Goal: Task Accomplishment & Management: Manage account settings

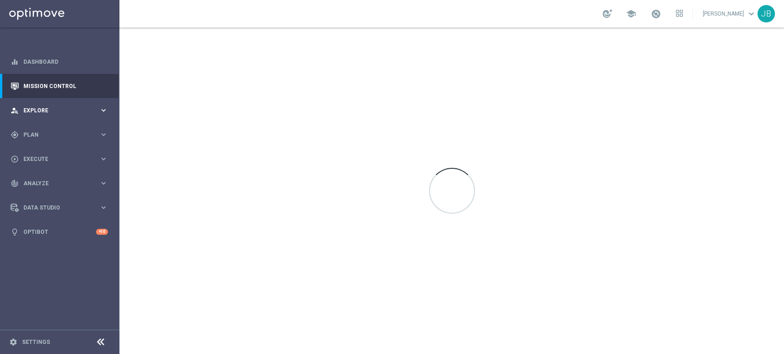
click at [67, 119] on div "person_search Explore keyboard_arrow_right" at bounding box center [59, 110] width 118 height 24
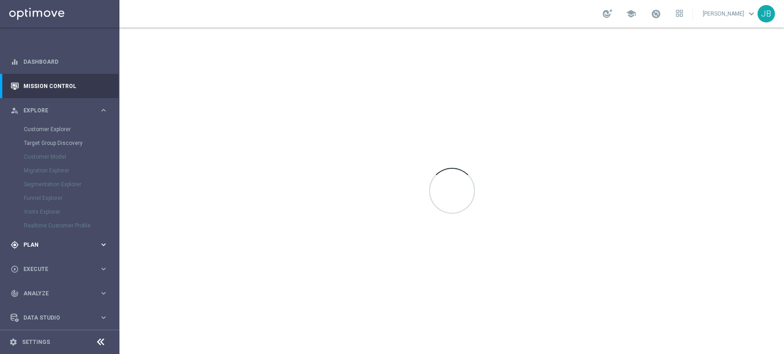
click at [49, 242] on span "Plan" at bounding box center [61, 245] width 76 height 6
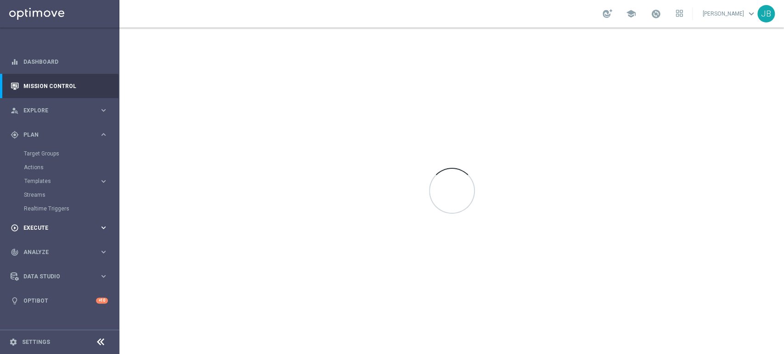
click at [48, 238] on div "play_circle_outline Execute keyboard_arrow_right" at bounding box center [59, 228] width 118 height 24
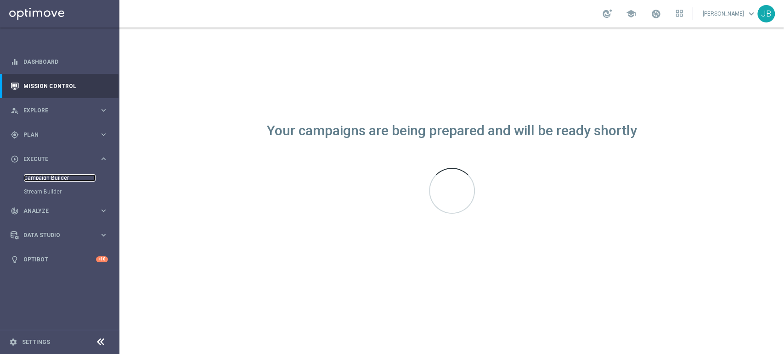
click at [59, 175] on link "Campaign Builder" at bounding box center [60, 177] width 72 height 7
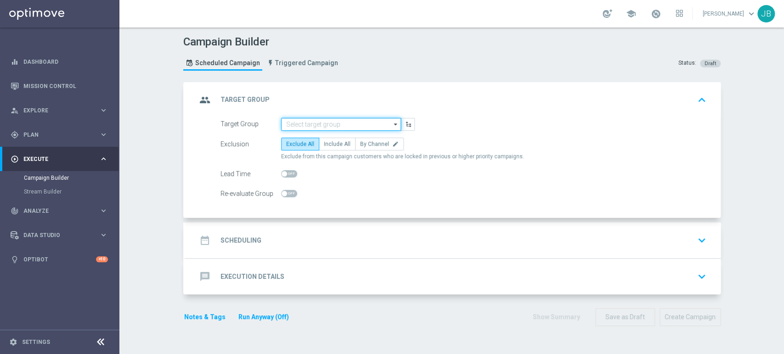
click at [291, 119] on input at bounding box center [341, 124] width 120 height 13
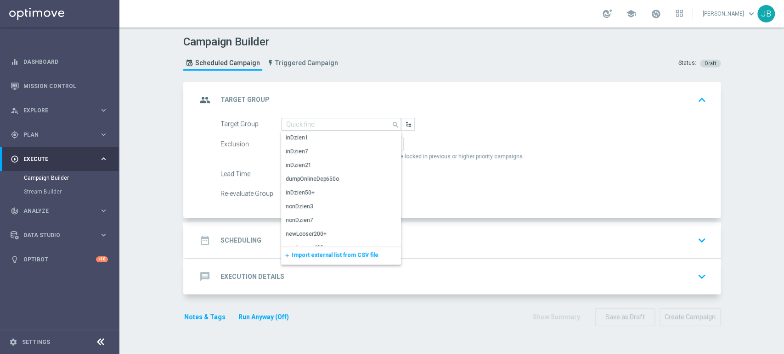
click at [313, 253] on span "Import external list from CSV file" at bounding box center [335, 255] width 87 height 6
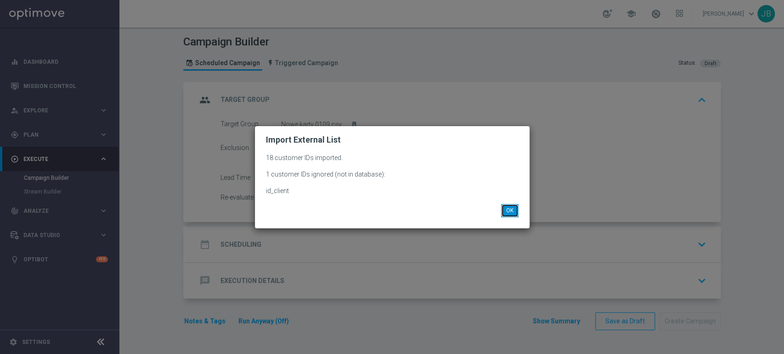
click at [514, 213] on button "OK" at bounding box center [509, 210] width 17 height 13
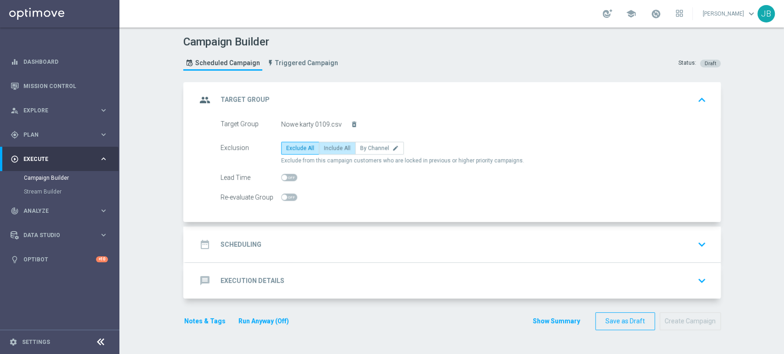
click at [331, 147] on span "Include All" at bounding box center [337, 148] width 27 height 6
click at [330, 147] on input "Include All" at bounding box center [327, 150] width 6 height 6
radio input "true"
click at [311, 256] on div "date_range Scheduling keyboard_arrow_down" at bounding box center [452, 245] width 535 height 36
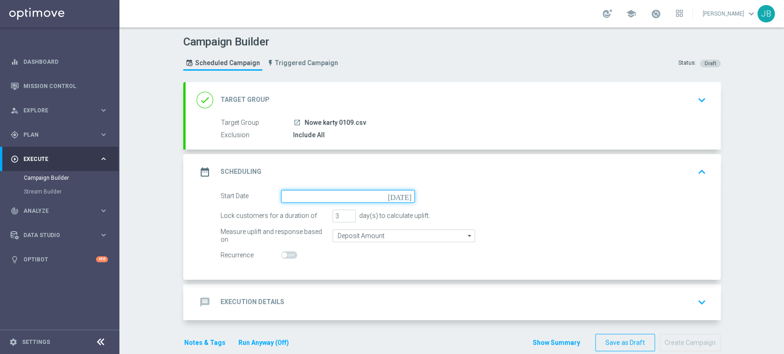
click at [320, 196] on input at bounding box center [348, 196] width 134 height 13
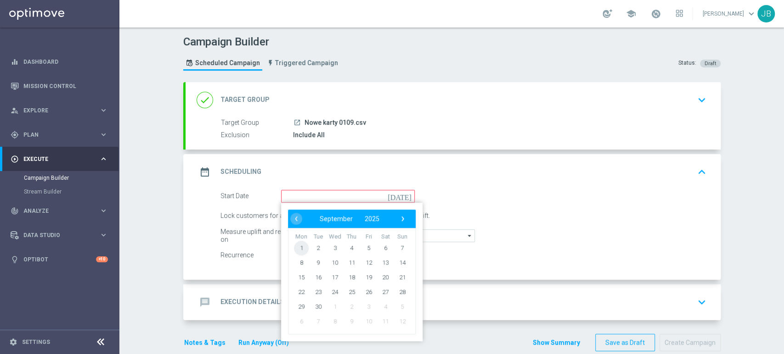
click at [295, 247] on span "1" at bounding box center [301, 248] width 15 height 15
type input "01 Sep 2025"
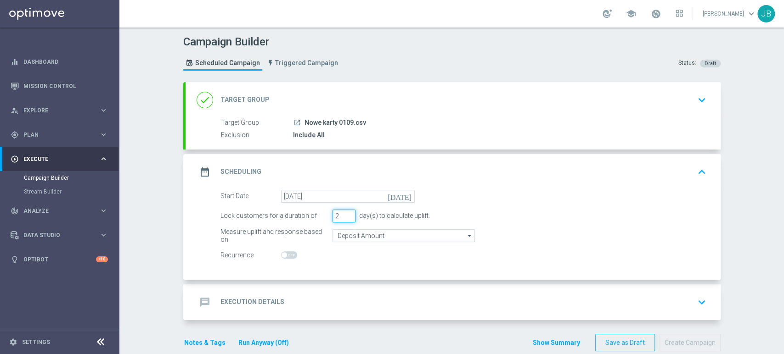
click at [344, 217] on input "2" at bounding box center [343, 216] width 23 height 13
type input "1"
click at [344, 217] on input "1" at bounding box center [343, 216] width 23 height 13
click at [330, 282] on accordion "done Target Group keyboard_arrow_down Target Group launch Nowe karty 0109.csv E…" at bounding box center [451, 201] width 537 height 238
click at [321, 300] on div "message Execution Details keyboard_arrow_down" at bounding box center [452, 302] width 513 height 17
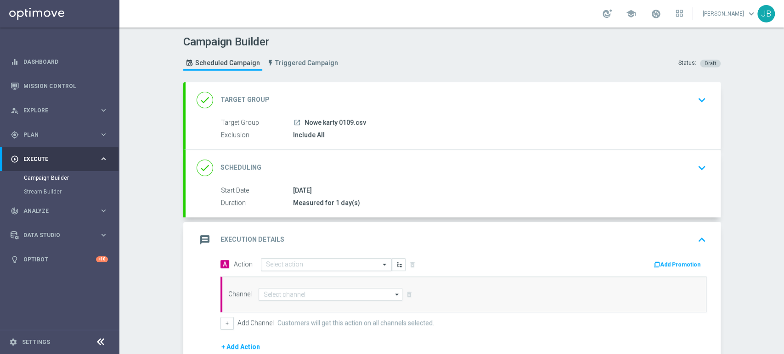
click at [292, 263] on input "text" at bounding box center [317, 265] width 102 height 8
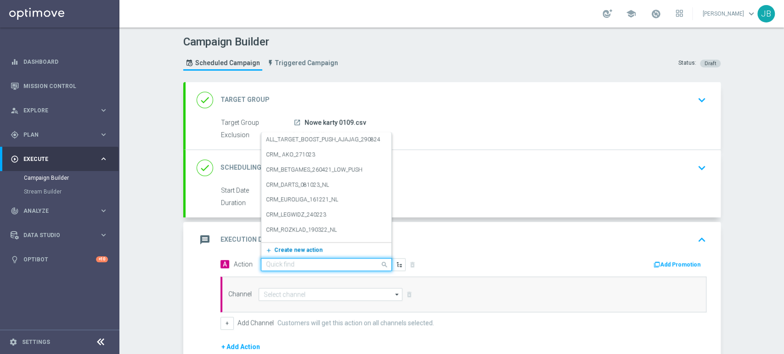
click at [290, 253] on button "add_new Create new action" at bounding box center [324, 250] width 127 height 11
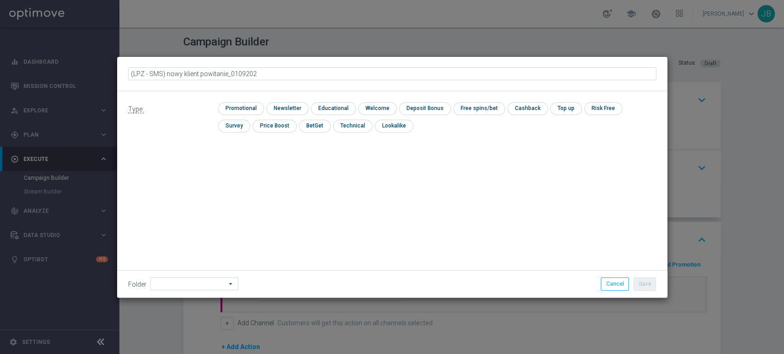
type input "(LPZ - SMS) nowy klient powitanie_01092025"
click at [295, 109] on input "checkbox" at bounding box center [286, 108] width 40 height 12
checkbox input "true"
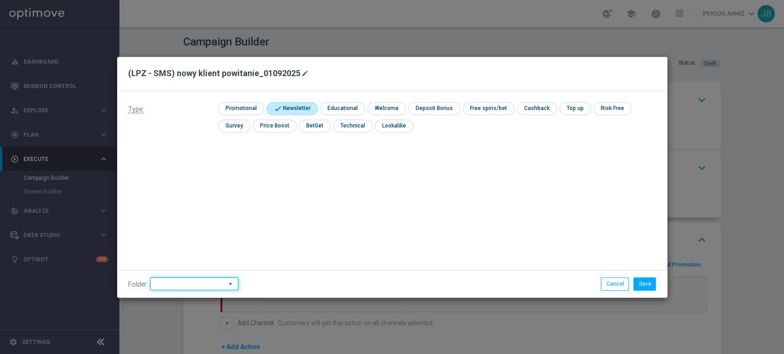
click at [195, 286] on input at bounding box center [194, 284] width 88 height 13
click at [194, 190] on div "[PERSON_NAME]" at bounding box center [192, 191] width 85 height 13
type input "[PERSON_NAME]"
click at [639, 282] on button "Save" at bounding box center [644, 284] width 22 height 13
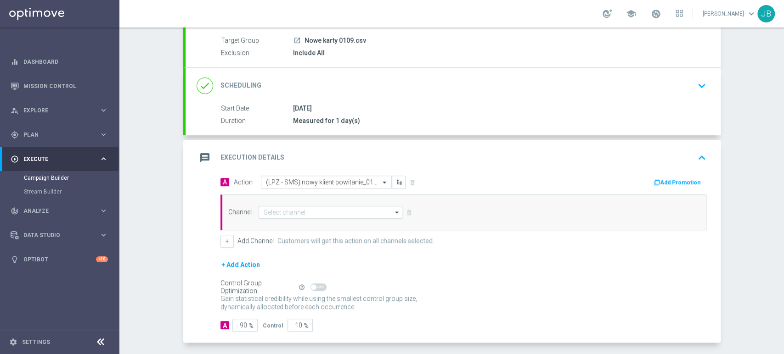
scroll to position [90, 0]
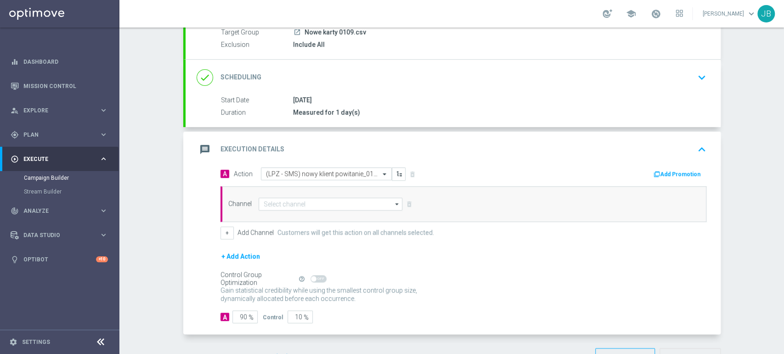
drag, startPoint x: 783, startPoint y: 235, endPoint x: 783, endPoint y: 298, distance: 63.4
click at [783, 298] on div "Campaign Builder Scheduled Campaign Triggered Campaign Status: Draft done Targe…" at bounding box center [451, 191] width 664 height 327
click at [617, 304] on div "Gain statistical credibility while using the smallest control group size, dynam…" at bounding box center [463, 295] width 486 height 22
click at [238, 317] on input "90" at bounding box center [244, 317] width 25 height 13
type input "0"
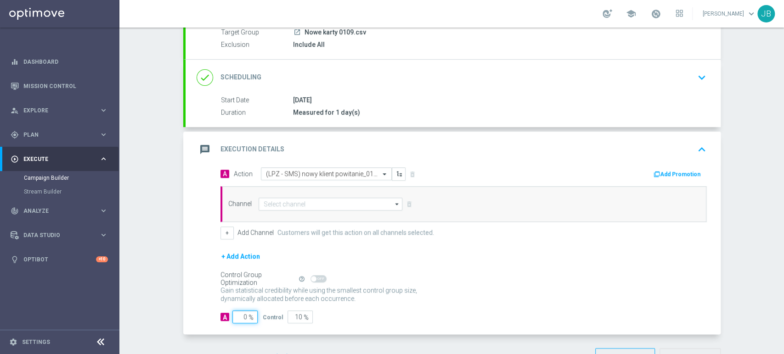
type input "100"
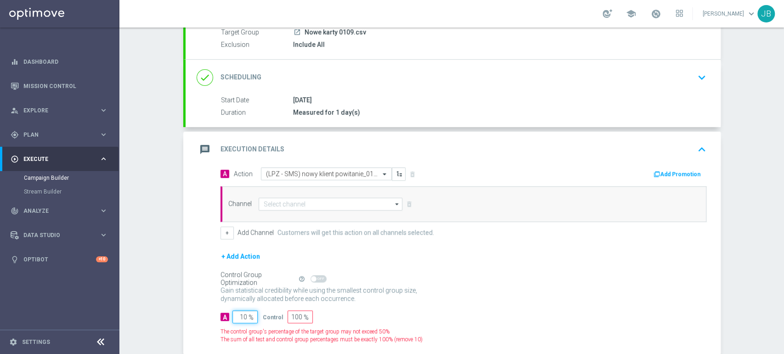
type input "100"
type input "0"
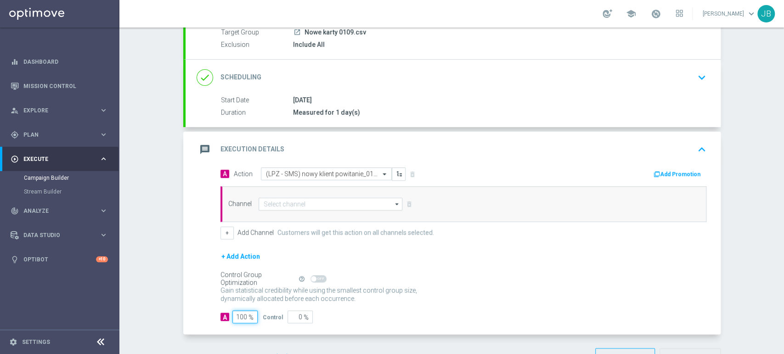
type input "100"
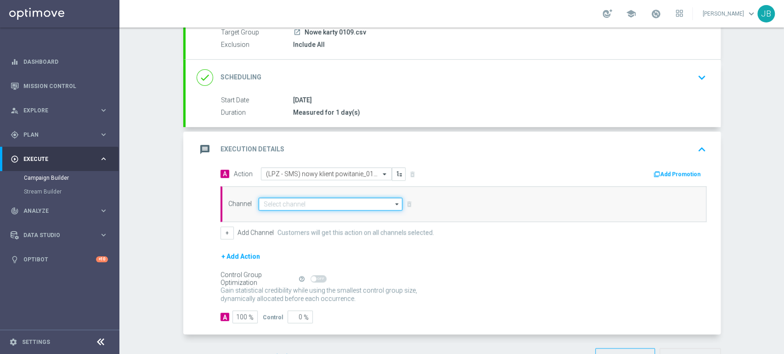
click at [294, 207] on input at bounding box center [330, 204] width 144 height 13
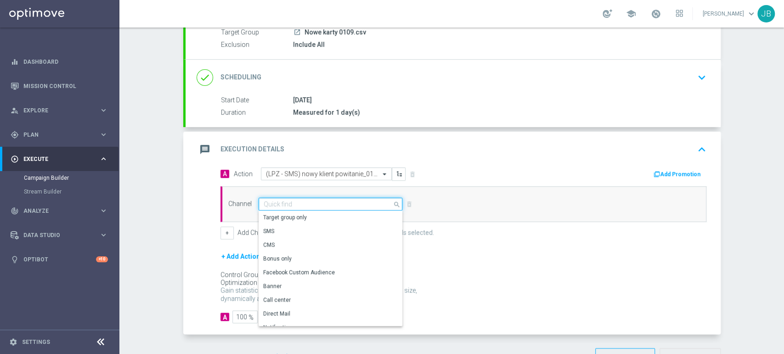
paste input "(LPZ - SMS) nowy klient powitanie_24012024"
type input "(LPZ - SMS) nowy klient powitanie_24012024"
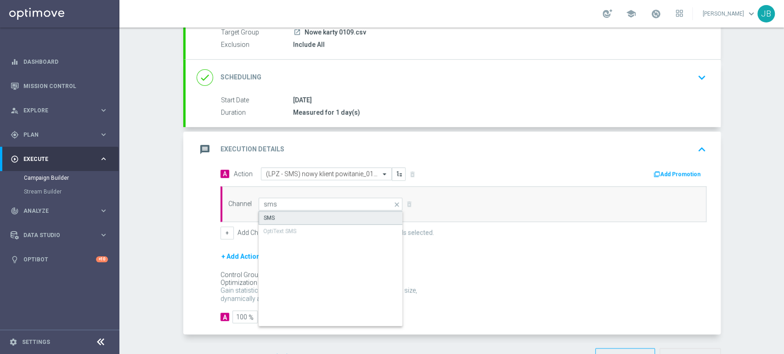
click at [294, 216] on div "SMS" at bounding box center [330, 218] width 145 height 14
type input "SMS"
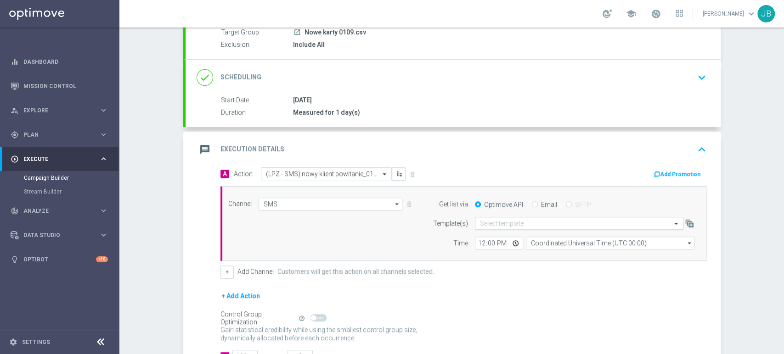
click at [525, 223] on input "text" at bounding box center [570, 224] width 180 height 8
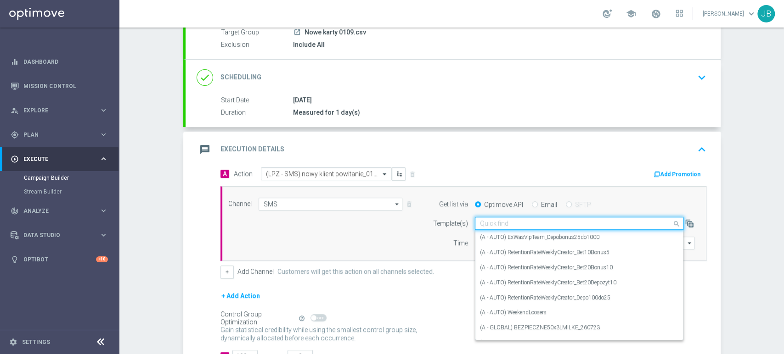
paste input "(LPZ - SMS) nowy klient powitanie_24012024"
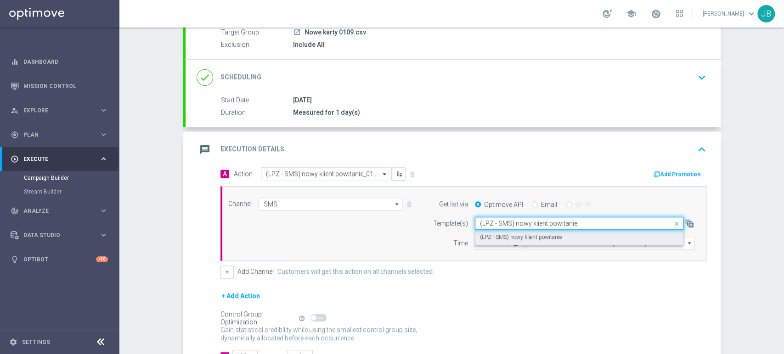
click at [508, 238] on label "(LPZ - SMS) nowy klient powitanie" at bounding box center [521, 238] width 82 height 8
type input "(LPZ - SMS) nowy klient powitanie"
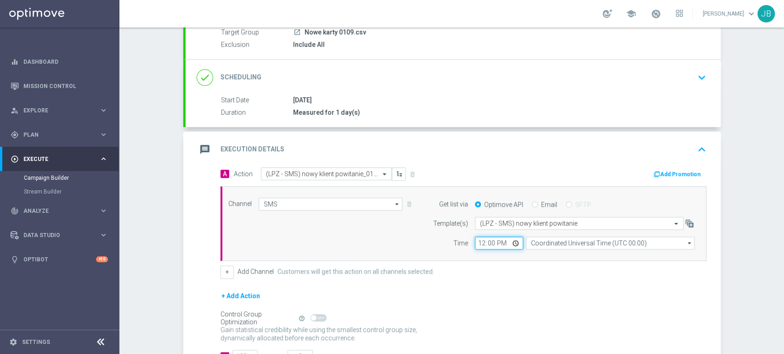
click at [475, 244] on input "12:00" at bounding box center [499, 243] width 48 height 13
type input "09:11"
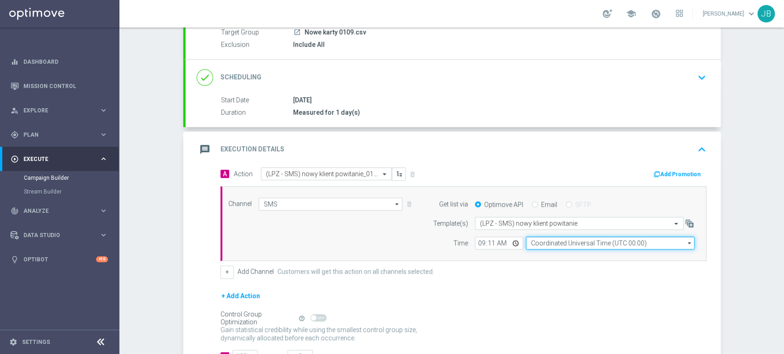
click at [544, 247] on input "Coordinated Universal Time (UTC 00:00)" at bounding box center [610, 243] width 168 height 13
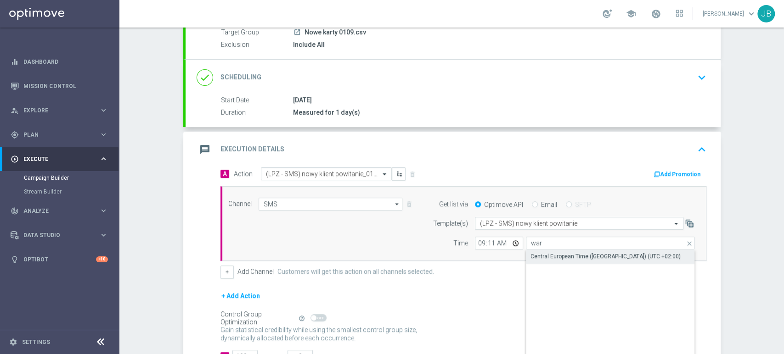
click at [544, 254] on div "Central European Time (Warsaw) (UTC +02:00)" at bounding box center [605, 256] width 150 height 8
type input "Central European Time (Warsaw) (UTC +02:00)"
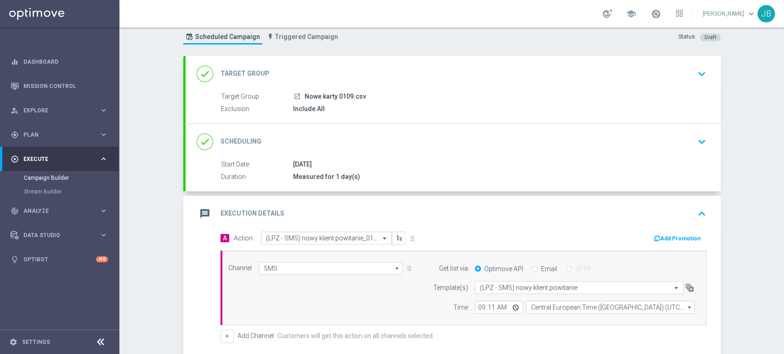
scroll to position [0, 0]
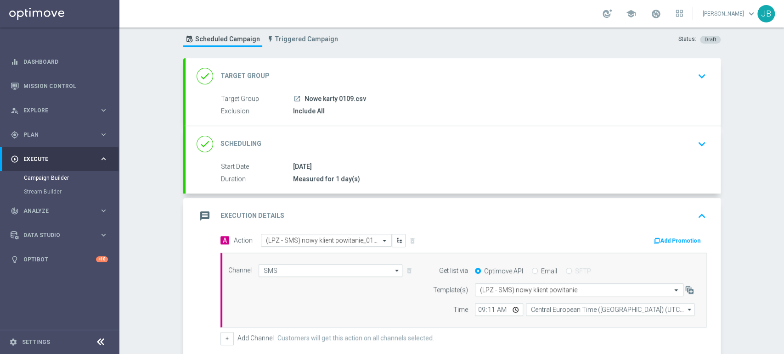
drag, startPoint x: 783, startPoint y: 260, endPoint x: 781, endPoint y: 218, distance: 41.8
click at [781, 218] on div "Campaign Builder Scheduled Campaign Triggered Campaign Status: Draft done Targe…" at bounding box center [451, 191] width 664 height 327
click at [756, 199] on div "Campaign Builder Scheduled Campaign Triggered Campaign Status: Draft done Targe…" at bounding box center [451, 191] width 664 height 327
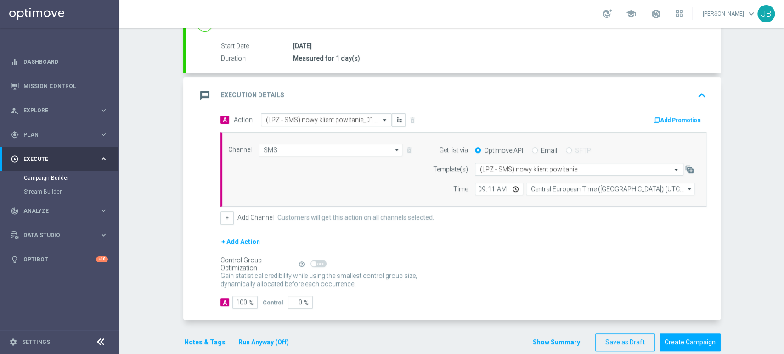
scroll to position [0, 0]
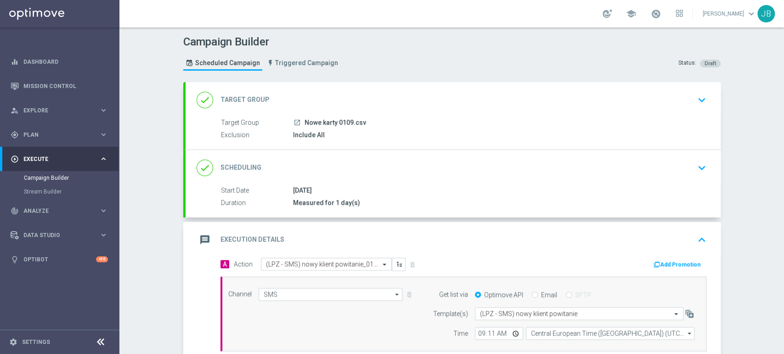
click at [772, 277] on div "Campaign Builder Scheduled Campaign Triggered Campaign Status: Draft done Targe…" at bounding box center [451, 191] width 664 height 327
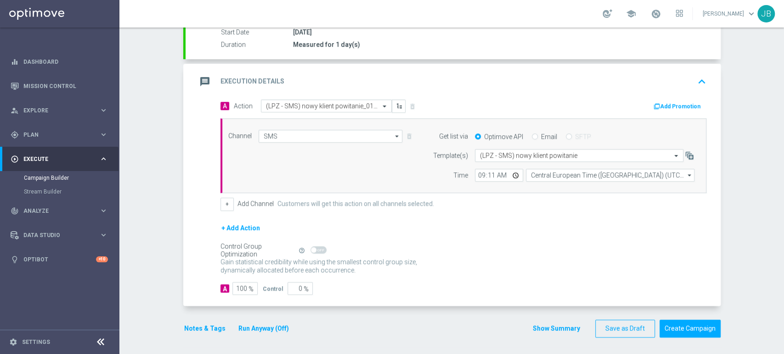
click at [783, 285] on div "Campaign Builder Scheduled Campaign Triggered Campaign Status: Draft done Targe…" at bounding box center [451, 191] width 664 height 327
click at [688, 330] on button "Create Campaign" at bounding box center [689, 329] width 61 height 18
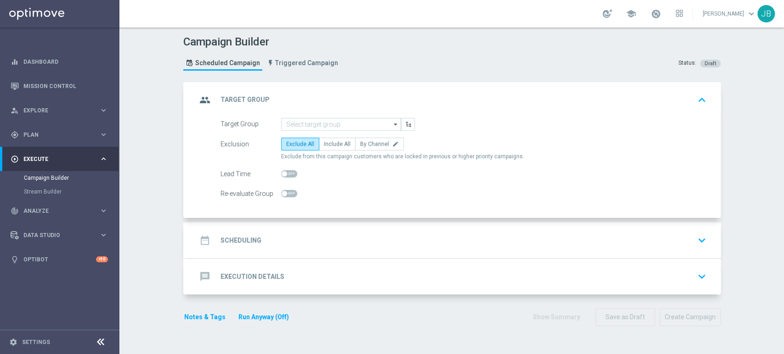
click at [320, 116] on div "group Target Group keyboard_arrow_up" at bounding box center [452, 100] width 535 height 36
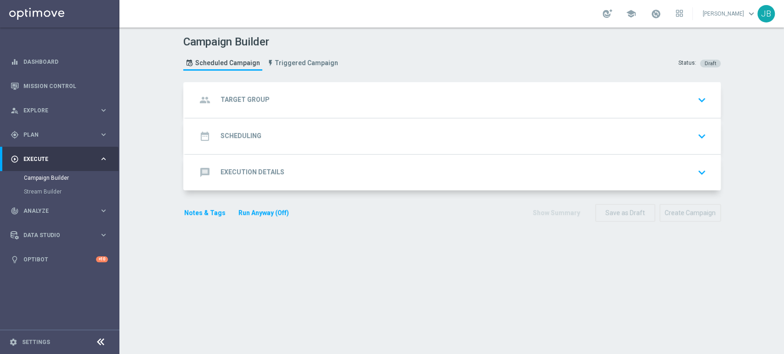
click at [314, 100] on div "group Target Group keyboard_arrow_down" at bounding box center [452, 99] width 513 height 17
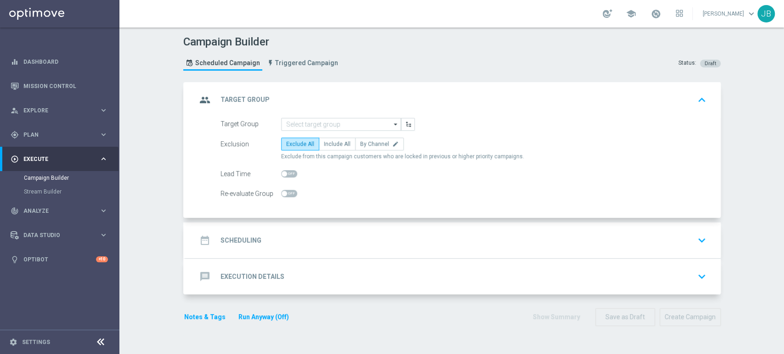
click at [314, 110] on div "group Target Group keyboard_arrow_up" at bounding box center [452, 100] width 535 height 36
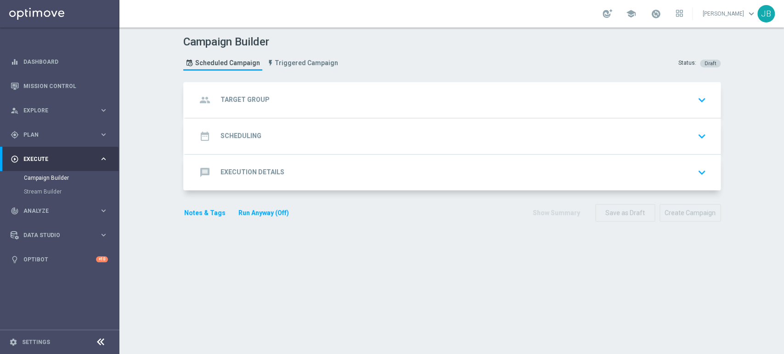
click at [314, 110] on div "group Target Group keyboard_arrow_down Target Group arrow_drop_down Show Select…" at bounding box center [452, 100] width 535 height 36
click at [311, 92] on div "group Target Group keyboard_arrow_down" at bounding box center [452, 99] width 513 height 17
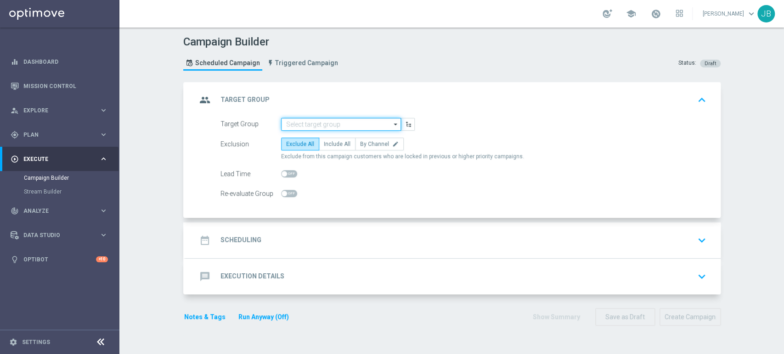
click at [298, 128] on input at bounding box center [341, 124] width 120 height 13
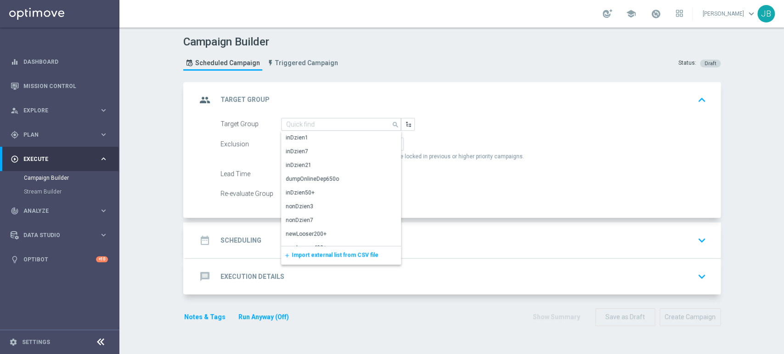
click at [288, 258] on button "add Import external list from CSV file" at bounding box center [288, 256] width 14 height 18
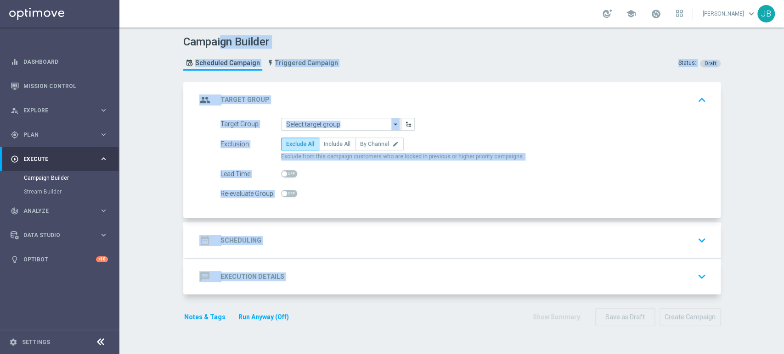
drag, startPoint x: 288, startPoint y: 258, endPoint x: 357, endPoint y: -56, distance: 322.4
click at [357, 0] on html "equalizer Dashboard Mission Control" at bounding box center [392, 177] width 784 height 354
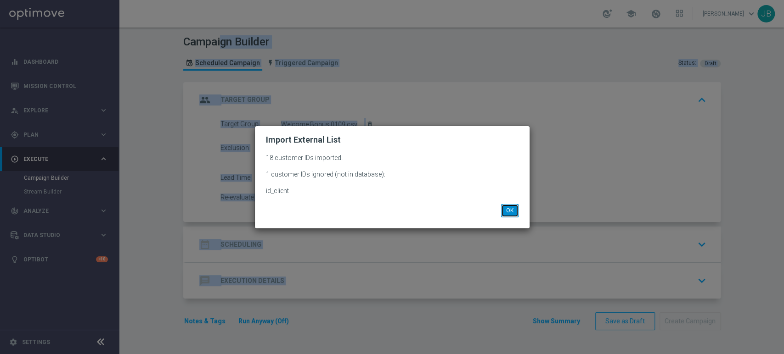
click at [510, 212] on button "OK" at bounding box center [509, 210] width 17 height 13
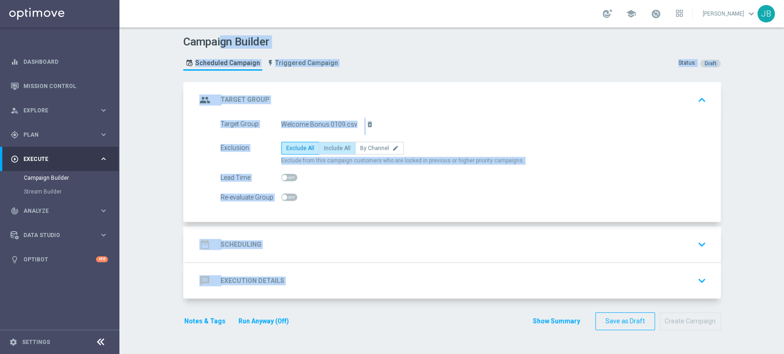
click at [328, 146] on span "Include All" at bounding box center [337, 148] width 27 height 6
click at [328, 147] on input "Include All" at bounding box center [327, 150] width 6 height 6
radio input "true"
click at [305, 234] on div "date_range Scheduling keyboard_arrow_down" at bounding box center [452, 245] width 535 height 36
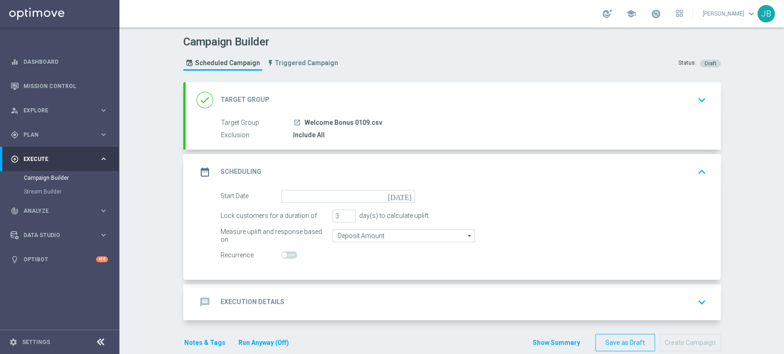
click at [289, 187] on div "date_range Scheduling keyboard_arrow_up" at bounding box center [452, 172] width 535 height 36
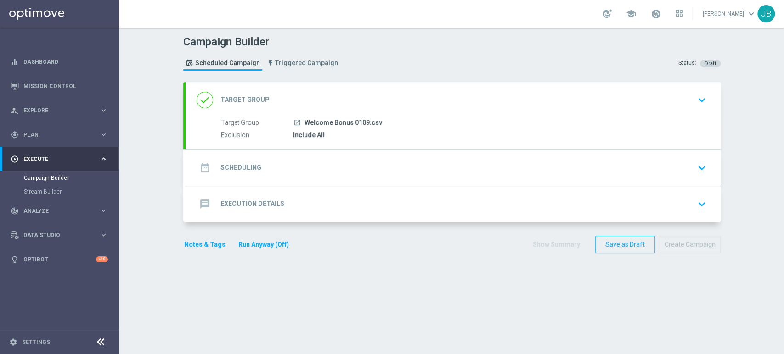
click at [293, 172] on div "date_range Scheduling keyboard_arrow_down" at bounding box center [452, 167] width 513 height 17
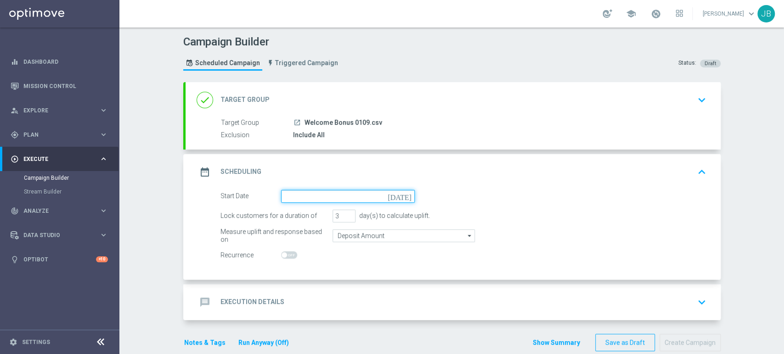
click at [288, 190] on input at bounding box center [348, 196] width 134 height 13
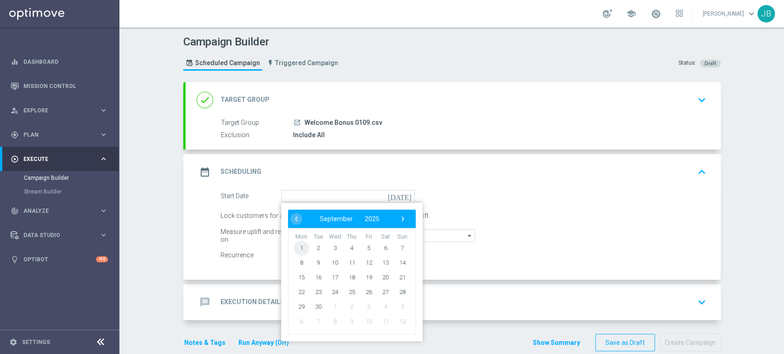
click at [295, 243] on span "1" at bounding box center [301, 248] width 15 height 15
type input "01 Sep 2025"
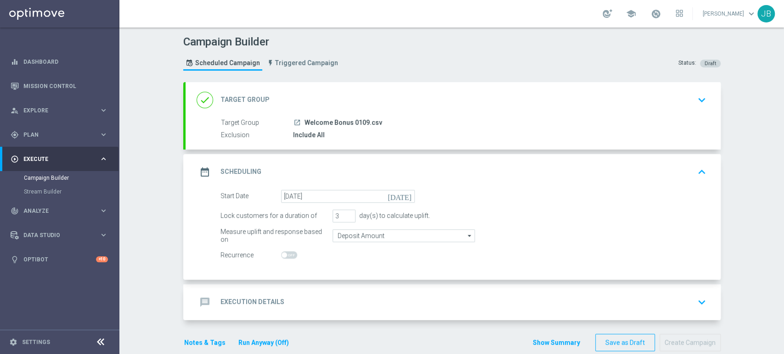
click at [734, 238] on div "Campaign Builder Scheduled Campaign Triggered Campaign Status: Draft done Targe…" at bounding box center [451, 191] width 664 height 327
click at [694, 294] on button "keyboard_arrow_down" at bounding box center [702, 302] width 16 height 17
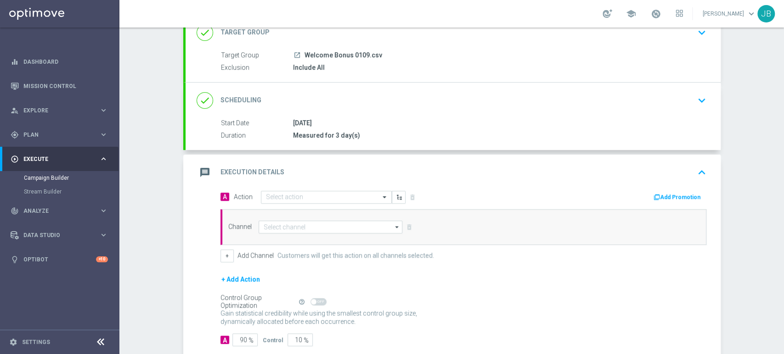
scroll to position [72, 0]
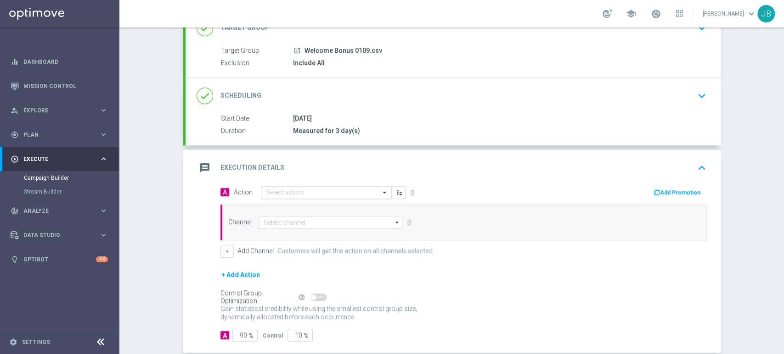
click at [284, 186] on div "Select action" at bounding box center [326, 192] width 131 height 13
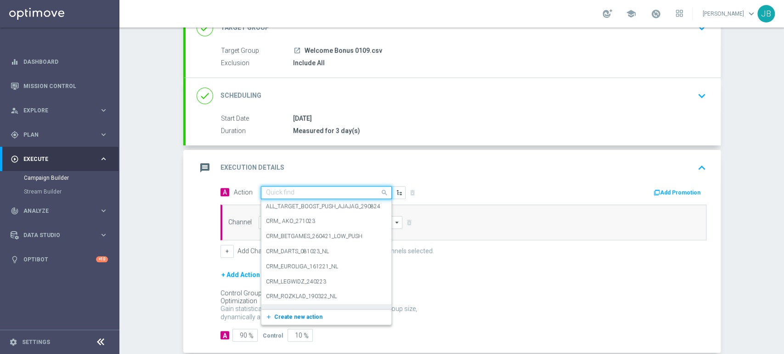
click at [280, 317] on span "Create new action" at bounding box center [298, 317] width 48 height 6
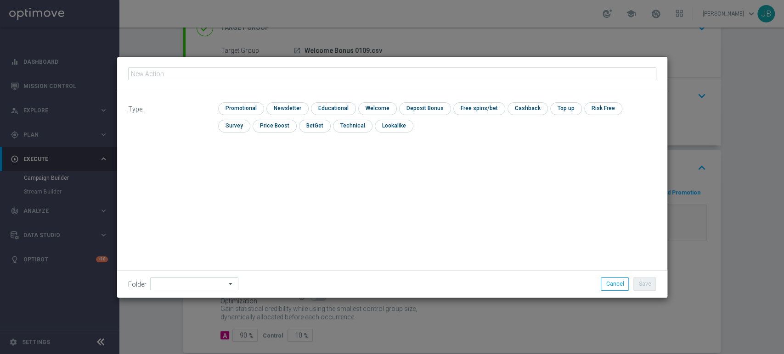
type input "(LPZ - TARGET) Welcome Bonus_01092025"
click at [275, 103] on input "checkbox" at bounding box center [286, 108] width 40 height 12
checkbox input "true"
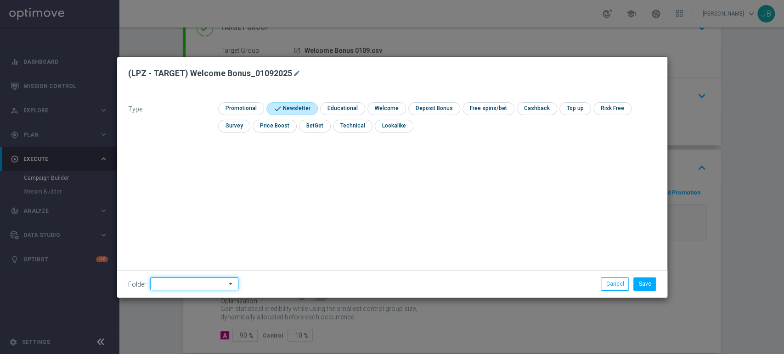
click at [169, 286] on input at bounding box center [194, 284] width 88 height 13
click at [190, 191] on div "[PERSON_NAME]" at bounding box center [192, 192] width 85 height 14
type input "[PERSON_NAME]"
click at [648, 288] on button "Save" at bounding box center [644, 284] width 22 height 13
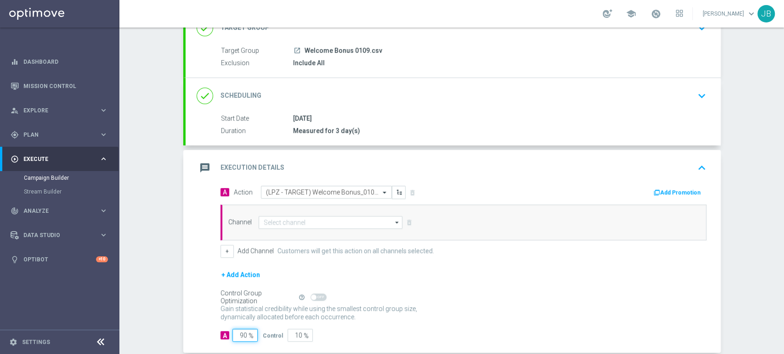
click at [241, 332] on input "90" at bounding box center [244, 335] width 25 height 13
type input "9"
type input "91"
type input "100"
type input "1"
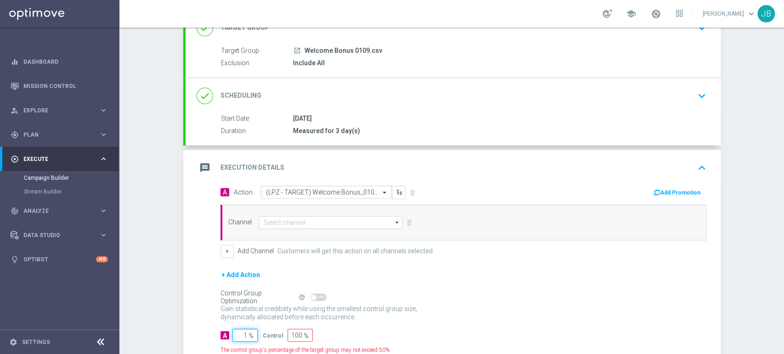
type input "99"
type input "10"
type input "90"
type input "100"
type input "0"
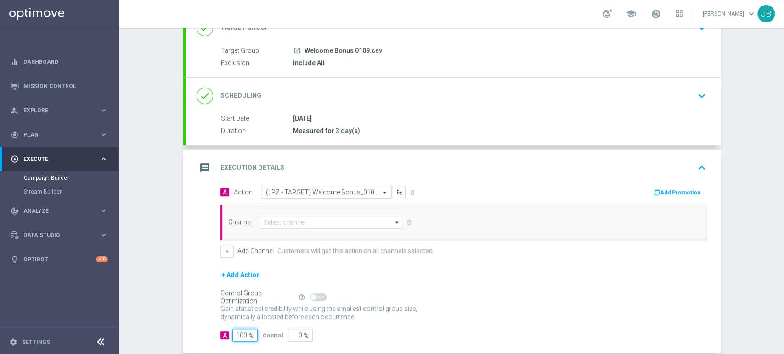
type input "100"
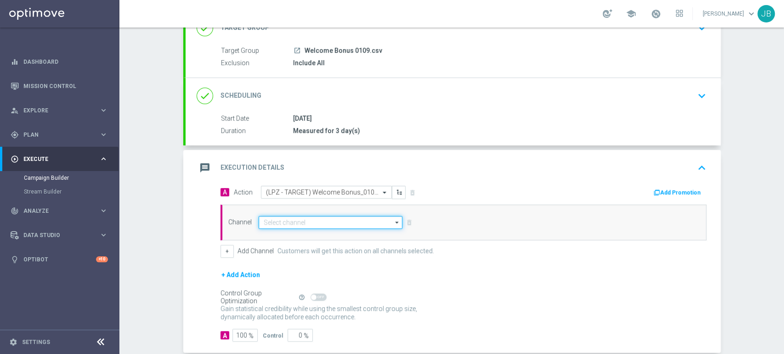
click at [309, 216] on input at bounding box center [330, 222] width 144 height 13
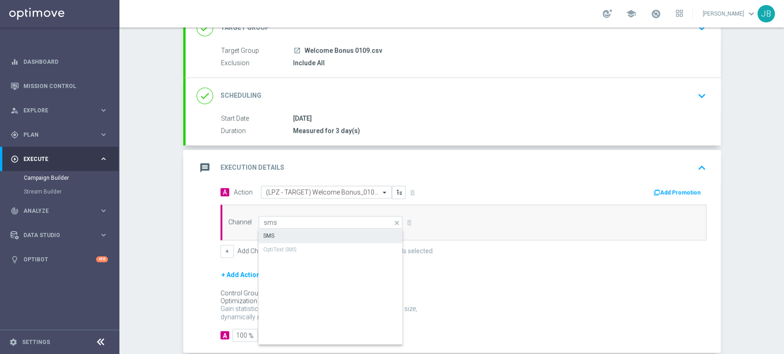
click at [304, 232] on div "SMS" at bounding box center [330, 236] width 145 height 13
type input "SMS"
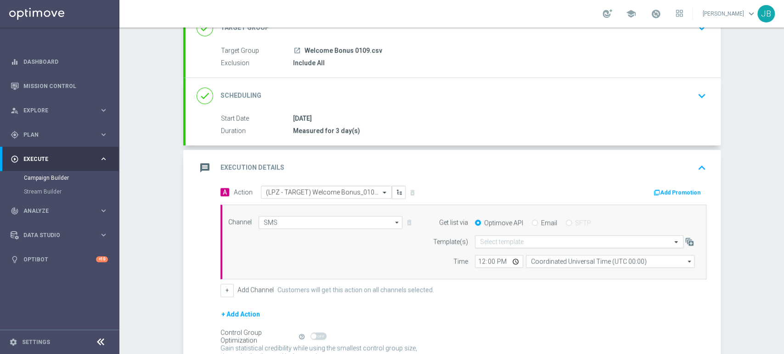
click at [507, 244] on input "text" at bounding box center [570, 242] width 180 height 8
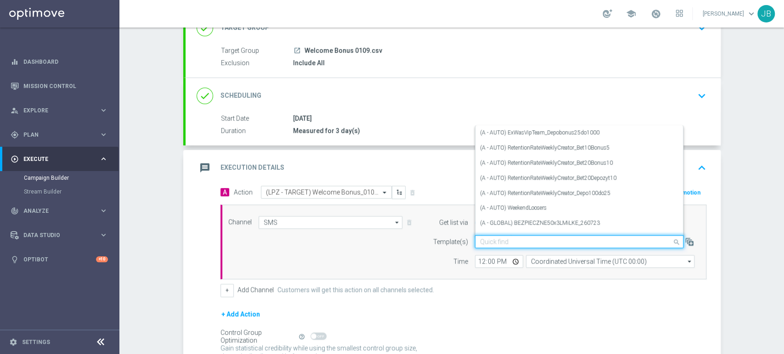
paste input "(LPZ - TARGET) Welcome Bonus_01092025"
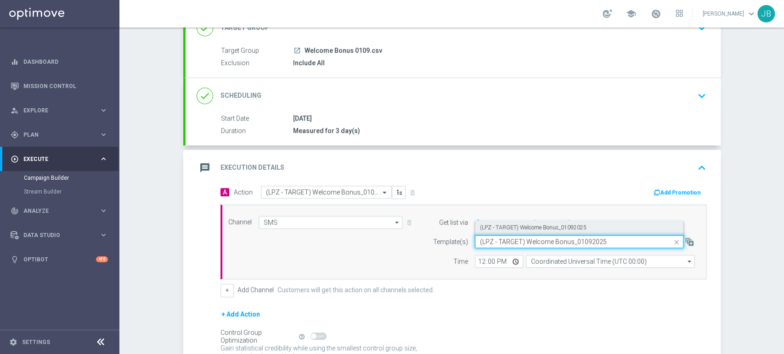
click at [499, 230] on label "(LPZ - TARGET) Welcome Bonus_01092025" at bounding box center [533, 228] width 107 height 8
type input "(LPZ - TARGET) Welcome Bonus_01092025"
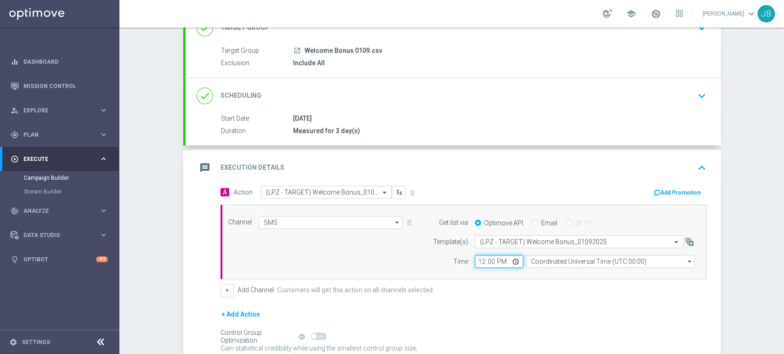
click at [477, 261] on input "12:00" at bounding box center [499, 261] width 48 height 13
type input "09:17"
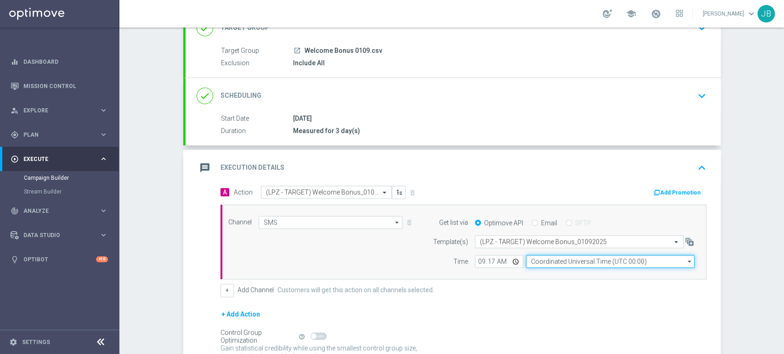
click at [528, 259] on input "Coordinated Universal Time (UTC 00:00)" at bounding box center [610, 261] width 168 height 13
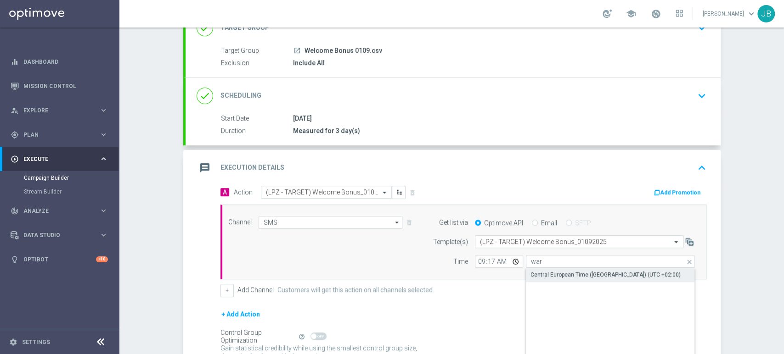
click at [530, 271] on div "Central European Time ([GEOGRAPHIC_DATA]) (UTC +02:00)" at bounding box center [605, 275] width 150 height 8
type input "Central European Time ([GEOGRAPHIC_DATA]) (UTC +02:00)"
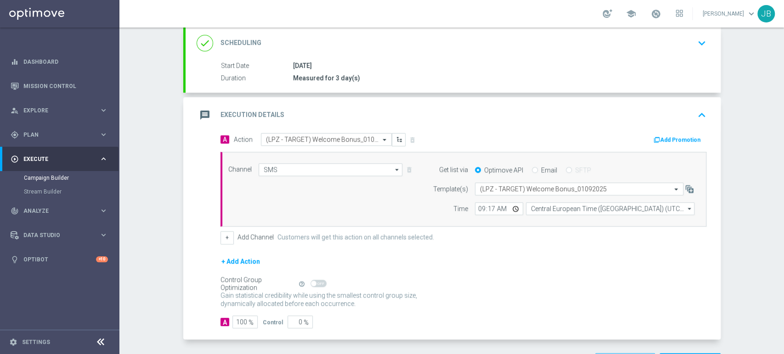
scroll to position [158, 0]
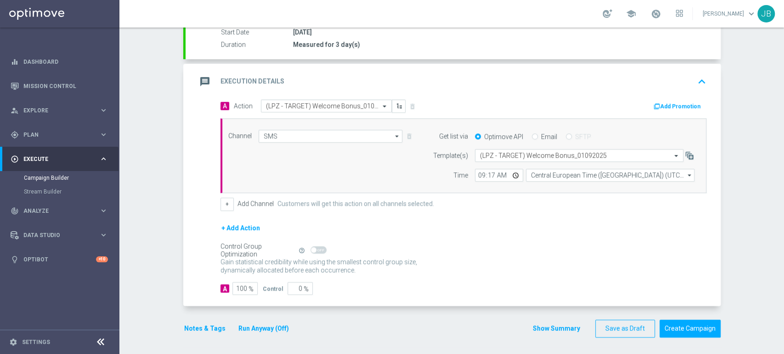
click at [783, 179] on div "Campaign Builder Scheduled Campaign Triggered Campaign Status: Draft done Targe…" at bounding box center [451, 191] width 664 height 327
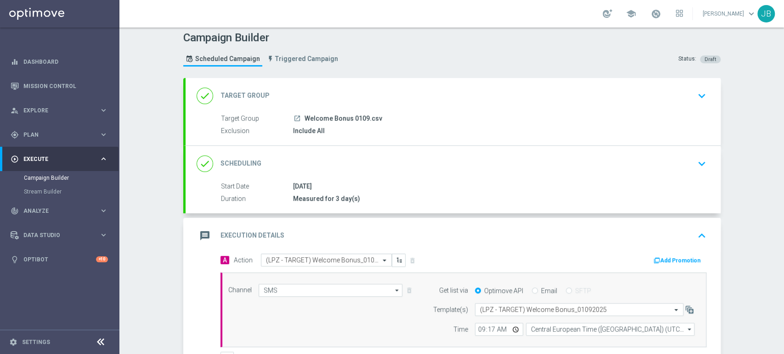
click at [783, 51] on div "Campaign Builder Scheduled Campaign Triggered Campaign Status: Draft done Targe…" at bounding box center [451, 191] width 664 height 327
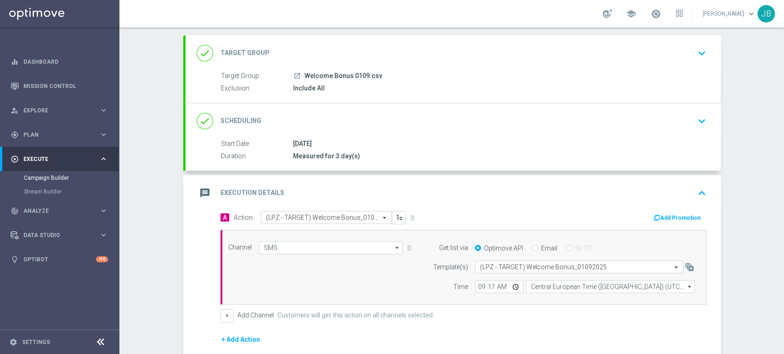
drag, startPoint x: 783, startPoint y: 51, endPoint x: 783, endPoint y: 84, distance: 32.6
click at [783, 84] on div "Campaign Builder Scheduled Campaign Triggered Campaign Status: Draft done Targe…" at bounding box center [451, 191] width 664 height 327
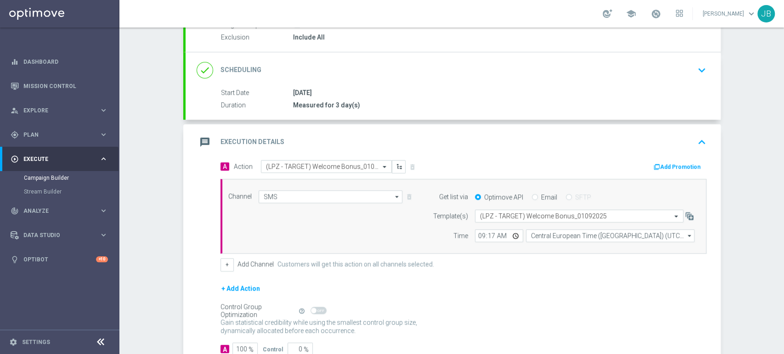
scroll to position [109, 0]
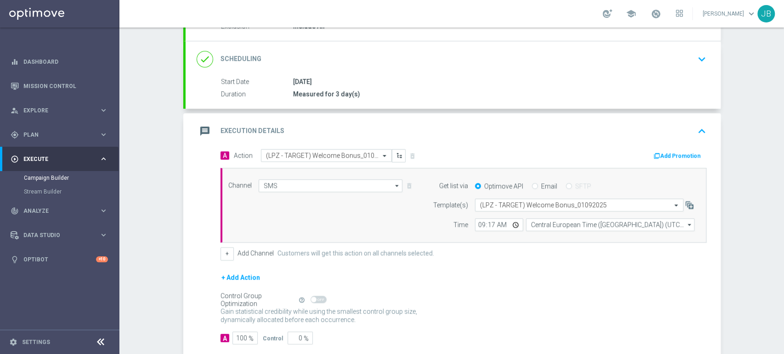
click at [736, 134] on div "Campaign Builder Scheduled Campaign Triggered Campaign Status: Draft done Targe…" at bounding box center [451, 191] width 664 height 327
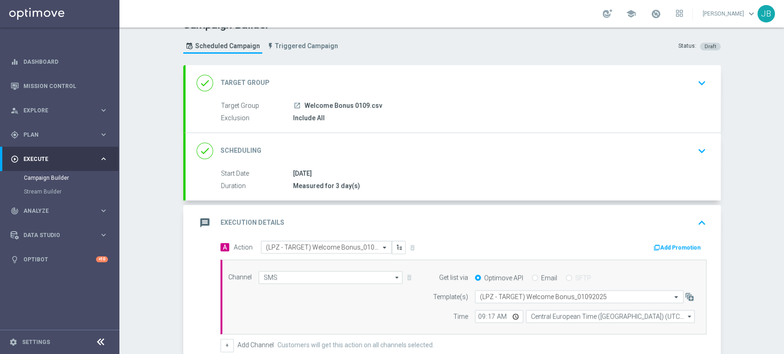
scroll to position [158, 0]
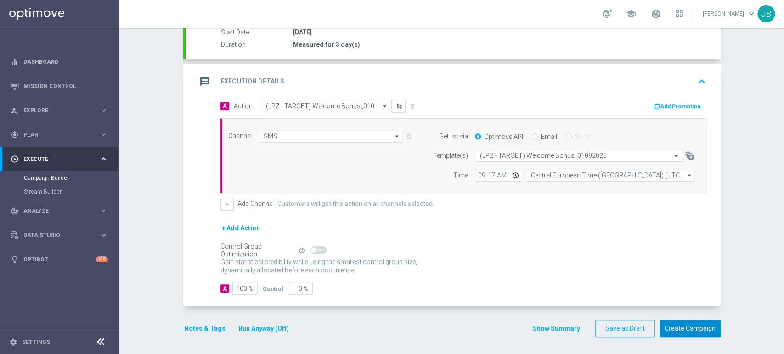
click at [676, 328] on button "Create Campaign" at bounding box center [689, 329] width 61 height 18
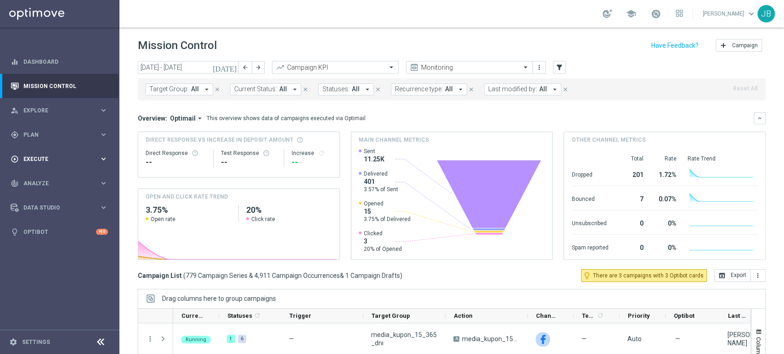
click at [55, 166] on div "play_circle_outline Execute keyboard_arrow_right" at bounding box center [59, 159] width 118 height 24
click at [55, 172] on div "Campaign Builder" at bounding box center [71, 178] width 95 height 14
click at [48, 133] on span "Plan" at bounding box center [61, 135] width 76 height 6
click at [47, 153] on link "Target Groups" at bounding box center [60, 153] width 72 height 7
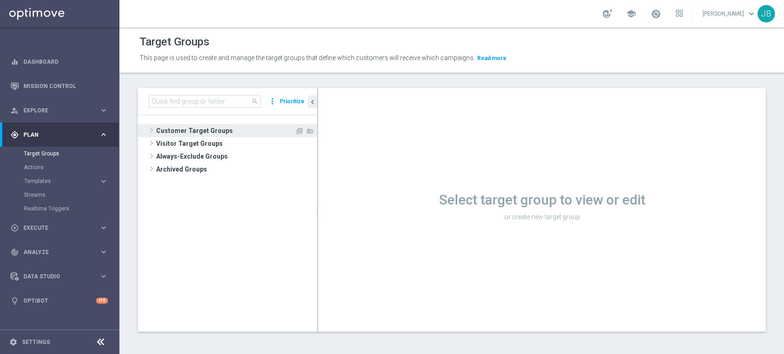
click at [228, 125] on span "Customer Target Groups" at bounding box center [225, 130] width 139 height 13
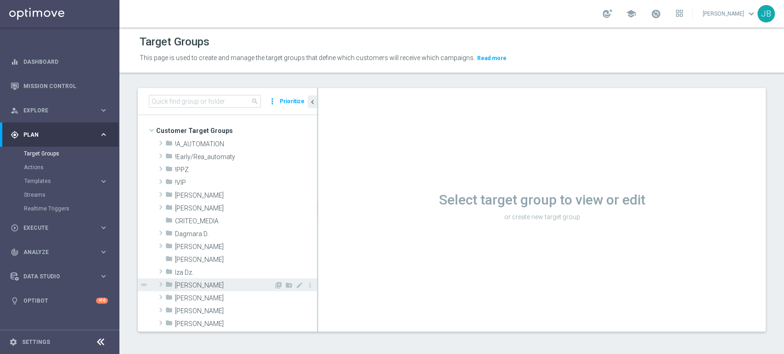
click at [223, 286] on span "[PERSON_NAME]" at bounding box center [224, 286] width 99 height 8
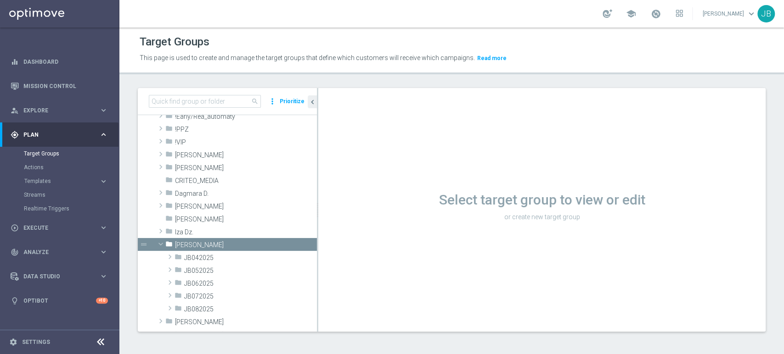
scroll to position [61, 0]
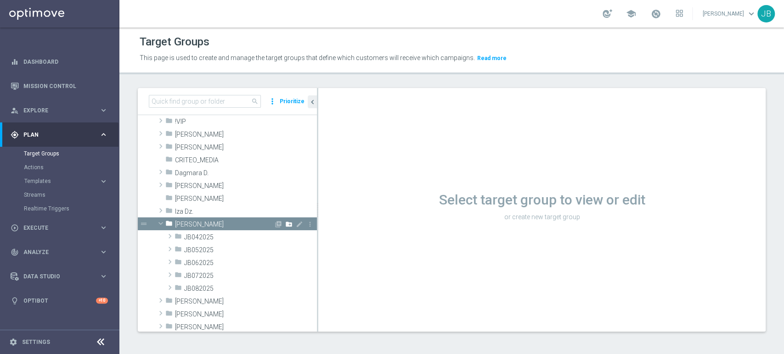
click at [285, 223] on icon "create_new_folder" at bounding box center [288, 224] width 7 height 7
type input "JB092025"
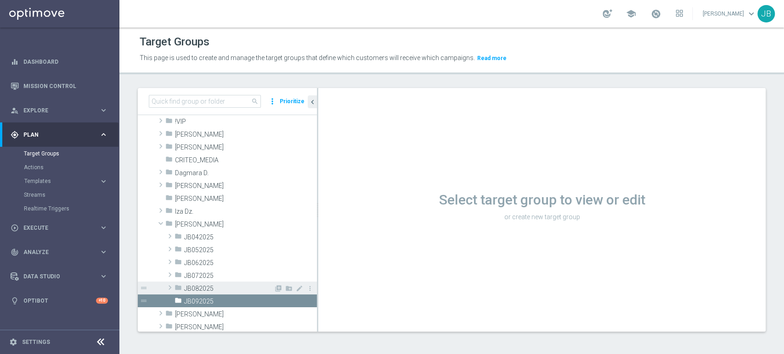
click at [216, 292] on div "folder JB082025" at bounding box center [223, 288] width 99 height 13
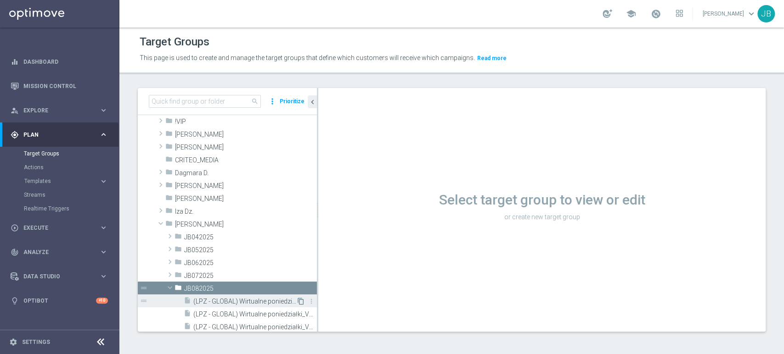
click at [297, 301] on icon "content_copy" at bounding box center [300, 301] width 7 height 7
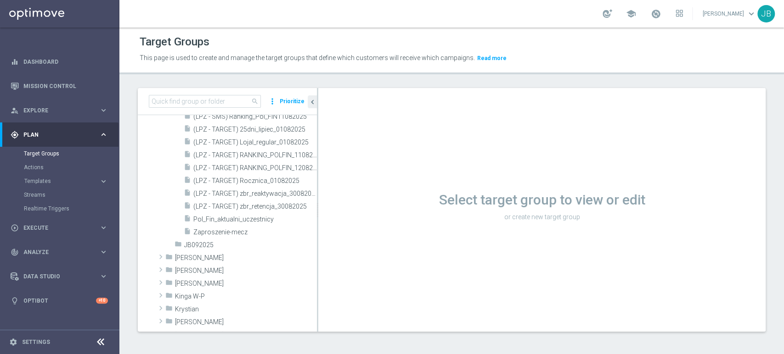
scroll to position [728, 0]
click at [296, 196] on div "content_copy more_vert" at bounding box center [306, 195] width 20 height 10
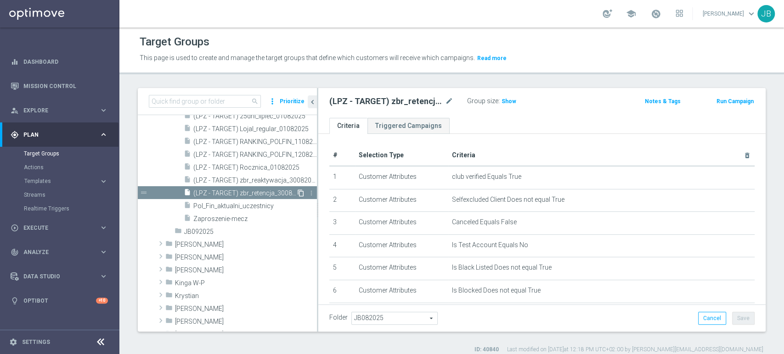
click at [297, 191] on icon "content_copy" at bounding box center [300, 193] width 7 height 7
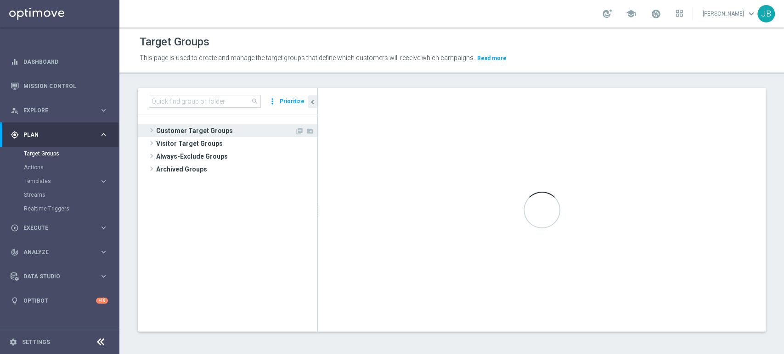
click at [227, 133] on span "Customer Target Groups" at bounding box center [225, 130] width 139 height 13
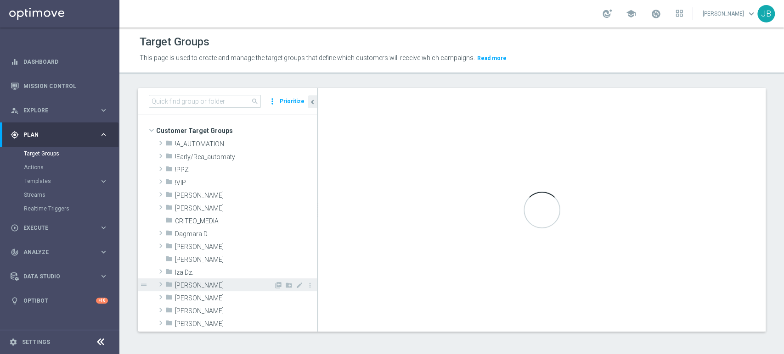
click at [219, 286] on span "[PERSON_NAME]" at bounding box center [224, 286] width 99 height 8
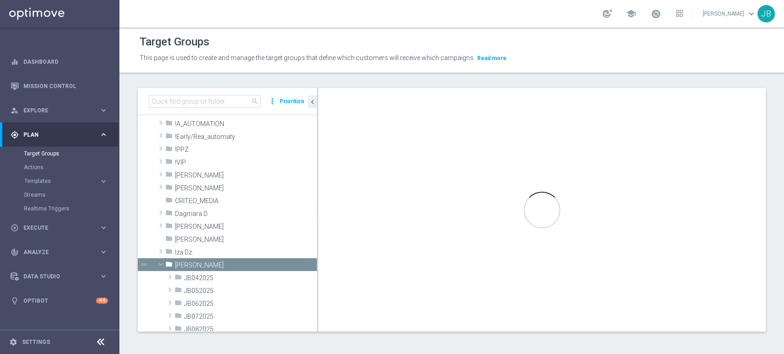
scroll to position [102, 0]
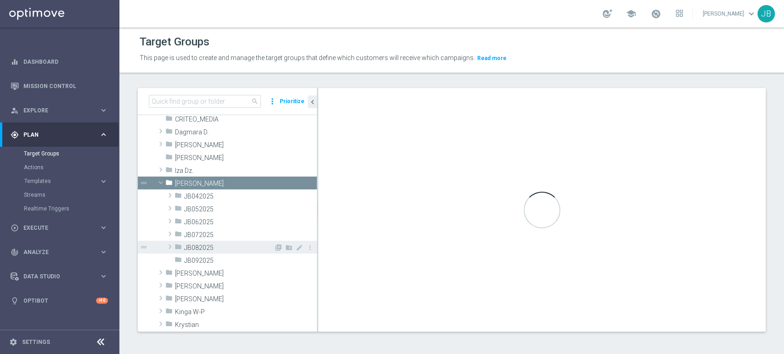
click at [173, 249] on span at bounding box center [169, 246] width 9 height 11
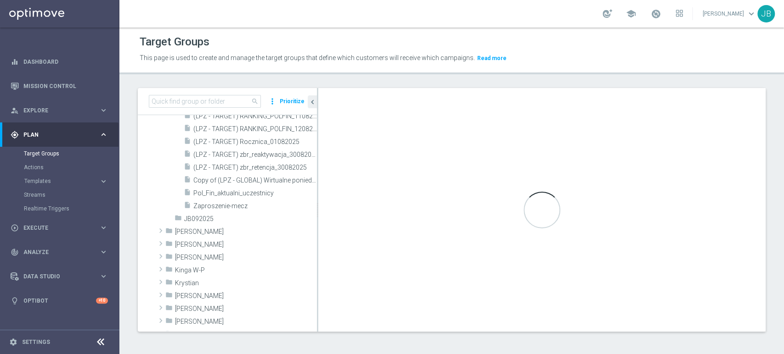
scroll to position [762, 0]
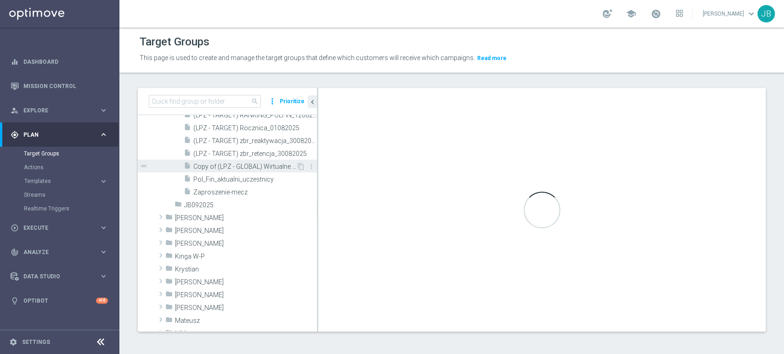
click at [267, 165] on span "Copy of (LPZ - GLOBAL) Wirtualne poniedzialki_VS [DATE]" at bounding box center [244, 167] width 103 height 8
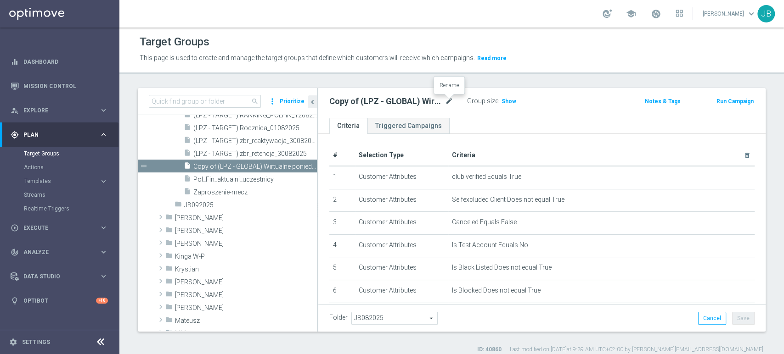
click at [449, 104] on icon "mode_edit" at bounding box center [449, 101] width 8 height 11
type input "(LPZ - SMS) Gratulacje_lojal_I_01092025"
click at [564, 120] on ul "Criteria Triggered Campaigns" at bounding box center [541, 126] width 447 height 16
click at [452, 101] on icon "mode_edit" at bounding box center [449, 101] width 8 height 11
type input "(LPZ - SMS ) Nowe_karty_[PHONE_NUMBER]"
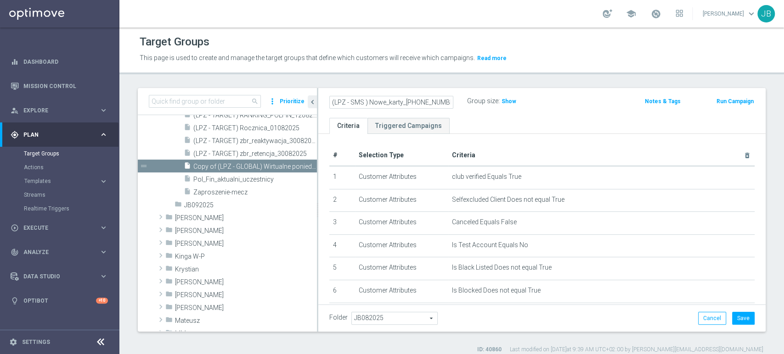
click at [550, 135] on div "# Selection Type Criteria delete_forever 1 Customer Attributes club verified Eq…" at bounding box center [541, 301] width 447 height 334
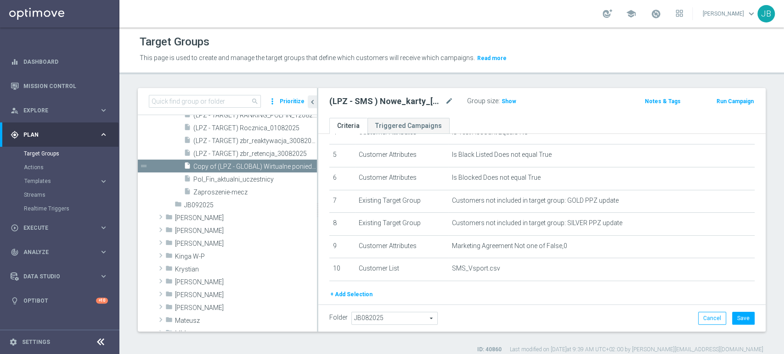
scroll to position [157, 0]
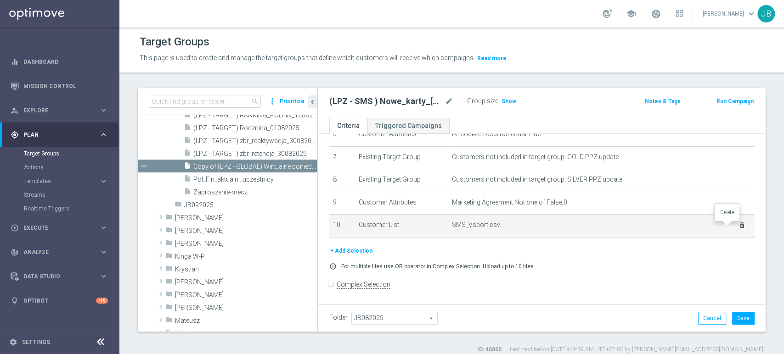
click at [738, 226] on icon "delete_forever" at bounding box center [741, 225] width 7 height 7
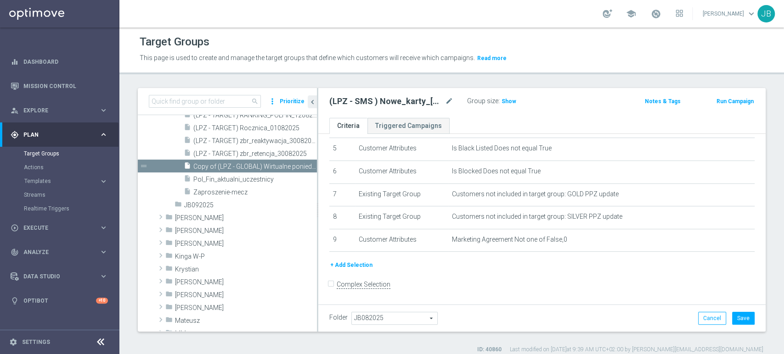
click at [360, 265] on button "+ Add Selection" at bounding box center [351, 265] width 44 height 10
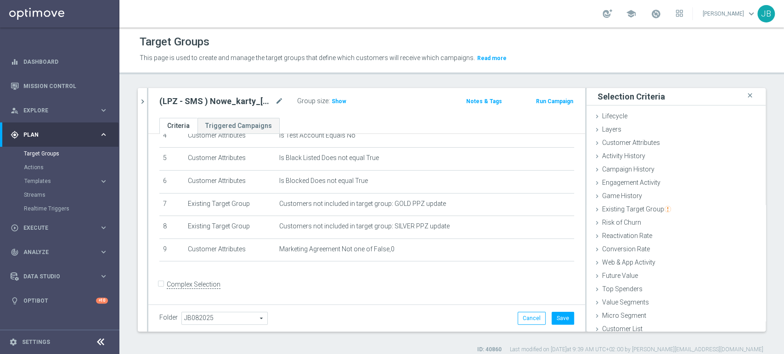
scroll to position [5, 0]
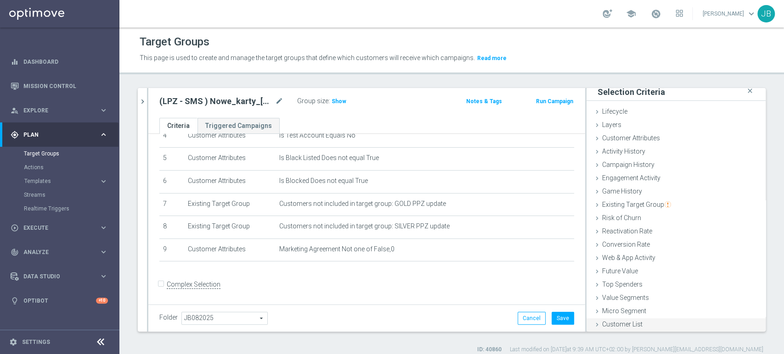
click at [671, 322] on div "Customer List done" at bounding box center [675, 326] width 179 height 14
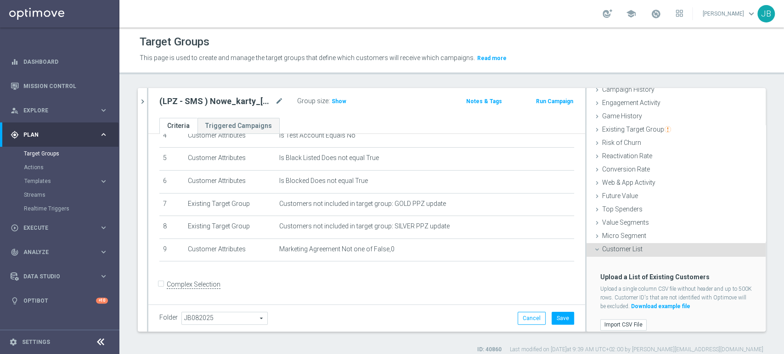
scroll to position [86, 0]
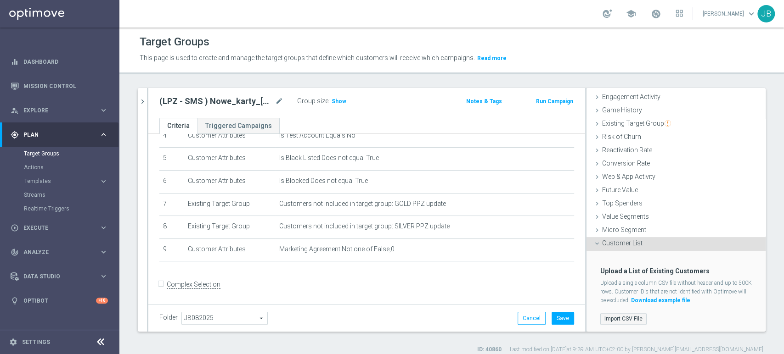
click at [626, 320] on label "Import CSV File" at bounding box center [623, 319] width 46 height 11
click at [0, 0] on input "Import CSV File" at bounding box center [0, 0] width 0 height 0
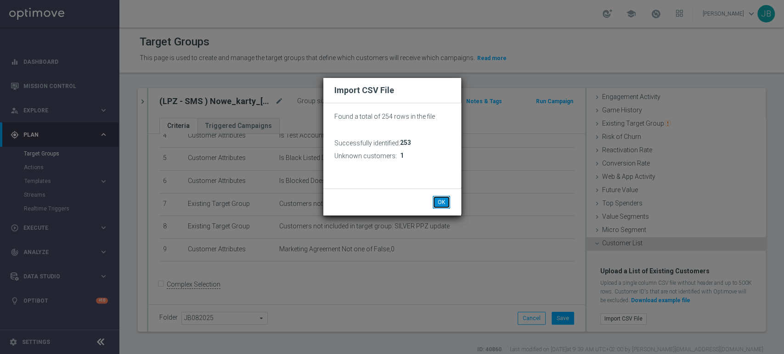
click at [439, 203] on button "OK" at bounding box center [440, 202] width 17 height 13
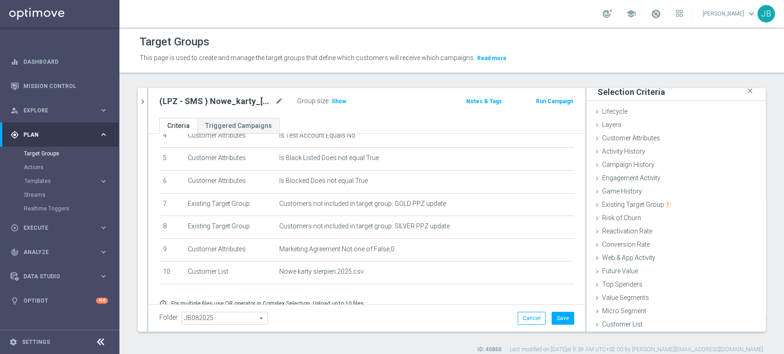
scroll to position [132, 0]
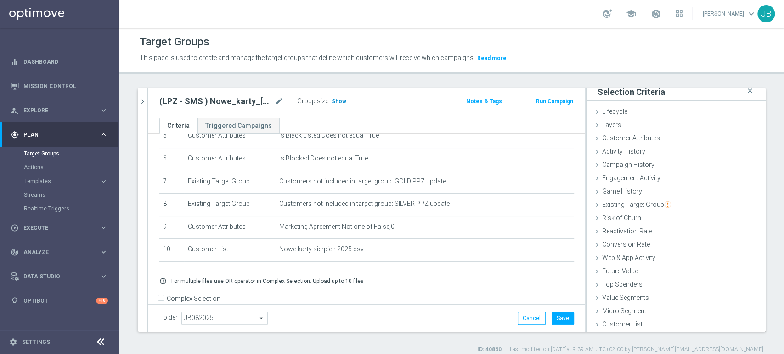
click at [333, 98] on span "Show" at bounding box center [338, 101] width 15 height 6
click at [554, 316] on button "Save" at bounding box center [562, 318] width 22 height 13
click at [54, 157] on link "Target Groups" at bounding box center [60, 153] width 72 height 7
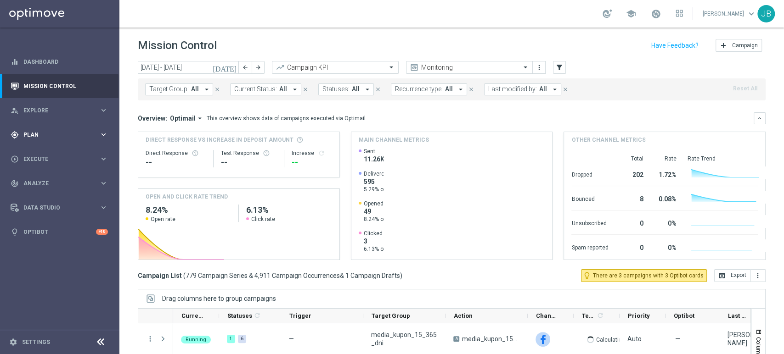
click at [40, 144] on div "gps_fixed Plan keyboard_arrow_right" at bounding box center [59, 135] width 118 height 24
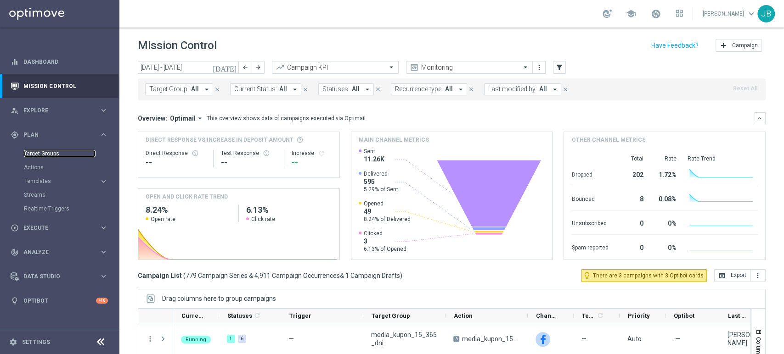
click at [54, 156] on link "Target Groups" at bounding box center [60, 153] width 72 height 7
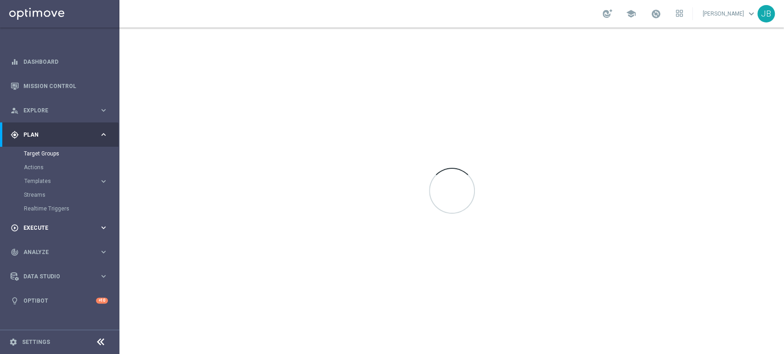
click at [45, 230] on span "Execute" at bounding box center [61, 228] width 76 height 6
click at [72, 179] on link "Campaign Builder" at bounding box center [60, 177] width 72 height 7
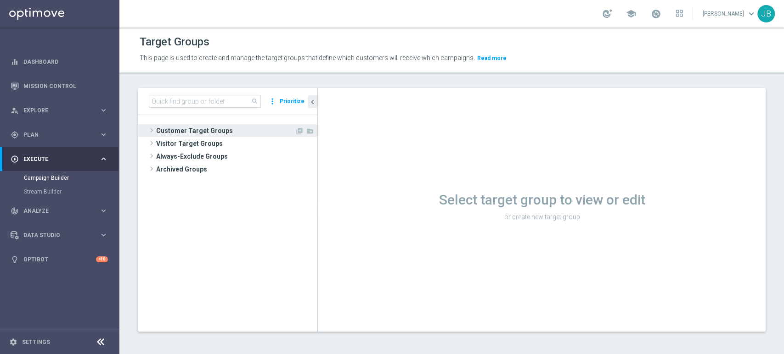
click at [184, 130] on span "Customer Target Groups" at bounding box center [225, 130] width 139 height 13
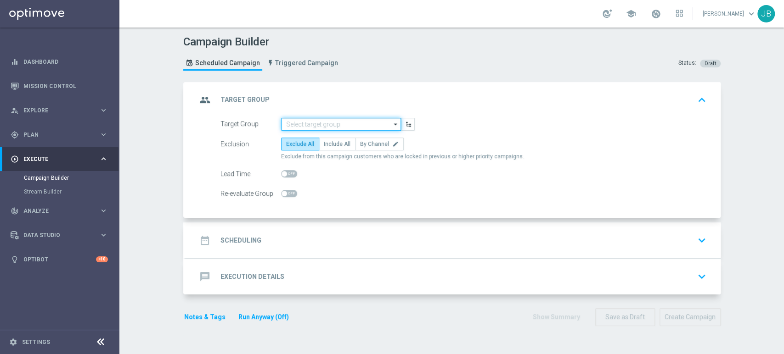
click at [286, 123] on input at bounding box center [341, 124] width 120 height 13
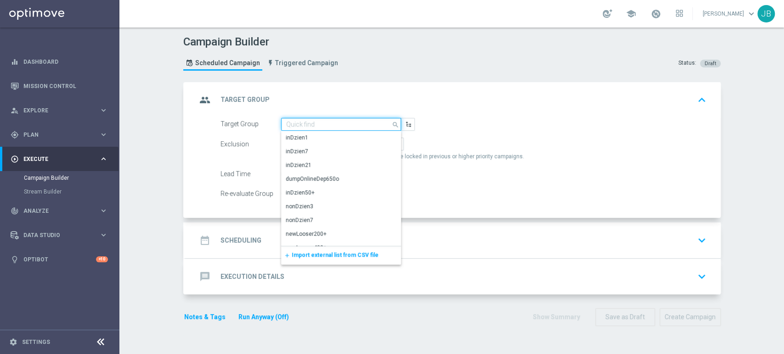
paste input "(LPZ - SMS ) Nowe_karty_[PHONE_NUMBER]"
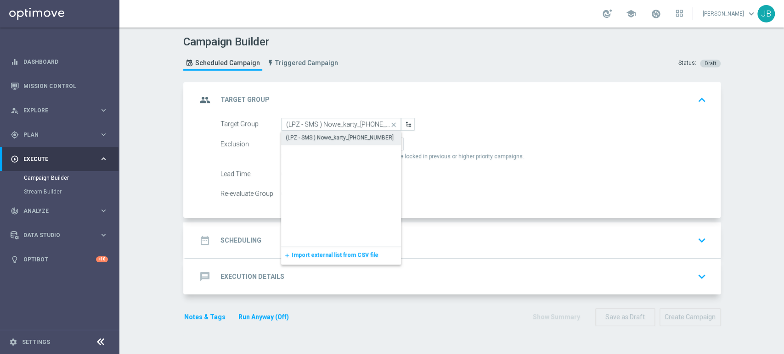
click at [293, 135] on div "(LPZ - SMS ) Nowe_karty_[PHONE_NUMBER]" at bounding box center [340, 138] width 108 height 8
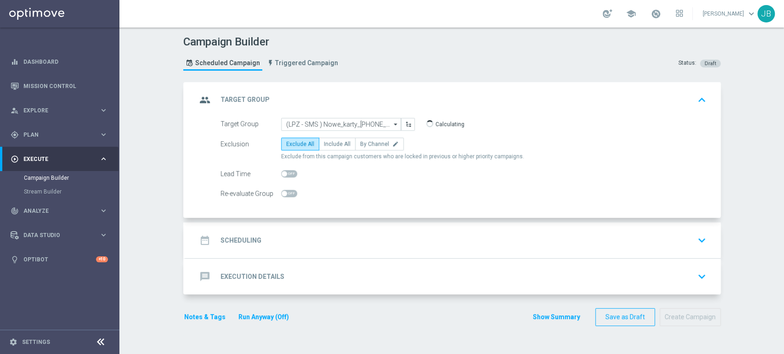
type input "(LPZ - SMS ) Nowe_karty_[PHONE_NUMBER]"
click at [308, 233] on div "date_range Scheduling keyboard_arrow_down" at bounding box center [452, 240] width 513 height 17
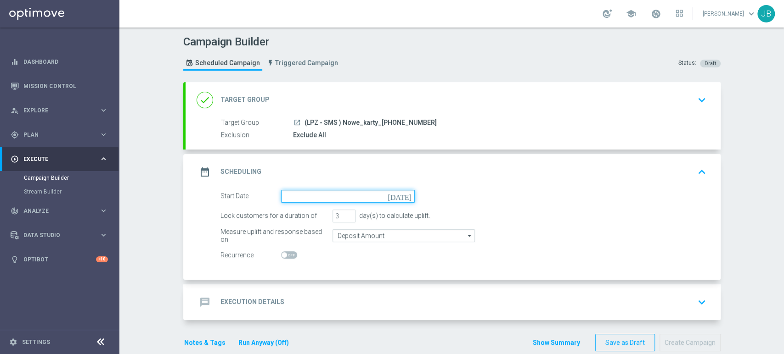
click at [301, 198] on input at bounding box center [348, 196] width 134 height 13
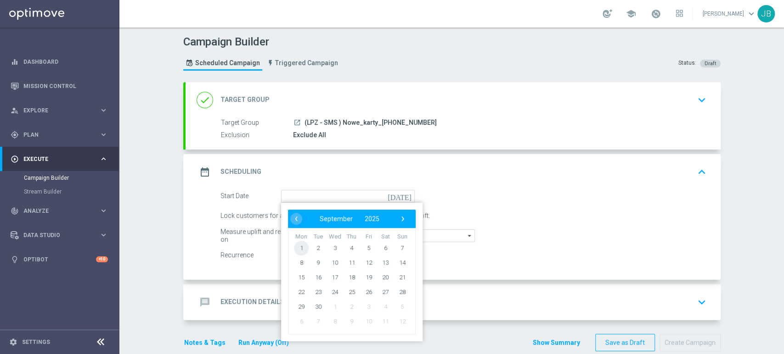
click at [297, 241] on span "1" at bounding box center [301, 248] width 15 height 15
type input "01 Sep 2025"
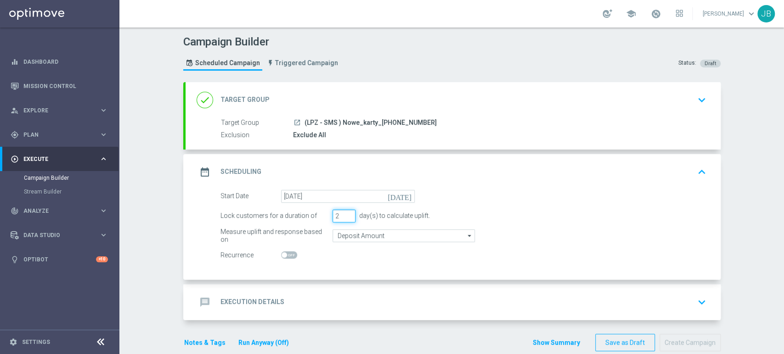
click at [345, 218] on input "2" at bounding box center [343, 216] width 23 height 13
type input "1"
click at [345, 218] on input "1" at bounding box center [343, 216] width 23 height 13
click at [310, 307] on div "message Execution Details keyboard_arrow_down" at bounding box center [452, 302] width 513 height 17
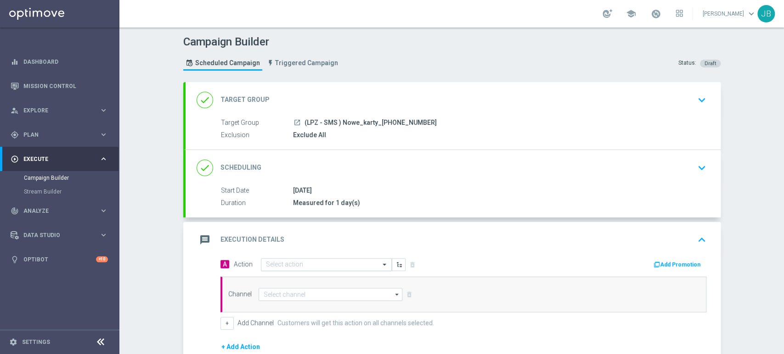
click at [290, 266] on input "text" at bounding box center [317, 265] width 102 height 8
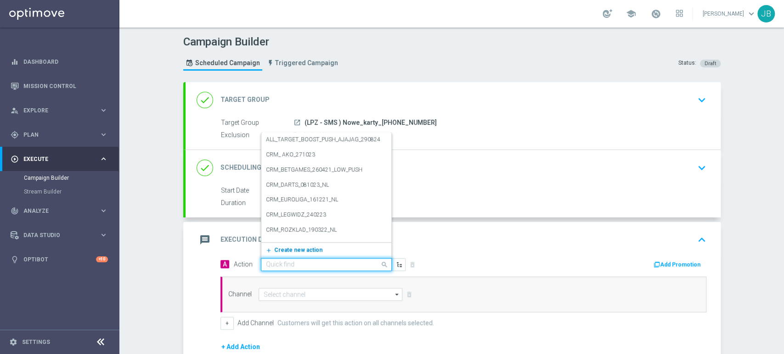
paste input "(LPZ - SMS ) Nowe_karty_[PHONE_NUMBER]"
type input "(LPZ - SMS ) Nowe_karty_[PHONE_NUMBER]"
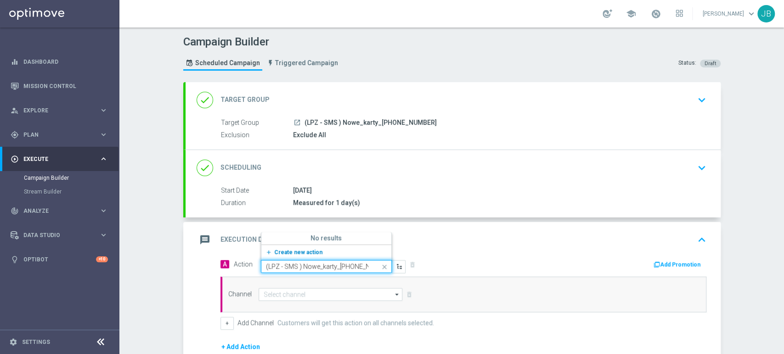
click at [309, 254] on span "Create new action" at bounding box center [298, 252] width 48 height 6
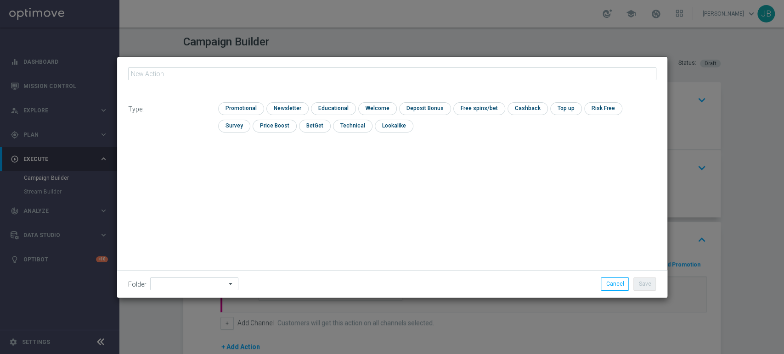
type input "(LPZ - SMS ) Nowe_karty_01092025"
click at [280, 106] on input "checkbox" at bounding box center [286, 108] width 40 height 12
checkbox input "true"
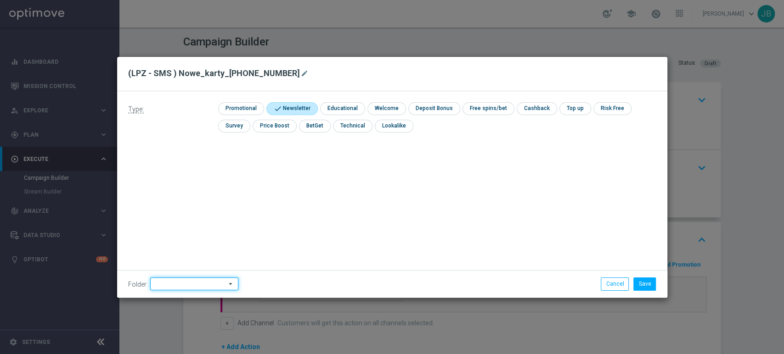
click at [173, 282] on input at bounding box center [194, 284] width 88 height 13
click at [184, 196] on div "[PERSON_NAME]" at bounding box center [192, 191] width 85 height 13
type input "[PERSON_NAME]"
click at [646, 287] on button "Save" at bounding box center [644, 284] width 22 height 13
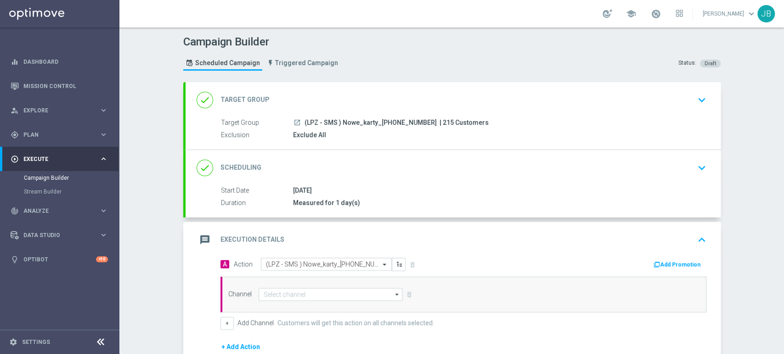
scroll to position [89, 0]
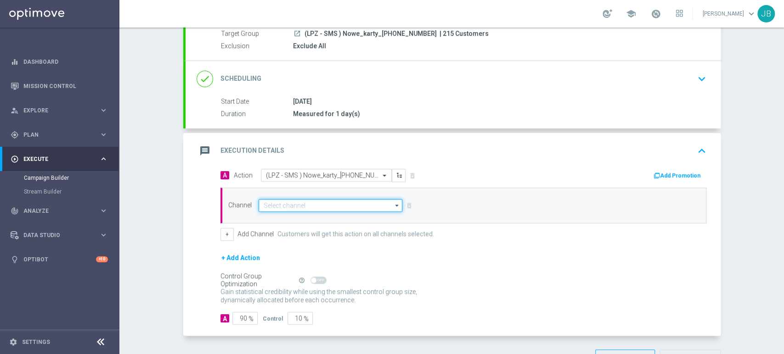
click at [265, 203] on input at bounding box center [330, 205] width 144 height 13
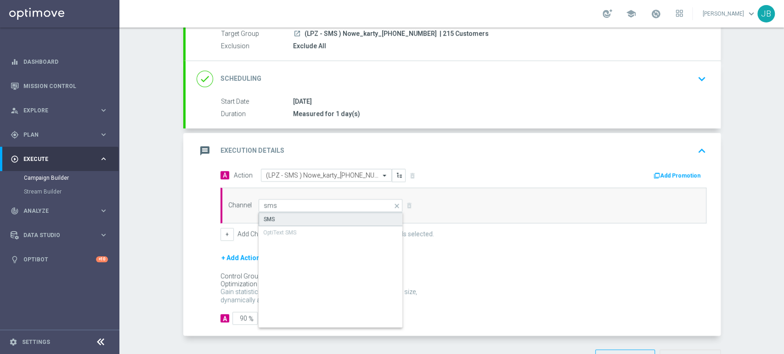
click at [264, 213] on div "SMS" at bounding box center [330, 220] width 145 height 14
type input "SMS"
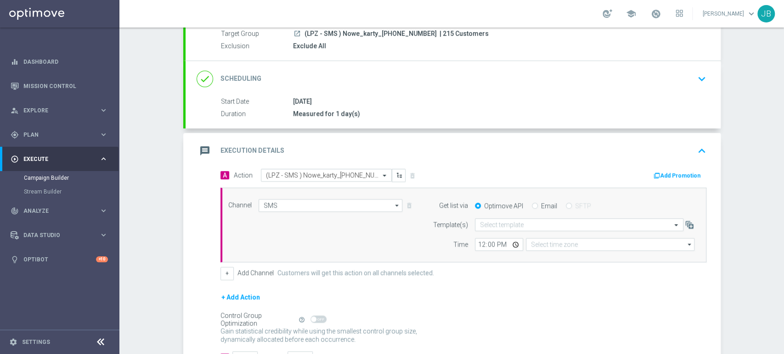
type input "Coordinated Universal Time (UTC 00:00)"
click at [240, 315] on div "Control Group Optimization Self Optimizing Campaign" at bounding box center [258, 320] width 77 height 10
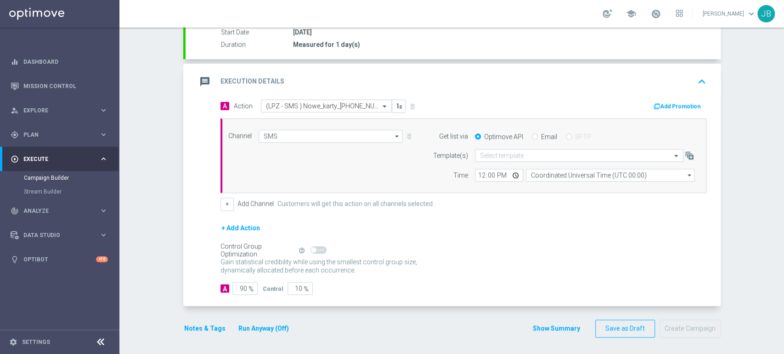
drag, startPoint x: 783, startPoint y: 158, endPoint x: 783, endPoint y: 264, distance: 106.0
click at [783, 264] on div "Campaign Builder Scheduled Campaign Triggered Campaign Status: Draft done Targe…" at bounding box center [451, 191] width 664 height 327
click at [239, 286] on input "90" at bounding box center [244, 288] width 25 height 13
type input "0"
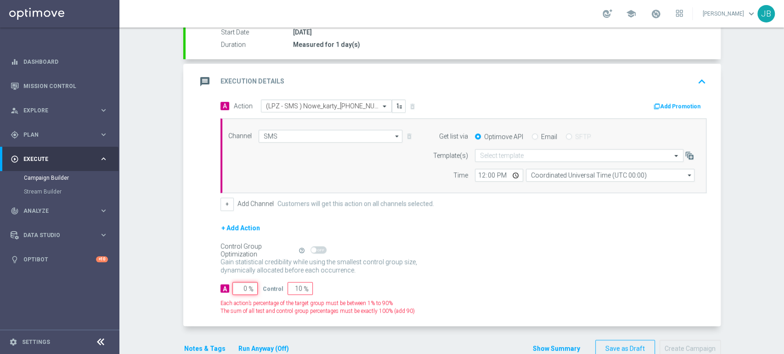
type input "100"
type input "0"
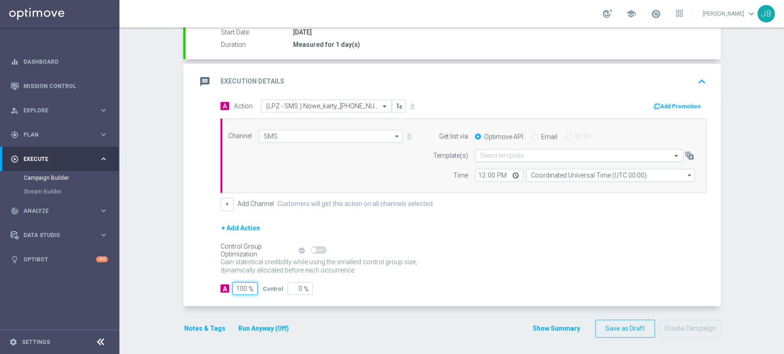
type input "100"
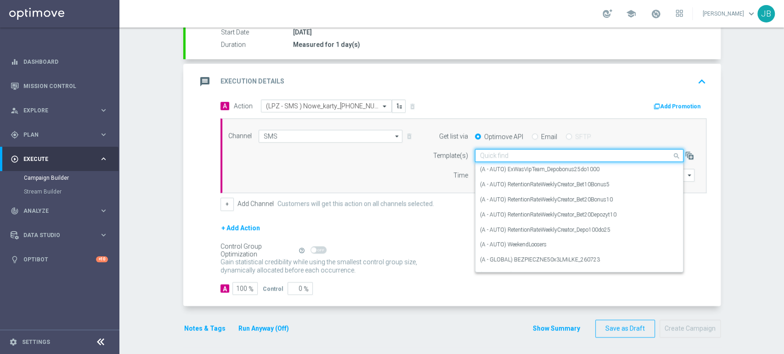
click at [496, 150] on div "Quick find" at bounding box center [579, 155] width 208 height 13
paste input "(LPZ - SMS ) Nowe_karty_01092025"
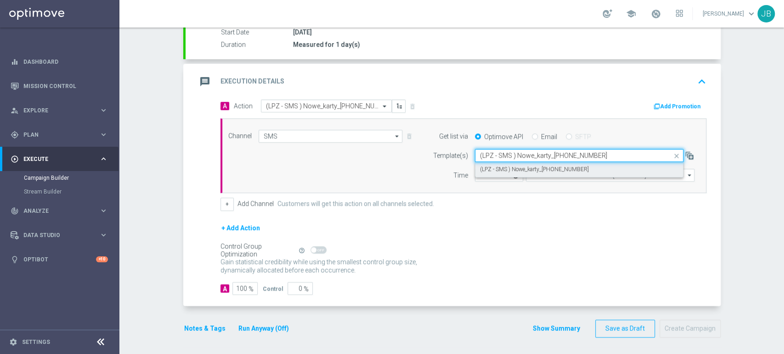
click at [494, 162] on div "(LPZ - SMS ) Nowe_karty_01092025" at bounding box center [579, 169] width 198 height 15
type input "(LPZ - SMS ) Nowe_karty_01092025"
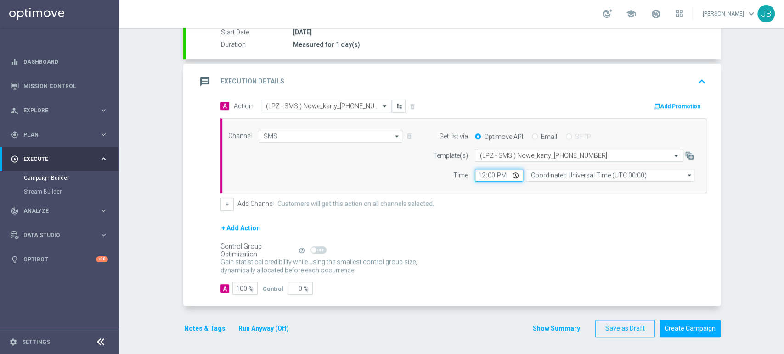
click at [475, 179] on input "12:00" at bounding box center [499, 175] width 48 height 13
click at [475, 179] on input "11:00" at bounding box center [499, 175] width 48 height 13
click at [477, 176] on input "11:00" at bounding box center [499, 175] width 48 height 13
type input "10:19"
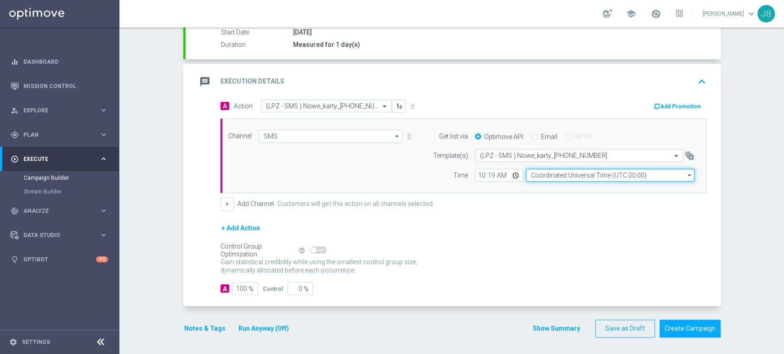
click at [547, 172] on input "Coordinated Universal Time (UTC 00:00)" at bounding box center [610, 175] width 168 height 13
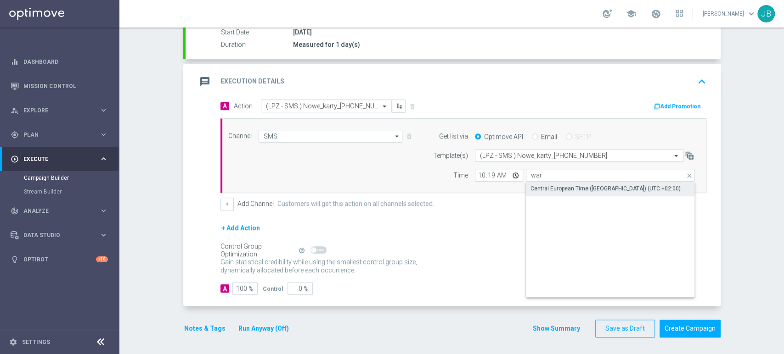
click at [550, 185] on div "Central European Time ([GEOGRAPHIC_DATA]) (UTC +02:00)" at bounding box center [605, 189] width 150 height 8
type input "Central European Time ([GEOGRAPHIC_DATA]) (UTC +02:00)"
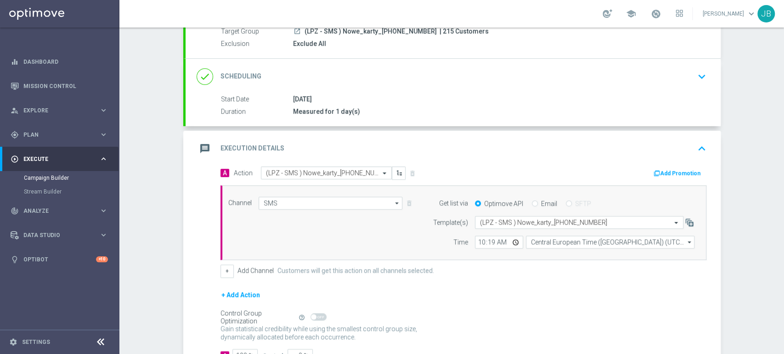
scroll to position [84, 0]
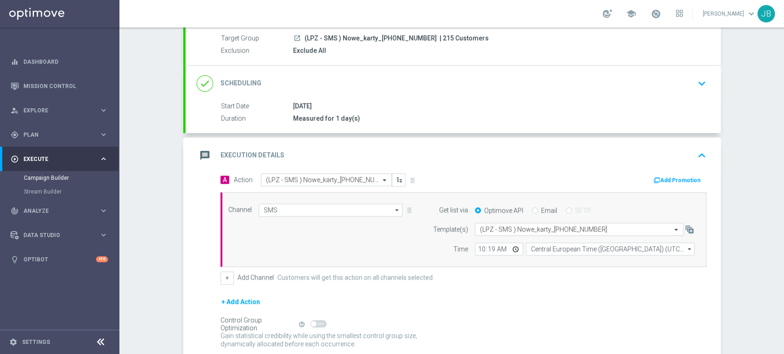
click at [679, 84] on div "done Scheduling keyboard_arrow_down" at bounding box center [452, 83] width 513 height 17
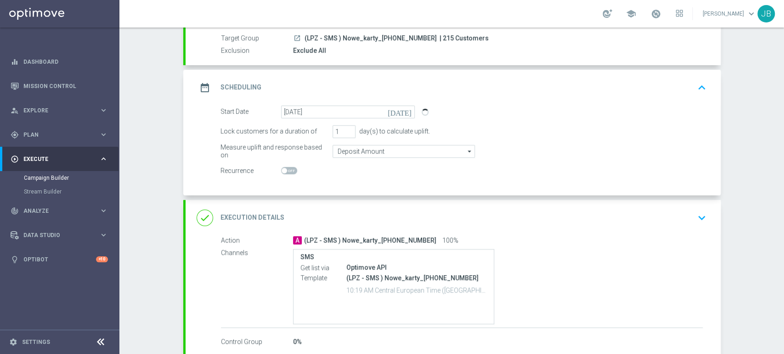
click at [669, 60] on div "Target Group launch (LPZ - SMS ) Nowe_karty_01092025 | 215 Customers Exclusion …" at bounding box center [452, 50] width 535 height 32
click at [673, 46] on div "Exclude All" at bounding box center [497, 50] width 409 height 9
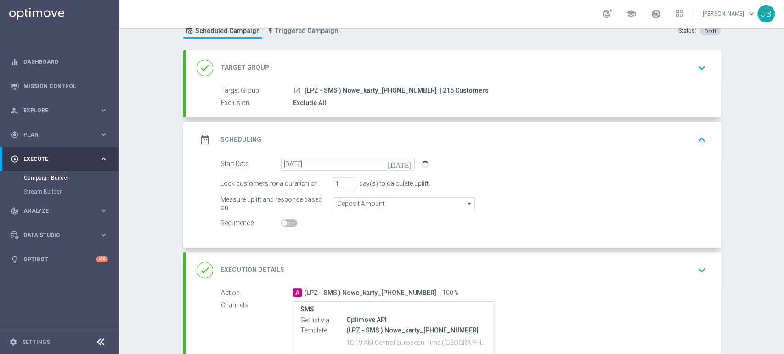
click at [694, 76] on button "keyboard_arrow_down" at bounding box center [702, 67] width 16 height 17
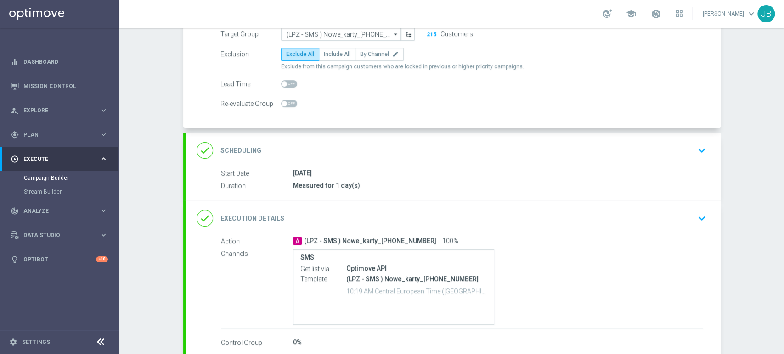
scroll to position [109, 0]
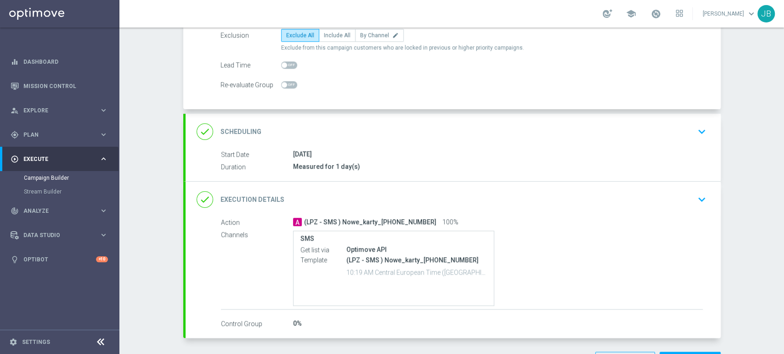
click at [665, 114] on div "done Scheduling keyboard_arrow_down" at bounding box center [452, 132] width 535 height 36
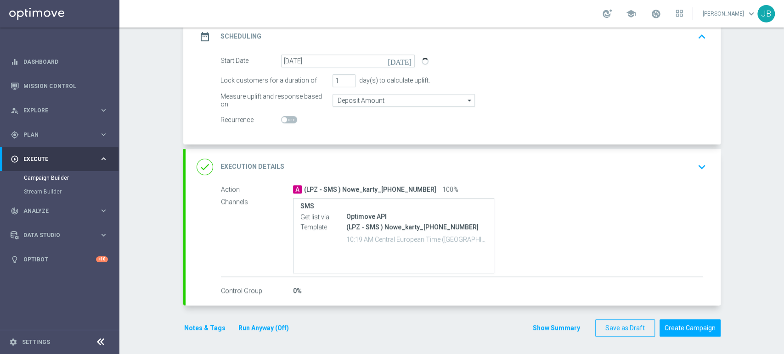
click at [682, 161] on div "done Execution Details keyboard_arrow_down" at bounding box center [452, 166] width 513 height 17
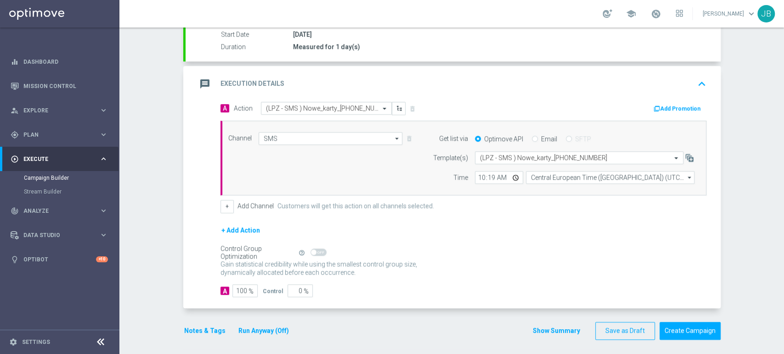
scroll to position [158, 0]
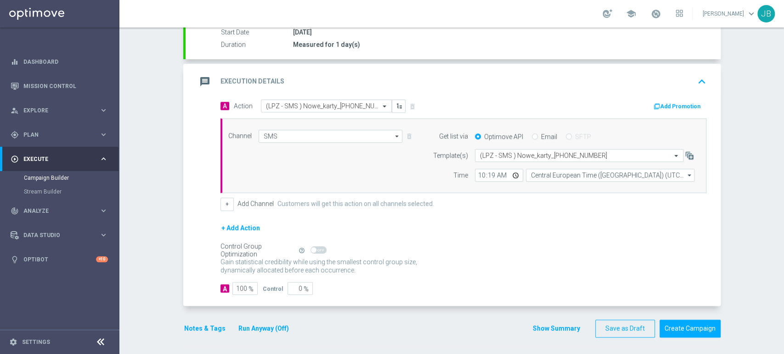
click at [783, 67] on div "Campaign Builder Scheduled Campaign Triggered Campaign Status: Draft done Targe…" at bounding box center [451, 191] width 664 height 327
click at [708, 322] on button "Create Campaign" at bounding box center [689, 329] width 61 height 18
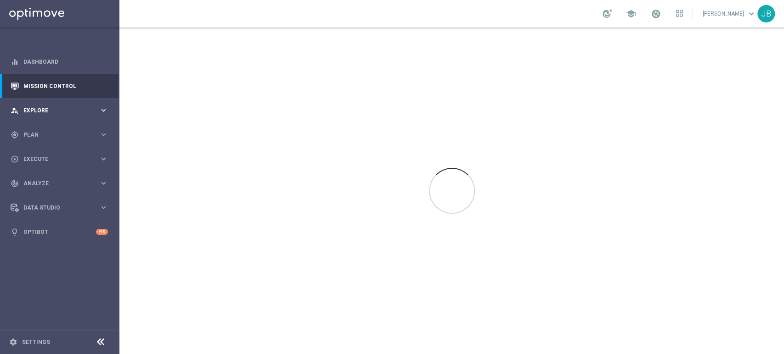
click at [40, 102] on div "person_search Explore keyboard_arrow_right" at bounding box center [59, 110] width 118 height 24
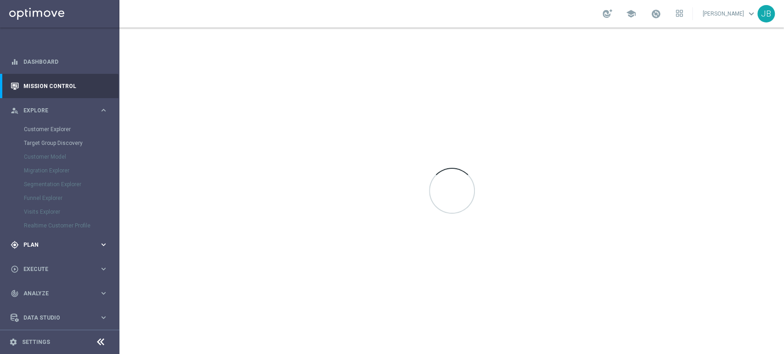
click at [48, 252] on div "gps_fixed Plan keyboard_arrow_right" at bounding box center [59, 245] width 118 height 24
click at [55, 152] on link "Target Groups" at bounding box center [60, 153] width 72 height 7
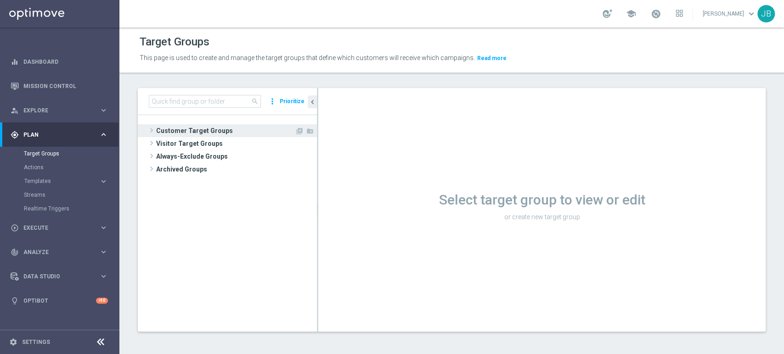
click at [244, 129] on span "Customer Target Groups" at bounding box center [225, 130] width 139 height 13
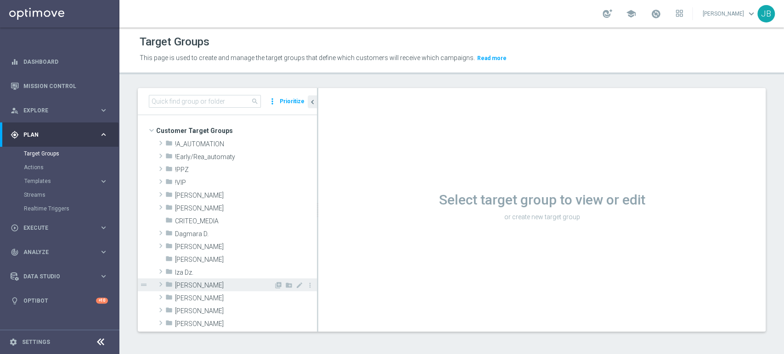
click at [215, 280] on div "folder [PERSON_NAME]" at bounding box center [219, 285] width 108 height 13
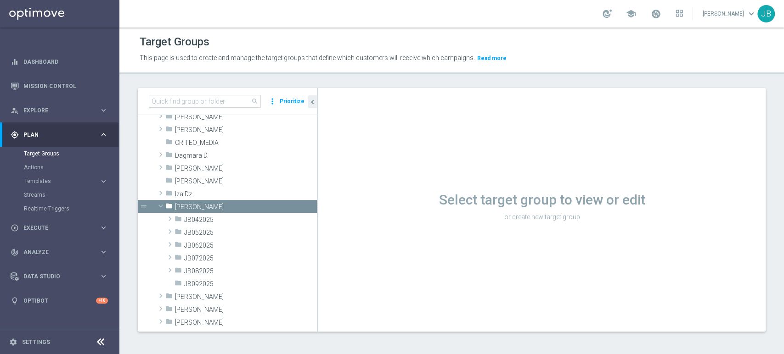
scroll to position [81, 0]
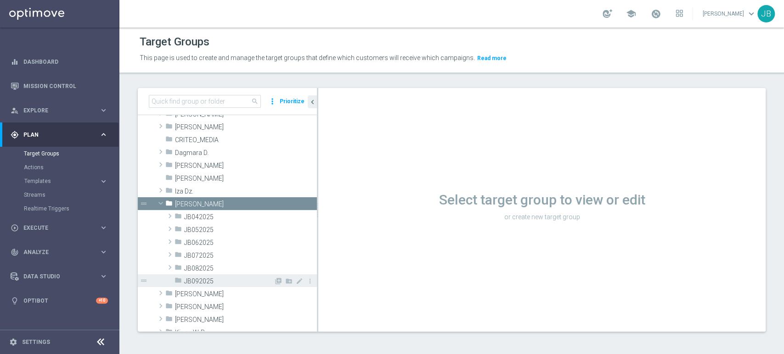
click at [228, 280] on span "JB092025" at bounding box center [229, 282] width 90 height 8
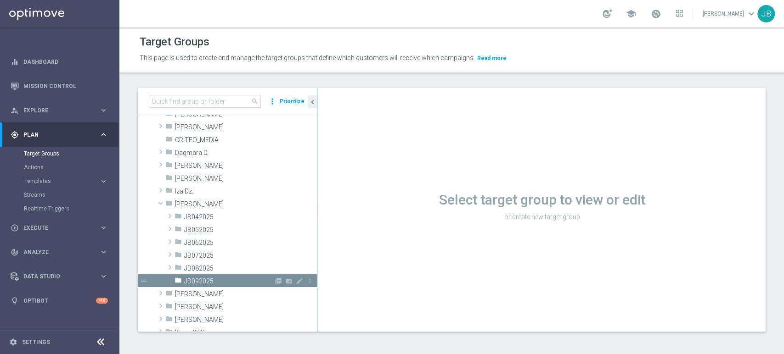
click at [194, 279] on span "JB092025" at bounding box center [229, 282] width 90 height 8
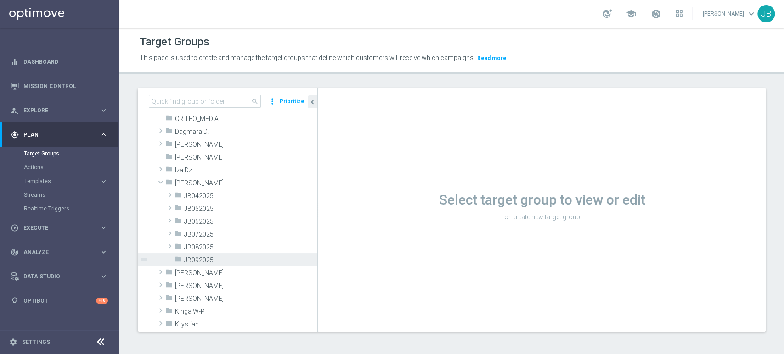
scroll to position [122, 0]
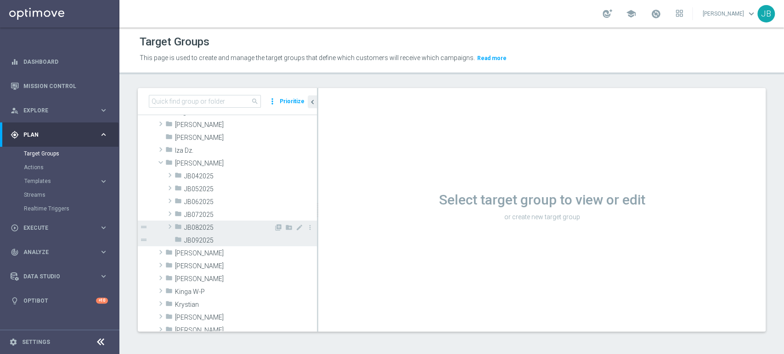
click at [226, 223] on div "folder JB082025" at bounding box center [223, 227] width 99 height 13
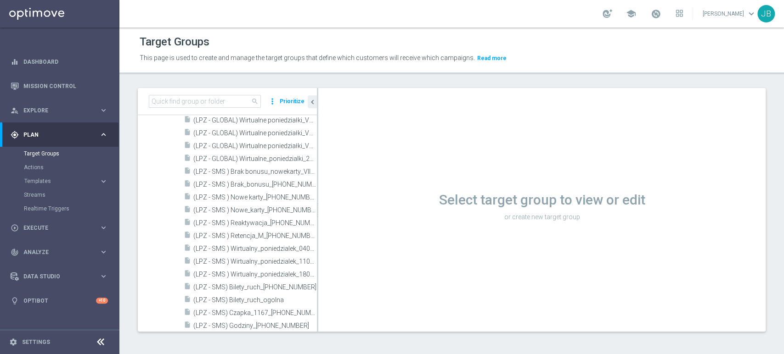
scroll to position [269, 0]
click at [249, 207] on span "(LPZ - SMS ) Nowe_karty_01092025" at bounding box center [244, 207] width 103 height 8
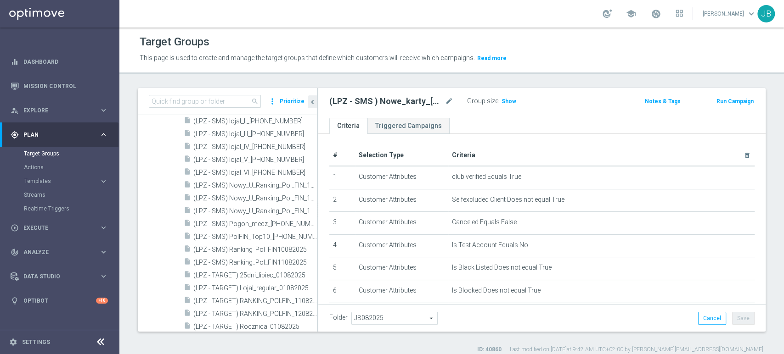
scroll to position [584, 0]
click at [383, 321] on span "JB082025" at bounding box center [394, 319] width 85 height 12
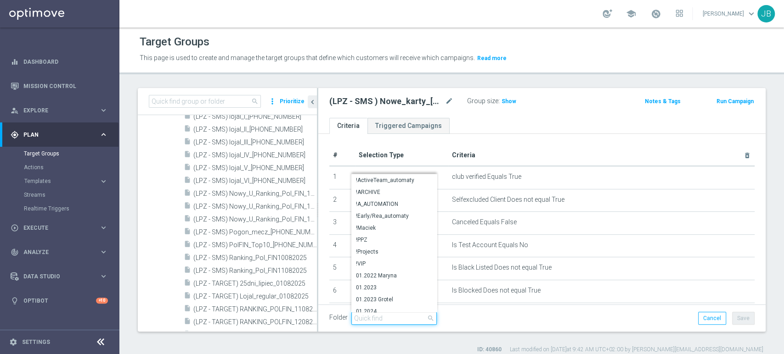
click at [383, 321] on input "search" at bounding box center [393, 318] width 85 height 13
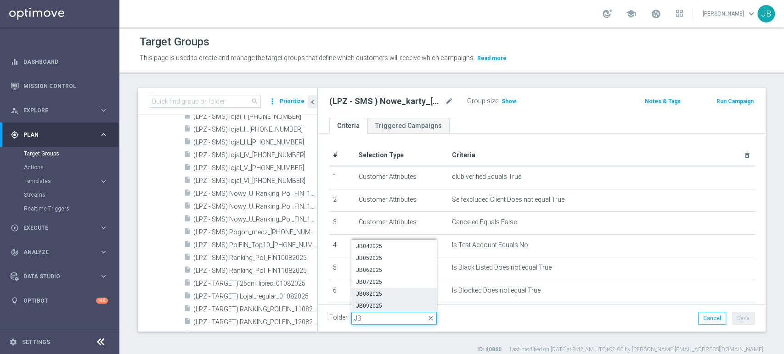
type input "JB"
click at [383, 308] on span "JB092025" at bounding box center [394, 306] width 76 height 7
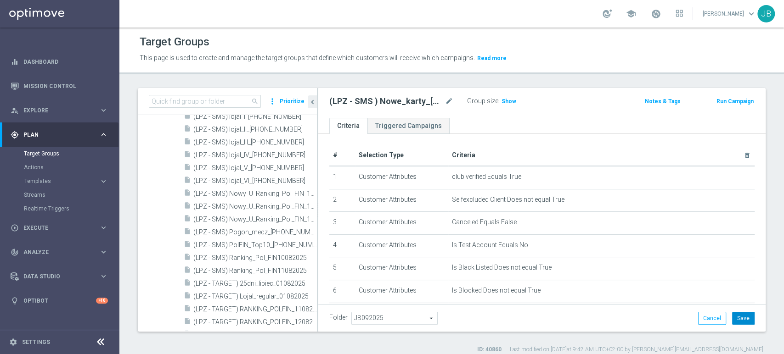
click at [736, 319] on button "Save" at bounding box center [743, 318] width 22 height 13
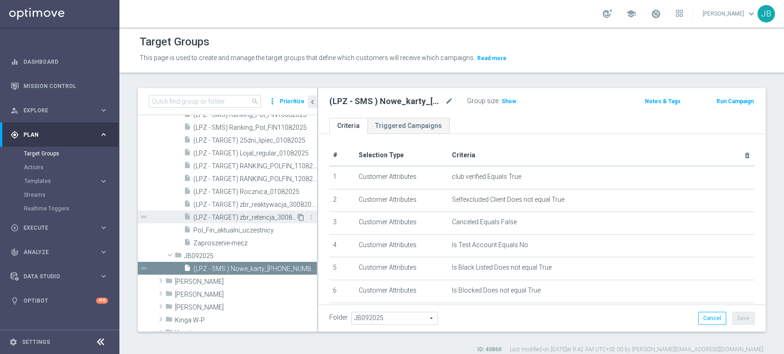
click at [297, 216] on icon "content_copy" at bounding box center [300, 217] width 7 height 7
type input "JB082025"
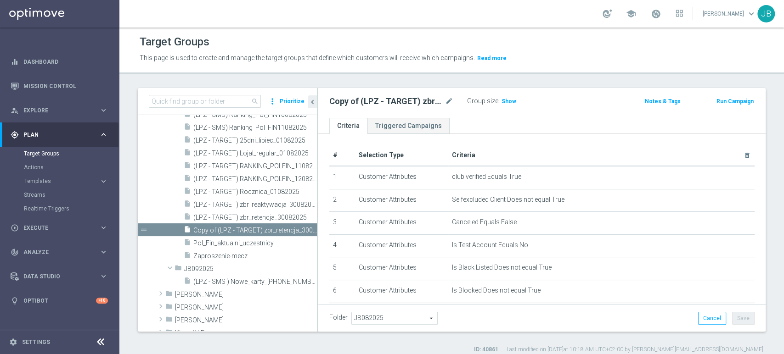
scroll to position [667, 0]
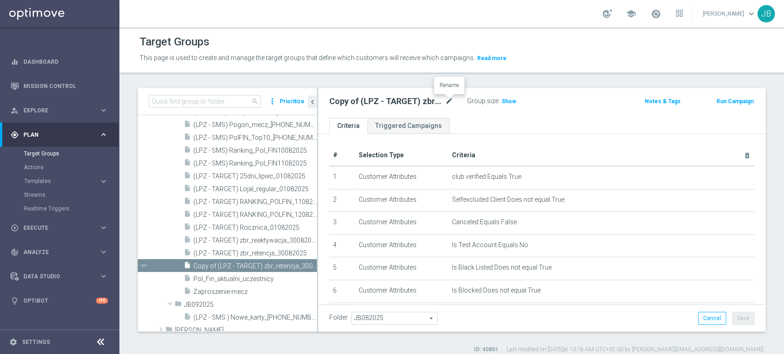
click at [445, 101] on icon "mode_edit" at bounding box center [449, 101] width 8 height 11
click at [445, 101] on input "(LPZ - SMS ) Brak_bonusu_01092025" at bounding box center [391, 102] width 124 height 13
type input "(LPZ - SMS ) Brak_bonusu_01092025"
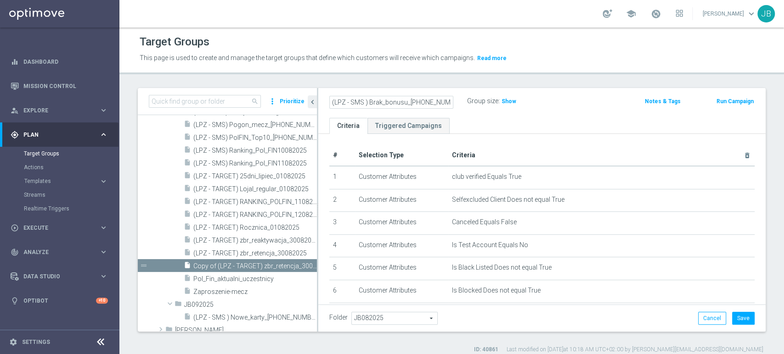
click at [509, 115] on div "(LPZ - SMS ) Brak_bonusu_01092025 Group size : Show Notes & Tags Run Campaign" at bounding box center [541, 103] width 447 height 30
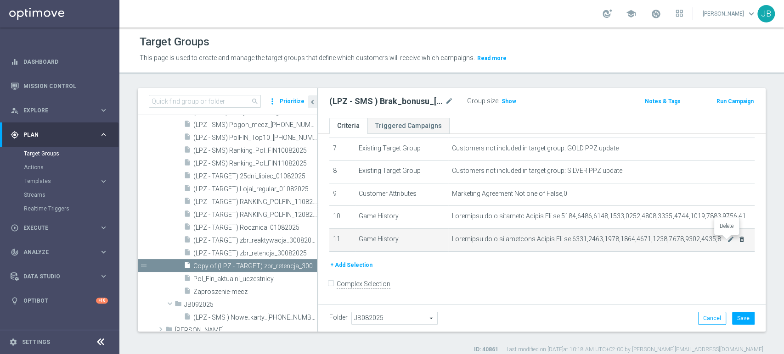
click at [738, 241] on icon "delete_forever" at bounding box center [741, 239] width 7 height 7
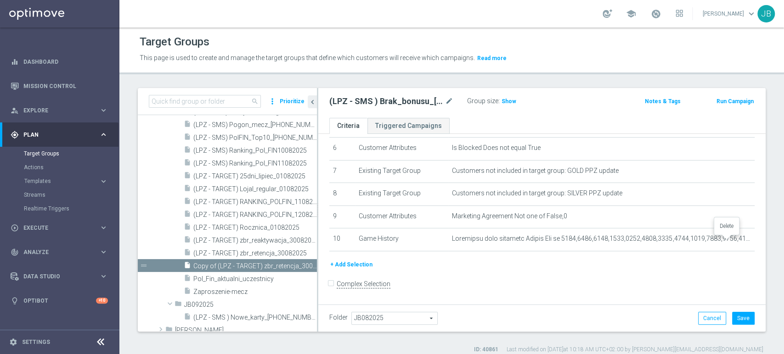
click at [0, 0] on icon "delete_forever" at bounding box center [0, 0] width 0 height 0
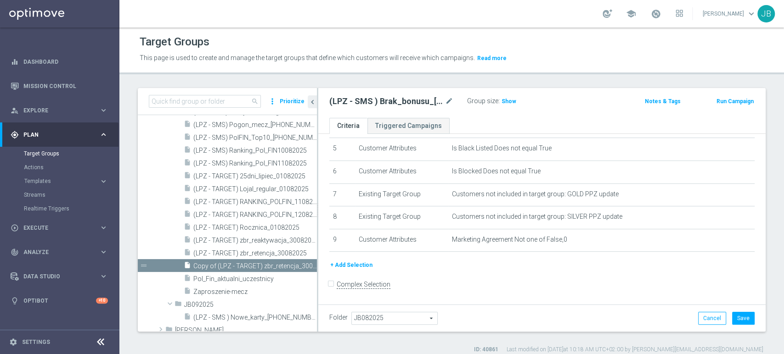
click at [354, 266] on button "+ Add Selection" at bounding box center [351, 265] width 44 height 10
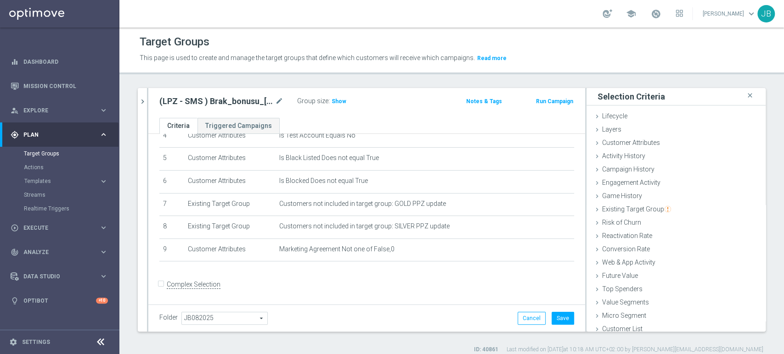
scroll to position [5, 0]
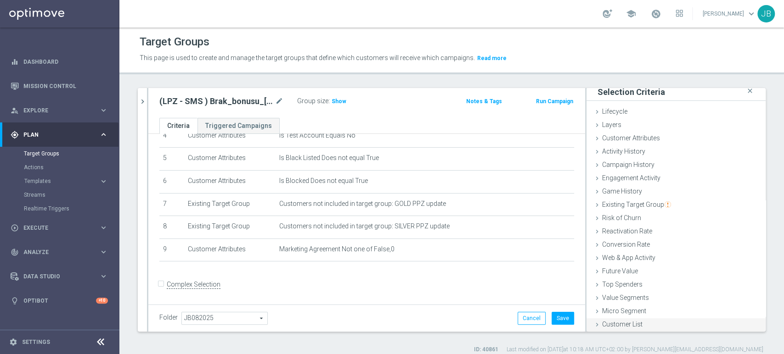
click at [645, 325] on div "Customer List done" at bounding box center [675, 326] width 179 height 14
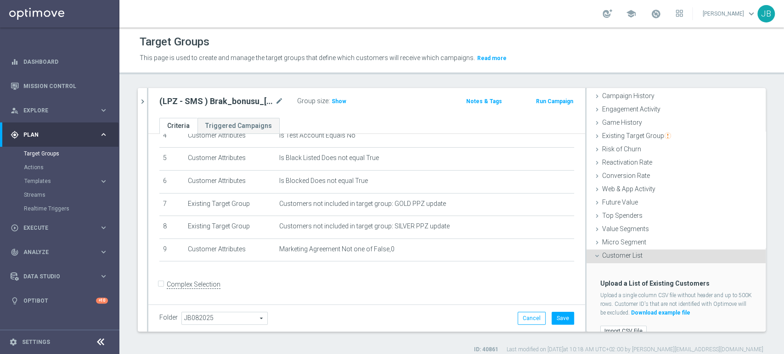
scroll to position [77, 0]
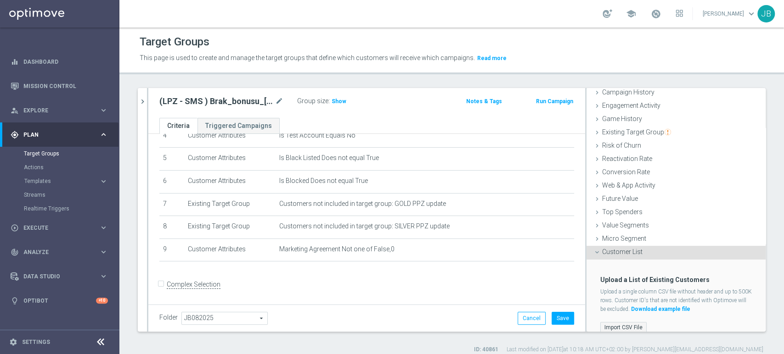
click at [628, 323] on label "Import CSV File" at bounding box center [623, 327] width 46 height 11
click at [0, 0] on input "Import CSV File" at bounding box center [0, 0] width 0 height 0
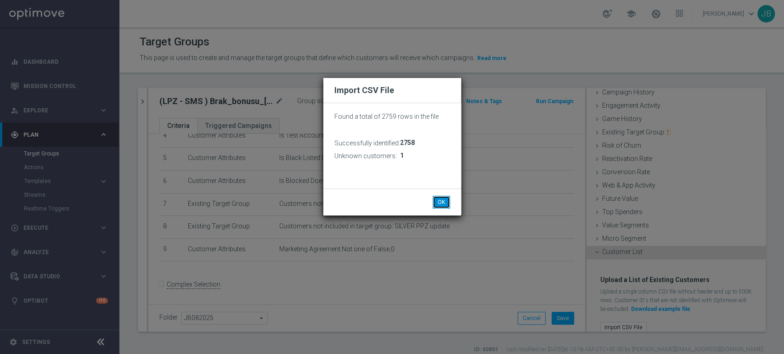
click at [441, 203] on button "OK" at bounding box center [440, 202] width 17 height 13
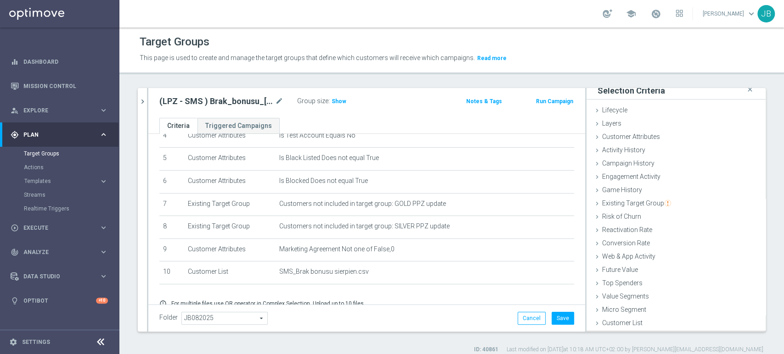
scroll to position [5, 0]
click at [560, 324] on button "Save" at bounding box center [562, 318] width 22 height 13
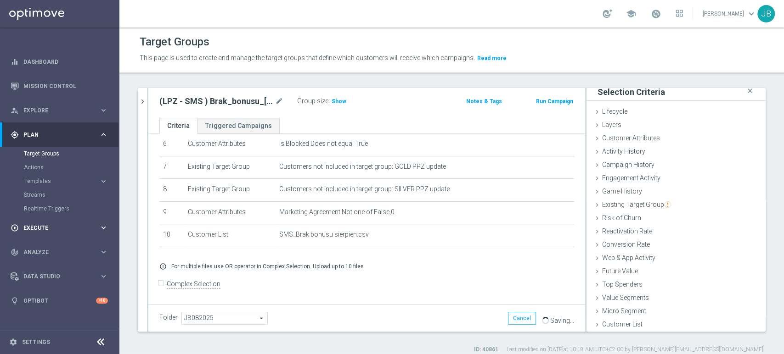
click at [84, 226] on span "Execute" at bounding box center [61, 228] width 76 height 6
click at [68, 174] on link "Campaign Builder" at bounding box center [60, 177] width 72 height 7
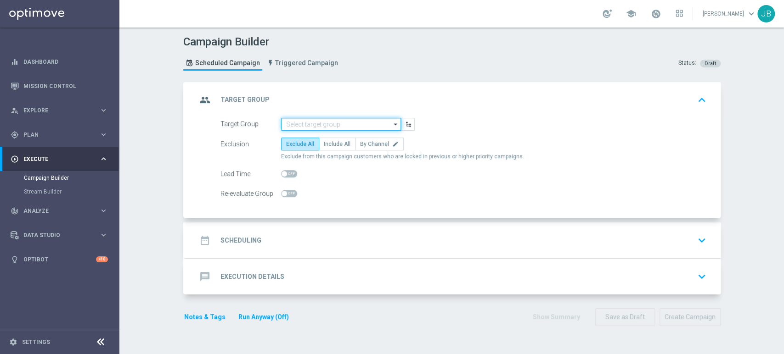
click at [318, 128] on input at bounding box center [341, 124] width 120 height 13
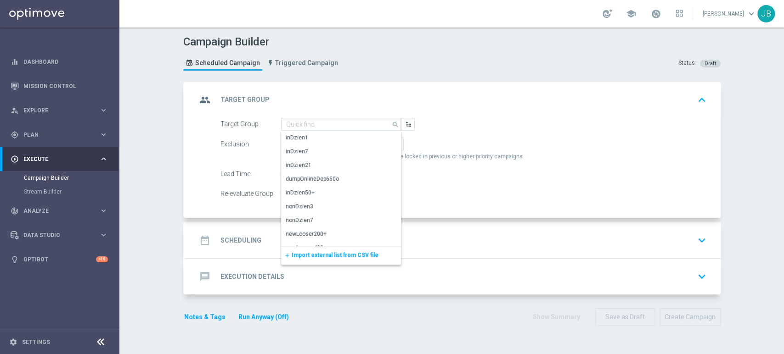
click at [311, 254] on span "Import external list from CSV file" at bounding box center [335, 255] width 87 height 6
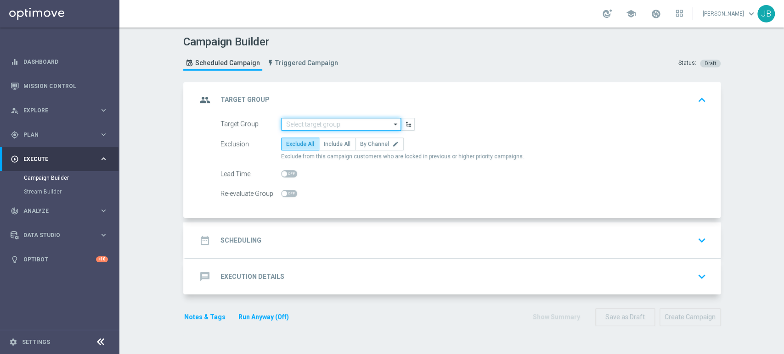
click at [298, 120] on input at bounding box center [341, 124] width 120 height 13
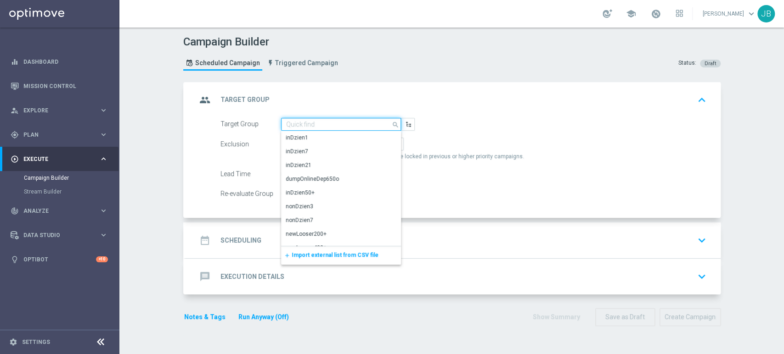
paste input "(LPZ - SMS ) Brak_bonusu_[PHONE_NUMBER]"
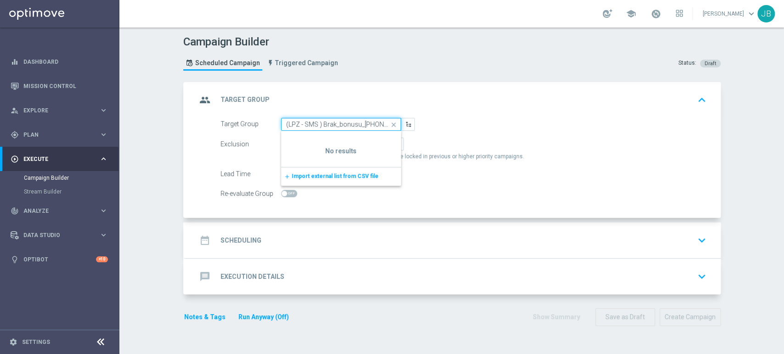
scroll to position [0, 11]
click at [284, 123] on input "(LPZ - SMS ) Brak_bonusu_[PHONE_NUMBER]" at bounding box center [341, 124] width 120 height 13
type input "(LPZ - SMS ) Brak_bonusu_[PHONE_NUMBER]"
click at [460, 127] on div "Target Group (LPZ - SMS ) Brak_bonusu_01092025 close Show Selected 0 of NaN add" at bounding box center [462, 124] width 499 height 13
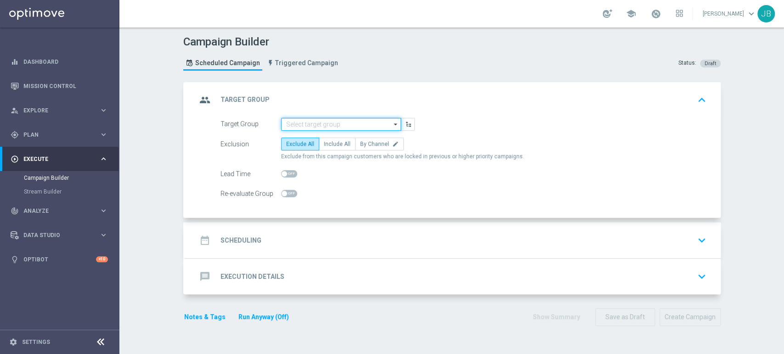
click at [337, 127] on input at bounding box center [341, 124] width 120 height 13
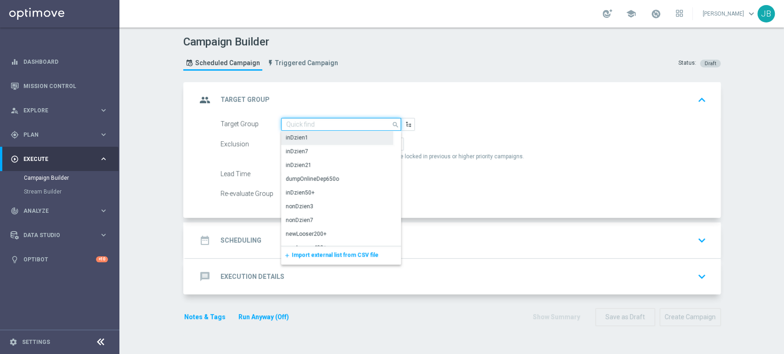
paste input "(LPZ - SMS ) Brak_bonusu_[PHONE_NUMBER]"
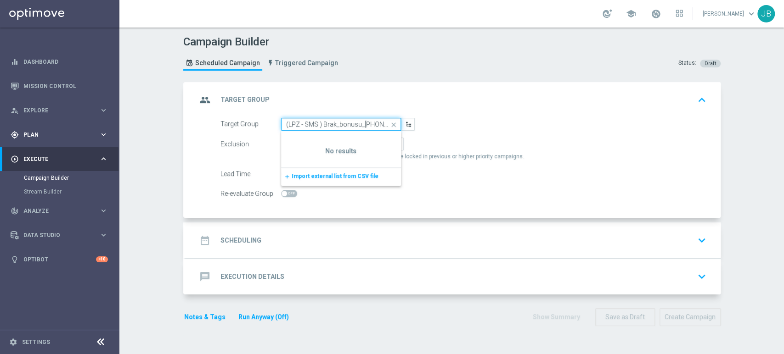
type input "(LPZ - SMS ) Brak_bonusu_[PHONE_NUMBER]"
click at [43, 135] on span "Plan" at bounding box center [61, 135] width 76 height 6
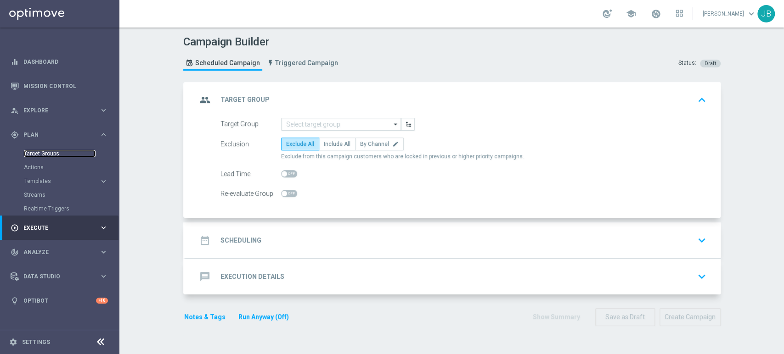
click at [49, 156] on link "Target Groups" at bounding box center [60, 153] width 72 height 7
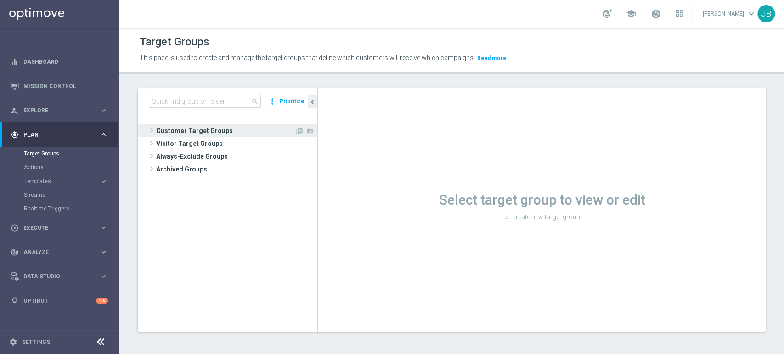
click at [219, 125] on span "Customer Target Groups" at bounding box center [225, 130] width 139 height 13
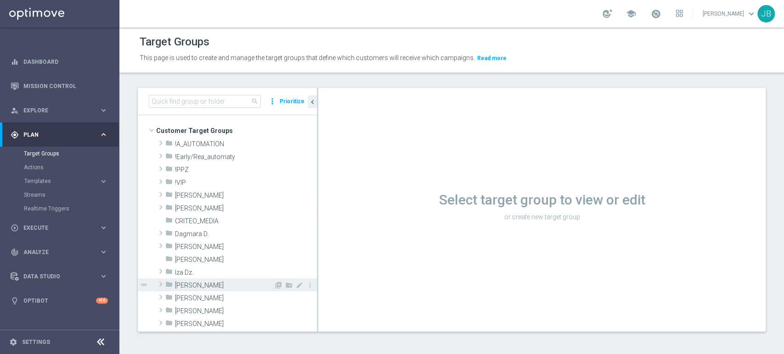
click at [180, 288] on span "[PERSON_NAME]" at bounding box center [224, 286] width 99 height 8
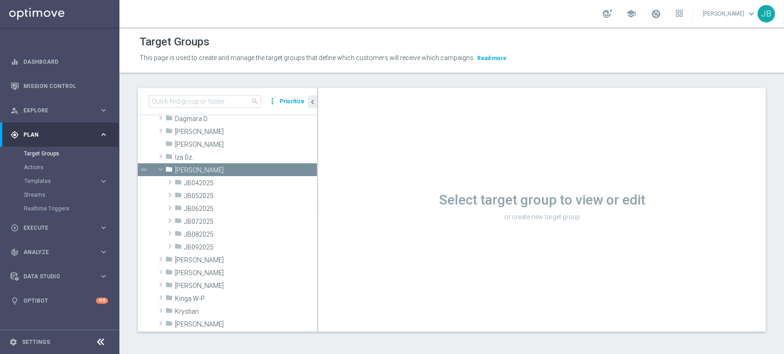
scroll to position [143, 0]
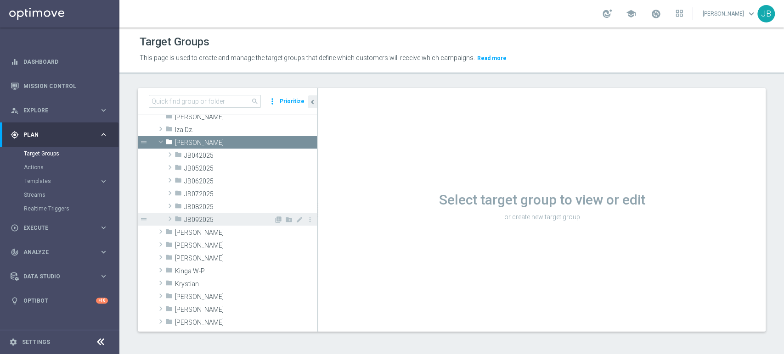
click at [171, 220] on span at bounding box center [169, 218] width 9 height 11
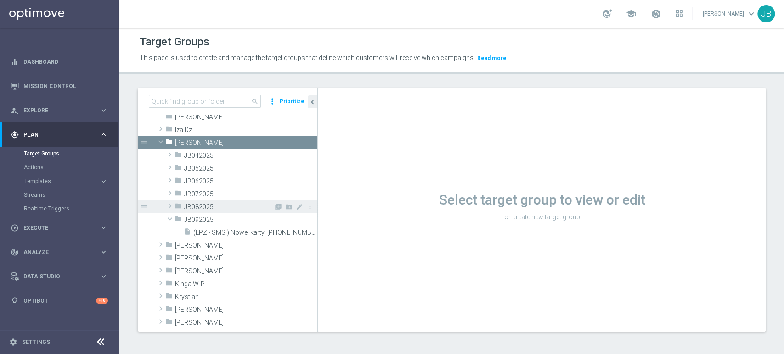
click at [169, 208] on span at bounding box center [169, 206] width 9 height 11
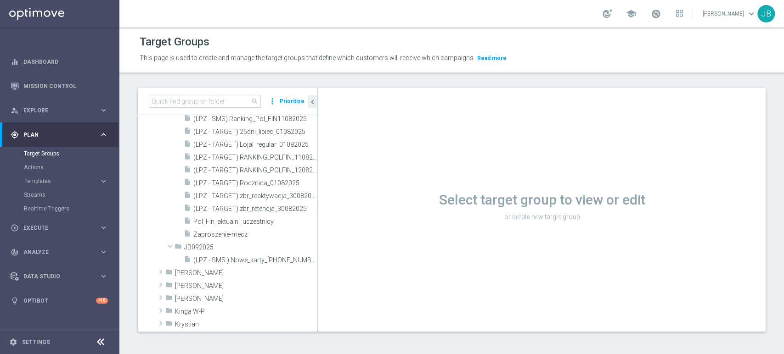
scroll to position [718, 0]
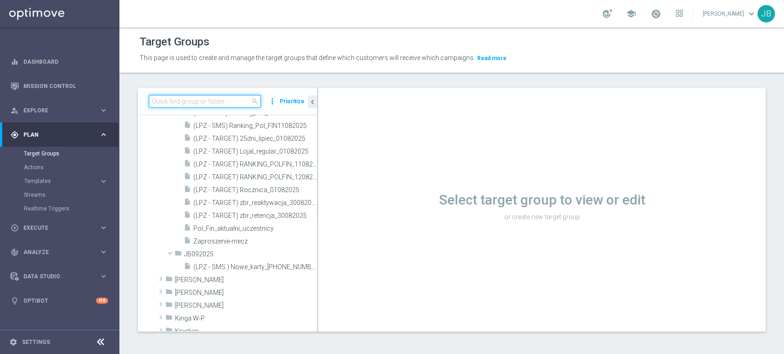
click at [217, 100] on input at bounding box center [205, 101] width 112 height 13
paste input "(LPZ - SMS ) Brak_bonusu_01092025"
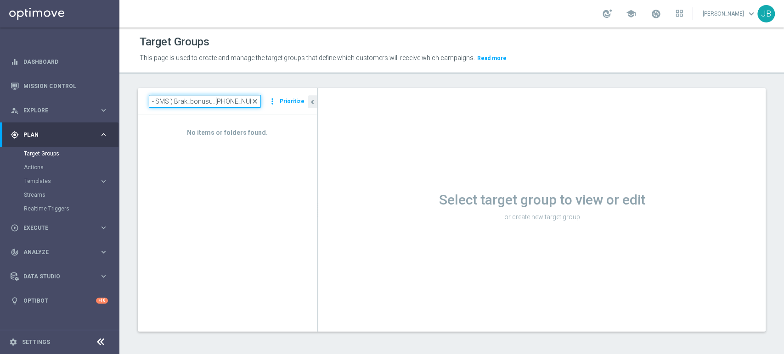
type input "(LPZ - SMS ) Brak_bonusu_01092025"
click at [254, 102] on span "close" at bounding box center [254, 101] width 7 height 7
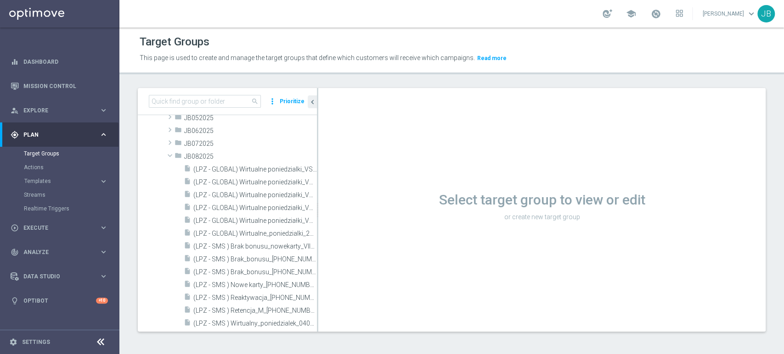
scroll to position [403, 0]
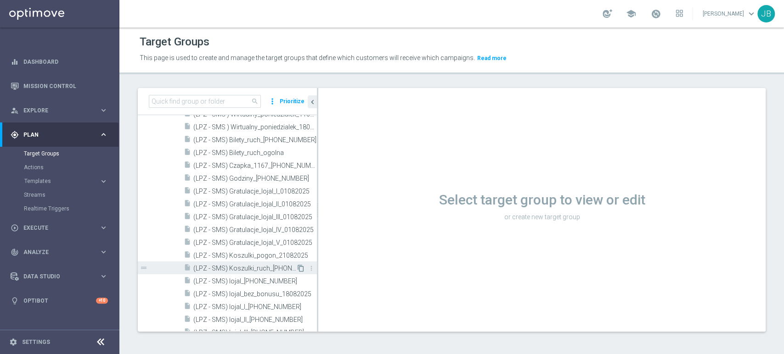
click at [297, 266] on icon "content_copy" at bounding box center [300, 268] width 7 height 7
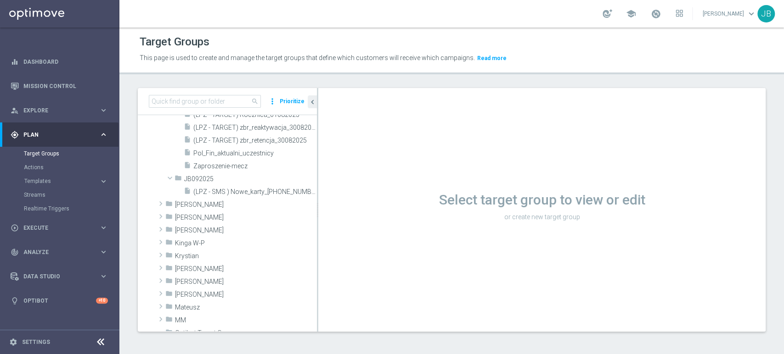
scroll to position [723, 0]
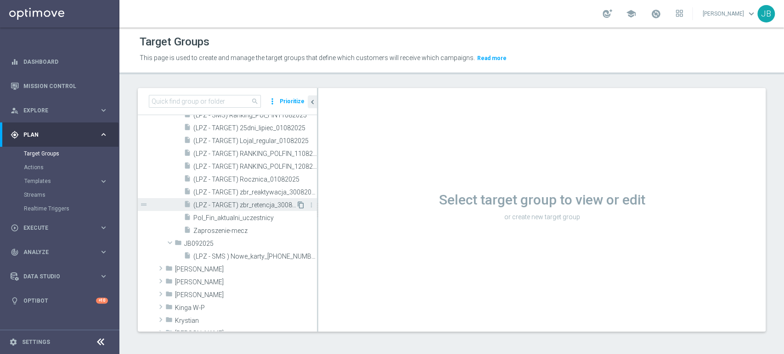
click at [297, 204] on icon "content_copy" at bounding box center [300, 205] width 7 height 7
click at [297, 207] on icon "content_copy" at bounding box center [300, 205] width 7 height 7
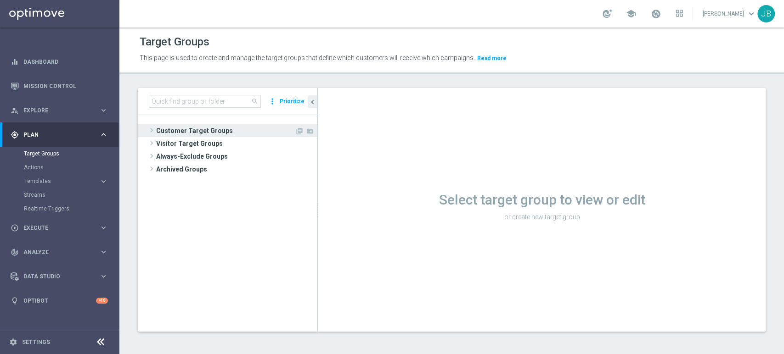
click at [205, 135] on span "Customer Target Groups" at bounding box center [225, 130] width 139 height 13
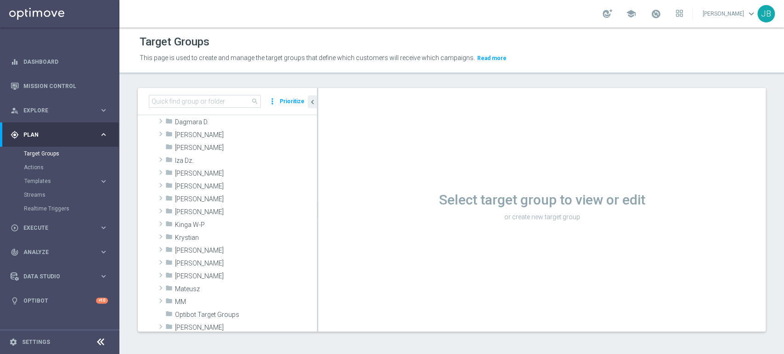
scroll to position [114, 0]
click at [234, 173] on span "[PERSON_NAME]" at bounding box center [224, 172] width 99 height 8
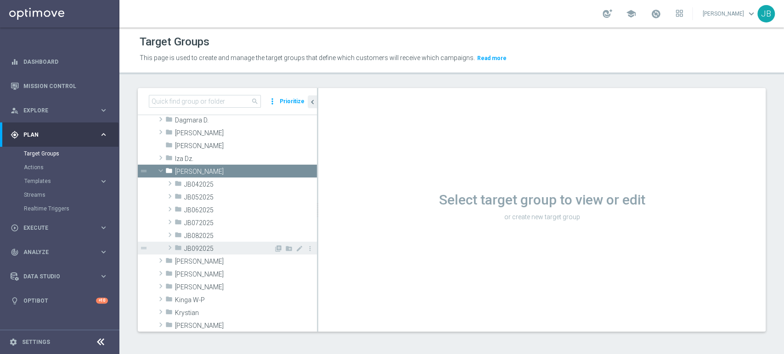
click at [241, 242] on div "folder JB092025" at bounding box center [223, 248] width 99 height 13
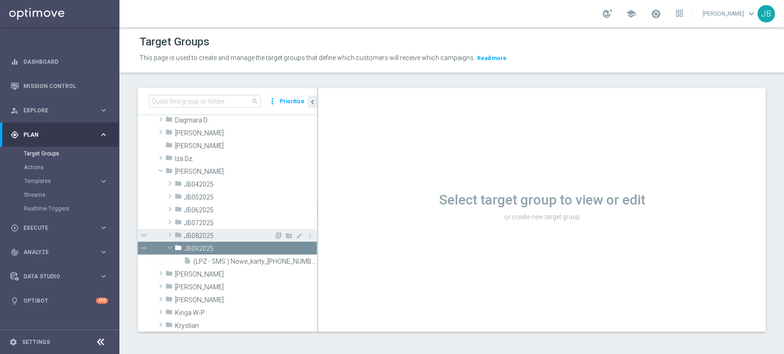
click at [242, 235] on span "JB082025" at bounding box center [229, 236] width 90 height 8
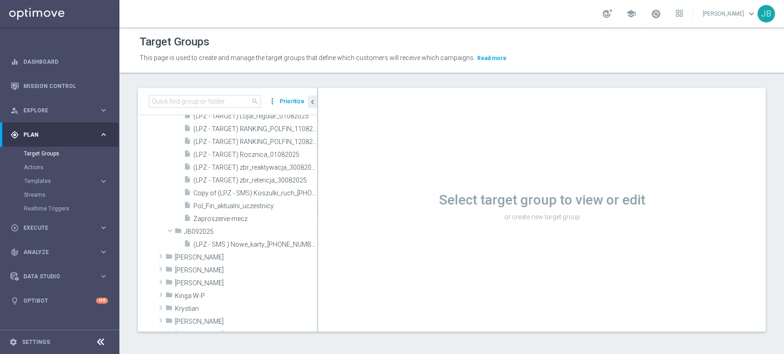
scroll to position [744, 0]
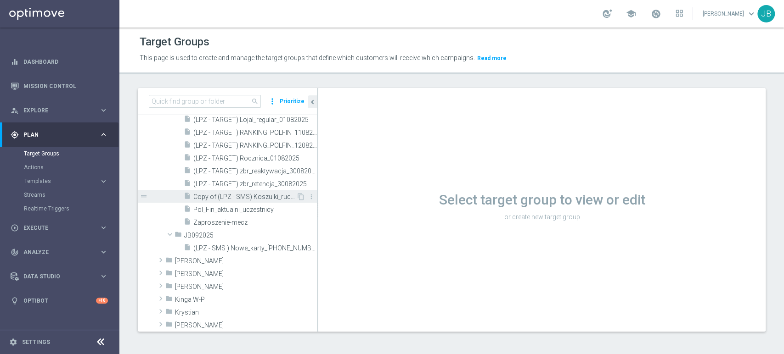
click at [274, 201] on div "insert_drive_file Copy of (LPZ - SMS) Koszulki_ruch_14082025" at bounding box center [240, 196] width 112 height 13
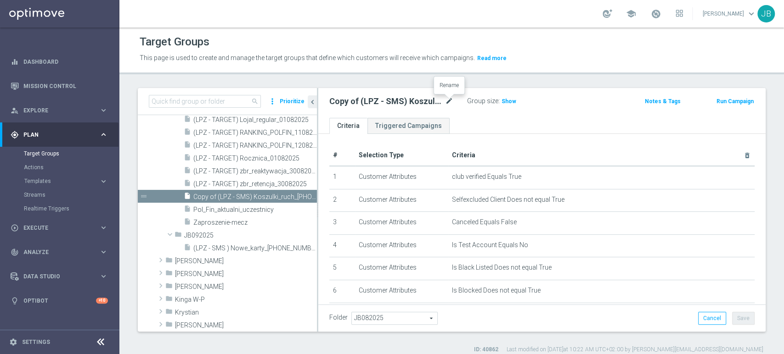
click at [449, 102] on icon "mode_edit" at bounding box center [449, 101] width 8 height 11
click at [342, 101] on input "(LPZ - SMS ) Brak_bonusu_[PHONE_NUMBER]" at bounding box center [391, 102] width 124 height 13
type input "(LPZ - SMS ) Brak_bonusu_[PHONE_NUMBER]"
click at [495, 120] on ul "Criteria Triggered Campaigns" at bounding box center [541, 126] width 447 height 16
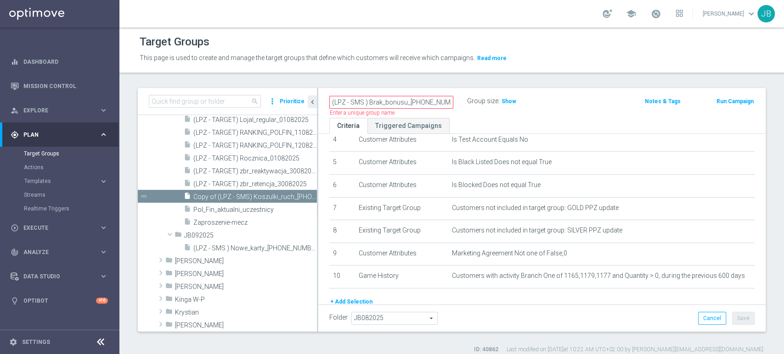
scroll to position [142, 0]
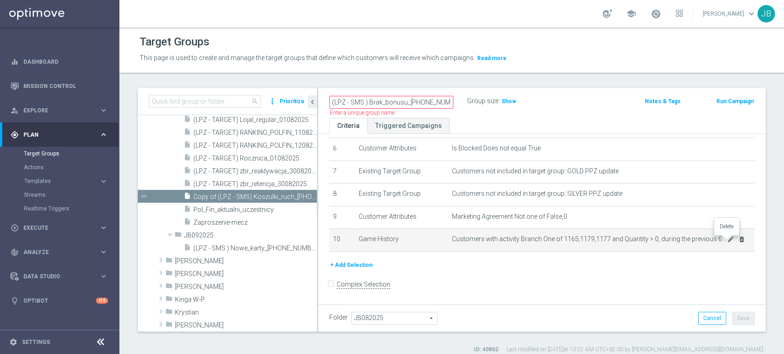
click at [738, 238] on icon "delete_forever" at bounding box center [741, 239] width 7 height 7
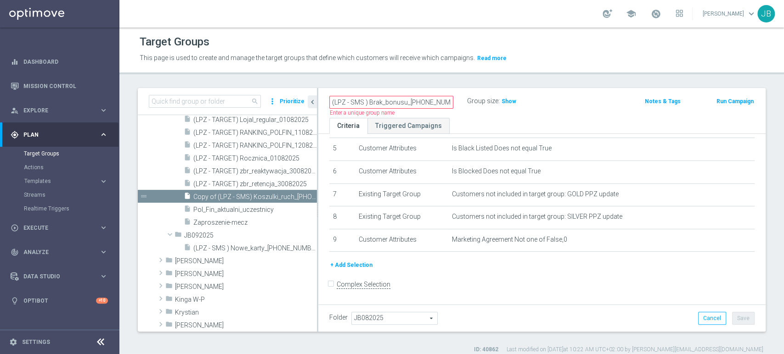
click at [355, 268] on button "+ Add Selection" at bounding box center [351, 265] width 44 height 10
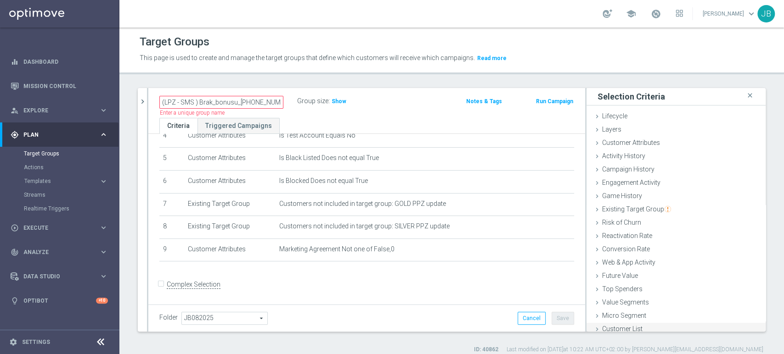
click at [676, 328] on div "Customer List done" at bounding box center [675, 330] width 179 height 14
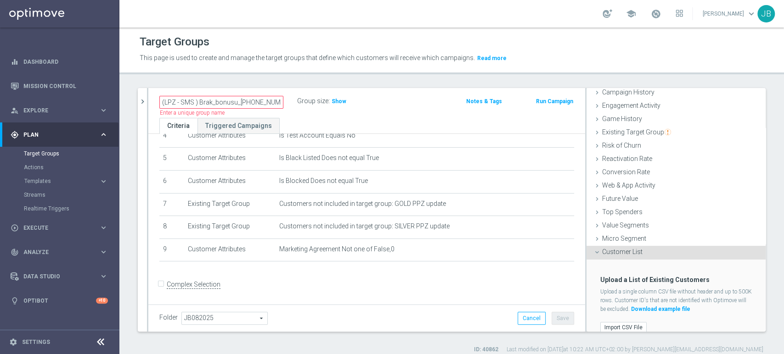
scroll to position [87, 0]
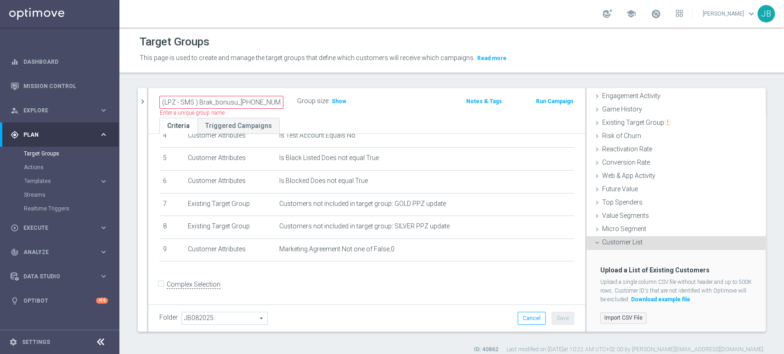
click at [621, 320] on label "Import CSV File" at bounding box center [623, 318] width 46 height 11
click at [0, 0] on input "Import CSV File" at bounding box center [0, 0] width 0 height 0
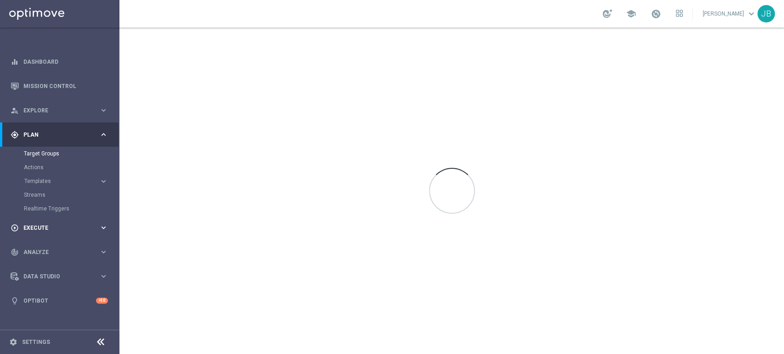
click at [41, 222] on div "play_circle_outline Execute keyboard_arrow_right" at bounding box center [59, 228] width 118 height 24
click at [62, 176] on link "Campaign Builder" at bounding box center [60, 177] width 72 height 7
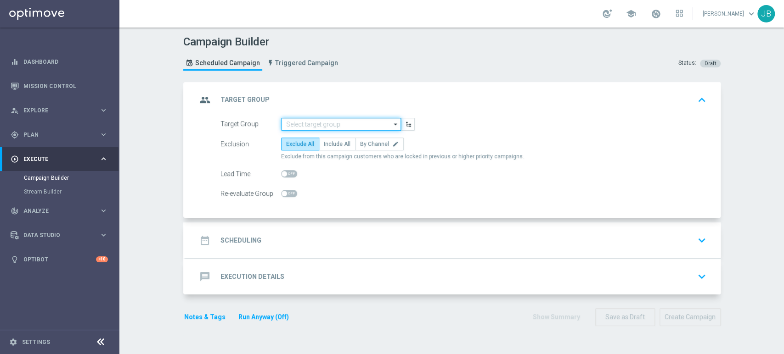
click at [300, 123] on input at bounding box center [341, 124] width 120 height 13
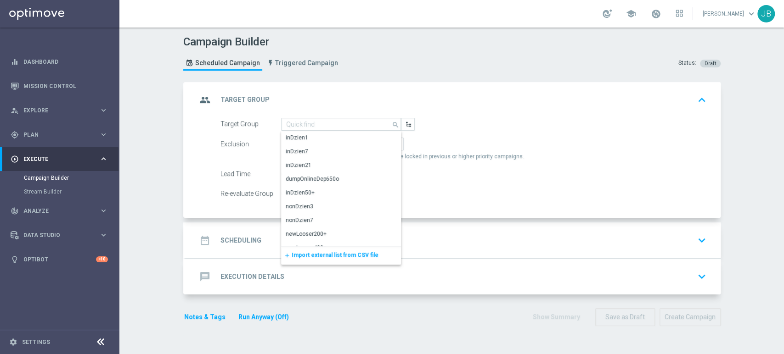
click at [303, 256] on span "Import external list from CSV file" at bounding box center [335, 255] width 87 height 6
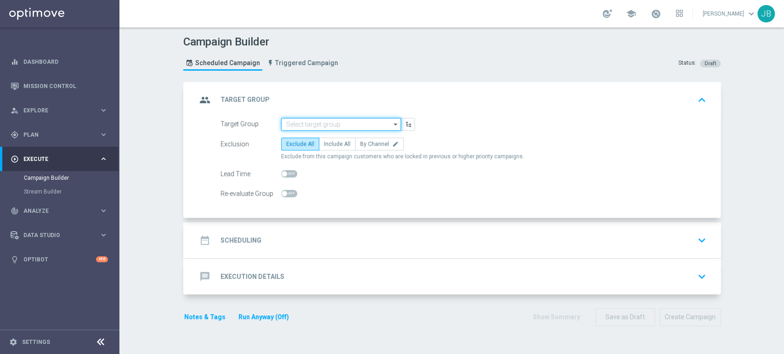
click at [343, 127] on input at bounding box center [341, 124] width 120 height 13
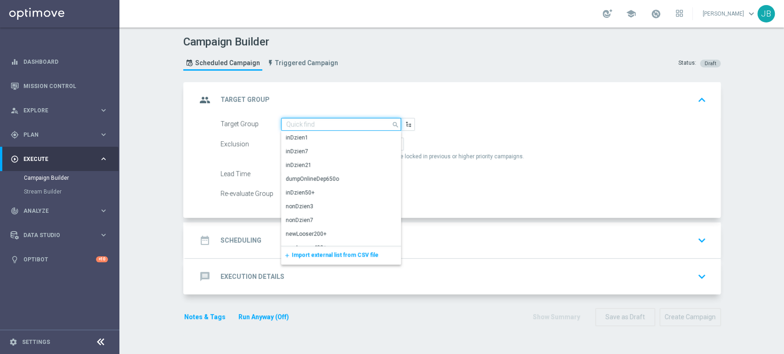
click at [343, 127] on input at bounding box center [341, 124] width 120 height 13
paste input "(LPZ - SMS ) Brak_bonusu_[PHONE_NUMBER]"
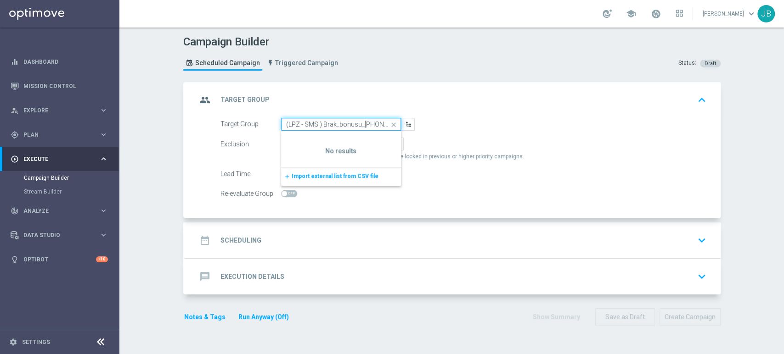
scroll to position [0, 11]
click at [282, 126] on input "(LPZ - SMS ) Brak_bonusu_[PHONE_NUMBER]" at bounding box center [341, 124] width 120 height 13
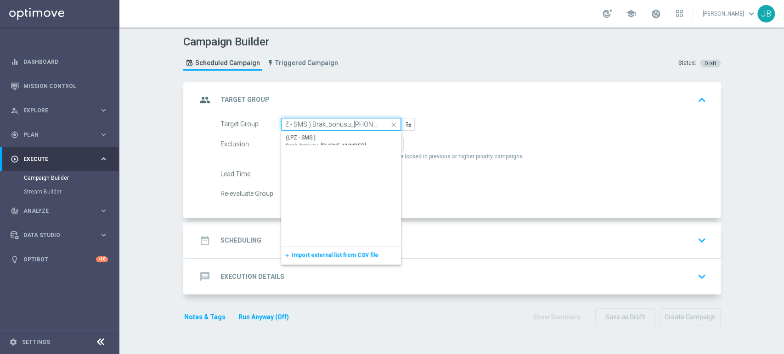
scroll to position [0, 0]
click at [286, 138] on div "(LPZ - SMS ) Brak_bonusu_[PHONE_NUMBER]" at bounding box center [341, 142] width 111 height 17
type input "(LPZ - SMS ) Brak_bonusu_[PHONE_NUMBER]"
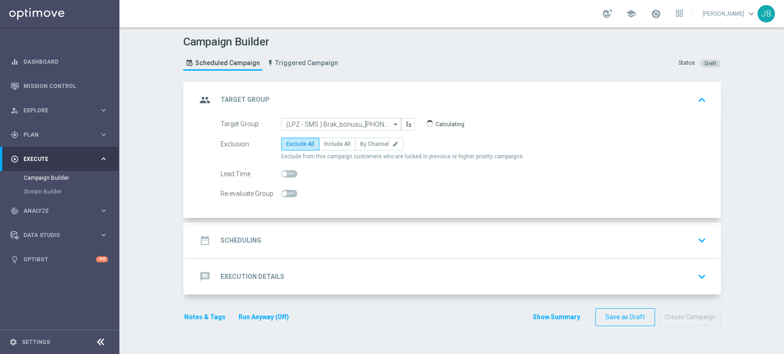
click at [405, 238] on div "date_range Scheduling keyboard_arrow_down" at bounding box center [452, 240] width 513 height 17
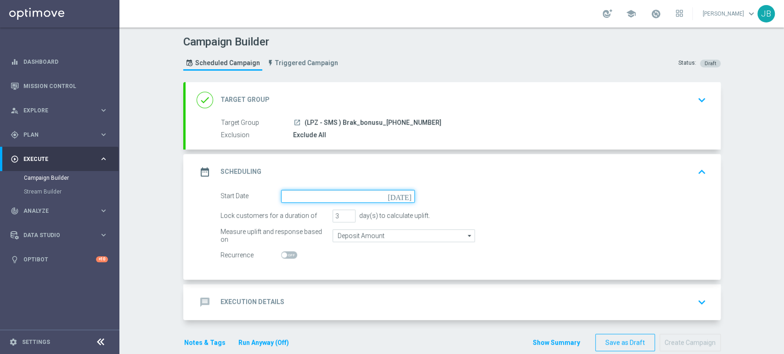
click at [284, 194] on input at bounding box center [348, 196] width 134 height 13
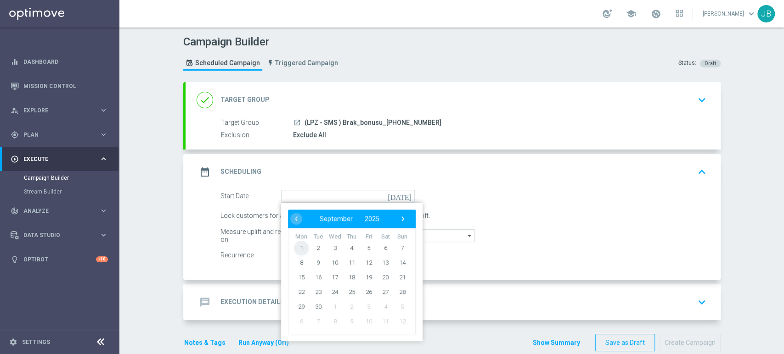
click at [296, 252] on span "1" at bounding box center [301, 248] width 15 height 15
type input "[DATE]"
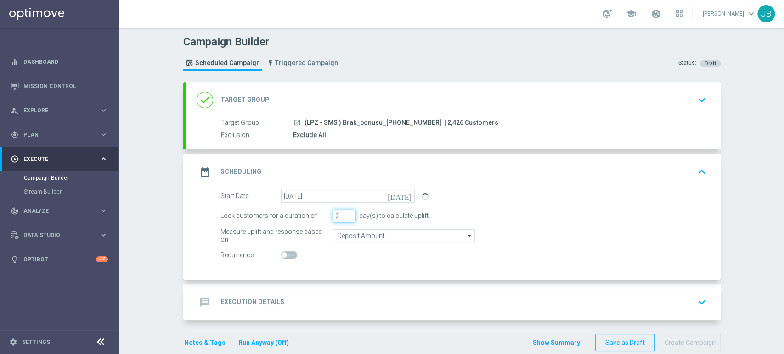
click at [346, 217] on input "2" at bounding box center [343, 216] width 23 height 13
type input "1"
click at [346, 217] on input "1" at bounding box center [343, 216] width 23 height 13
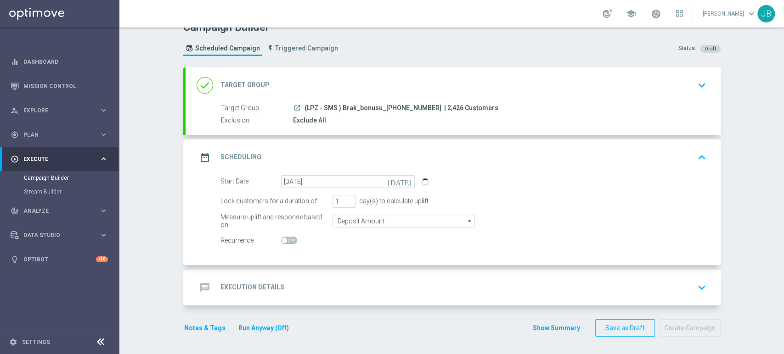
click at [399, 283] on div "message Execution Details keyboard_arrow_down" at bounding box center [452, 287] width 513 height 17
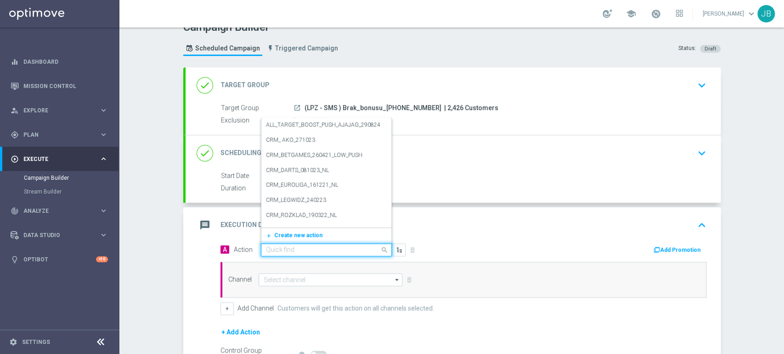
click at [288, 250] on input "text" at bounding box center [317, 251] width 102 height 8
type input "s"
paste input "(LPZ - SMS ) Brak_bonusu_[PHONE_NUMBER]"
type input "(LPZ - SMS ) Brak_bonusu_[PHONE_NUMBER]"
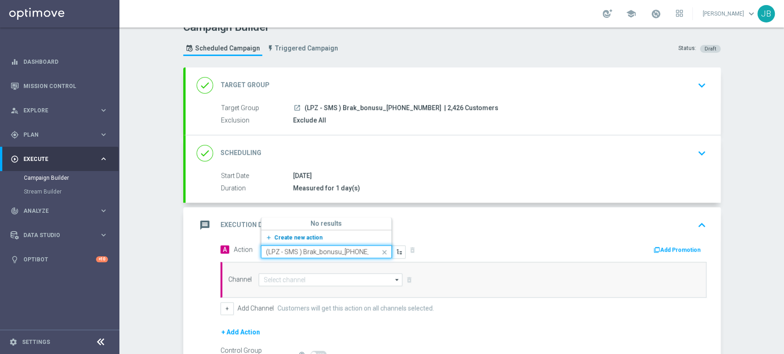
scroll to position [0, 14]
click at [297, 236] on span "Create new action" at bounding box center [298, 238] width 48 height 6
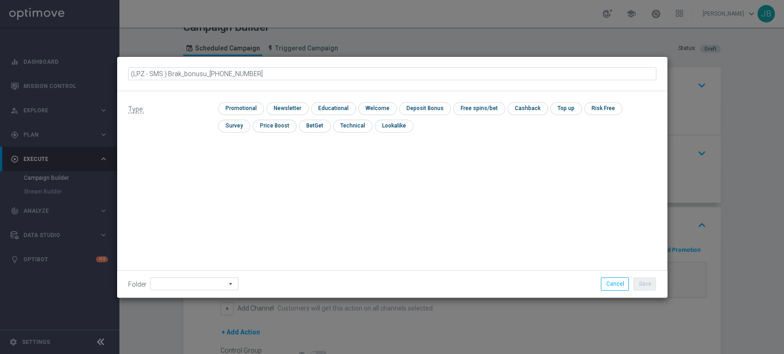
click at [143, 72] on input "(LPZ - SMS ) Brak_bonusu_[PHONE_NUMBER]" at bounding box center [392, 73] width 528 height 13
type input "(LPZ - SMS ) Brak_bonusu_[PHONE_NUMBER]"
click at [276, 108] on input "checkbox" at bounding box center [286, 108] width 40 height 12
checkbox input "true"
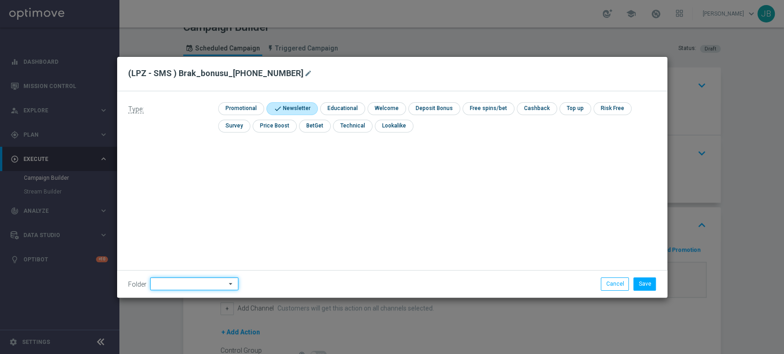
click at [172, 286] on input at bounding box center [194, 284] width 88 height 13
click at [184, 195] on div "[PERSON_NAME]" at bounding box center [192, 192] width 85 height 14
type input "[PERSON_NAME]"
click at [651, 281] on button "Save" at bounding box center [644, 284] width 22 height 13
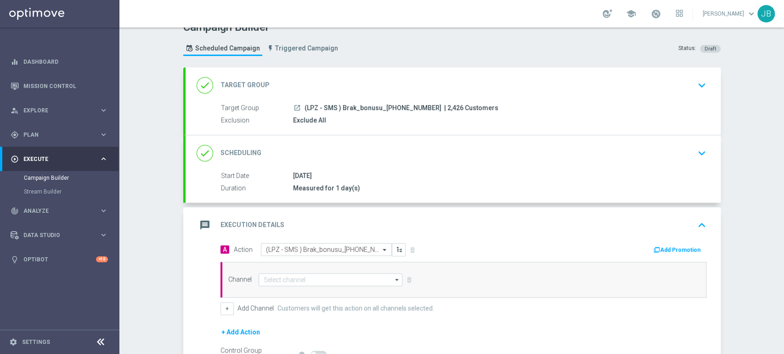
click at [783, 208] on div "Campaign Builder Scheduled Campaign Triggered Campaign Status: Draft done Targe…" at bounding box center [451, 191] width 664 height 327
click at [773, 248] on div "Campaign Builder Scheduled Campaign Triggered Campaign Status: Draft done Targe…" at bounding box center [451, 191] width 664 height 327
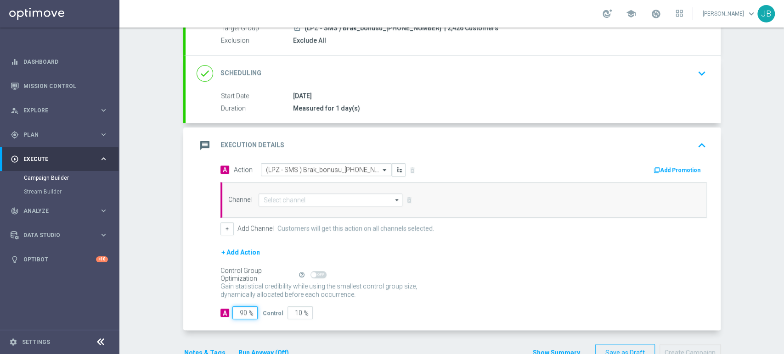
click at [239, 310] on input "90" at bounding box center [244, 313] width 25 height 13
type input "0"
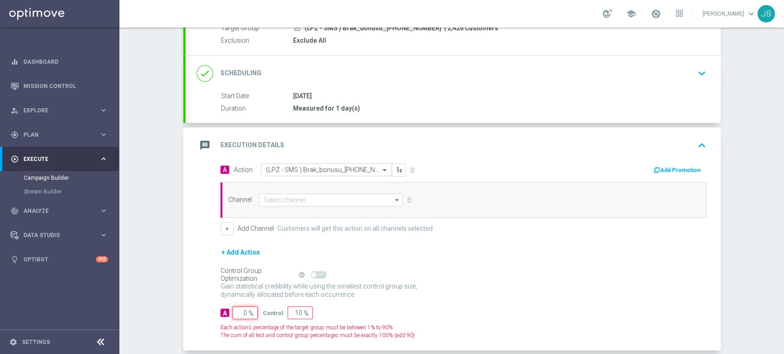
type input "100"
type input "10"
type input "90"
type input "100"
type input "0"
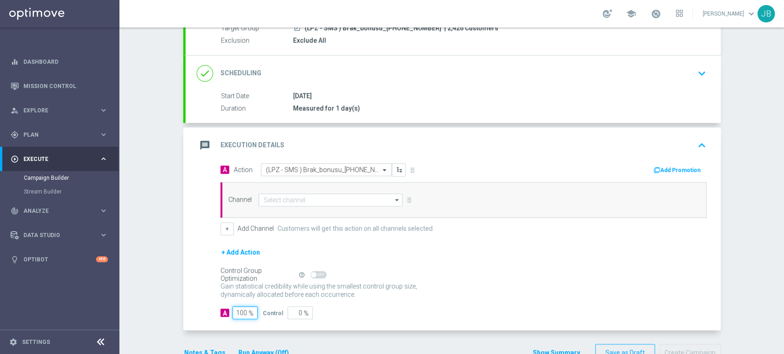
type input "100"
click at [266, 192] on div "Channel arrow_drop_down Show Selected 0 of 22 Target group only SMS" at bounding box center [463, 200] width 486 height 36
click at [269, 194] on input at bounding box center [330, 200] width 144 height 13
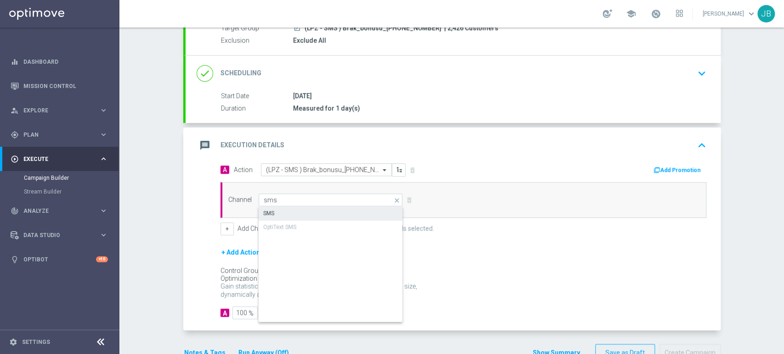
click at [270, 208] on div "SMS" at bounding box center [330, 213] width 145 height 13
type input "SMS"
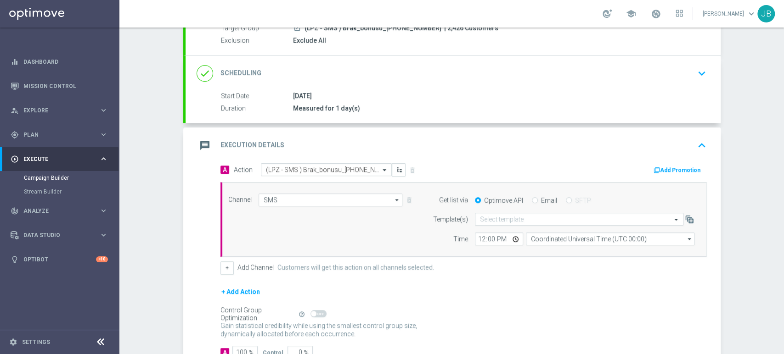
click at [783, 75] on div "Campaign Builder Scheduled Campaign Triggered Campaign Status: Draft done Targe…" at bounding box center [451, 191] width 664 height 327
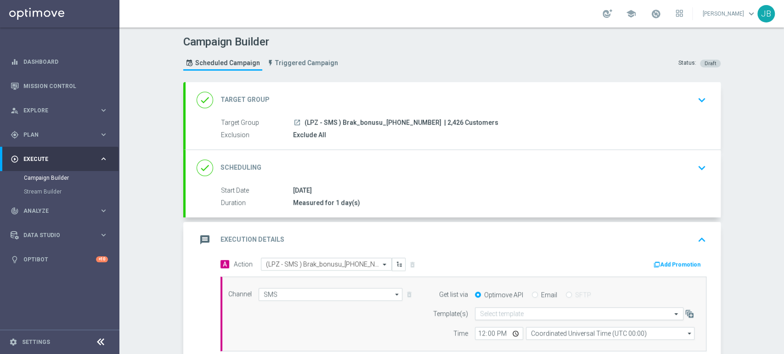
click at [480, 311] on input "text" at bounding box center [570, 314] width 180 height 8
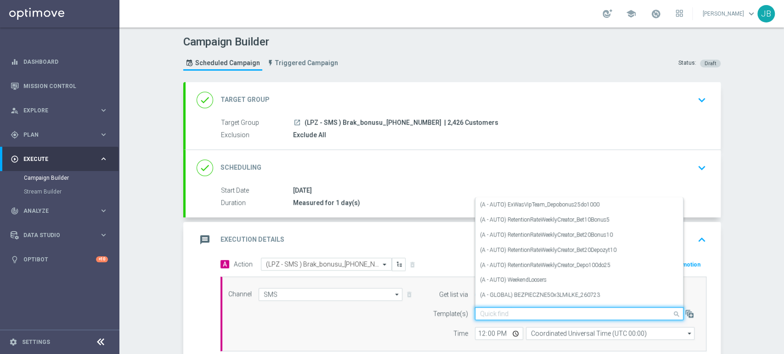
paste input "(LPZ - SMS ) Brak_bonusu_01092025"
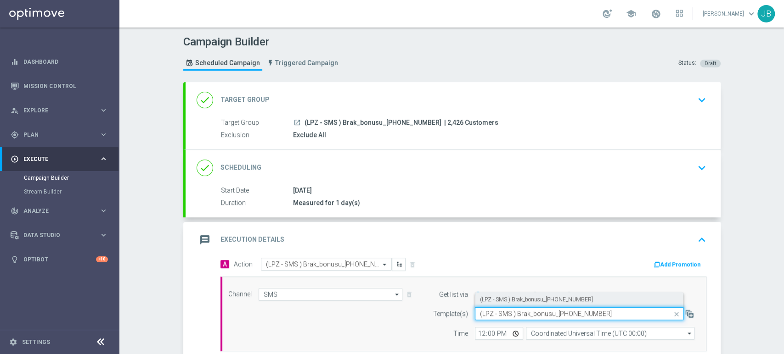
click at [486, 304] on div "(LPZ - SMS ) Brak_bonusu_01092025" at bounding box center [579, 299] width 198 height 15
type input "(LPZ - SMS ) Brak_bonusu_01092025"
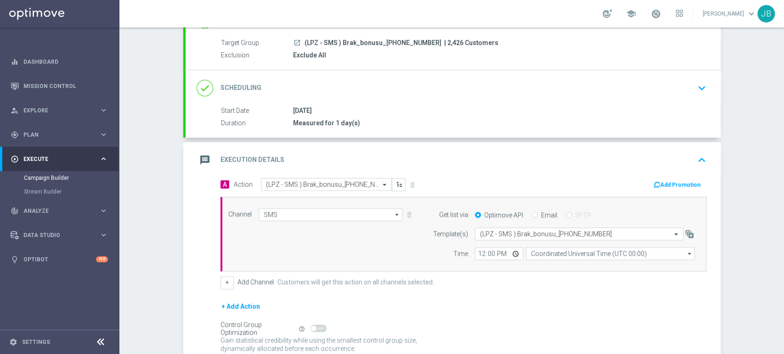
scroll to position [81, 0]
click at [480, 249] on input "12:00" at bounding box center [499, 252] width 48 height 13
type input "11:06"
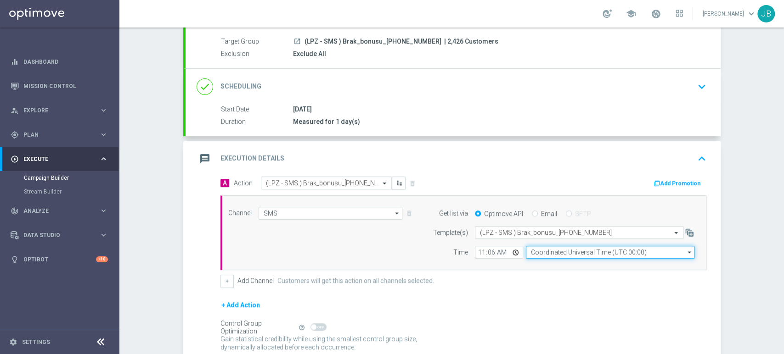
click at [535, 250] on input "Coordinated Universal Time (UTC 00:00)" at bounding box center [610, 252] width 168 height 13
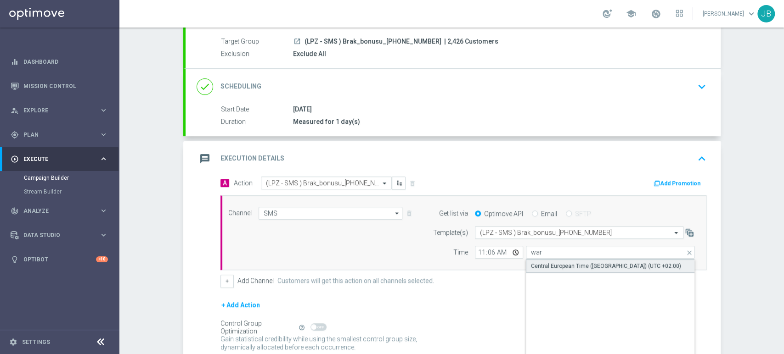
click at [538, 262] on div "Central European Time ([GEOGRAPHIC_DATA]) (UTC +02:00)" at bounding box center [606, 266] width 150 height 8
type input "Central European Time ([GEOGRAPHIC_DATA]) (UTC +02:00)"
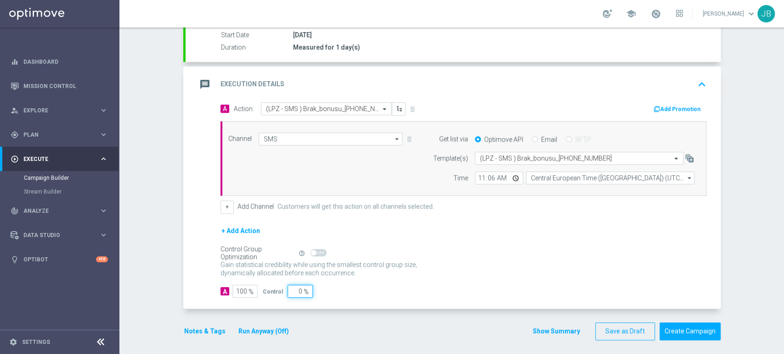
scroll to position [158, 0]
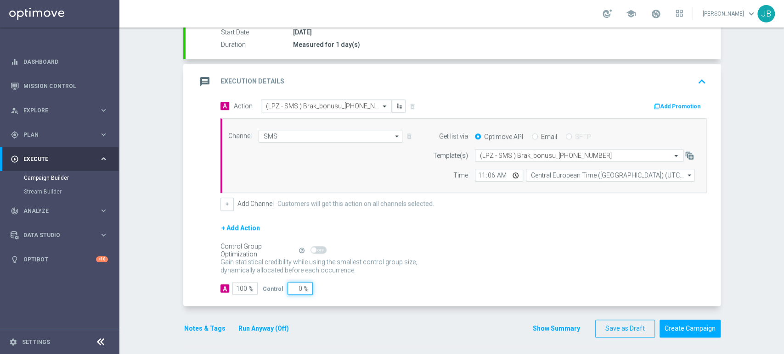
drag, startPoint x: 783, startPoint y: 285, endPoint x: 783, endPoint y: 300, distance: 15.6
click at [783, 300] on div "Campaign Builder Scheduled Campaign Triggered Campaign Status: Draft done Targe…" at bounding box center [451, 191] width 664 height 327
click at [693, 330] on button "Create Campaign" at bounding box center [689, 329] width 61 height 18
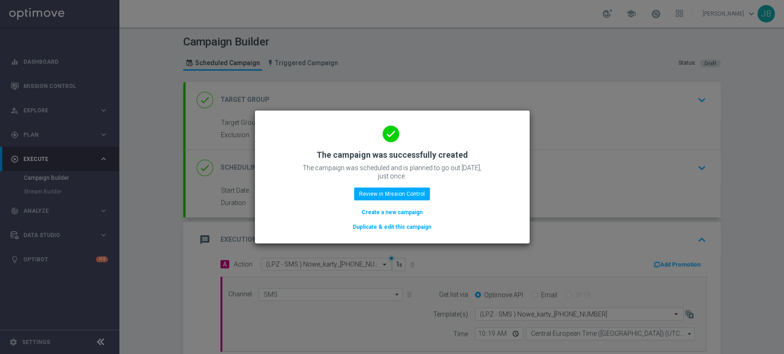
scroll to position [158, 0]
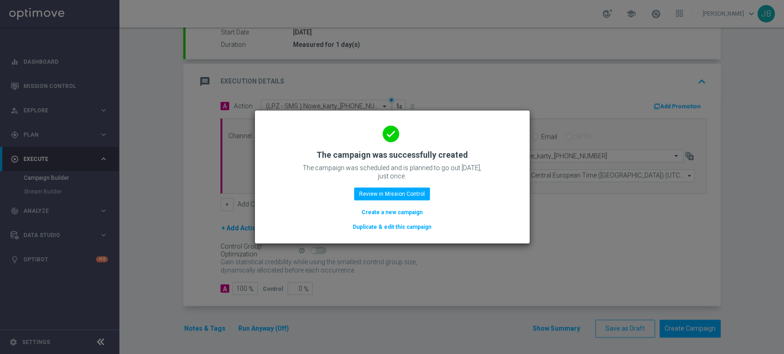
click at [382, 213] on button "Create a new campaign" at bounding box center [391, 213] width 63 height 10
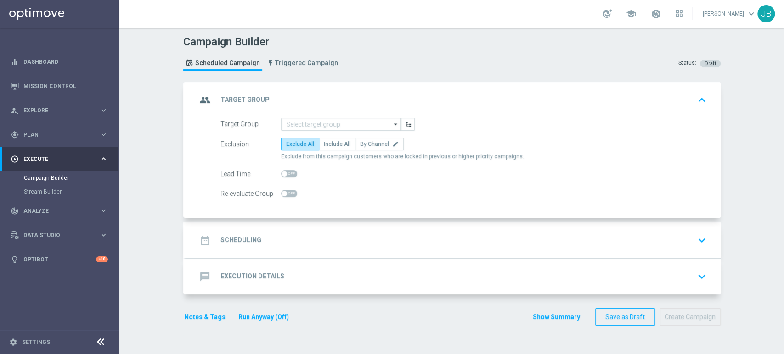
scroll to position [0, 0]
click at [55, 128] on div "gps_fixed Plan keyboard_arrow_right" at bounding box center [59, 135] width 118 height 24
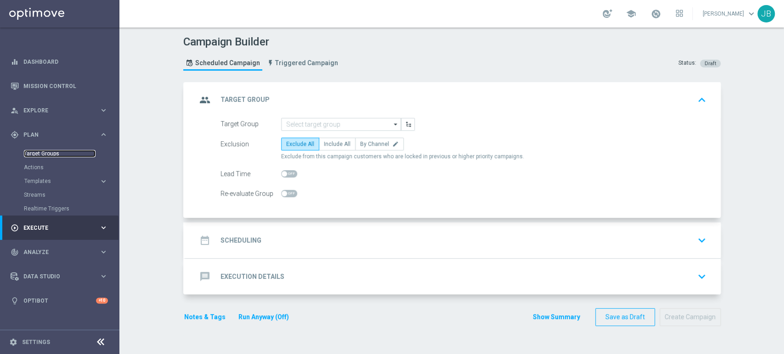
click at [51, 155] on link "Target Groups" at bounding box center [60, 153] width 72 height 7
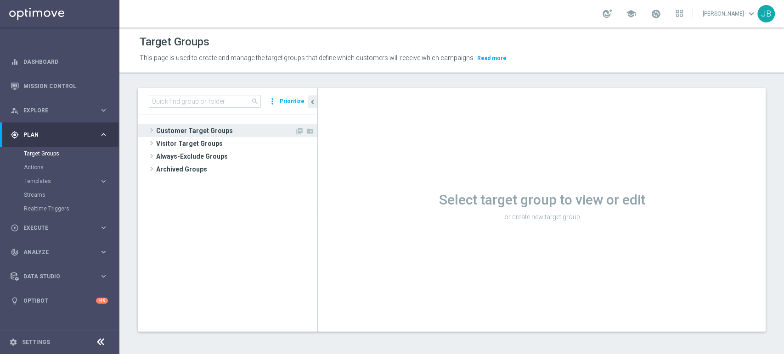
click at [225, 125] on span "Customer Target Groups" at bounding box center [225, 130] width 139 height 13
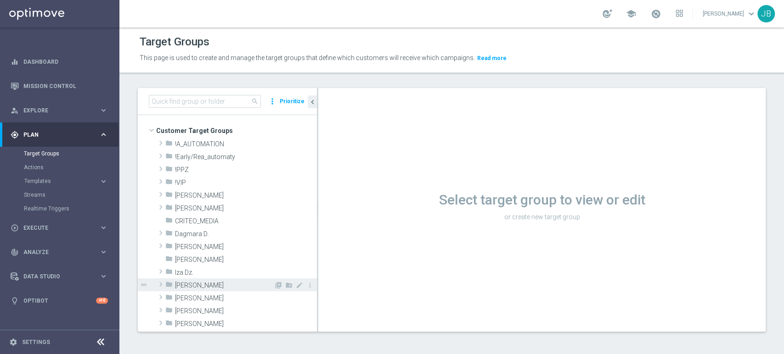
click at [187, 279] on div "folder Justyna B." at bounding box center [219, 285] width 108 height 13
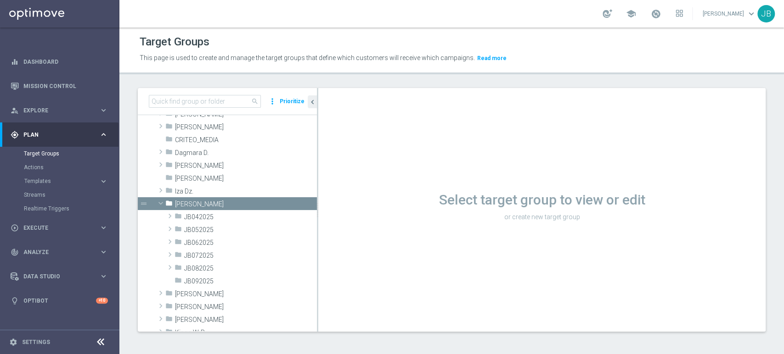
scroll to position [102, 0]
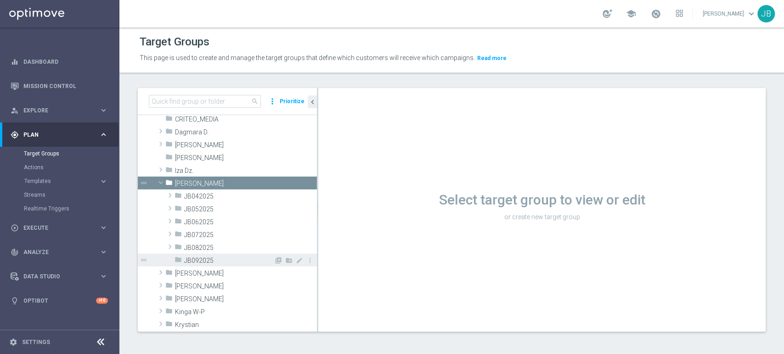
click at [228, 263] on span "JB092025" at bounding box center [229, 261] width 90 height 8
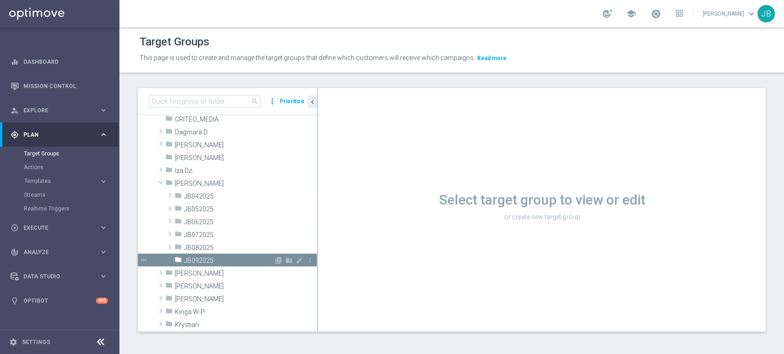
click at [202, 258] on span "JB092025" at bounding box center [229, 261] width 90 height 8
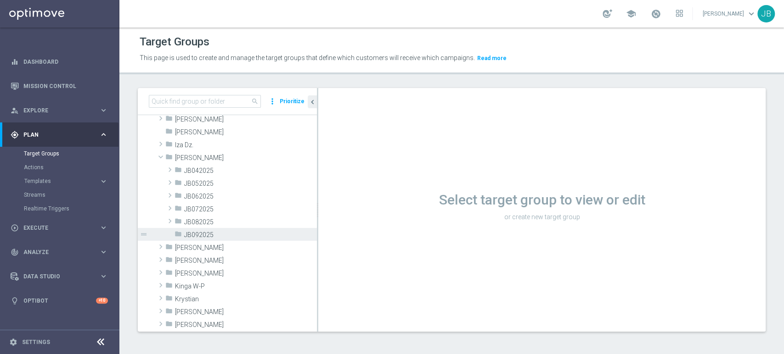
scroll to position [143, 0]
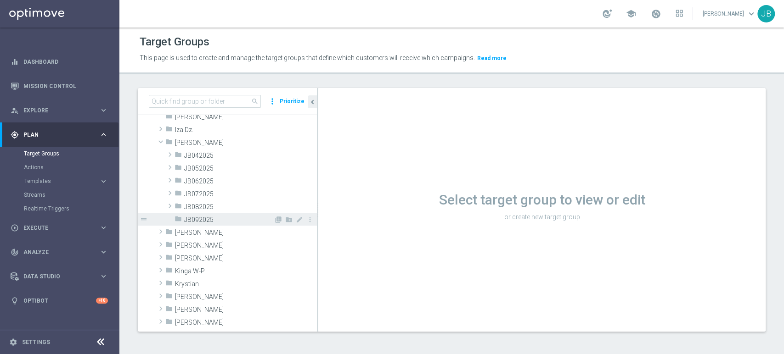
click at [255, 220] on span "JB092025" at bounding box center [229, 220] width 90 height 8
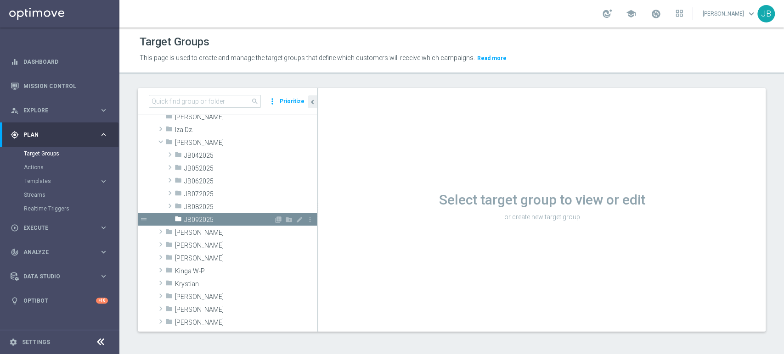
click at [143, 220] on icon "drag_handle" at bounding box center [144, 219] width 8 height 8
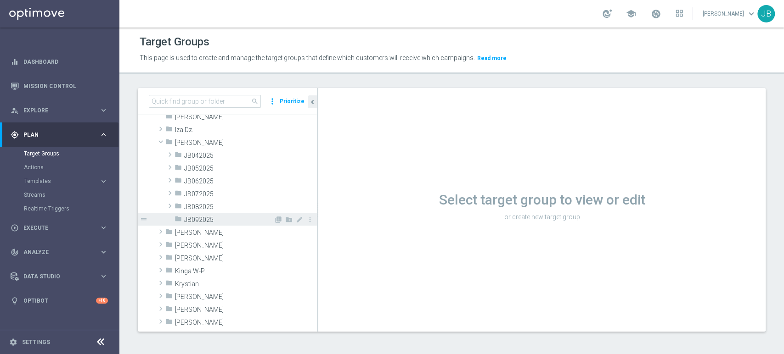
click at [212, 218] on span "JB092025" at bounding box center [229, 220] width 90 height 8
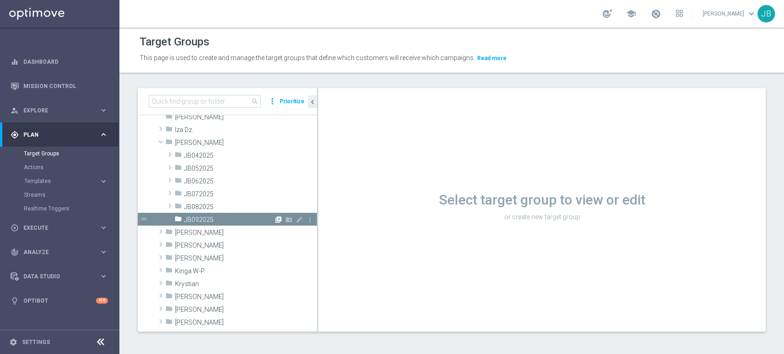
click at [275, 219] on icon "library_add" at bounding box center [278, 219] width 7 height 7
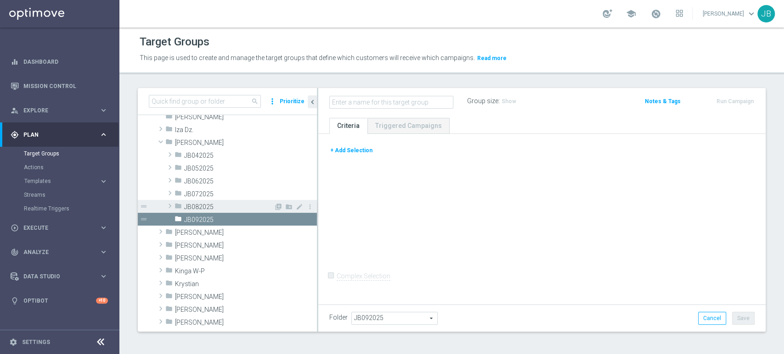
click at [255, 202] on div "folder JB082025" at bounding box center [223, 206] width 99 height 13
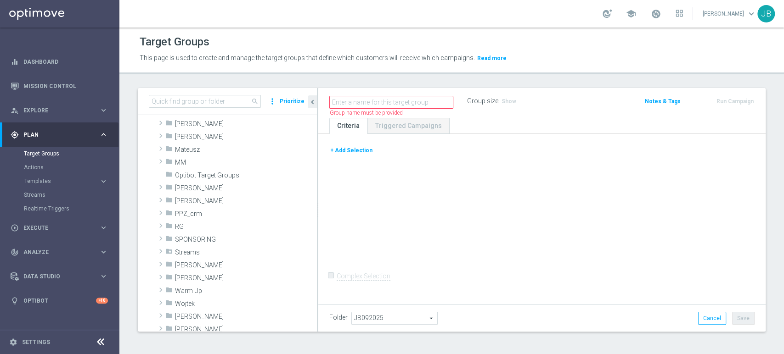
scroll to position [683, 0]
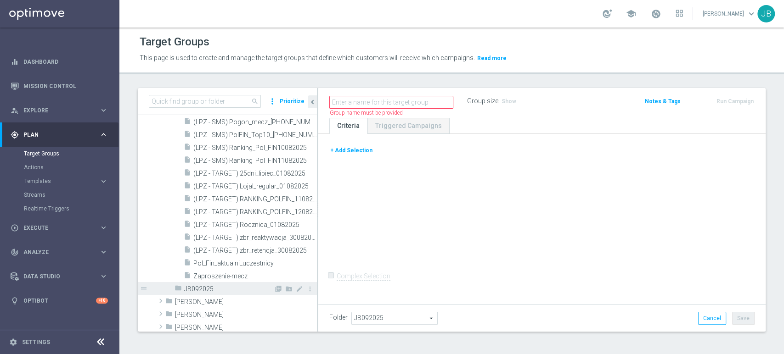
click at [244, 288] on span "JB092025" at bounding box center [229, 290] width 90 height 8
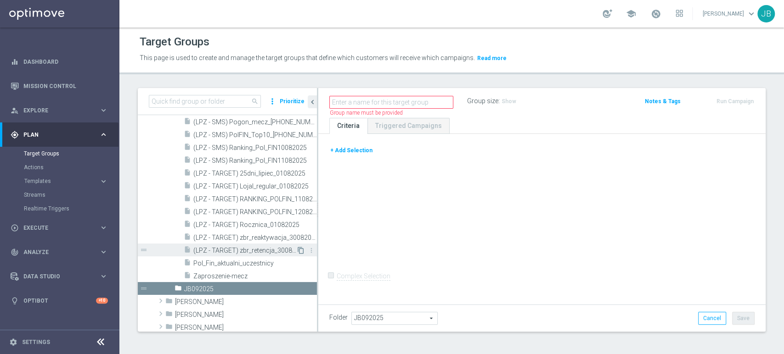
click at [297, 251] on icon "content_copy" at bounding box center [300, 250] width 7 height 7
type input "JB082025"
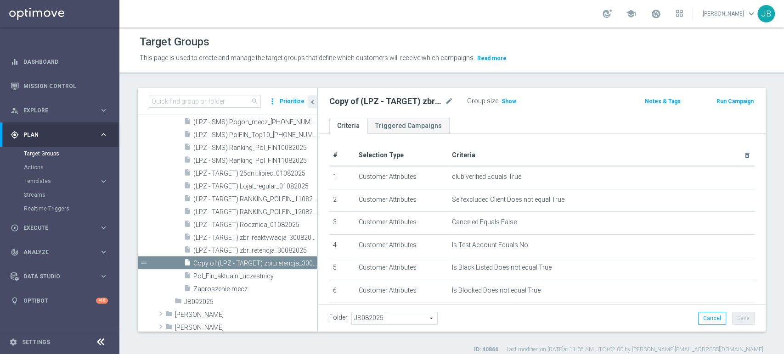
click at [448, 98] on div at bounding box center [448, 97] width 9 height 5
click at [449, 102] on icon "mode_edit" at bounding box center [449, 101] width 8 height 11
type input "To już rok wspolnej gry! Dziekujemy, ze jestes z nami w STS . Na Twojej karcie …"
click at [353, 104] on input "text" at bounding box center [391, 102] width 124 height 13
paste input "(LPZ - TARGET) Rocznica_01092025"
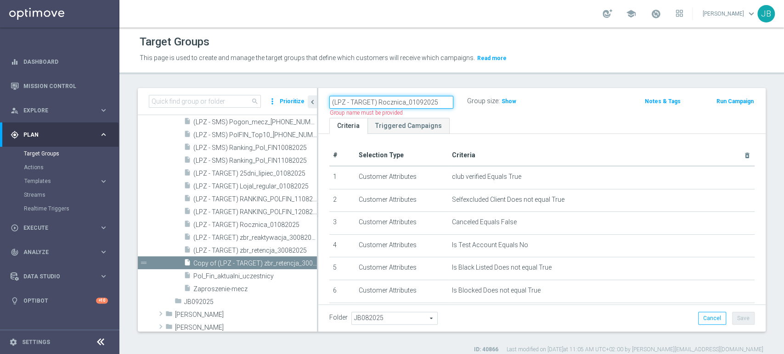
scroll to position [165, 0]
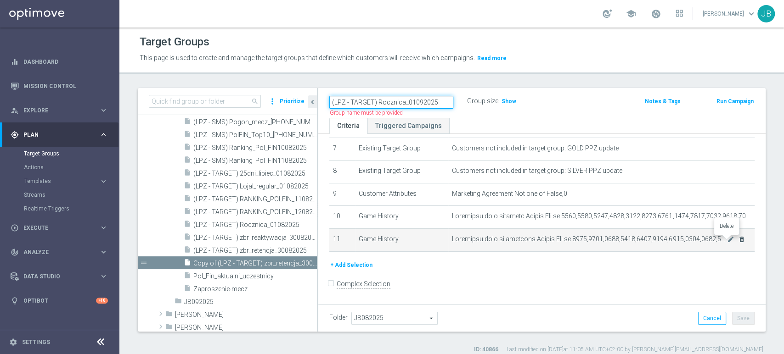
type input "(LPZ - TARGET) Rocznica_01092025"
click at [738, 241] on icon "delete_forever" at bounding box center [741, 239] width 7 height 7
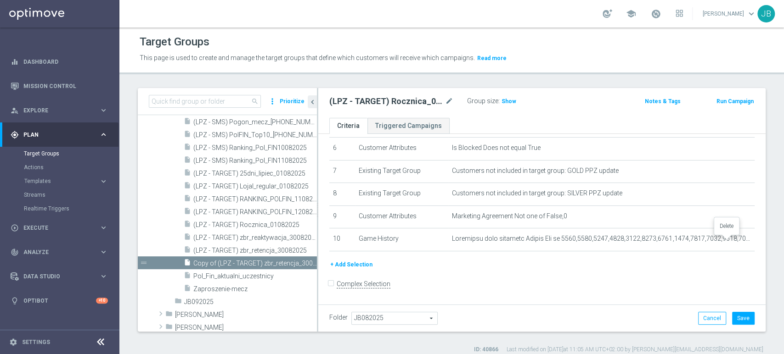
click at [0, 0] on icon "delete_forever" at bounding box center [0, 0] width 0 height 0
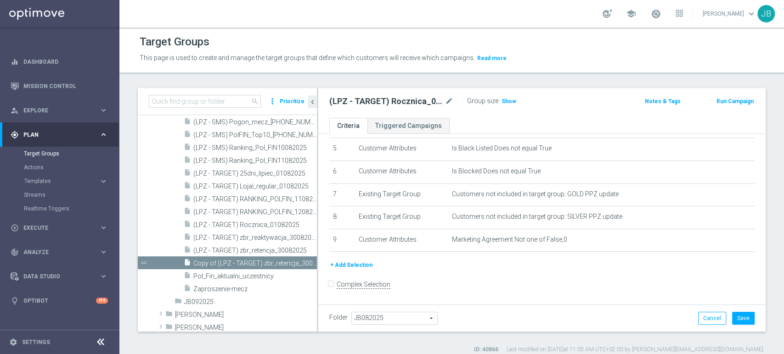
click at [357, 264] on button "+ Add Selection" at bounding box center [351, 265] width 44 height 10
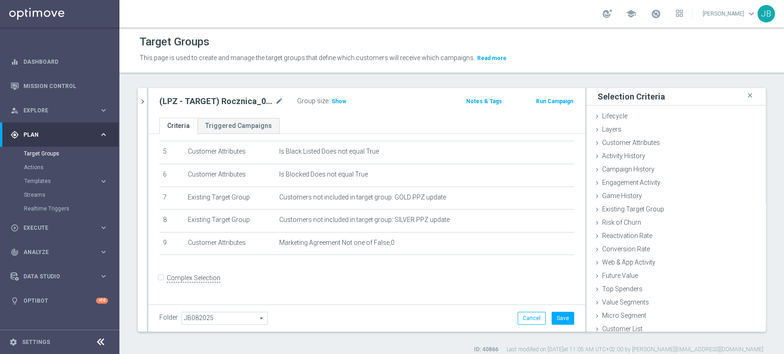
scroll to position [110, 0]
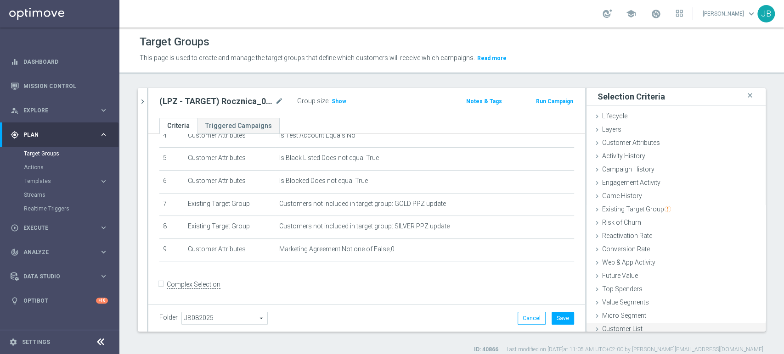
click at [654, 328] on div "Customer List done" at bounding box center [675, 330] width 179 height 14
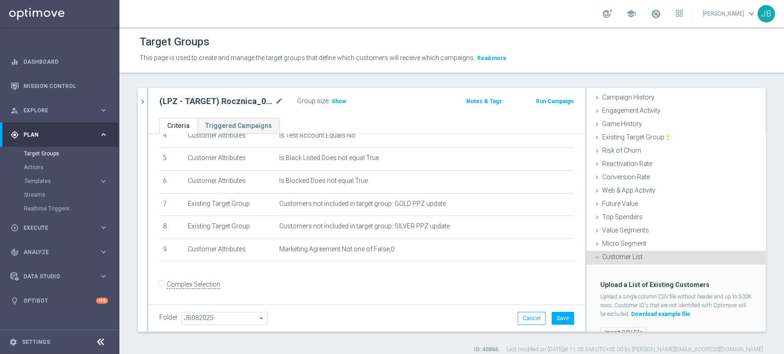
scroll to position [87, 0]
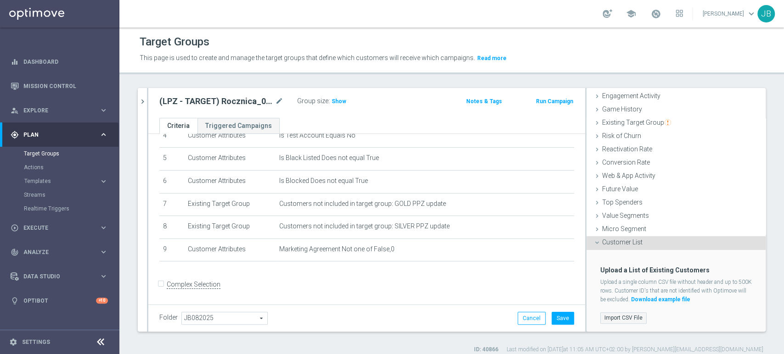
click at [612, 314] on label "Import CSV File" at bounding box center [623, 318] width 46 height 11
click at [0, 0] on input "Import CSV File" at bounding box center [0, 0] width 0 height 0
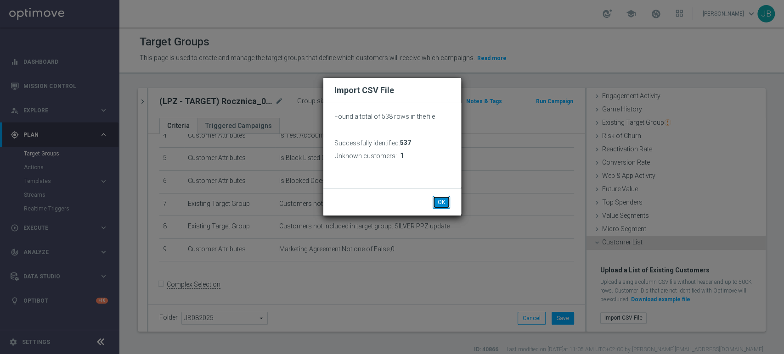
click at [448, 201] on button "OK" at bounding box center [440, 202] width 17 height 13
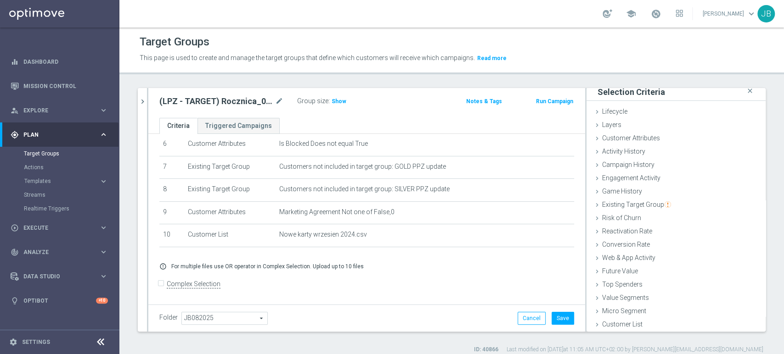
scroll to position [5, 0]
click at [555, 322] on button "Save" at bounding box center [562, 318] width 22 height 13
click at [336, 99] on span "Show" at bounding box center [338, 101] width 15 height 6
click at [54, 230] on span "Execute" at bounding box center [61, 228] width 76 height 6
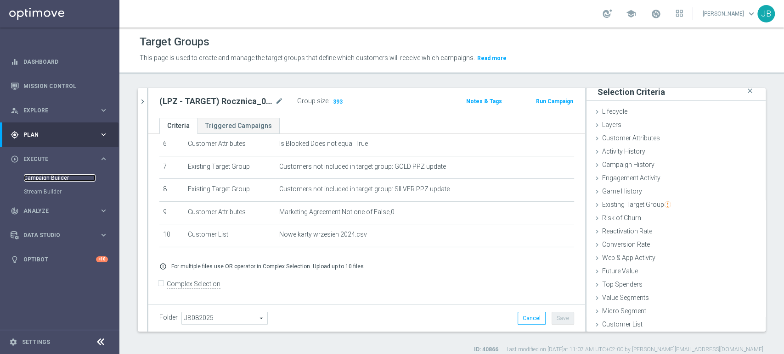
click at [59, 177] on link "Campaign Builder" at bounding box center [60, 177] width 72 height 7
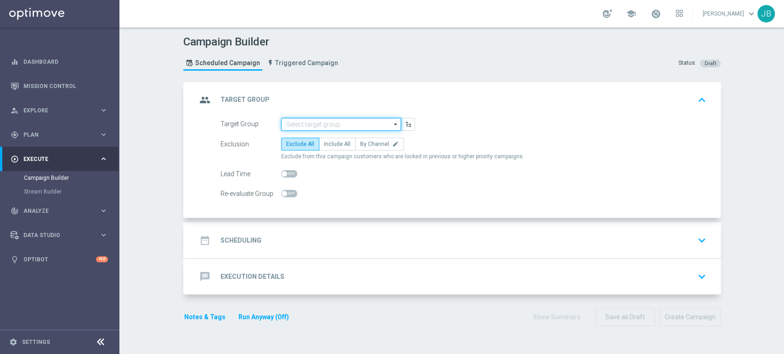
click at [309, 122] on input at bounding box center [341, 124] width 120 height 13
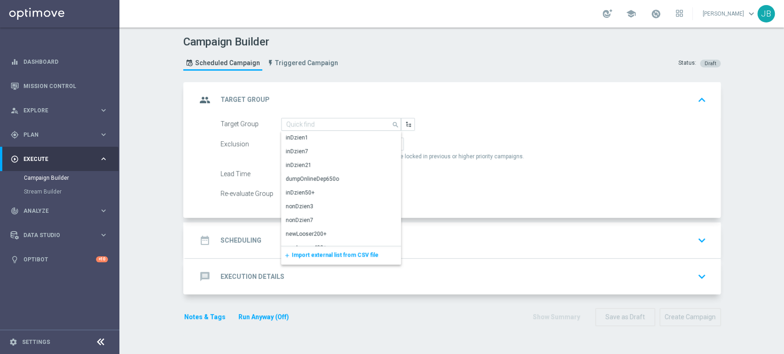
click at [308, 252] on span "Import external list from CSV file" at bounding box center [335, 255] width 87 height 6
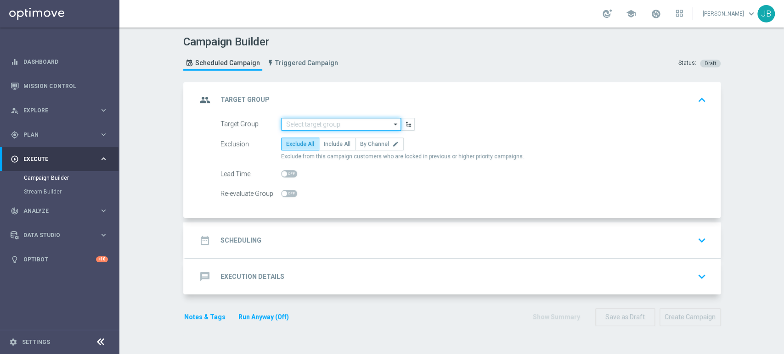
click at [341, 121] on input at bounding box center [341, 124] width 120 height 13
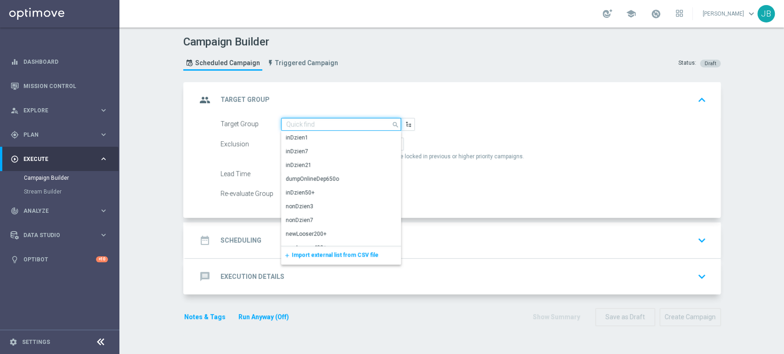
paste input "(LPZ - TARGET) Rocznica_01092025"
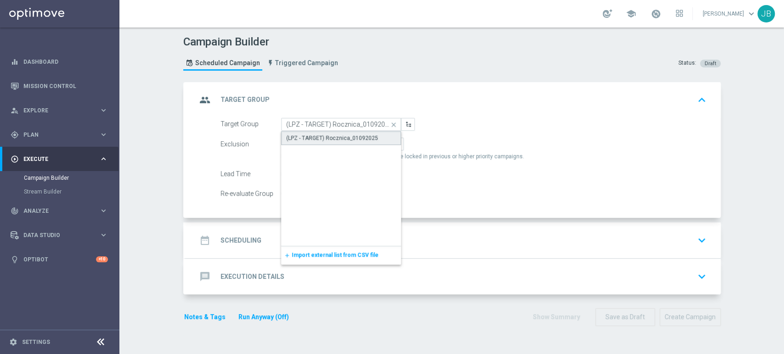
click at [335, 133] on div "(LPZ - TARGET) Rocznica_01092025" at bounding box center [341, 138] width 120 height 14
type input "(LPZ - TARGET) Rocznica_01092025"
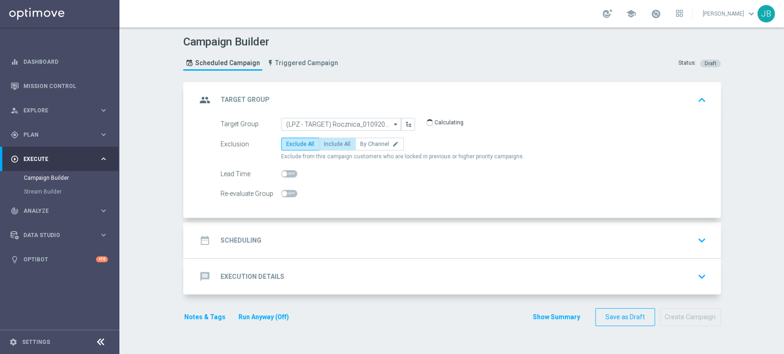
click at [328, 144] on span "Include All" at bounding box center [337, 144] width 27 height 6
click at [328, 144] on input "Include All" at bounding box center [327, 146] width 6 height 6
radio input "true"
click at [296, 242] on div "date_range Scheduling keyboard_arrow_down" at bounding box center [452, 240] width 513 height 17
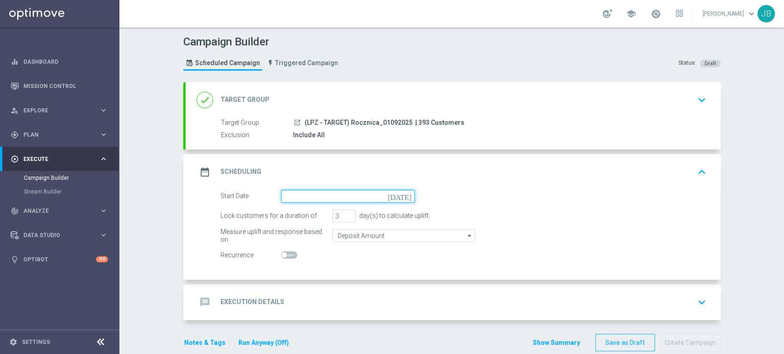
click at [311, 200] on input at bounding box center [348, 196] width 134 height 13
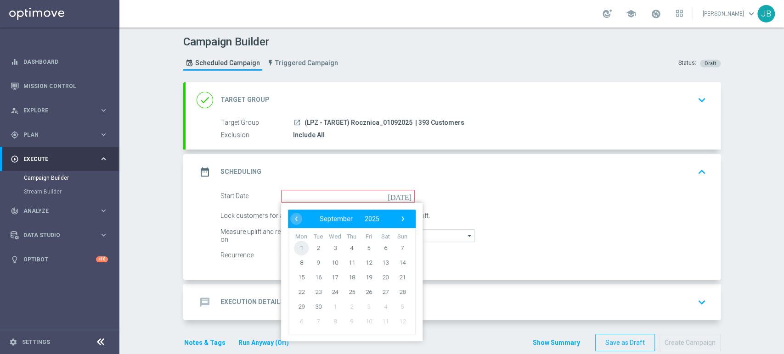
click at [298, 249] on span "1" at bounding box center [301, 248] width 15 height 15
type input "[DATE]"
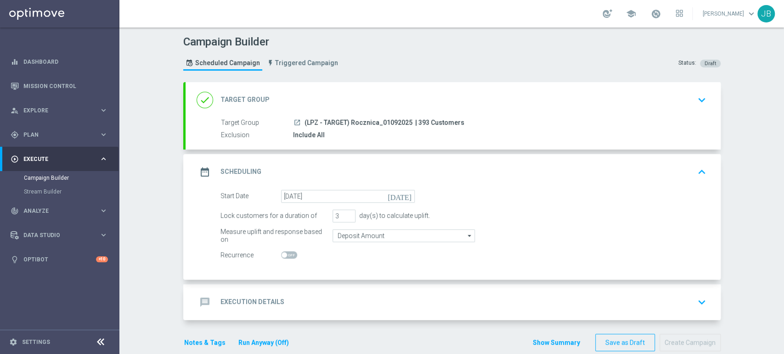
click at [325, 294] on div "message Execution Details keyboard_arrow_down" at bounding box center [452, 302] width 513 height 17
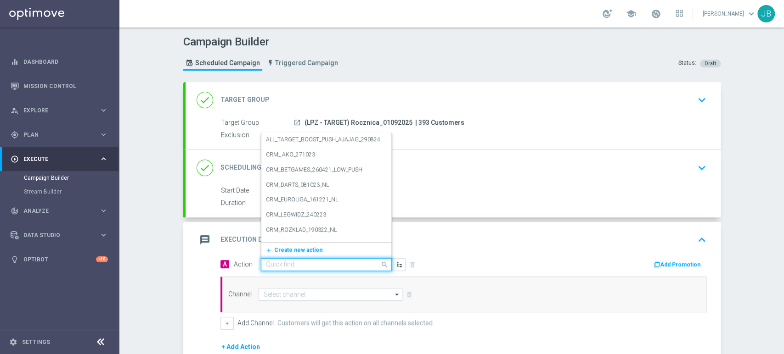
click at [292, 261] on input "text" at bounding box center [317, 265] width 102 height 8
click at [290, 250] on span "Create new action" at bounding box center [298, 250] width 48 height 6
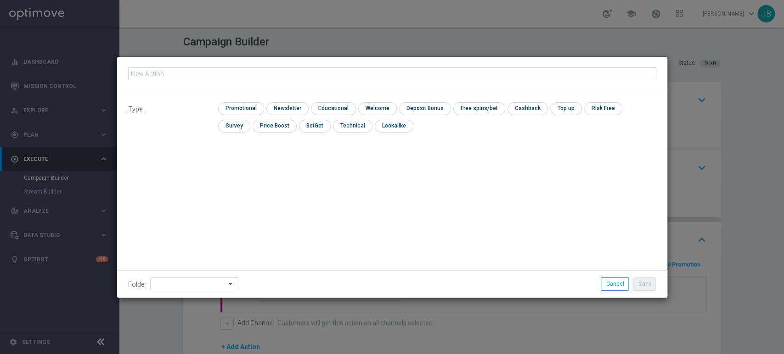
type input "(LPZ - TARGET) Rocznica_01092025"
click at [290, 113] on input "checkbox" at bounding box center [286, 108] width 40 height 12
checkbox input "true"
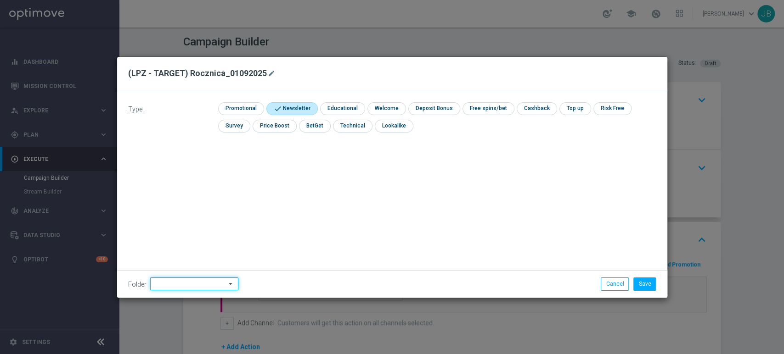
click at [194, 282] on input at bounding box center [194, 284] width 88 height 13
click at [215, 196] on div "[PERSON_NAME]" at bounding box center [192, 192] width 85 height 14
type input "[PERSON_NAME]"
click at [651, 281] on button "Save" at bounding box center [644, 284] width 22 height 13
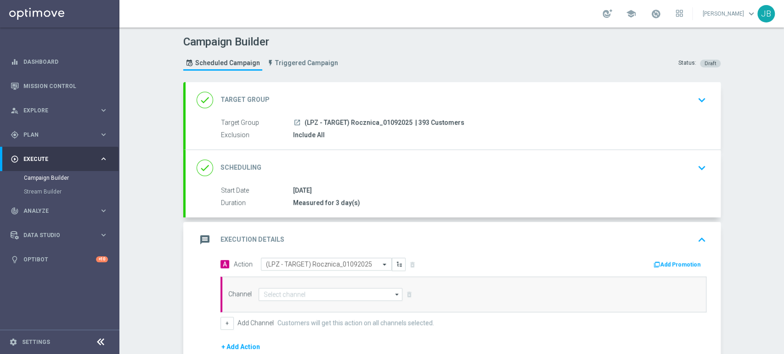
scroll to position [119, 0]
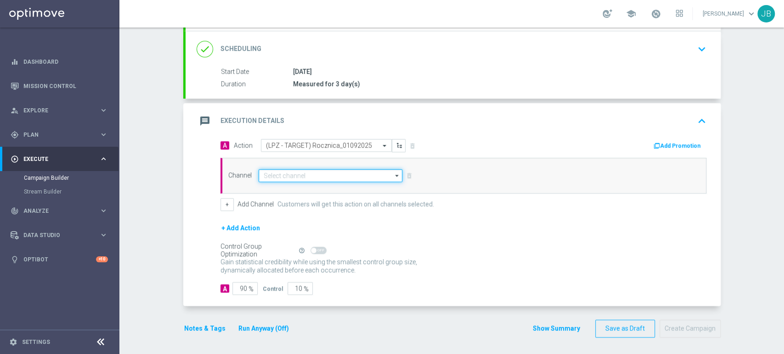
click at [342, 178] on input at bounding box center [330, 175] width 144 height 13
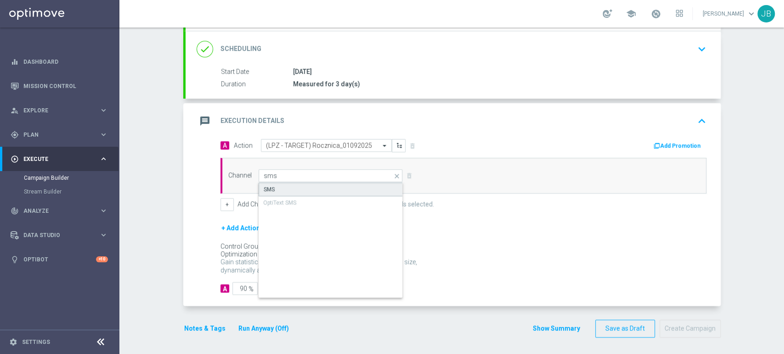
click at [330, 191] on div "SMS" at bounding box center [330, 190] width 145 height 14
type input "SMS"
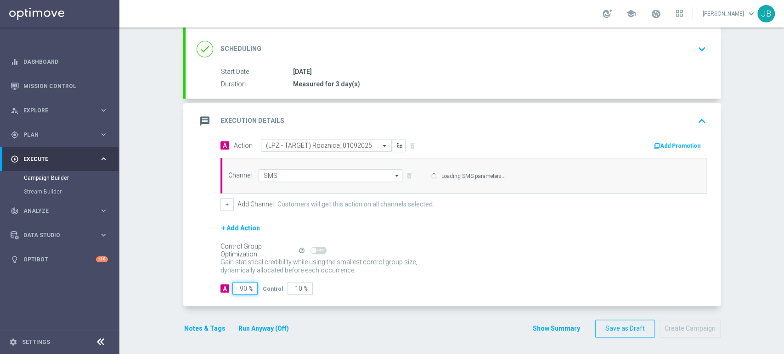
click at [238, 286] on input "90" at bounding box center [244, 288] width 25 height 13
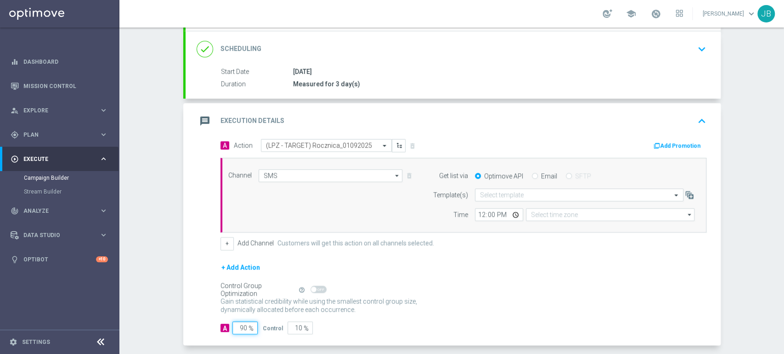
type input "Coordinated Universal Time (UTC 00:00)"
type input "0"
type input "100"
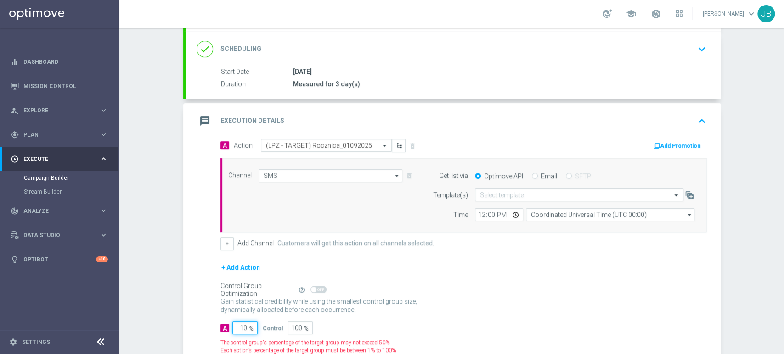
type input "100"
type input "0"
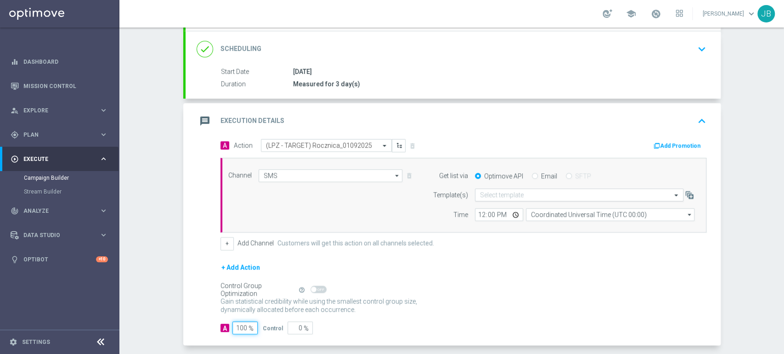
type input "100"
click at [513, 199] on div "Select template" at bounding box center [579, 195] width 208 height 13
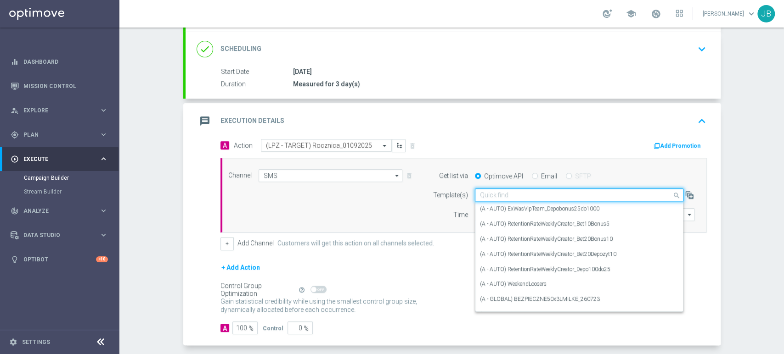
paste input "(LPZ - TARGET) Rocznica_01092025"
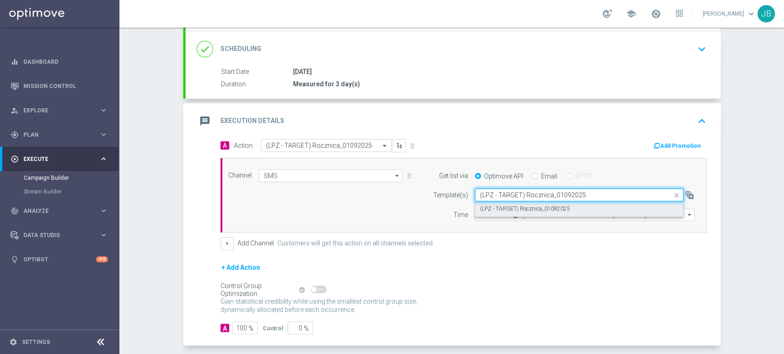
click at [505, 208] on label "(LPZ - TARGET) Rocznica_01092025" at bounding box center [525, 209] width 90 height 8
type input "(LPZ - TARGET) Rocznica_01092025"
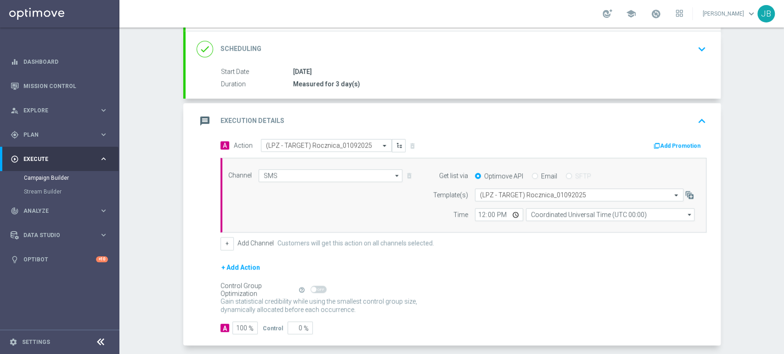
click at [530, 221] on div "Channel SMS SMS arrow_drop_down Drag here to set row groups Drag here to set co…" at bounding box center [463, 195] width 486 height 75
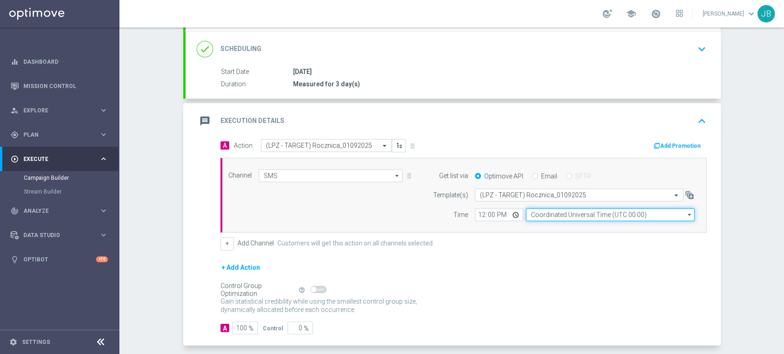
click at [536, 212] on input "Coordinated Universal Time (UTC 00:00)" at bounding box center [610, 214] width 168 height 13
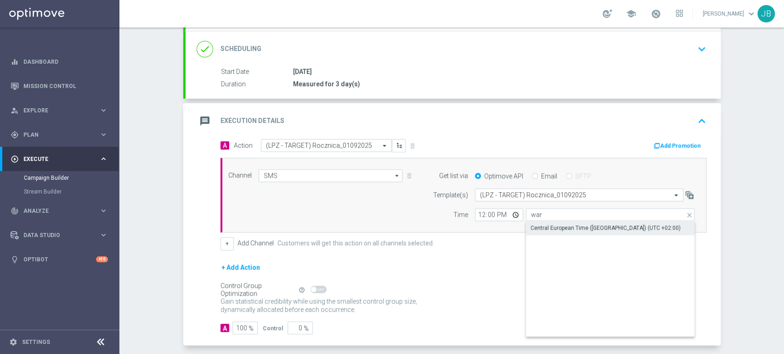
click at [533, 226] on div "Central European Time ([GEOGRAPHIC_DATA]) (UTC +02:00)" at bounding box center [605, 228] width 150 height 8
type input "Central European Time ([GEOGRAPHIC_DATA]) (UTC +02:00)"
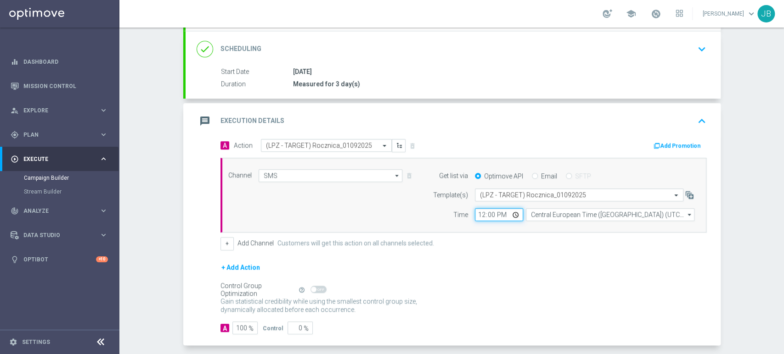
click at [475, 213] on input "12:00" at bounding box center [499, 214] width 48 height 13
click at [532, 272] on div "+ Add Action" at bounding box center [463, 273] width 486 height 23
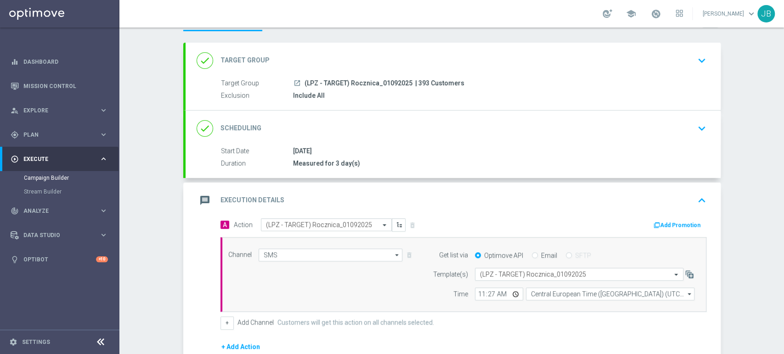
scroll to position [39, 0]
click at [683, 76] on div "done Target Group keyboard_arrow_down" at bounding box center [452, 61] width 535 height 36
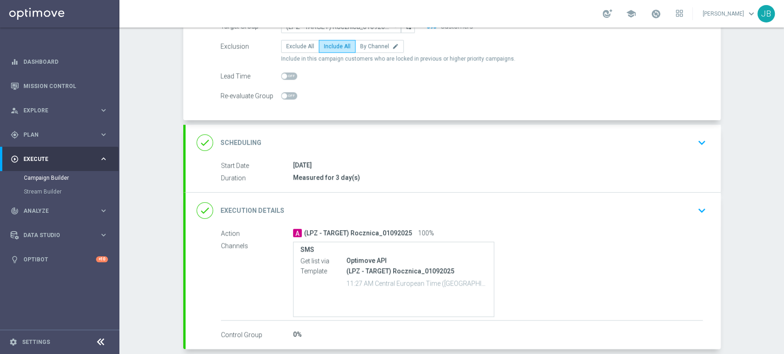
scroll to position [137, 0]
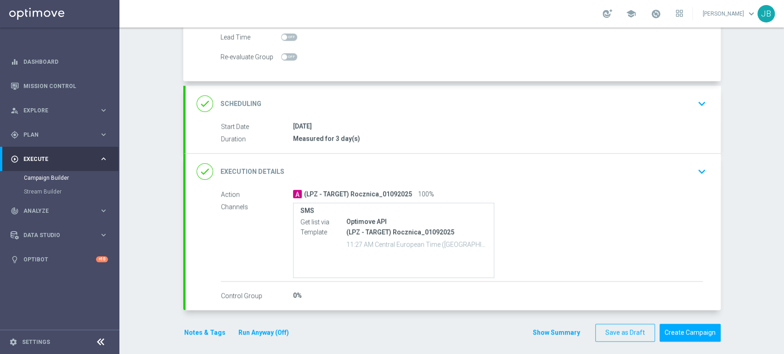
click at [668, 106] on div "done Scheduling keyboard_arrow_down" at bounding box center [452, 103] width 513 height 17
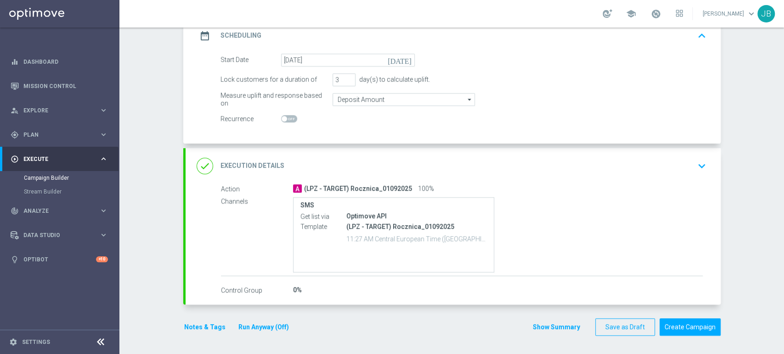
scroll to position [132, 0]
click at [679, 175] on div "done Execution Details keyboard_arrow_down" at bounding box center [452, 167] width 535 height 36
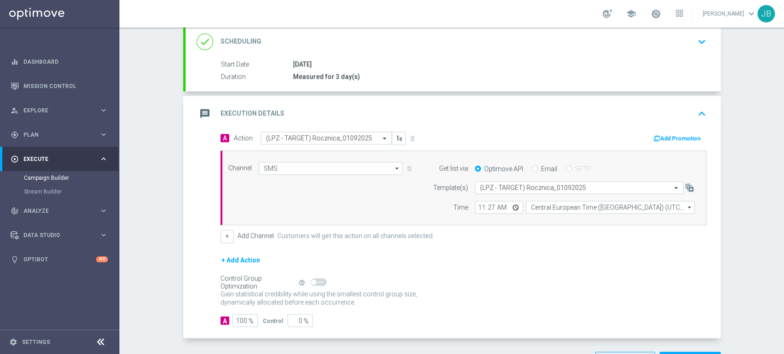
click at [725, 58] on div "Campaign Builder Scheduled Campaign Triggered Campaign Status: Draft done Targe…" at bounding box center [451, 191] width 664 height 327
click at [783, 65] on div "Campaign Builder Scheduled Campaign Triggered Campaign Status: Draft done Targe…" at bounding box center [451, 191] width 664 height 327
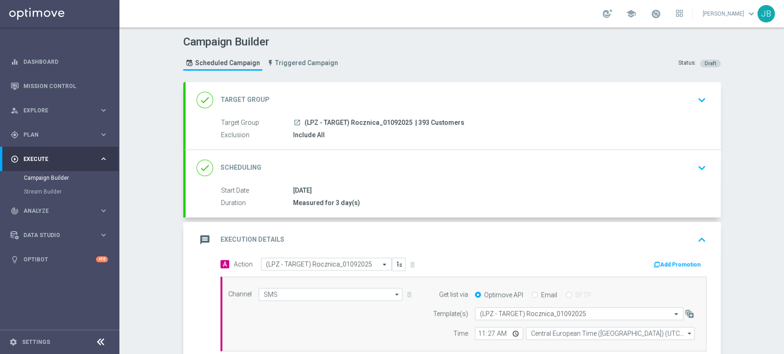
click at [752, 114] on div "Campaign Builder Scheduled Campaign Triggered Campaign Status: Draft done Targe…" at bounding box center [451, 191] width 664 height 327
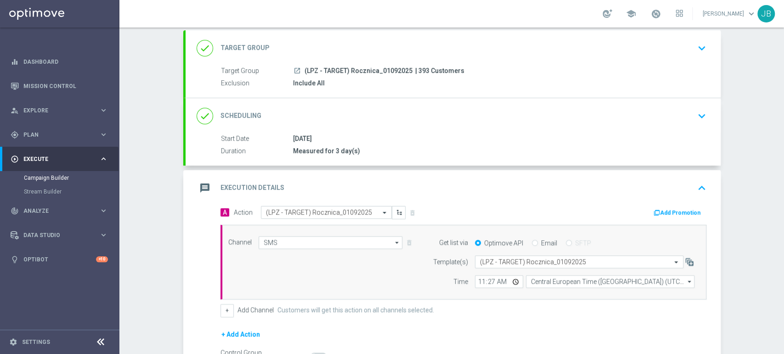
scroll to position [63, 0]
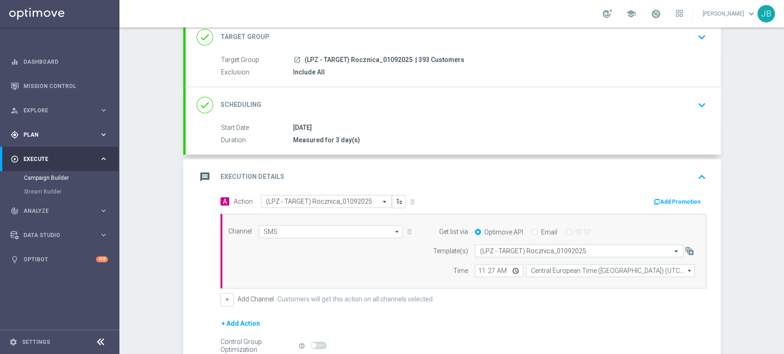
click at [40, 140] on div "gps_fixed Plan keyboard_arrow_right" at bounding box center [59, 135] width 118 height 24
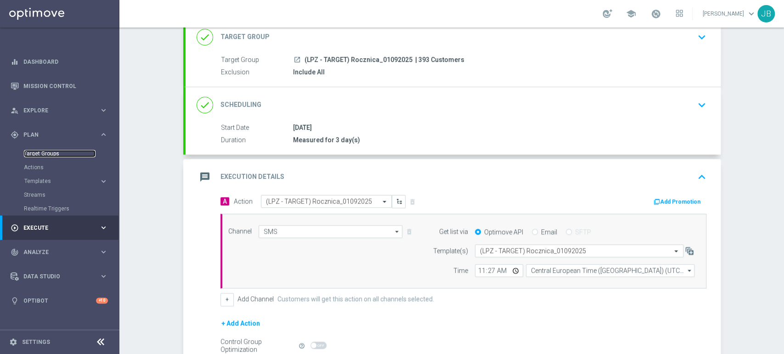
click at [47, 151] on link "Target Groups" at bounding box center [60, 153] width 72 height 7
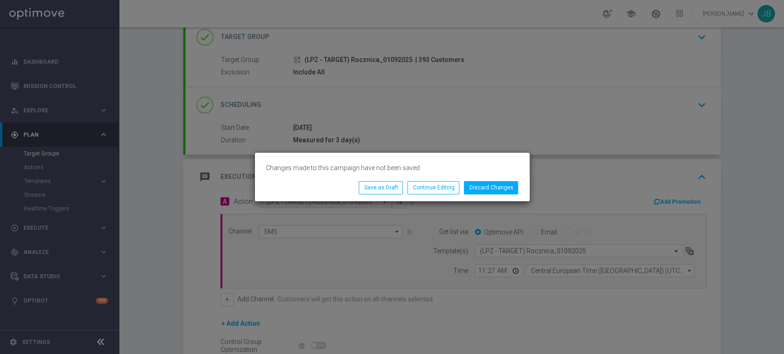
click at [699, 67] on modal-container "Changes made to this campaign have not been saved Discard Changes Continue Edit…" at bounding box center [392, 177] width 784 height 354
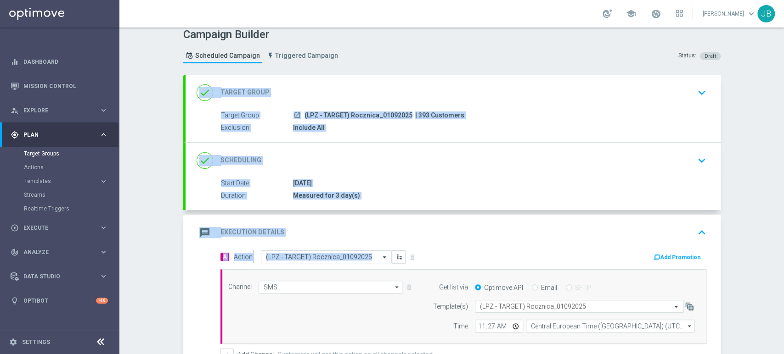
scroll to position [0, 0]
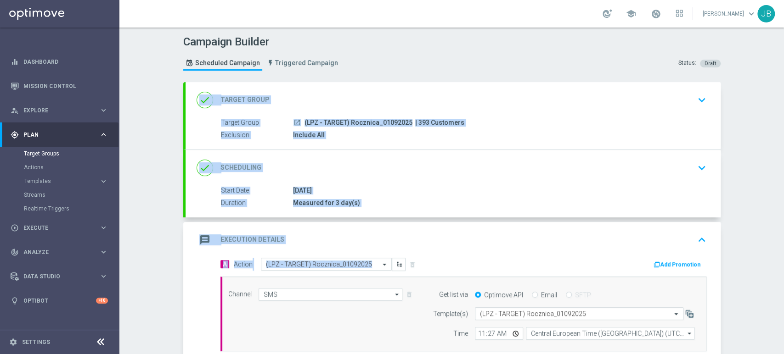
drag, startPoint x: 783, startPoint y: 203, endPoint x: 780, endPoint y: 121, distance: 82.2
click at [780, 121] on div "Campaign Builder Scheduled Campaign Triggered Campaign Status: Draft done Targe…" at bounding box center [451, 191] width 664 height 327
click at [756, 151] on div "Campaign Builder Scheduled Campaign Triggered Campaign Status: Draft done Targe…" at bounding box center [451, 191] width 664 height 327
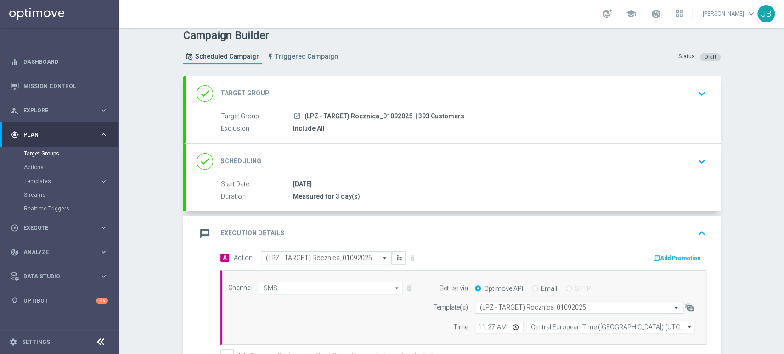
click at [783, 87] on div "Campaign Builder Scheduled Campaign Triggered Campaign Status: Draft done Targe…" at bounding box center [451, 191] width 664 height 327
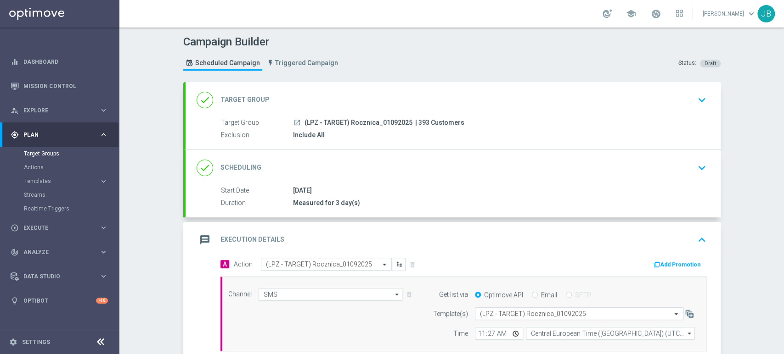
click at [783, 87] on div "Campaign Builder Scheduled Campaign Triggered Campaign Status: Draft done Targe…" at bounding box center [451, 191] width 664 height 327
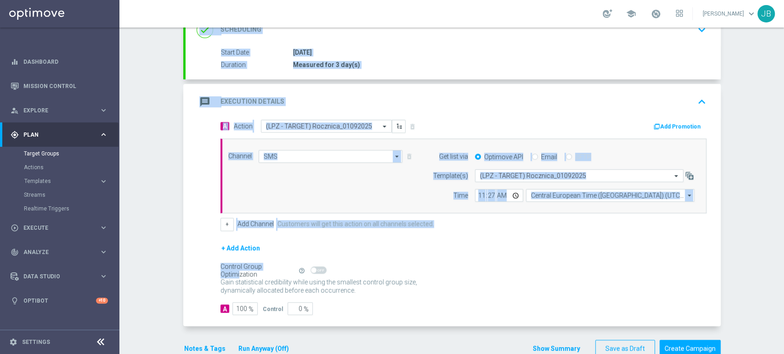
scroll to position [158, 0]
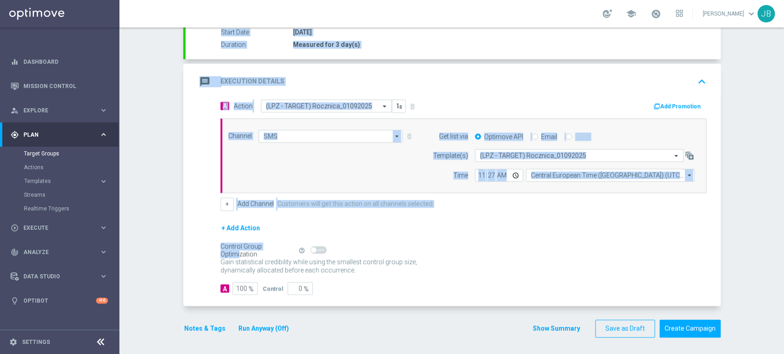
drag, startPoint x: 783, startPoint y: 87, endPoint x: 783, endPoint y: 241, distance: 154.2
click at [783, 241] on div "Campaign Builder Scheduled Campaign Triggered Campaign Status: Draft done Targe…" at bounding box center [451, 191] width 664 height 327
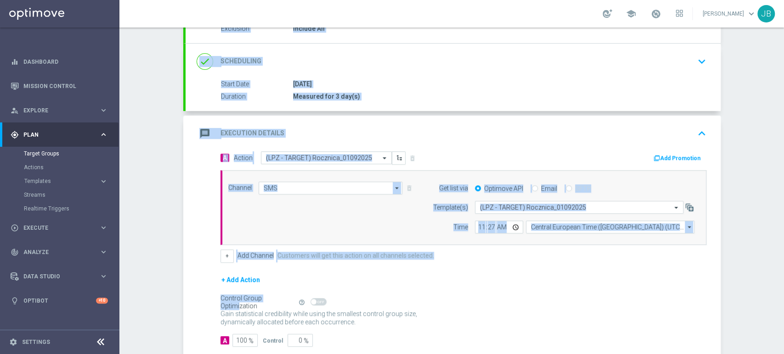
scroll to position [77, 0]
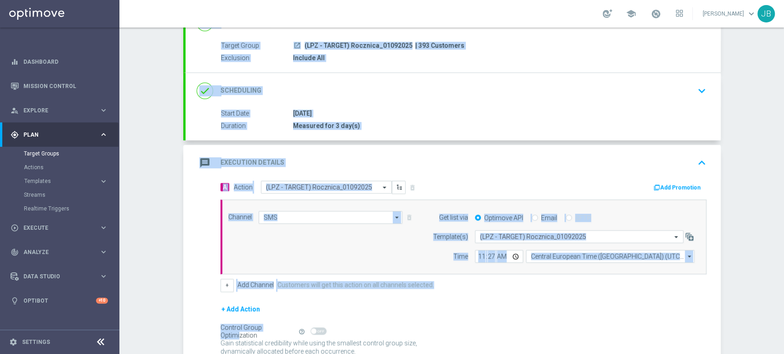
click at [685, 55] on div "Include All" at bounding box center [497, 57] width 409 height 9
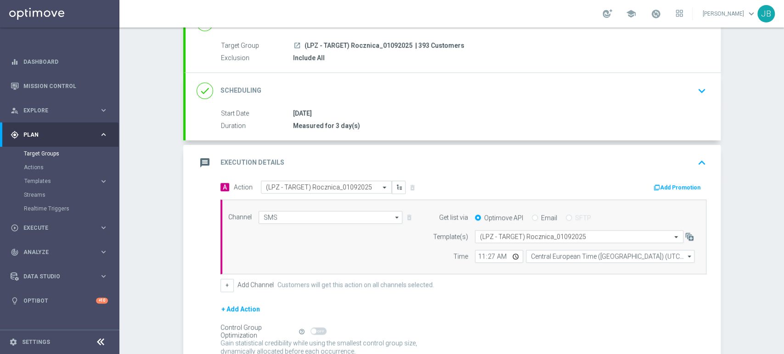
click at [771, 66] on div "Campaign Builder Scheduled Campaign Triggered Campaign Status: Draft done Targe…" at bounding box center [451, 191] width 664 height 327
click at [783, 62] on div "Campaign Builder Scheduled Campaign Triggered Campaign Status: Draft done Targe…" at bounding box center [451, 191] width 664 height 327
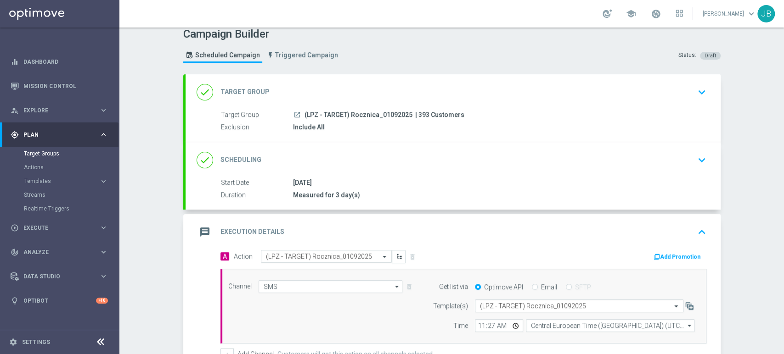
scroll to position [0, 0]
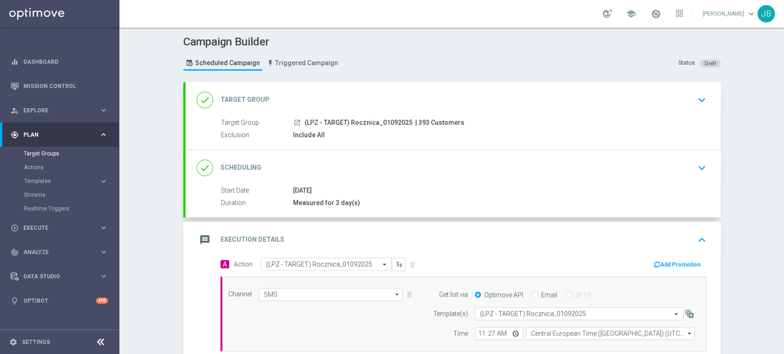
click at [694, 97] on button "keyboard_arrow_down" at bounding box center [702, 99] width 16 height 17
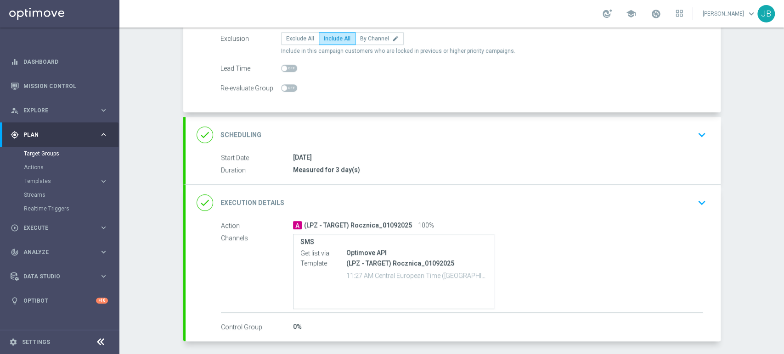
scroll to position [127, 0]
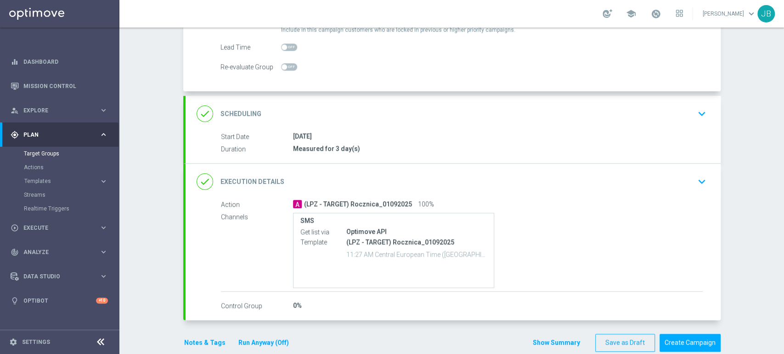
click at [757, 202] on div "Campaign Builder Scheduled Campaign Triggered Campaign Status: Draft group Targ…" at bounding box center [451, 191] width 664 height 327
click at [697, 113] on icon "keyboard_arrow_down" at bounding box center [702, 114] width 14 height 14
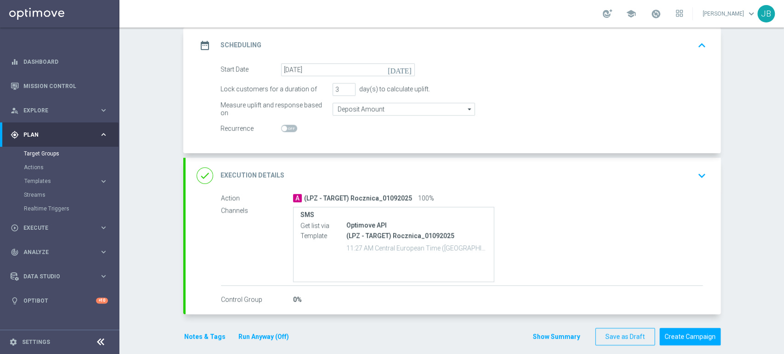
click at [695, 169] on icon "keyboard_arrow_down" at bounding box center [702, 176] width 14 height 14
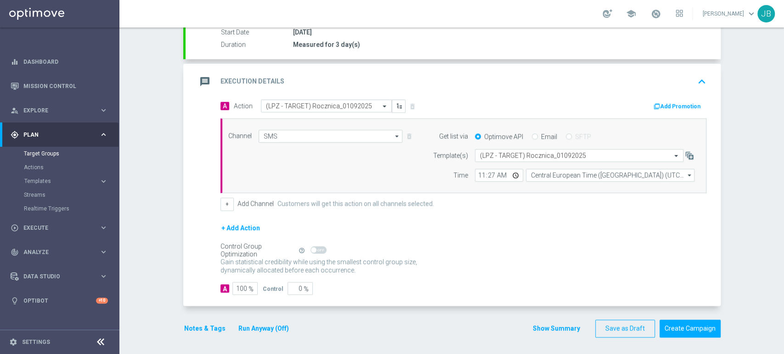
scroll to position [10, 0]
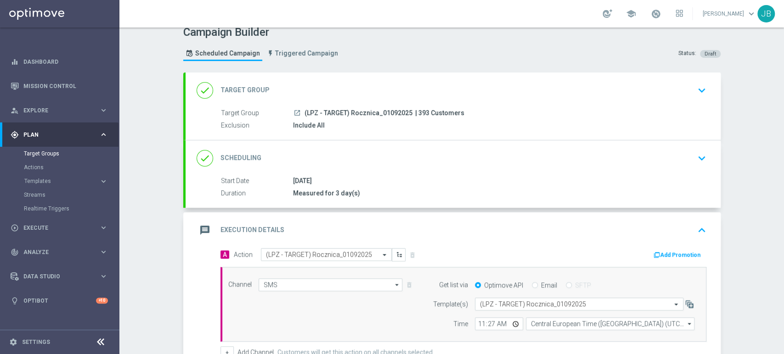
click at [783, 58] on div "Campaign Builder Scheduled Campaign Triggered Campaign Status: Draft done Targe…" at bounding box center [451, 191] width 664 height 327
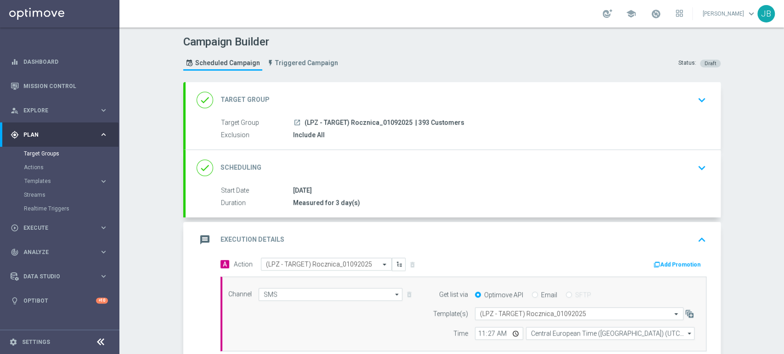
click at [783, 58] on div "Campaign Builder Scheduled Campaign Triggered Campaign Status: Draft done Targe…" at bounding box center [451, 191] width 664 height 327
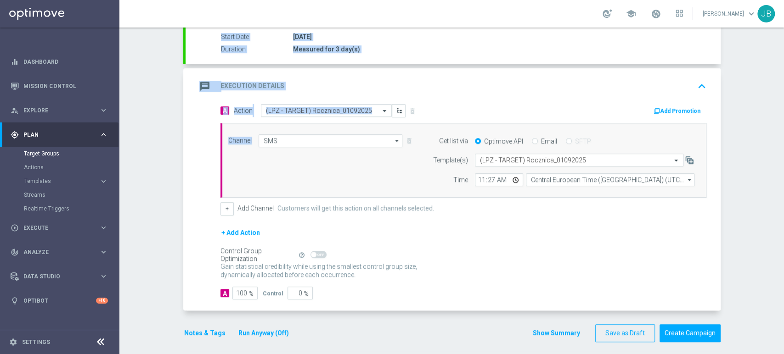
scroll to position [158, 0]
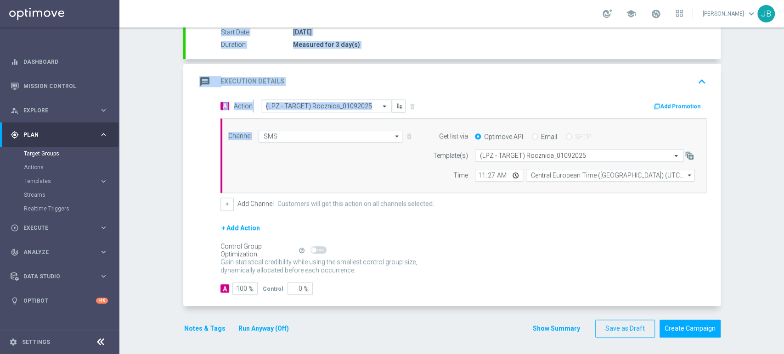
drag, startPoint x: 783, startPoint y: 58, endPoint x: 783, endPoint y: 163, distance: 105.1
click at [783, 163] on div "Campaign Builder Scheduled Campaign Triggered Campaign Status: Draft done Targe…" at bounding box center [451, 191] width 664 height 327
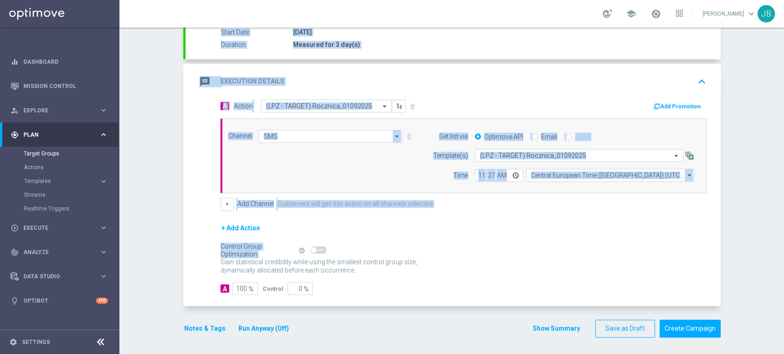
drag, startPoint x: 707, startPoint y: 275, endPoint x: 309, endPoint y: -6, distance: 486.7
click at [309, 0] on html "equalizer Dashboard Mission Control" at bounding box center [392, 177] width 784 height 354
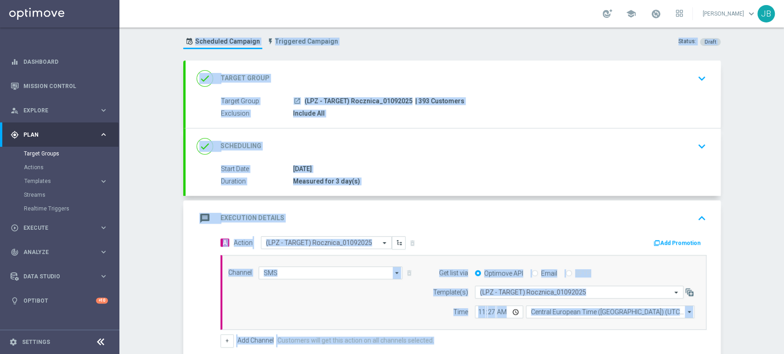
click at [740, 124] on div "Campaign Builder Scheduled Campaign Triggered Campaign Status: Draft done Targe…" at bounding box center [451, 191] width 664 height 327
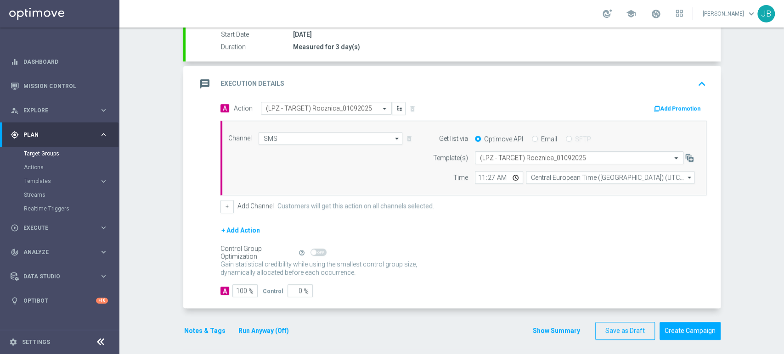
scroll to position [158, 0]
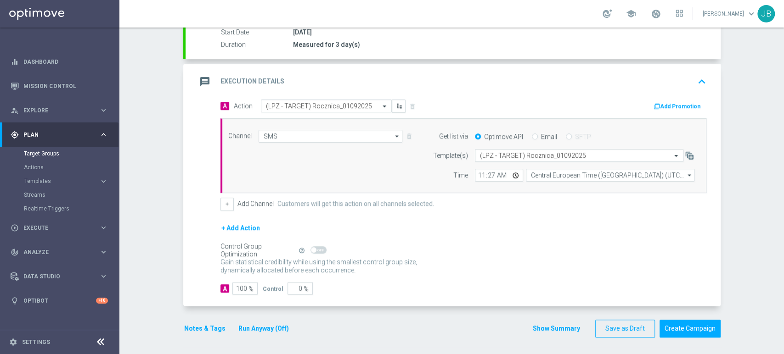
click at [783, 83] on div "Campaign Builder Scheduled Campaign Triggered Campaign Status: Draft done Targe…" at bounding box center [451, 191] width 664 height 327
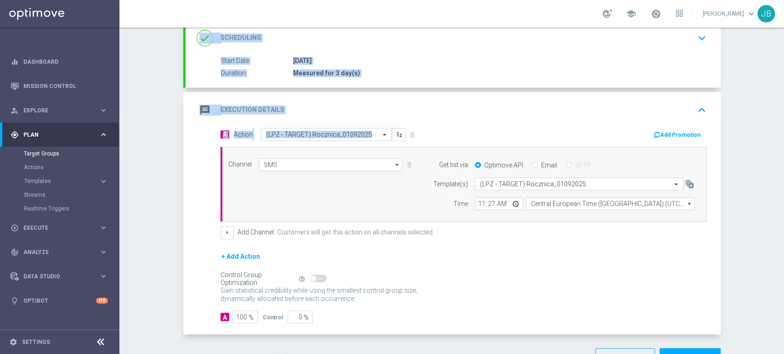
drag, startPoint x: 783, startPoint y: 83, endPoint x: 783, endPoint y: 171, distance: 88.6
click at [783, 171] on div "Campaign Builder Scheduled Campaign Triggered Campaign Status: Draft done Targe…" at bounding box center [451, 191] width 664 height 327
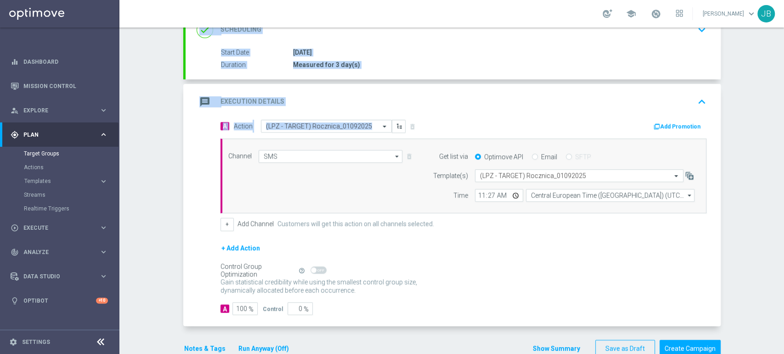
click at [765, 179] on div "Campaign Builder Scheduled Campaign Triggered Campaign Status: Draft done Targe…" at bounding box center [451, 191] width 664 height 327
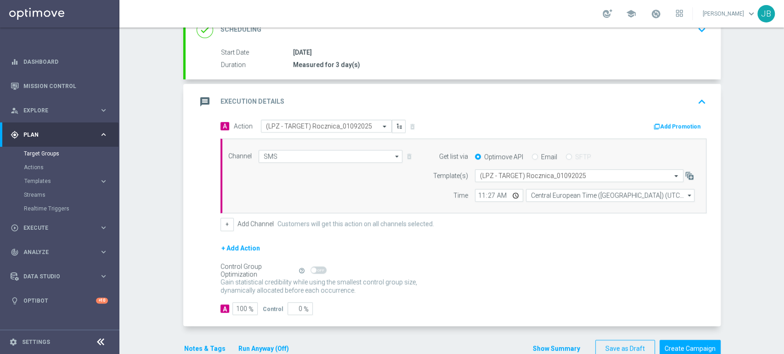
scroll to position [158, 0]
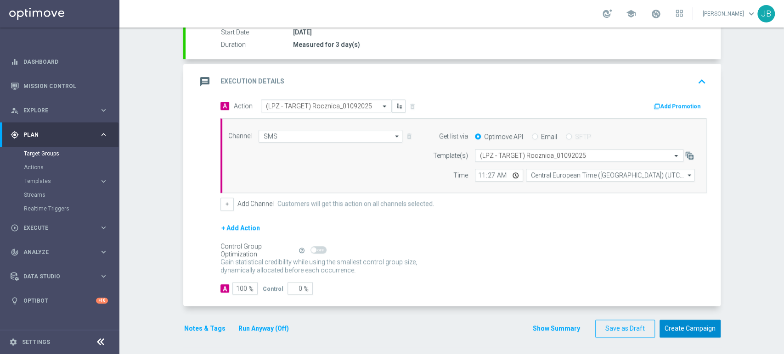
click at [709, 326] on button "Create Campaign" at bounding box center [689, 329] width 61 height 18
click at [783, 145] on div "Campaign Builder Scheduled Campaign Triggered Campaign Status: Draft done Targe…" at bounding box center [451, 191] width 664 height 327
click at [783, 101] on div "Campaign Builder Scheduled Campaign Triggered Campaign Status: Draft done Targe…" at bounding box center [451, 191] width 664 height 327
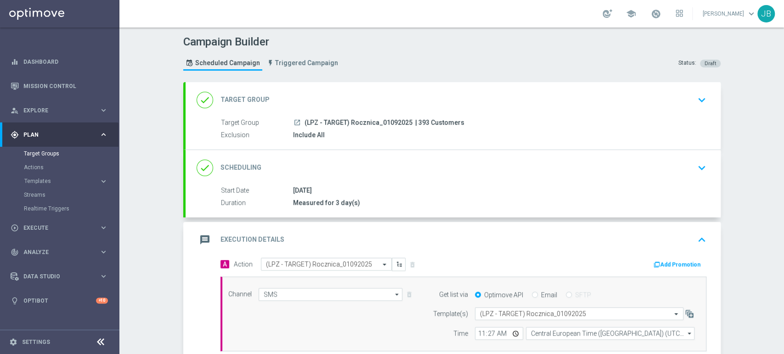
click at [584, 114] on div "done Target Group keyboard_arrow_down" at bounding box center [452, 100] width 535 height 36
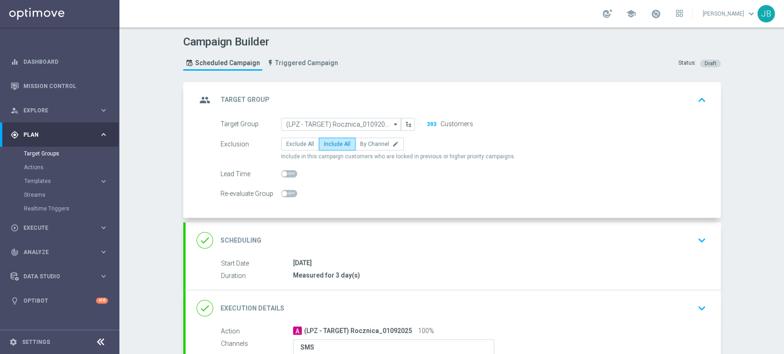
click at [588, 224] on div "done Scheduling keyboard_arrow_down" at bounding box center [452, 241] width 535 height 36
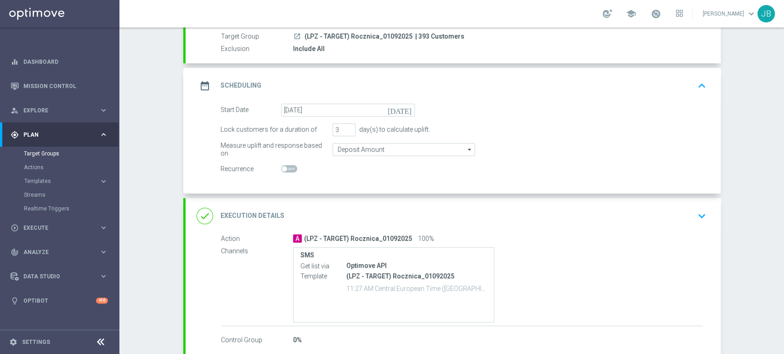
scroll to position [103, 0]
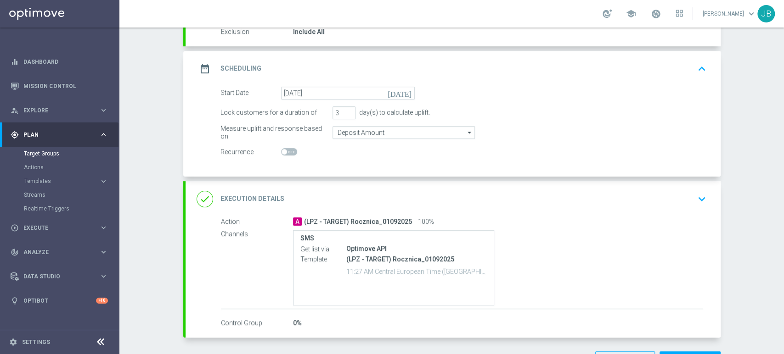
click at [684, 199] on div "done Execution Details keyboard_arrow_down" at bounding box center [452, 199] width 513 height 17
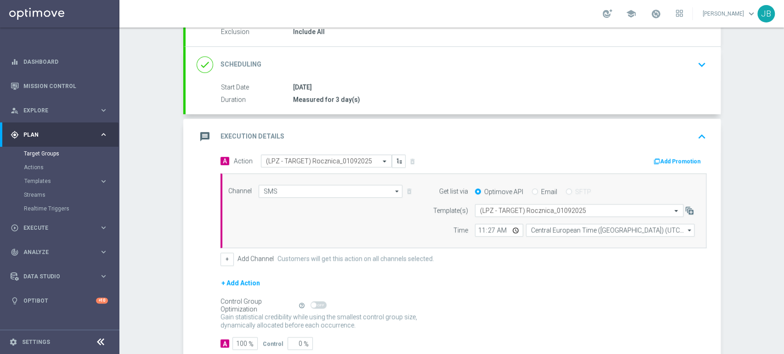
scroll to position [158, 0]
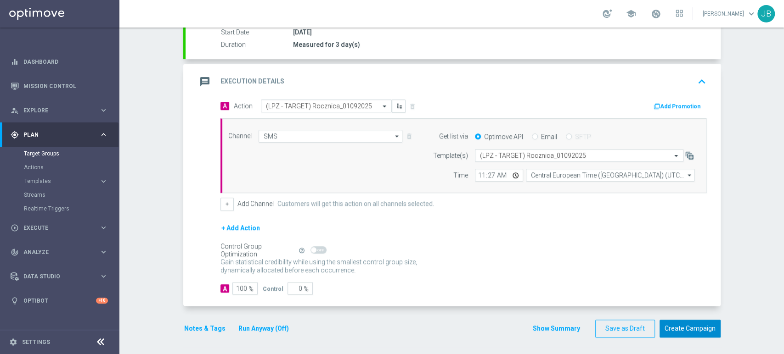
click at [702, 331] on button "Create Campaign" at bounding box center [689, 329] width 61 height 18
click at [761, 213] on div "Campaign Builder Scheduled Campaign Triggered Campaign Status: Draft done Targe…" at bounding box center [451, 191] width 664 height 327
click at [486, 175] on input "11:27" at bounding box center [499, 175] width 48 height 13
type input "11:27"
click at [508, 208] on div "+ Add Channel Customers will get this action on all channels selected." at bounding box center [463, 204] width 486 height 13
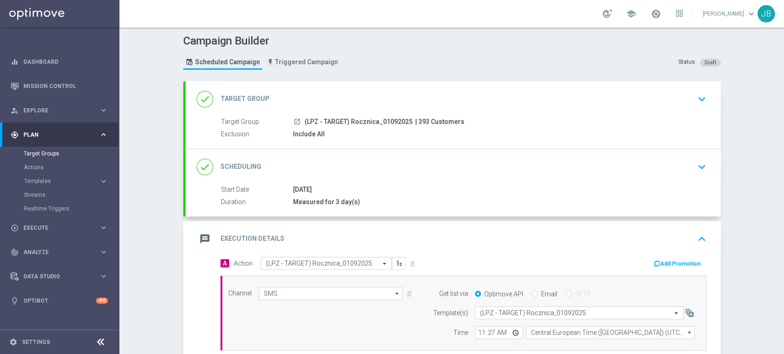
scroll to position [0, 0]
click at [646, 98] on div "done Target Group keyboard_arrow_down" at bounding box center [452, 99] width 513 height 17
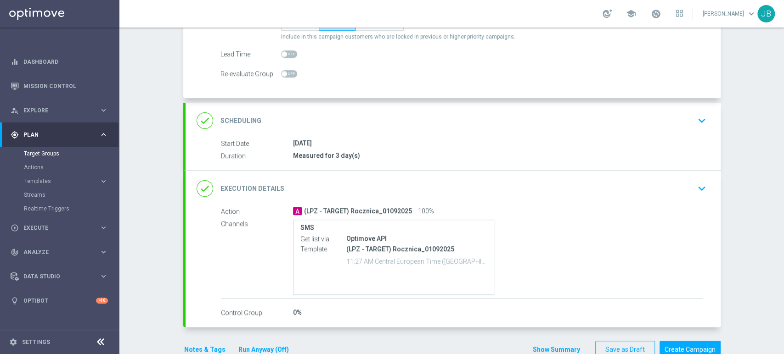
scroll to position [121, 0]
click at [694, 126] on button "keyboard_arrow_down" at bounding box center [702, 119] width 16 height 17
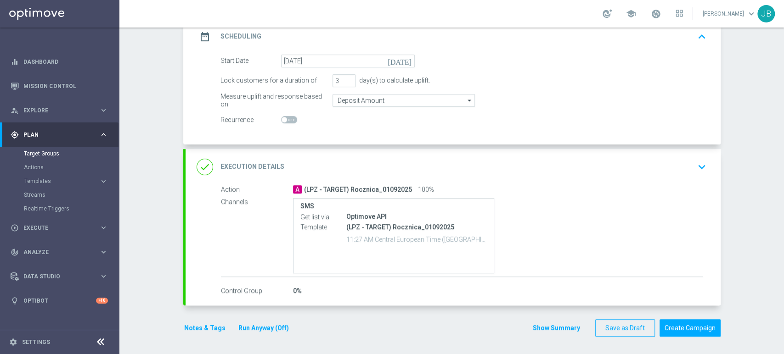
click at [696, 166] on icon "keyboard_arrow_down" at bounding box center [702, 167] width 14 height 14
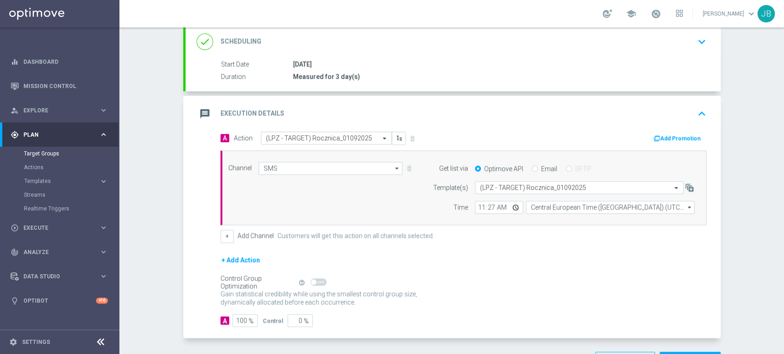
scroll to position [158, 0]
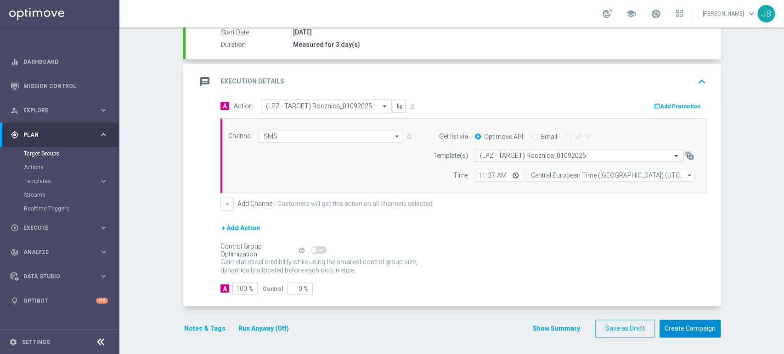
click at [698, 333] on button "Create Campaign" at bounding box center [689, 329] width 61 height 18
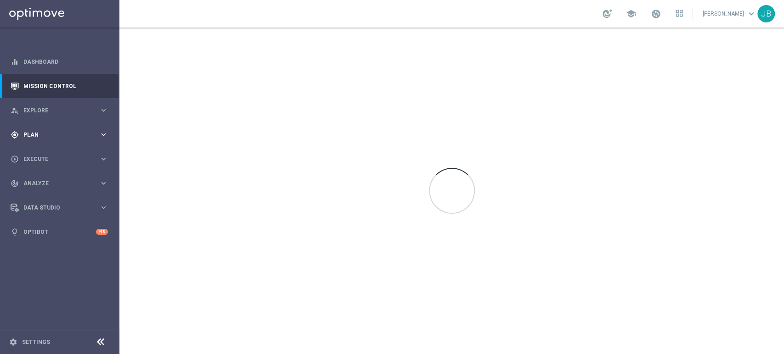
click at [48, 126] on div "gps_fixed Plan keyboard_arrow_right" at bounding box center [59, 135] width 118 height 24
click at [48, 157] on link "Target Groups" at bounding box center [60, 153] width 72 height 7
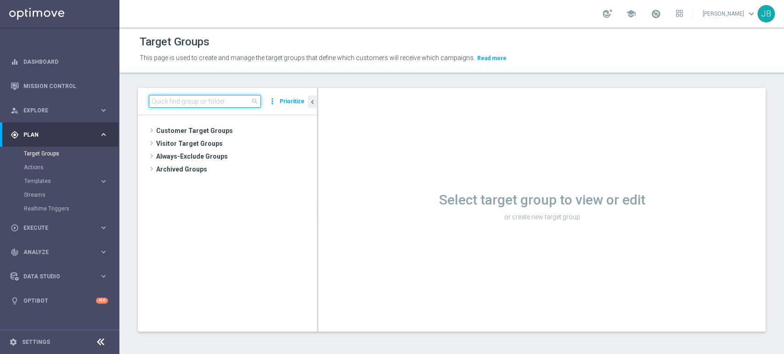
click at [176, 100] on input at bounding box center [205, 101] width 112 height 13
paste input "(LPZ - TARGET) Rocznica_01092025"
type input "(LPZ - TARGET) Rocznica_01092025"
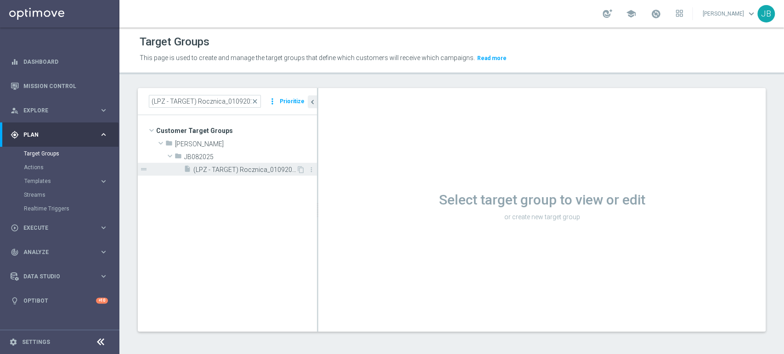
click at [204, 169] on span "(LPZ - TARGET) Rocznica_01092025" at bounding box center [244, 170] width 103 height 8
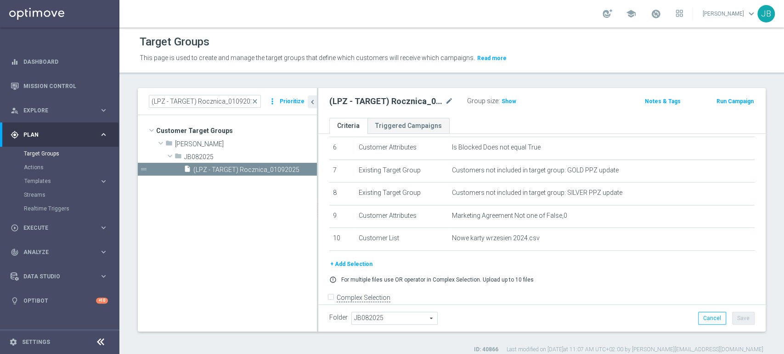
scroll to position [152, 0]
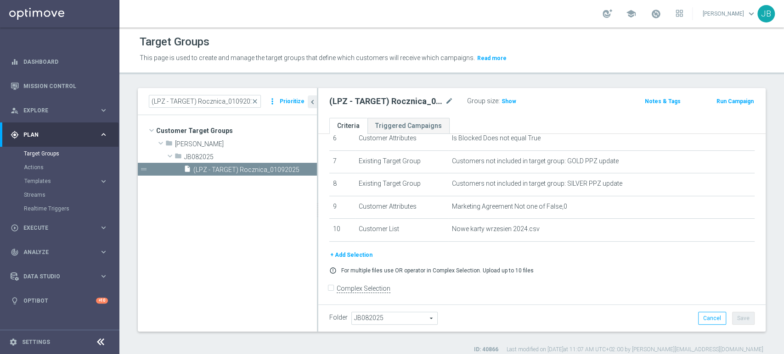
click at [363, 320] on span "JB082025" at bounding box center [394, 319] width 85 height 12
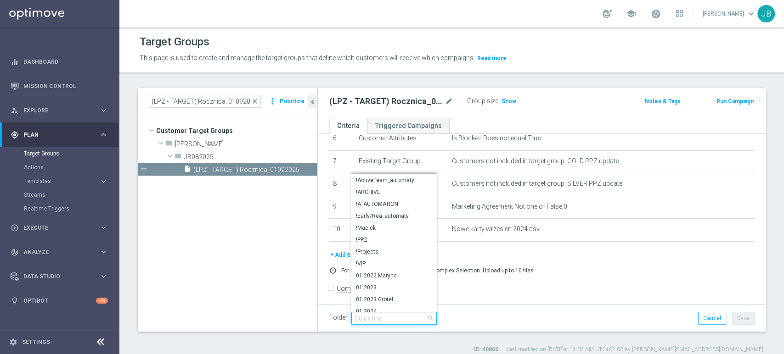
click at [363, 320] on input "search" at bounding box center [393, 318] width 85 height 13
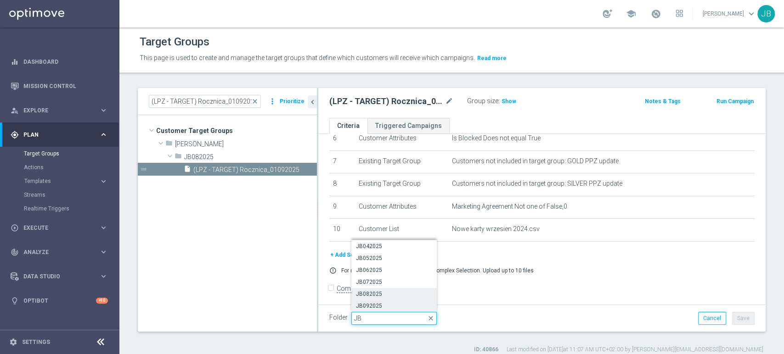
type input "JB"
click at [373, 308] on span "JB092025" at bounding box center [394, 306] width 76 height 7
type input "JB092025"
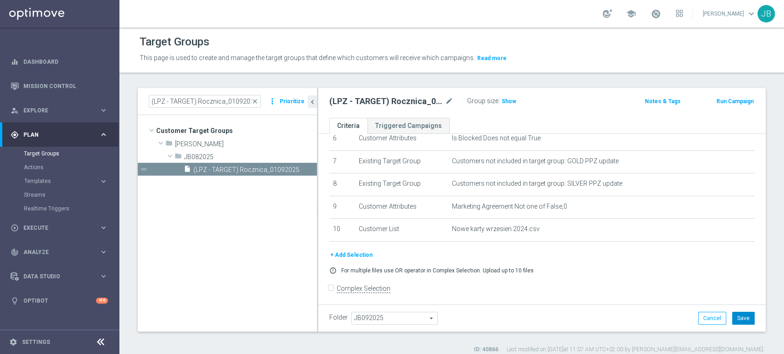
click at [734, 319] on button "Save" at bounding box center [743, 318] width 22 height 13
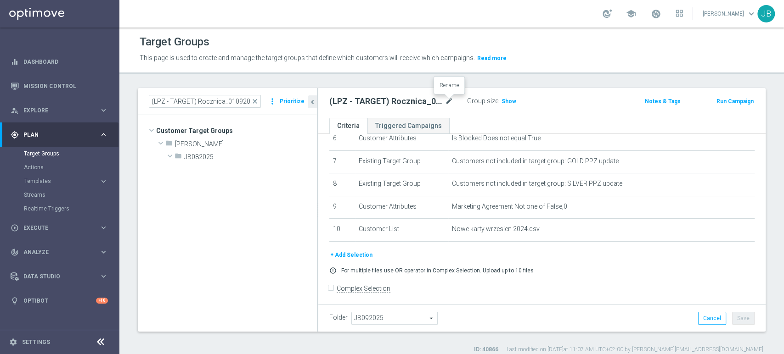
click at [452, 97] on icon "mode_edit" at bounding box center [449, 101] width 8 height 11
click at [466, 113] on div "(LPZ - TARGET) Rocznica_01092025 Group size : Show Notes & Tags Run Campaign" at bounding box center [541, 103] width 447 height 30
click at [451, 104] on icon "mode_edit" at bounding box center [449, 101] width 8 height 11
click at [470, 115] on div "(LPZ - TARGET) Rocznica_01092025 mode_edit Group size : Show Notes & Tags Run C…" at bounding box center [541, 103] width 447 height 30
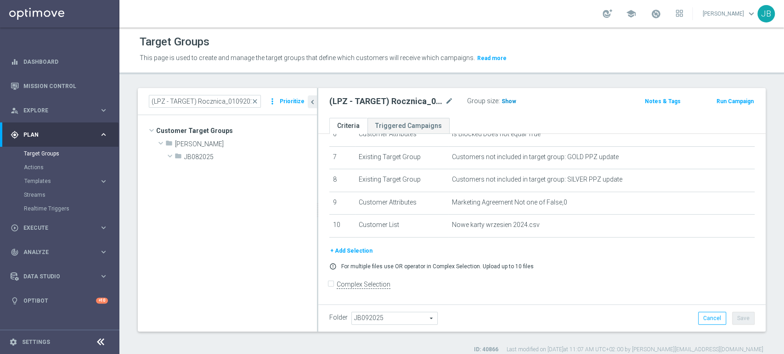
click at [513, 103] on span "Show" at bounding box center [508, 101] width 15 height 6
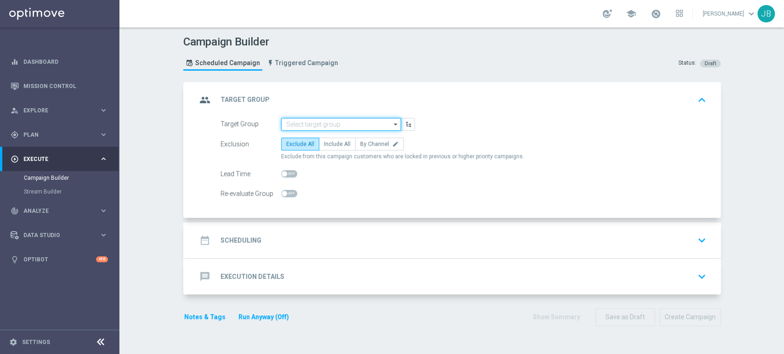
click at [297, 121] on input at bounding box center [341, 124] width 120 height 13
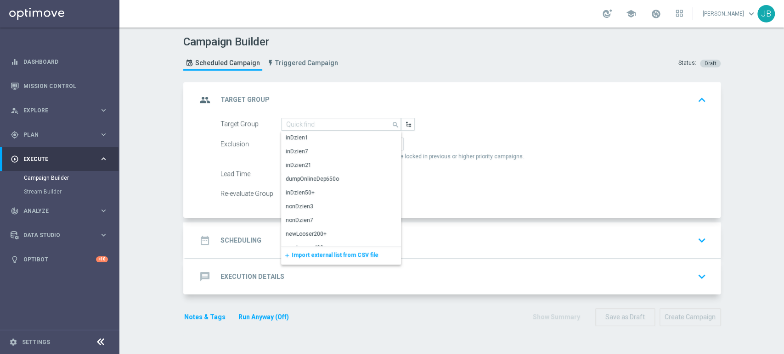
click at [294, 260] on div "add Import external list from CSV file" at bounding box center [341, 256] width 120 height 18
click at [296, 256] on span "Import external list from CSV file" at bounding box center [335, 255] width 87 height 6
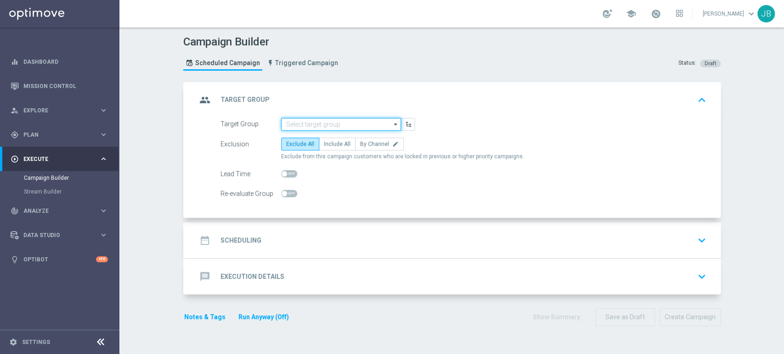
click at [297, 121] on input at bounding box center [341, 124] width 120 height 13
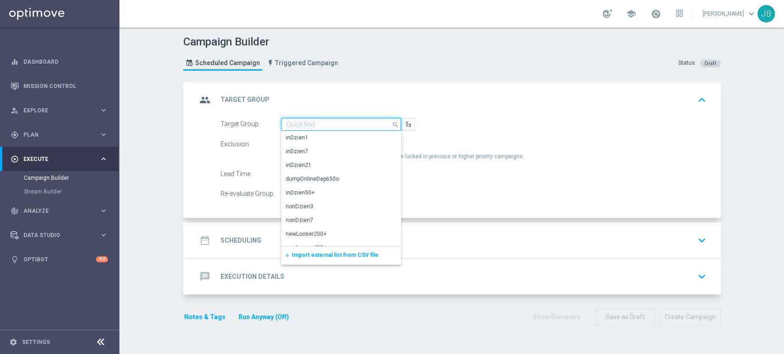
paste input "(LPZ - TARGET) Rocznica_01092025"
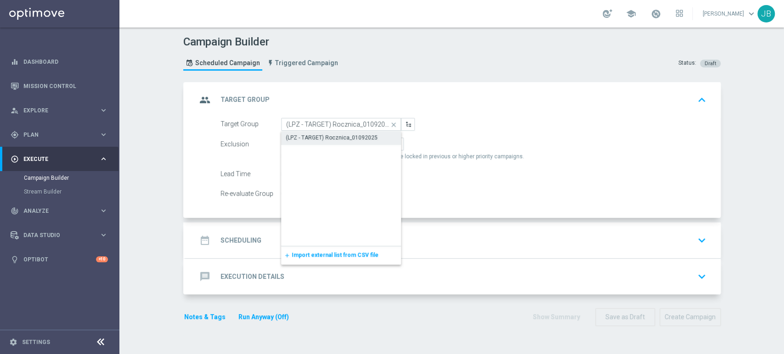
click at [297, 135] on div "(LPZ - TARGET) Rocznica_01092025" at bounding box center [332, 138] width 92 height 8
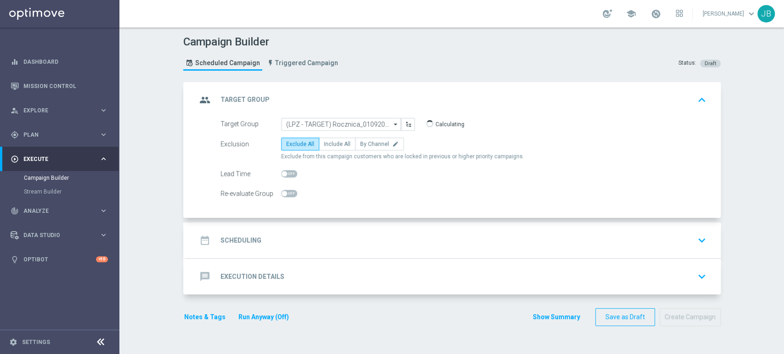
type input "(LPZ - TARGET) Rocznica_01092025"
click at [335, 144] on span "Include All" at bounding box center [337, 144] width 27 height 6
click at [330, 144] on input "Include All" at bounding box center [327, 146] width 6 height 6
radio input "true"
click at [316, 219] on accordion "group Target Group keyboard_arrow_up Target Group (LPZ - TARGET) Rocznica_01092…" at bounding box center [451, 188] width 537 height 213
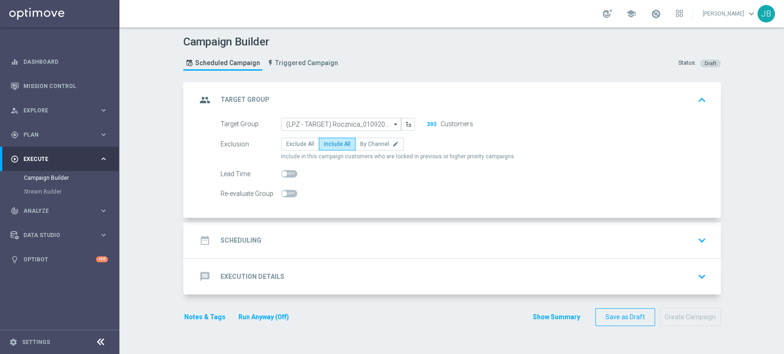
click at [312, 234] on div "date_range Scheduling keyboard_arrow_down" at bounding box center [452, 240] width 513 height 17
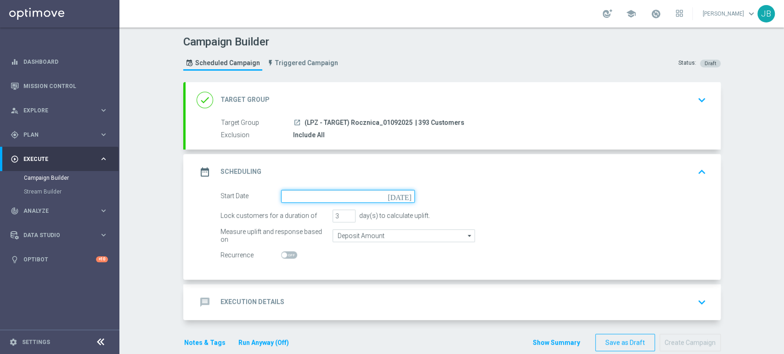
click at [305, 193] on input at bounding box center [348, 196] width 134 height 13
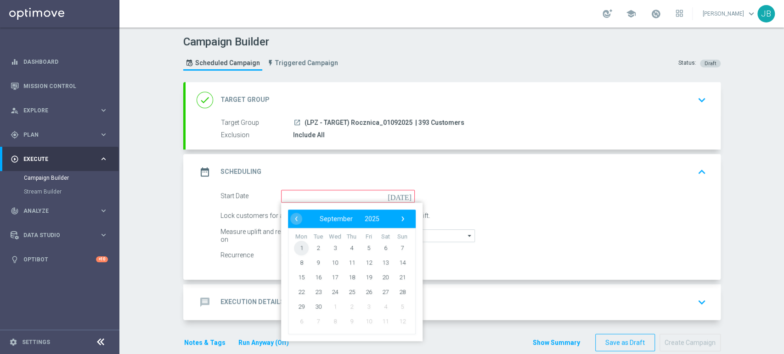
click at [294, 247] on span "1" at bounding box center [301, 248] width 15 height 15
type input "[DATE]"
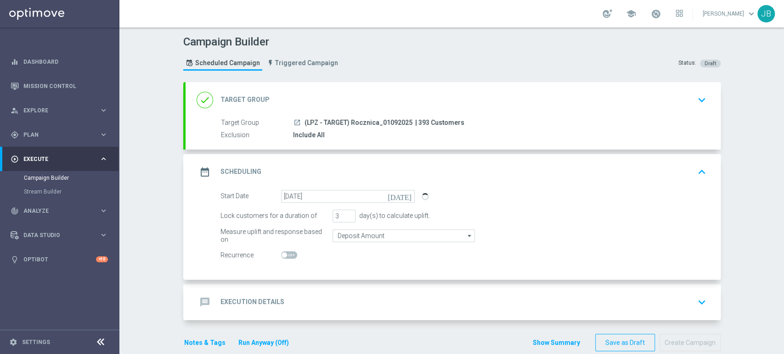
click at [394, 288] on div "message Execution Details keyboard_arrow_down" at bounding box center [452, 303] width 535 height 36
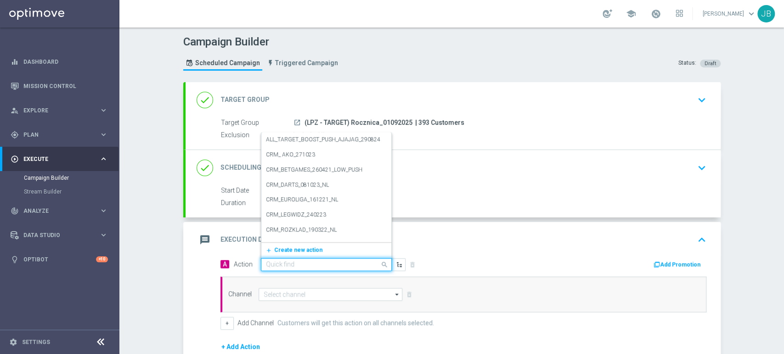
click at [301, 266] on input "text" at bounding box center [317, 265] width 102 height 8
click at [295, 262] on input "text" at bounding box center [317, 265] width 102 height 8
paste input "(LPZ - TARGET) Rocznica_01092025"
type input "(LPZ - TARGET) Rocznica_01092025"
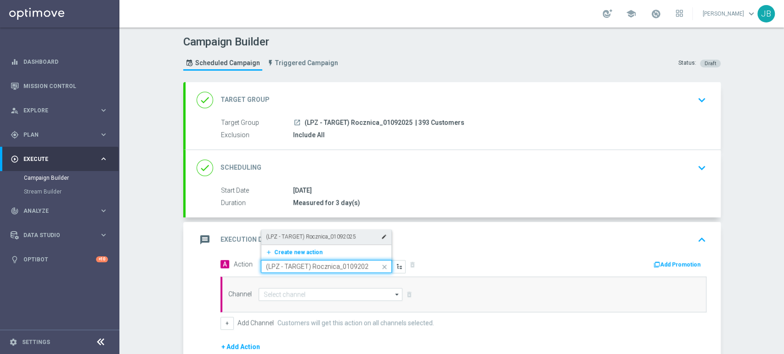
click at [303, 230] on div "(LPZ - TARGET) Rocznica_01092025 edit" at bounding box center [326, 237] width 121 height 15
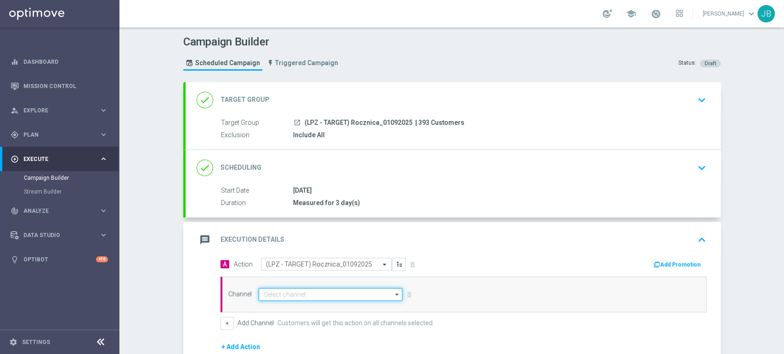
click at [280, 293] on input at bounding box center [330, 294] width 144 height 13
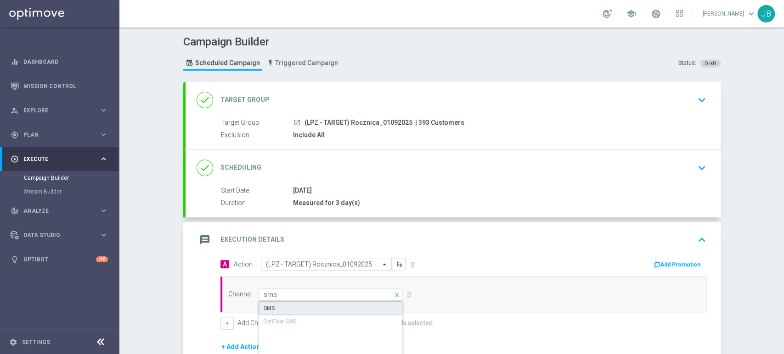
click at [282, 302] on div "SMS" at bounding box center [330, 309] width 145 height 14
type input "SMS"
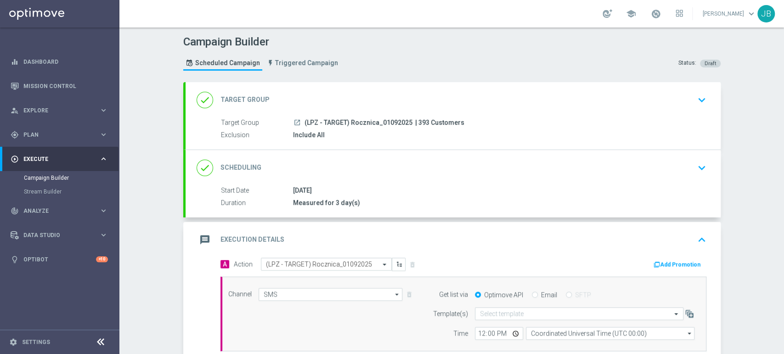
click at [434, 152] on div "done Scheduling keyboard_arrow_down" at bounding box center [452, 168] width 535 height 36
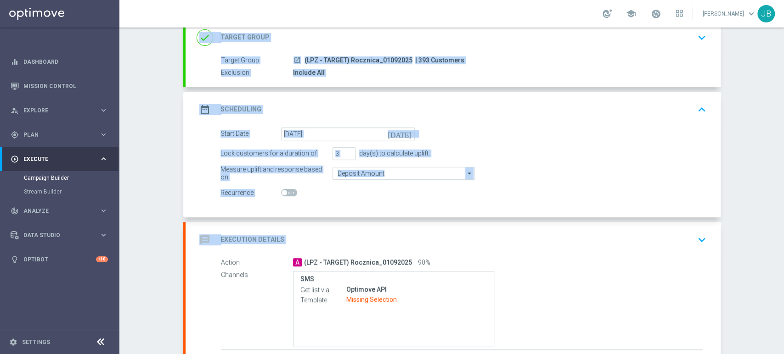
scroll to position [123, 0]
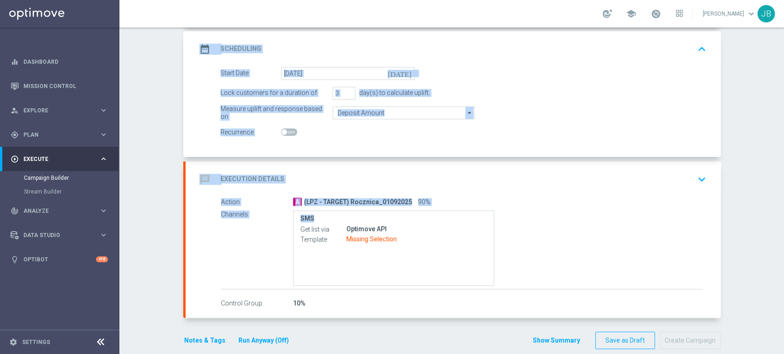
drag, startPoint x: 783, startPoint y: 126, endPoint x: 782, endPoint y: 208, distance: 82.6
click at [782, 208] on div "Campaign Builder Scheduled Campaign Triggered Campaign Status: Draft done Targe…" at bounding box center [451, 191] width 664 height 327
click at [676, 185] on div "message Execution Details keyboard_arrow_down" at bounding box center [452, 179] width 513 height 17
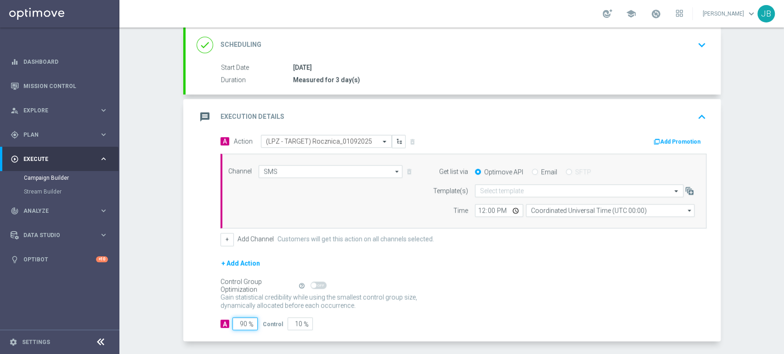
click at [241, 319] on input "90" at bounding box center [244, 324] width 25 height 13
type input "9"
type input "91"
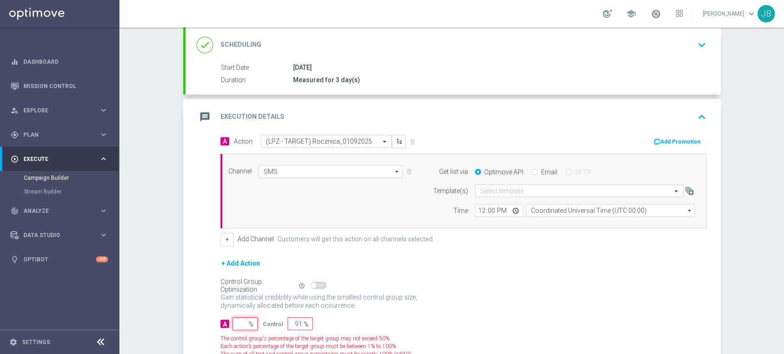
type input "100"
type input "1"
type input "99"
type input "10"
type input "90"
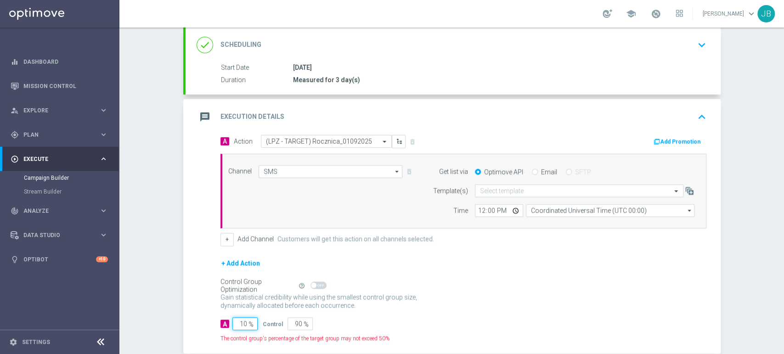
type input "100"
type input "0"
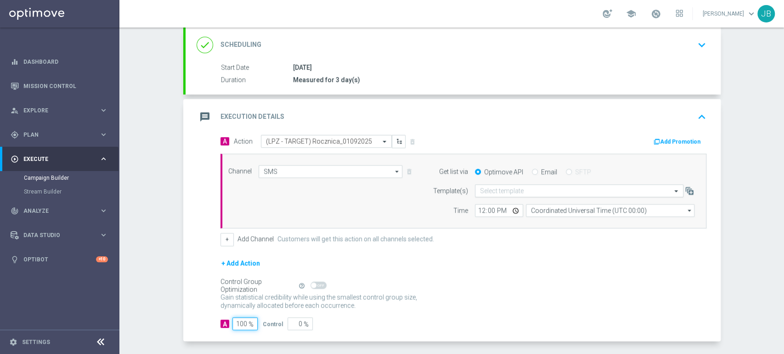
type input "100"
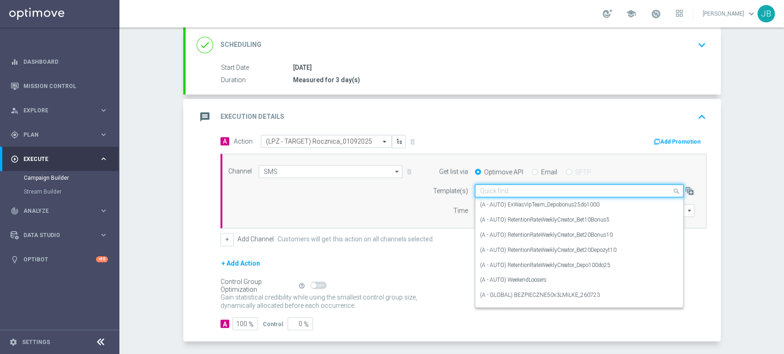
click at [502, 188] on input "text" at bounding box center [570, 191] width 180 height 8
paste input "(LPZ - TARGET) Rocznica_01092025"
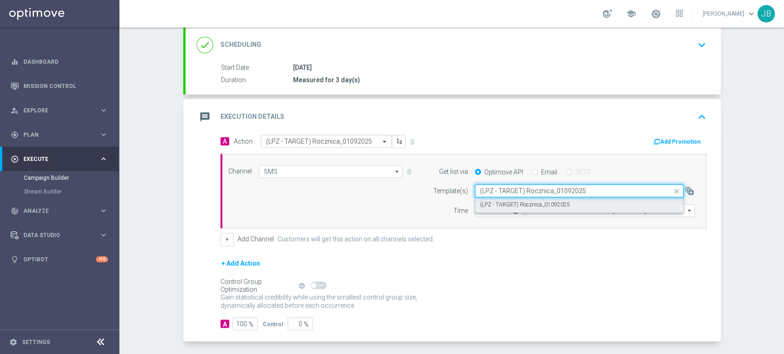
click at [494, 203] on label "(LPZ - TARGET) Rocznica_01092025" at bounding box center [525, 205] width 90 height 8
type input "(LPZ - TARGET) Rocznica_01092025"
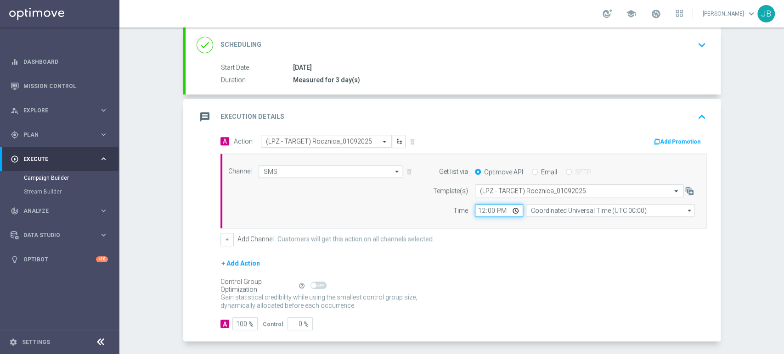
click at [476, 210] on input "12:00" at bounding box center [499, 210] width 48 height 13
type input "11:24"
click at [541, 214] on input "Coordinated Universal Time (UTC 00:00)" at bounding box center [610, 210] width 168 height 13
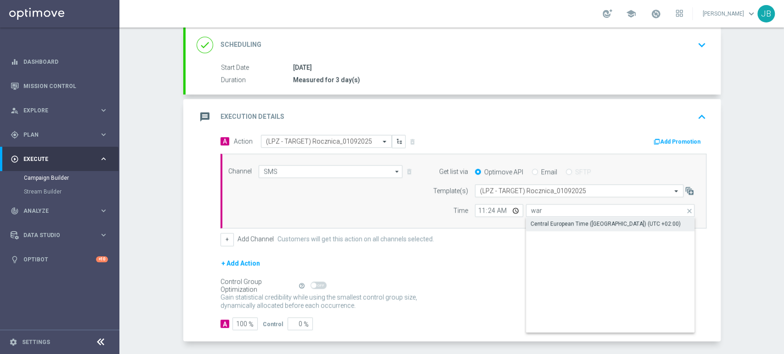
click at [546, 227] on div "Central European Time ([GEOGRAPHIC_DATA]) (UTC +02:00)" at bounding box center [605, 224] width 150 height 8
type input "Central European Time ([GEOGRAPHIC_DATA]) (UTC +02:00)"
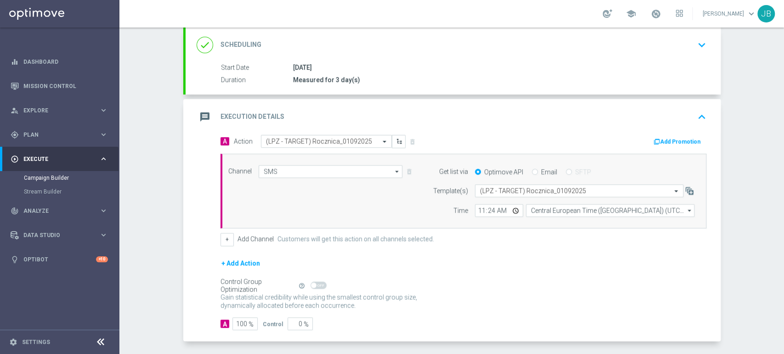
click at [741, 163] on div "Campaign Builder Scheduled Campaign Triggered Campaign Status: Draft done Targe…" at bounding box center [451, 191] width 664 height 327
click at [769, 140] on div "Campaign Builder Scheduled Campaign Triggered Campaign Status: Draft done Targe…" at bounding box center [451, 191] width 664 height 327
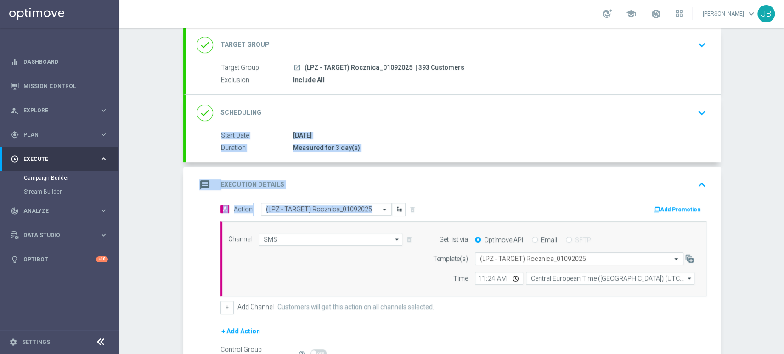
drag, startPoint x: 783, startPoint y: 153, endPoint x: 783, endPoint y: 105, distance: 48.7
click at [783, 105] on div "Campaign Builder Scheduled Campaign Triggered Campaign Status: Draft done Targe…" at bounding box center [451, 191] width 664 height 327
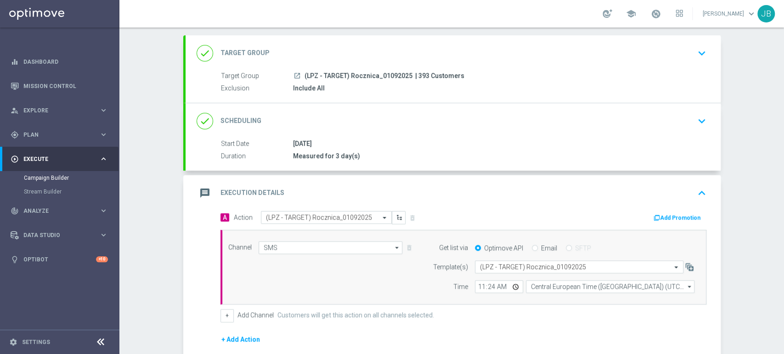
click at [755, 51] on div "Campaign Builder Scheduled Campaign Triggered Campaign Status: Draft done Targe…" at bounding box center [451, 191] width 664 height 327
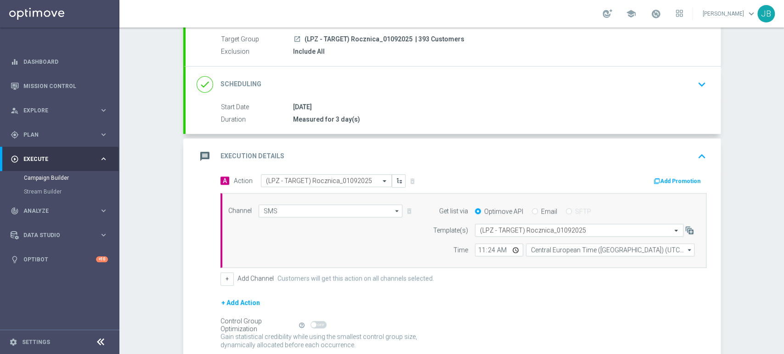
scroll to position [98, 0]
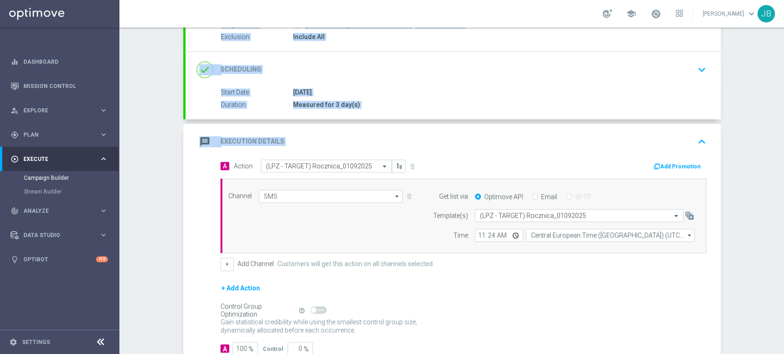
drag, startPoint x: 783, startPoint y: 69, endPoint x: 783, endPoint y: 132, distance: 63.4
click at [783, 132] on div "Campaign Builder Scheduled Campaign Triggered Campaign Status: Draft done Targe…" at bounding box center [451, 191] width 664 height 327
click at [694, 77] on button "keyboard_arrow_down" at bounding box center [702, 69] width 16 height 17
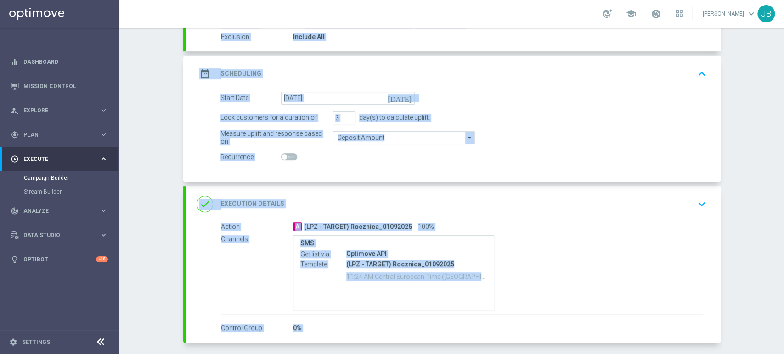
click at [679, 107] on form "Start Date 01 Sep 2025 today Lock customers for a duration of 3 day(s) to calcu…" at bounding box center [463, 128] width 486 height 72
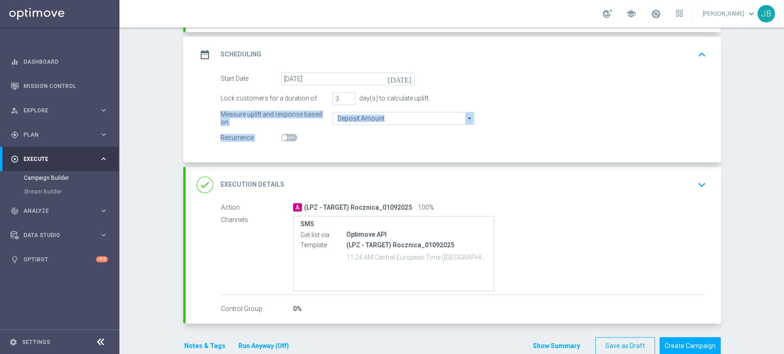
drag, startPoint x: 783, startPoint y: 135, endPoint x: 783, endPoint y: 148, distance: 13.3
click at [783, 148] on div "Campaign Builder Scheduled Campaign Triggered Campaign Status: Draft done Targe…" at bounding box center [451, 191] width 664 height 327
click at [695, 180] on icon "keyboard_arrow_down" at bounding box center [702, 185] width 14 height 14
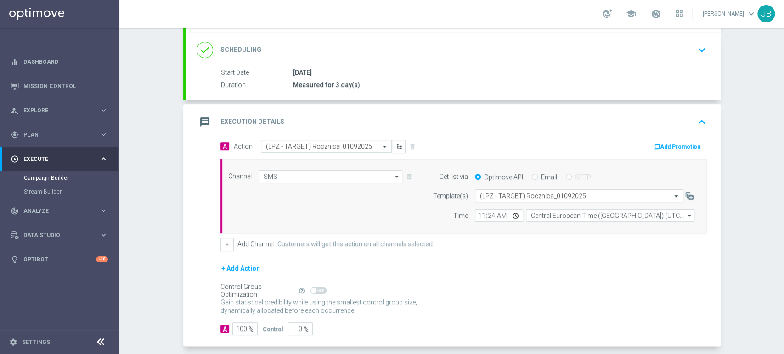
click at [765, 180] on div "Campaign Builder Scheduled Campaign Triggered Campaign Status: Draft done Targe…" at bounding box center [451, 191] width 664 height 327
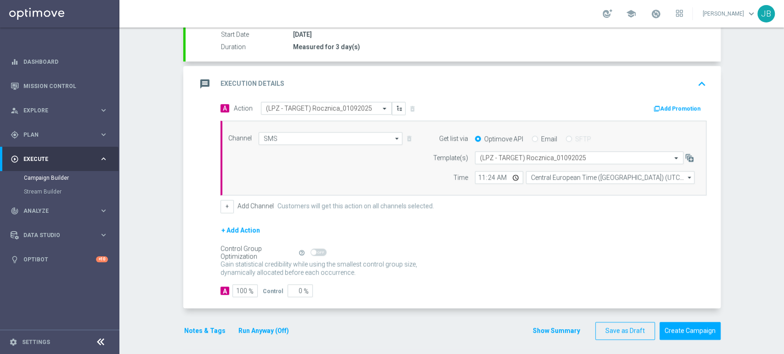
scroll to position [158, 0]
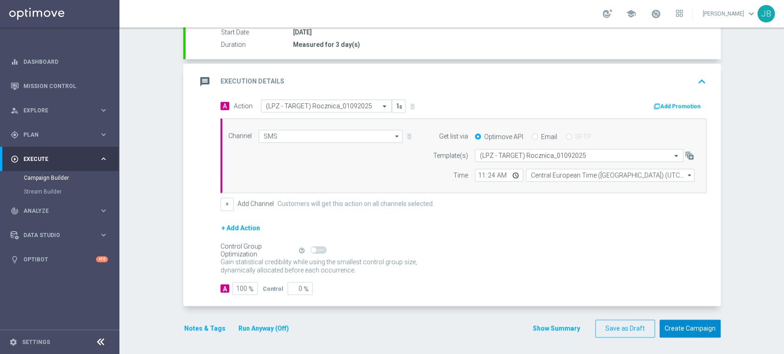
click at [710, 324] on button "Create Campaign" at bounding box center [689, 329] width 61 height 18
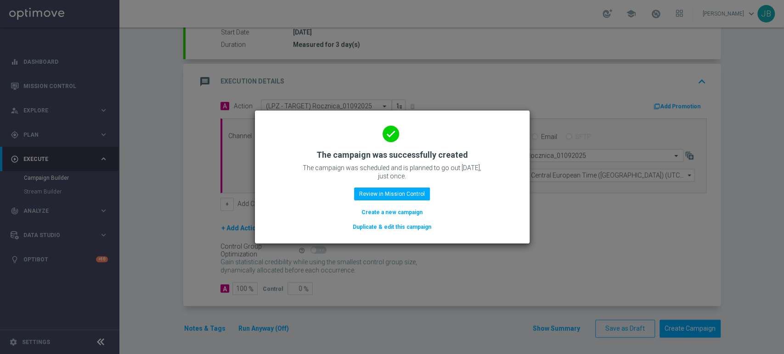
click at [369, 212] on button "Create a new campaign" at bounding box center [391, 213] width 63 height 10
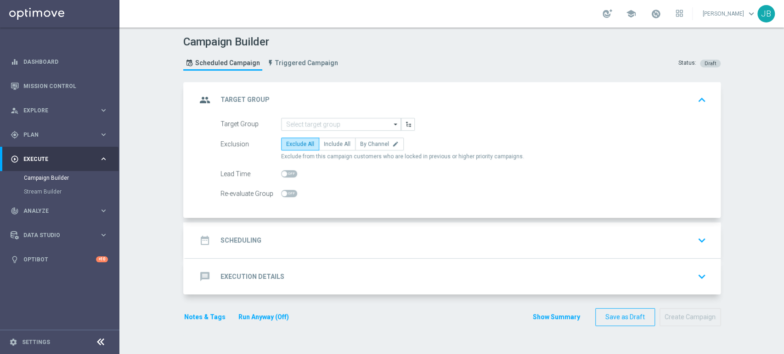
scroll to position [0, 0]
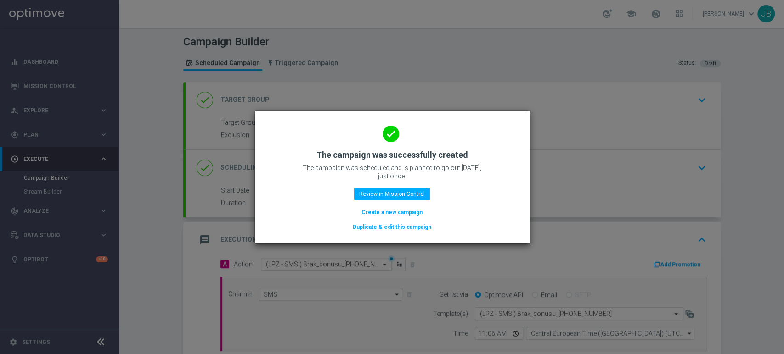
scroll to position [158, 0]
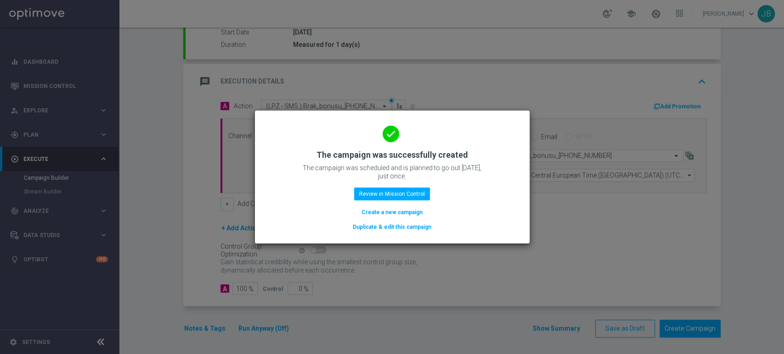
click at [391, 215] on button "Create a new campaign" at bounding box center [391, 213] width 63 height 10
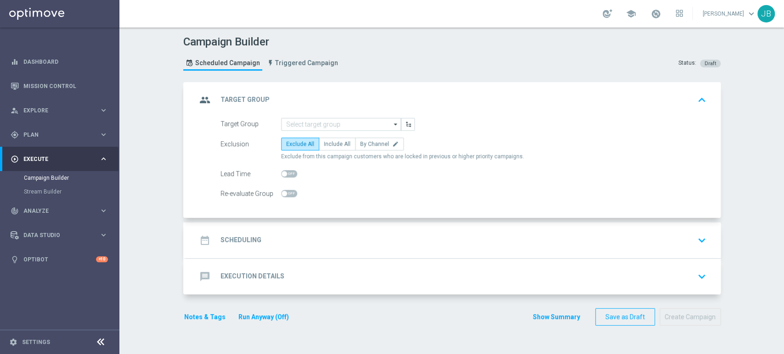
scroll to position [0, 0]
click at [62, 125] on div "gps_fixed Plan keyboard_arrow_right" at bounding box center [59, 135] width 118 height 24
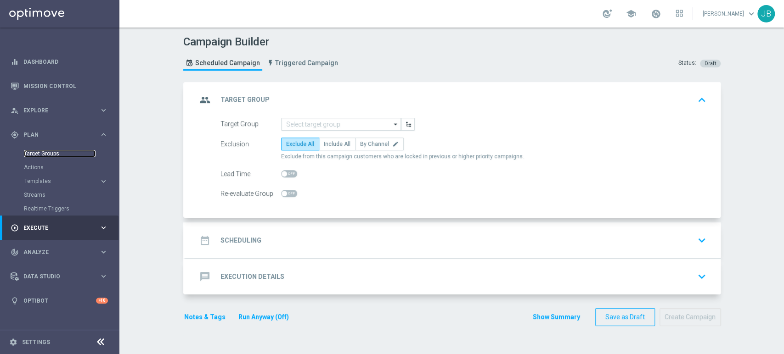
click at [52, 156] on link "Target Groups" at bounding box center [60, 153] width 72 height 7
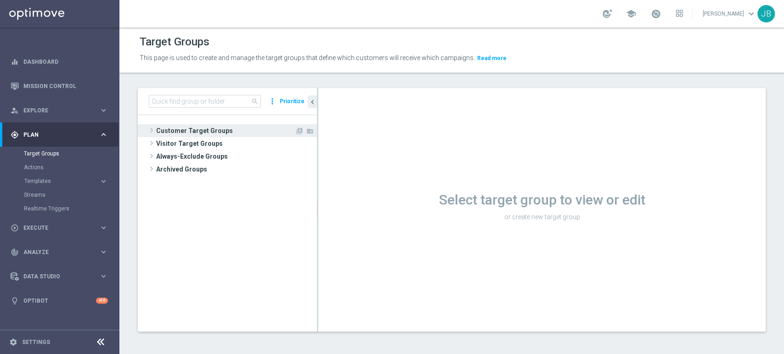
click at [253, 124] on span "Customer Target Groups" at bounding box center [225, 130] width 139 height 13
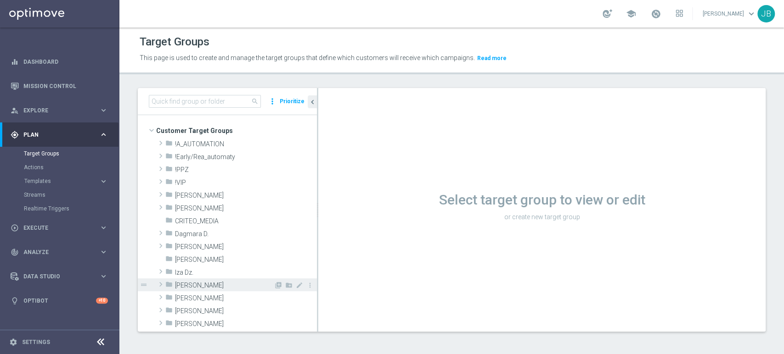
click at [216, 289] on span "[PERSON_NAME]" at bounding box center [224, 286] width 99 height 8
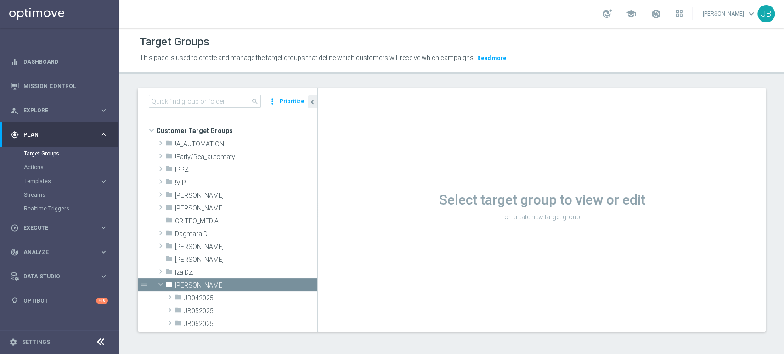
scroll to position [189, 0]
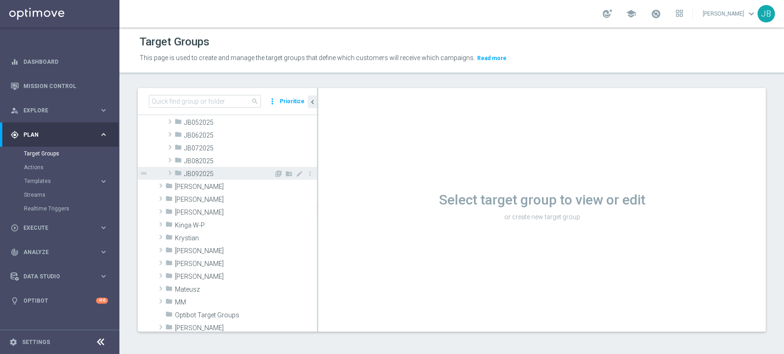
click at [219, 174] on span "JB092025" at bounding box center [229, 174] width 90 height 8
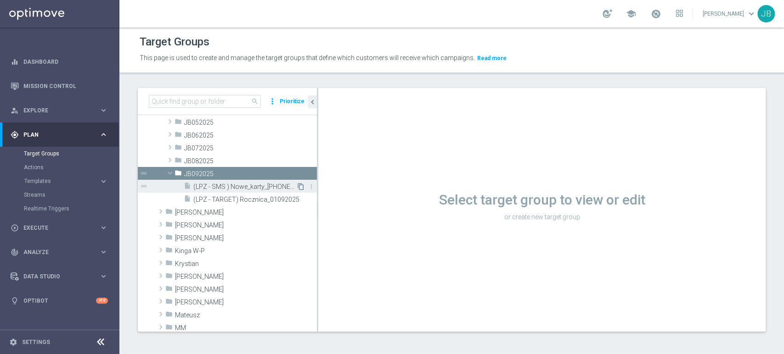
click at [297, 189] on icon "content_copy" at bounding box center [300, 186] width 7 height 7
click at [297, 186] on icon "content_copy" at bounding box center [300, 186] width 7 height 7
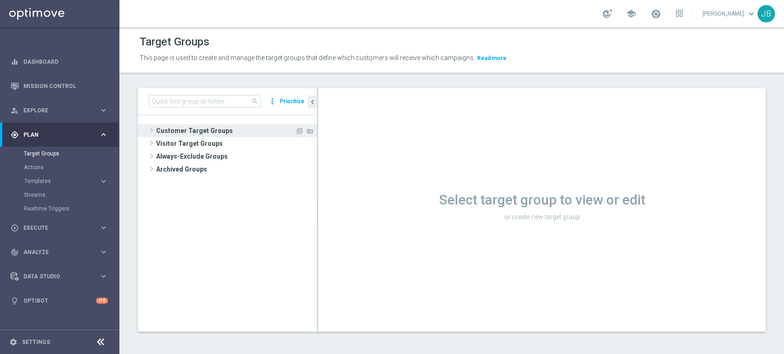
click at [250, 129] on span "Customer Target Groups" at bounding box center [225, 130] width 139 height 13
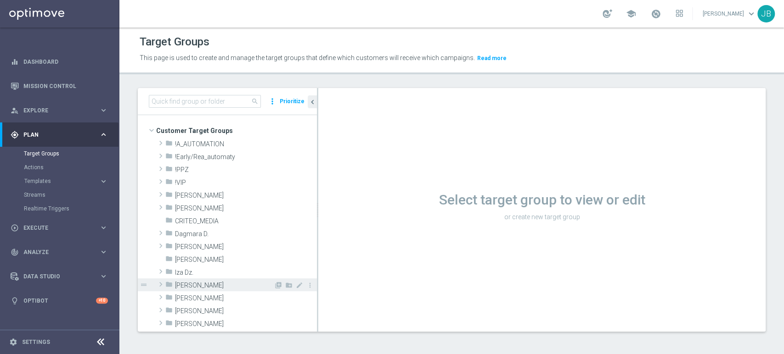
click at [237, 285] on span "[PERSON_NAME]" at bounding box center [224, 286] width 99 height 8
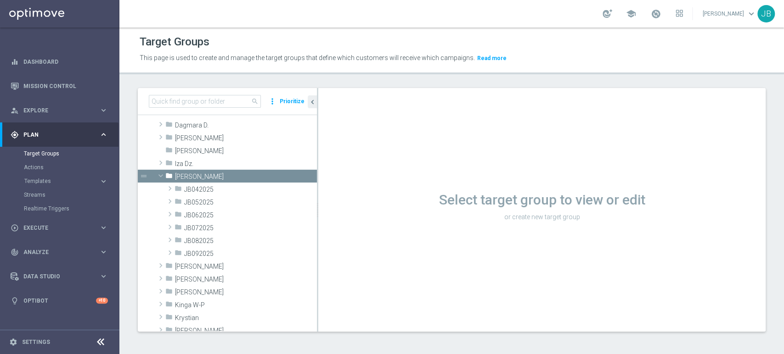
scroll to position [115, 0]
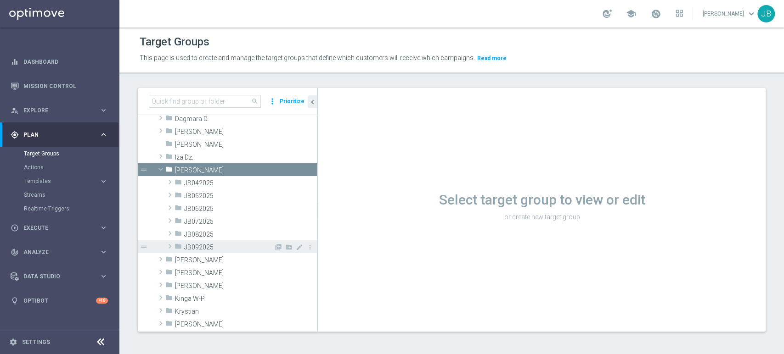
click at [236, 246] on span "JB092025" at bounding box center [229, 248] width 90 height 8
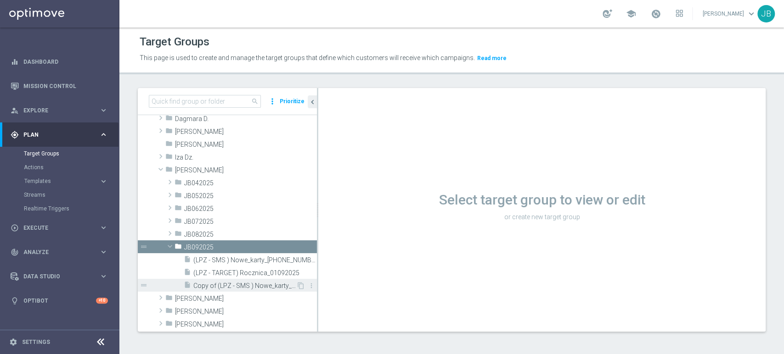
click at [276, 285] on span "Copy of (LPZ - SMS ) Nowe_karty_[PHONE_NUMBER]" at bounding box center [244, 286] width 103 height 8
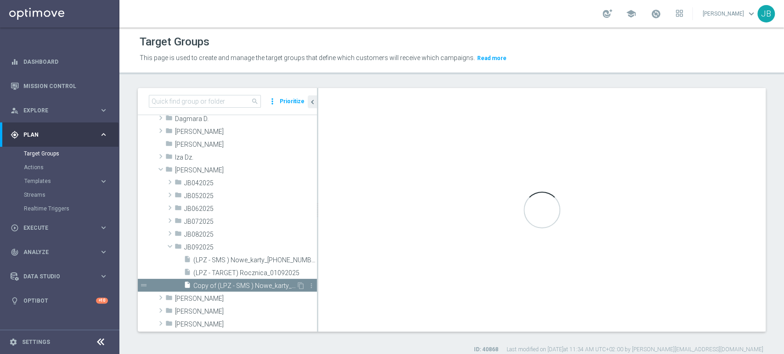
click at [241, 284] on span "Copy of (LPZ - SMS ) Nowe_karty_[PHONE_NUMBER]" at bounding box center [244, 286] width 103 height 8
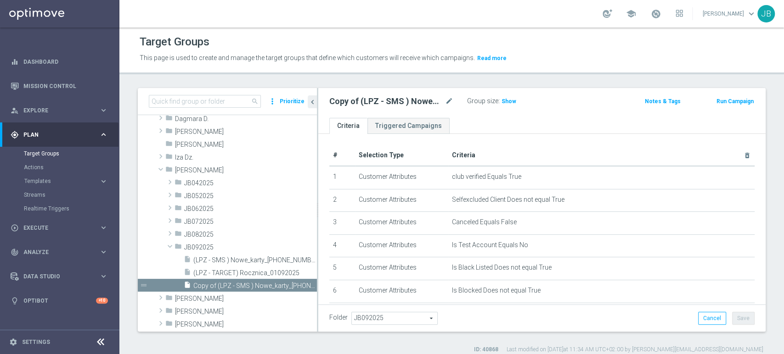
click at [444, 99] on div "Copy of (LPZ - SMS ) Nowe_karty_[PHONE_NUMBER] mode_edit" at bounding box center [391, 101] width 124 height 11
click at [448, 104] on icon "mode_edit" at bounding box center [449, 101] width 8 height 11
click at [342, 102] on input "(LPZ - TARGET) Lojal_regular_01092025" at bounding box center [391, 102] width 124 height 13
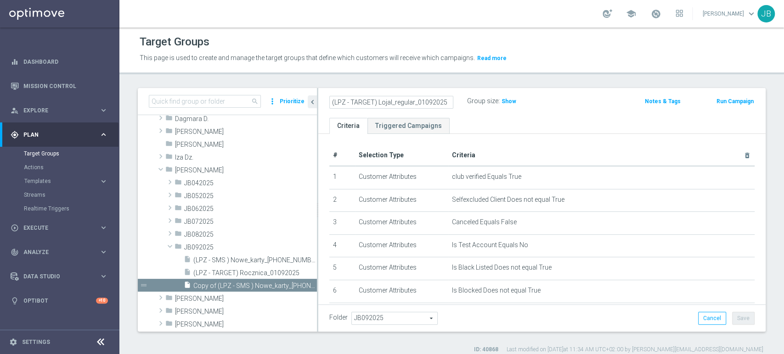
type input "(LPZ - TARGET) Lojal_regular_01092025"
click at [582, 127] on ul "Criteria Triggered Campaigns" at bounding box center [541, 126] width 447 height 16
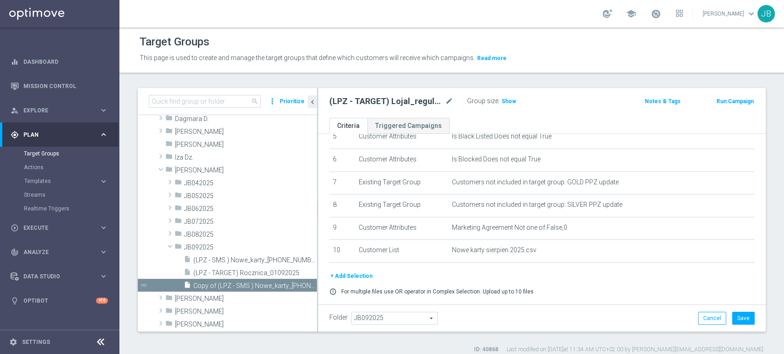
scroll to position [157, 0]
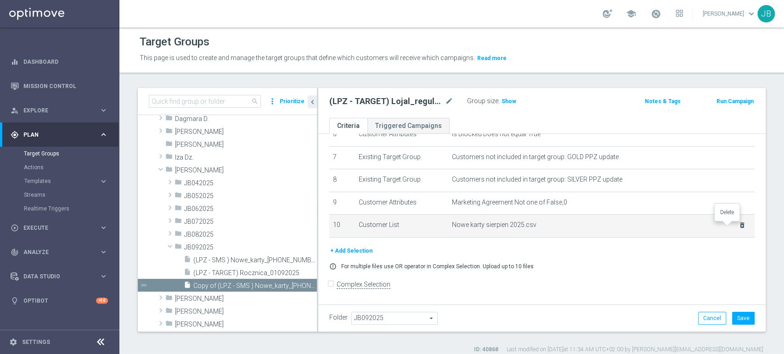
click at [738, 226] on icon "delete_forever" at bounding box center [741, 225] width 7 height 7
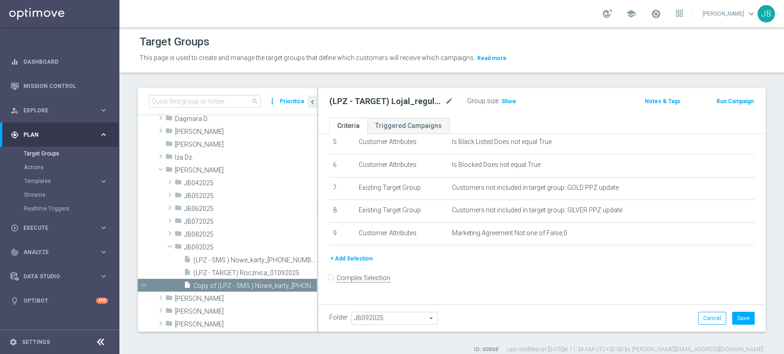
scroll to position [119, 0]
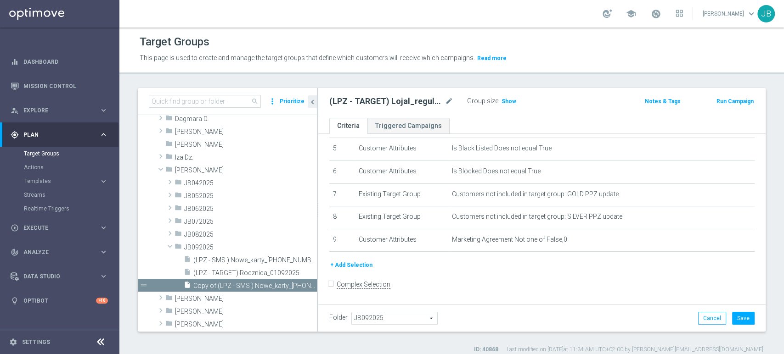
click at [347, 266] on button "+ Add Selection" at bounding box center [351, 265] width 44 height 10
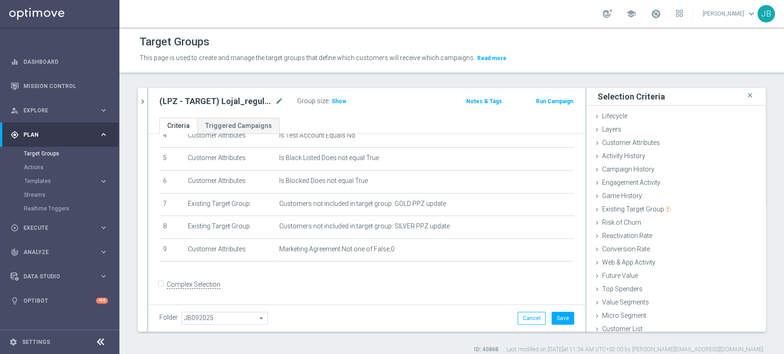
scroll to position [5, 0]
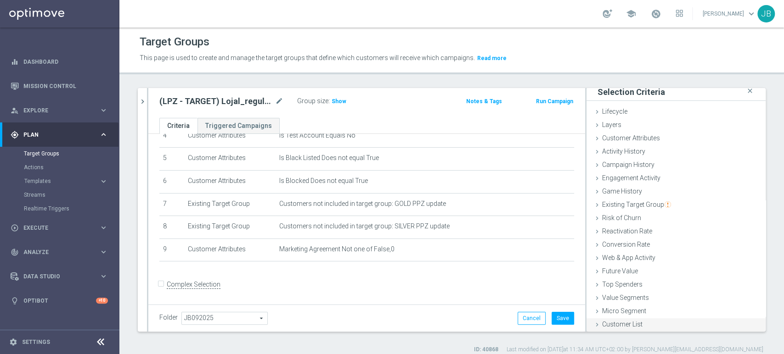
click at [642, 327] on div "Customer List done" at bounding box center [675, 326] width 179 height 14
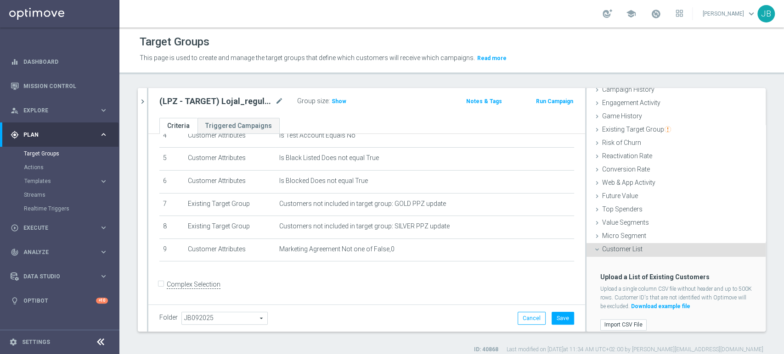
scroll to position [87, 0]
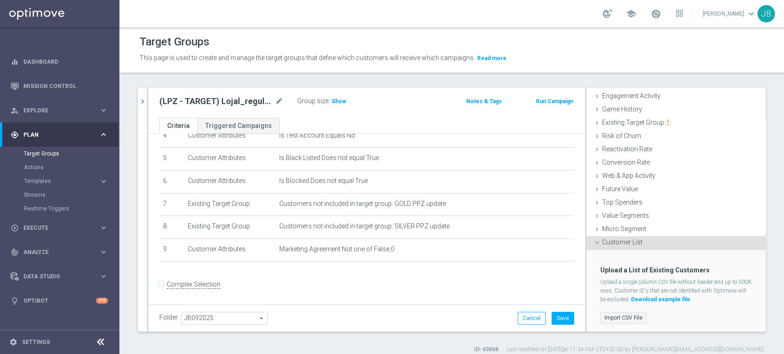
click at [610, 314] on label "Import CSV File" at bounding box center [623, 318] width 46 height 11
click at [0, 0] on input "Import CSV File" at bounding box center [0, 0] width 0 height 0
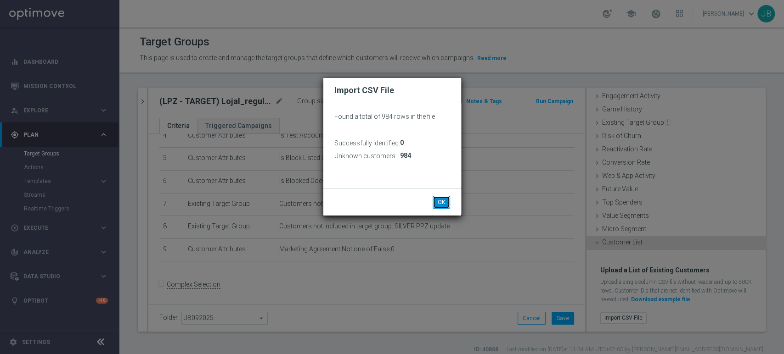
click at [434, 202] on button "OK" at bounding box center [440, 202] width 17 height 13
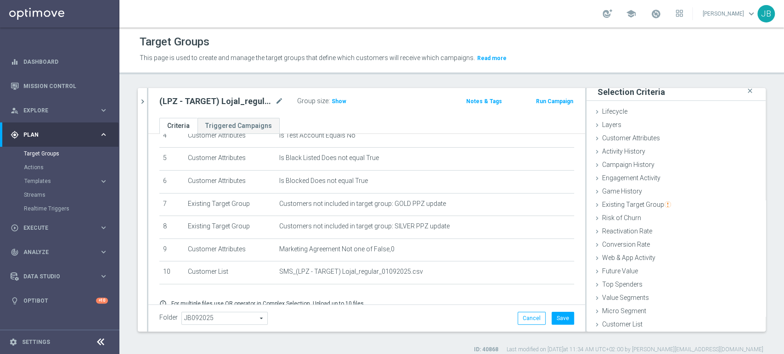
scroll to position [147, 0]
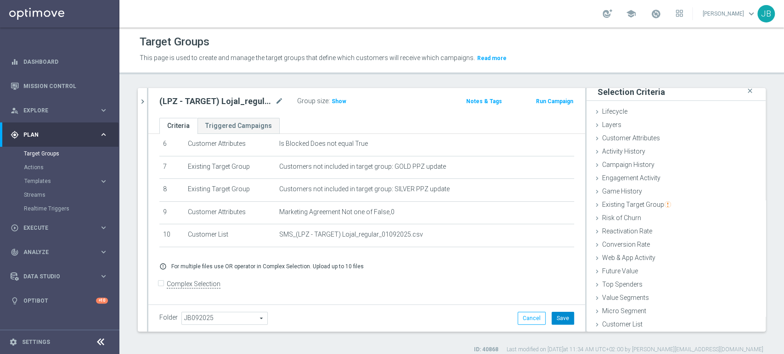
click at [554, 314] on button "Save" at bounding box center [562, 318] width 22 height 13
click at [338, 97] on h3 "Show" at bounding box center [339, 101] width 17 height 10
click at [699, 316] on div "Micro Segment done" at bounding box center [675, 312] width 179 height 14
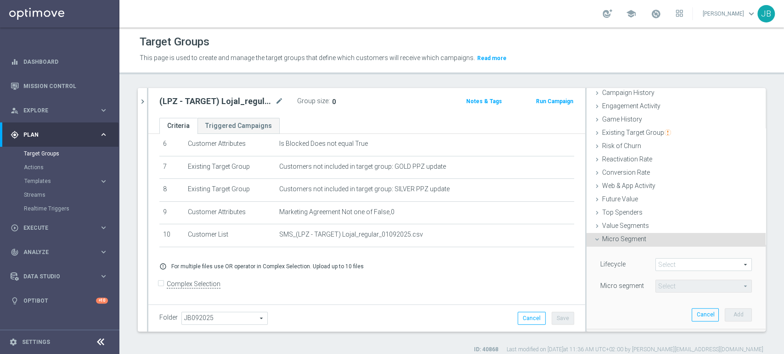
scroll to position [87, 0]
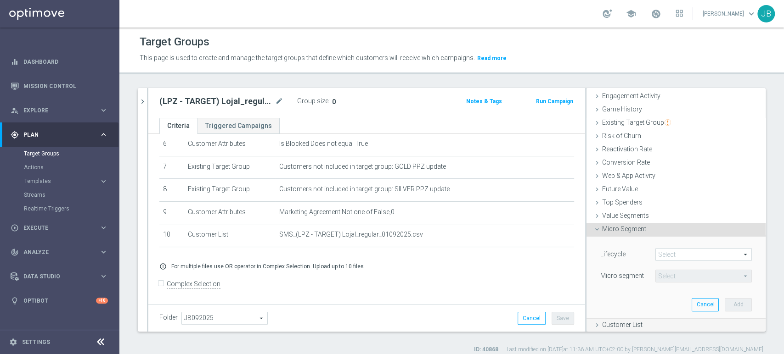
click at [624, 319] on div "Customer List done selection saved" at bounding box center [675, 326] width 179 height 14
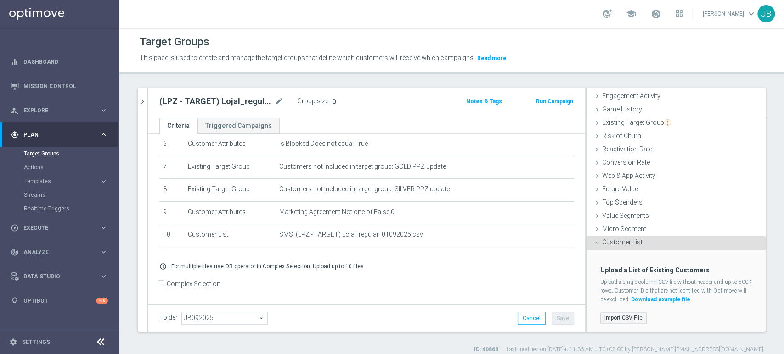
click at [636, 319] on label "Import CSV File" at bounding box center [623, 318] width 46 height 11
click at [0, 0] on input "Import CSV File" at bounding box center [0, 0] width 0 height 0
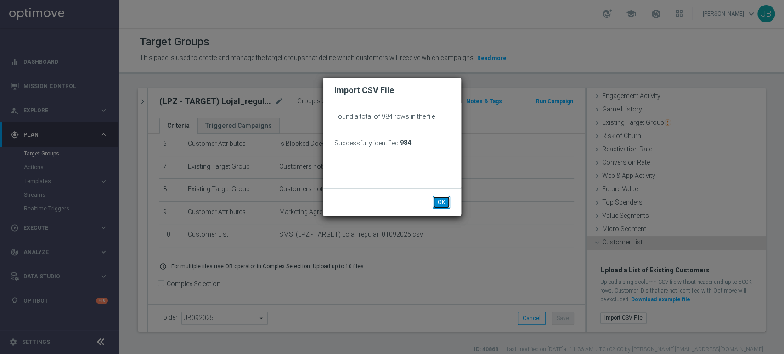
click at [449, 203] on button "OK" at bounding box center [440, 202] width 17 height 13
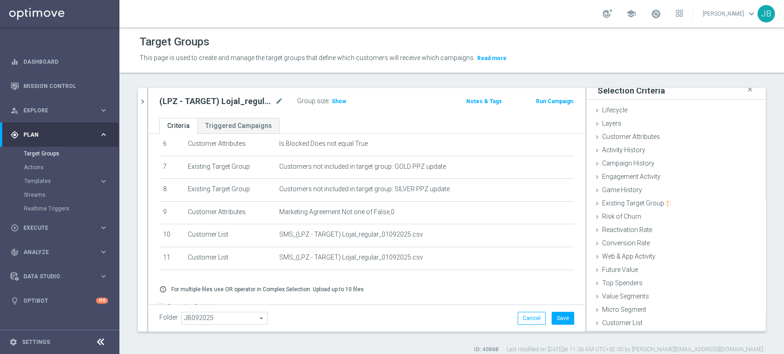
scroll to position [5, 0]
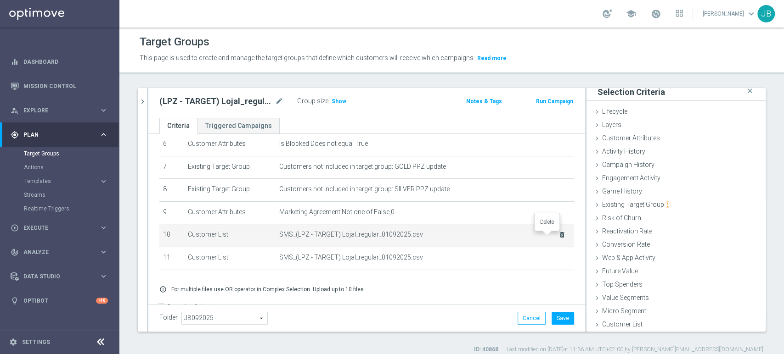
click at [558, 236] on icon "delete_forever" at bounding box center [561, 234] width 7 height 7
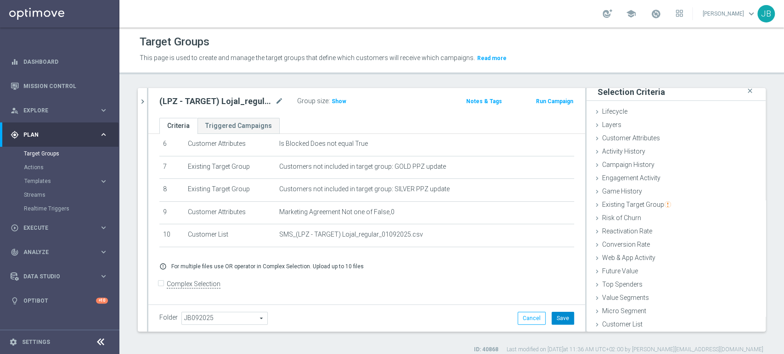
click at [557, 319] on button "Save" at bounding box center [562, 318] width 22 height 13
click at [332, 100] on span "Show" at bounding box center [338, 101] width 15 height 6
click at [59, 103] on div "person_search Explore keyboard_arrow_right" at bounding box center [59, 110] width 118 height 24
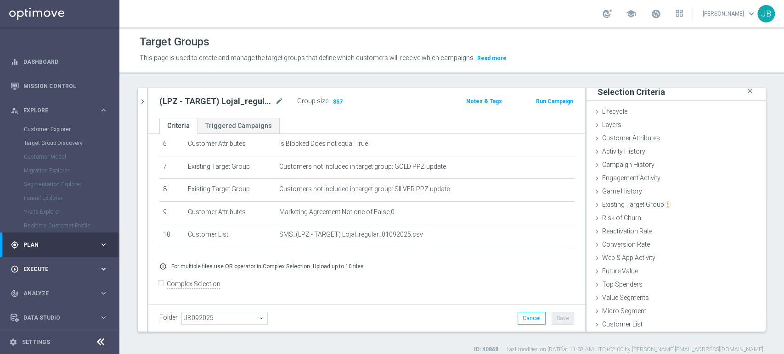
click at [43, 265] on div "play_circle_outline Execute" at bounding box center [55, 269] width 89 height 8
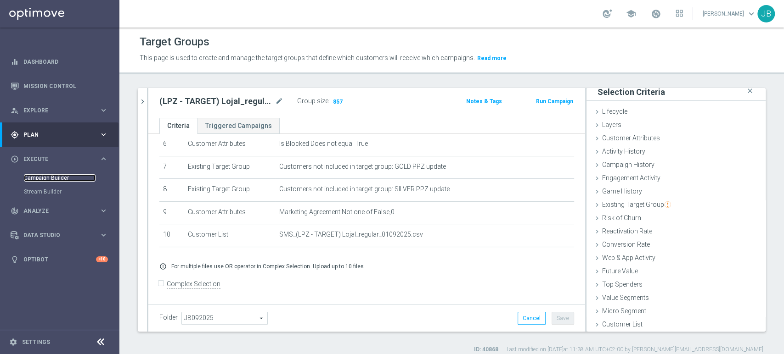
click at [56, 178] on link "Campaign Builder" at bounding box center [60, 177] width 72 height 7
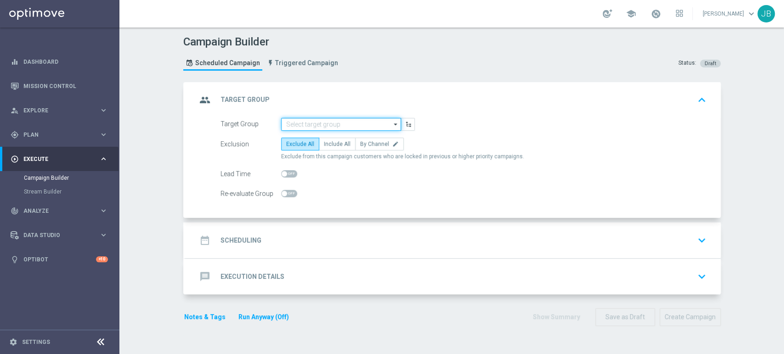
click at [322, 121] on input at bounding box center [341, 124] width 120 height 13
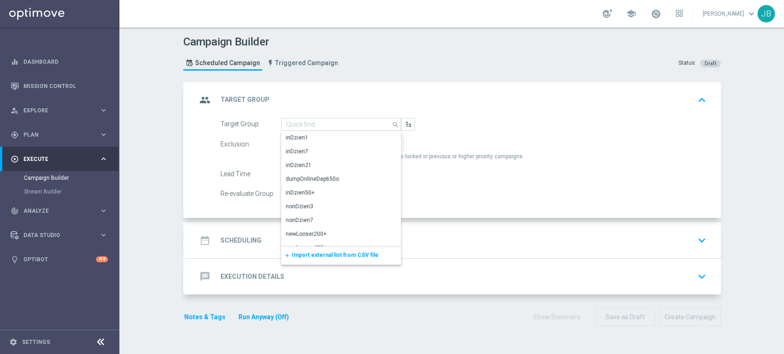
click at [294, 257] on span "Import external list from CSV file" at bounding box center [335, 255] width 87 height 6
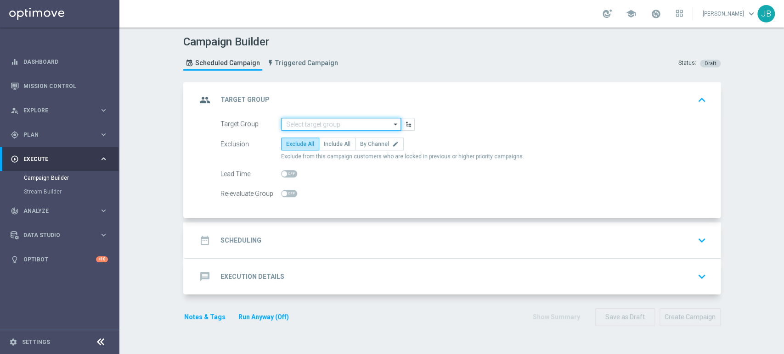
click at [351, 125] on input at bounding box center [341, 124] width 120 height 13
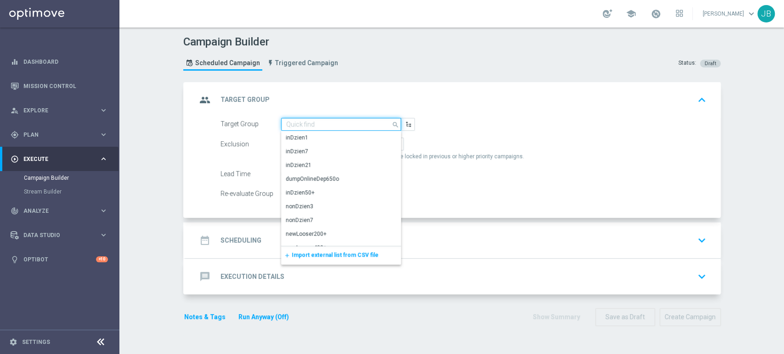
paste input "(LPZ - TARGET) Lojal_regular_01092025"
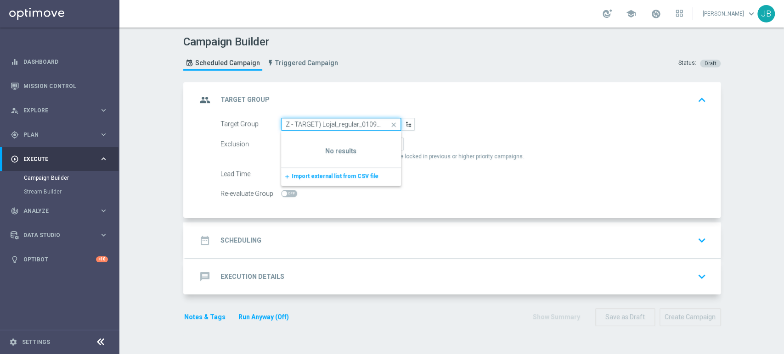
click at [297, 125] on input "(LPZ - TARGET) Lojal_regular_01092025" at bounding box center [341, 124] width 120 height 13
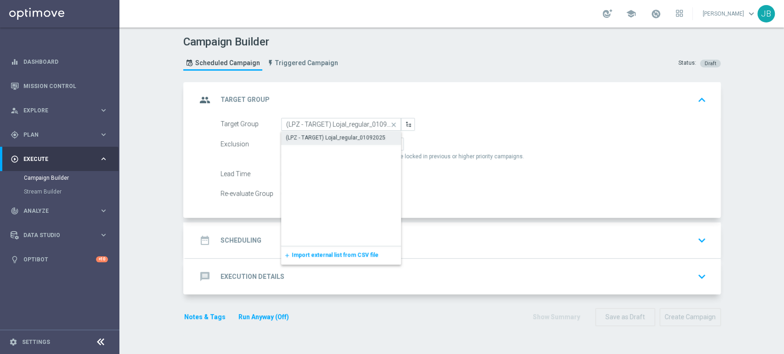
click at [297, 135] on div "(LPZ - TARGET) Lojal_regular_01092025" at bounding box center [336, 138] width 100 height 8
type input "(LPZ - TARGET) Lojal_regular_01092025"
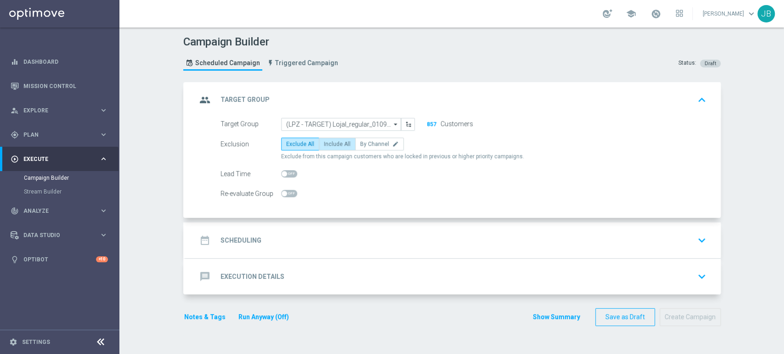
click at [326, 148] on label "Include All" at bounding box center [337, 144] width 37 height 13
click at [326, 148] on input "Include All" at bounding box center [327, 146] width 6 height 6
radio input "true"
click at [300, 235] on div "date_range Scheduling keyboard_arrow_down" at bounding box center [452, 240] width 513 height 17
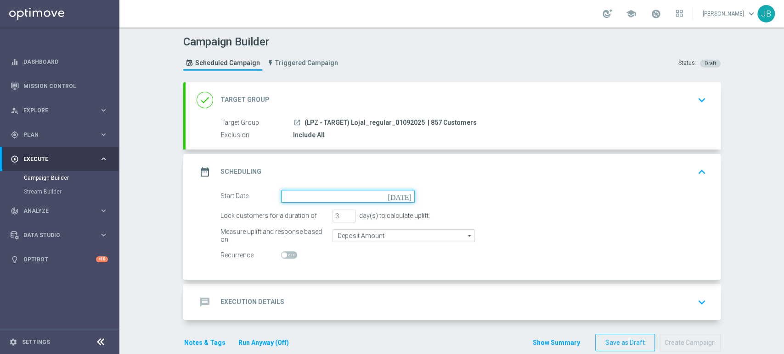
click at [309, 198] on input at bounding box center [348, 196] width 134 height 13
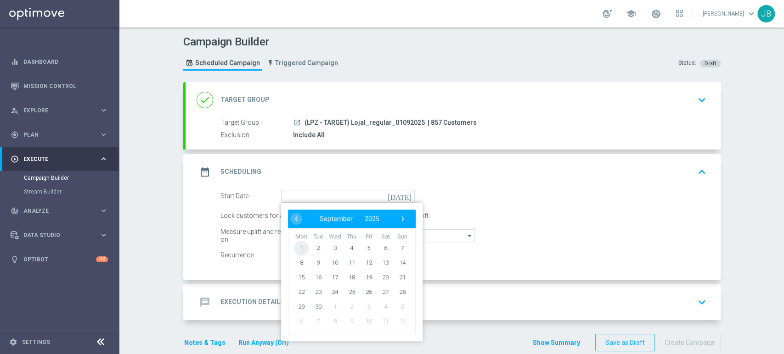
click at [297, 244] on span "1" at bounding box center [301, 248] width 15 height 15
type input "[DATE]"
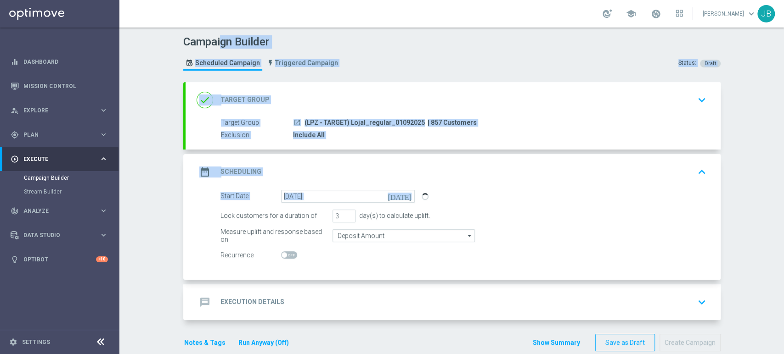
drag, startPoint x: 516, startPoint y: 190, endPoint x: 152, endPoint y: -35, distance: 427.7
click at [152, 0] on html "equalizer Dashboard Mission Control" at bounding box center [392, 177] width 784 height 354
click at [361, 56] on div "Campaign Builder Scheduled Campaign Triggered Campaign Status: Draft" at bounding box center [451, 54] width 551 height 42
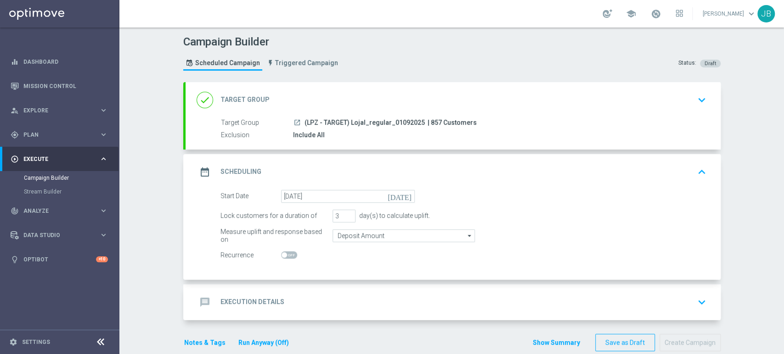
scroll to position [15, 0]
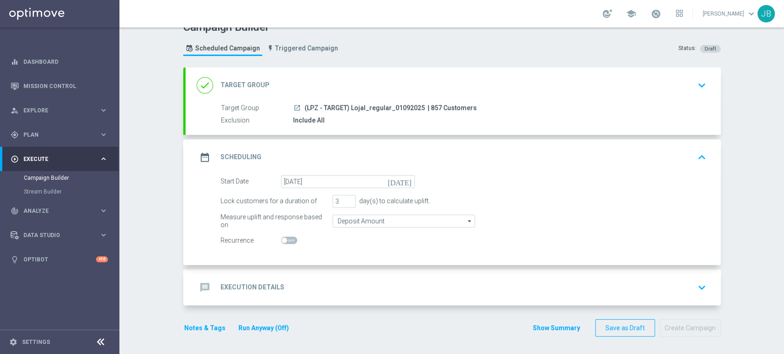
click at [321, 288] on div "message Execution Details keyboard_arrow_down" at bounding box center [452, 287] width 513 height 17
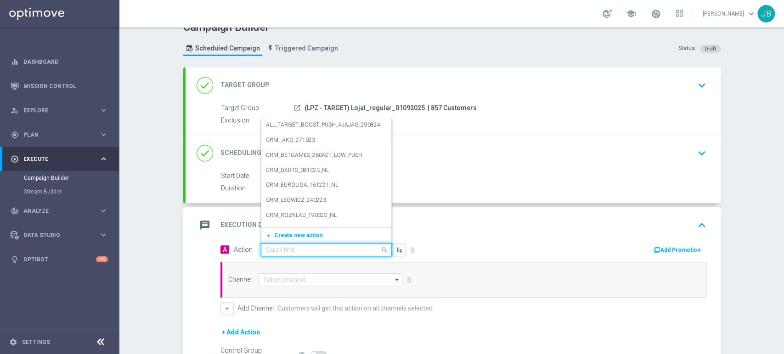
click at [287, 247] on input "text" at bounding box center [317, 251] width 102 height 8
click at [288, 238] on button "add_new Create new action" at bounding box center [324, 235] width 127 height 11
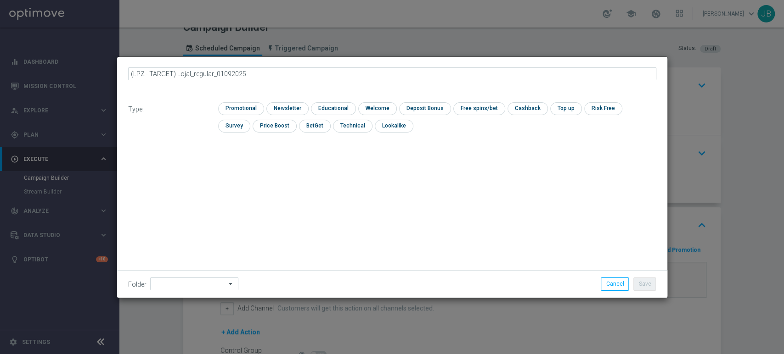
click at [143, 78] on input "(LPZ - TARGET) Lojal_regular_01092025" at bounding box center [392, 73] width 528 height 13
type input "(LPZ - TARGET) Lojal_regular_01092025"
click at [300, 110] on input "checkbox" at bounding box center [286, 108] width 40 height 12
checkbox input "true"
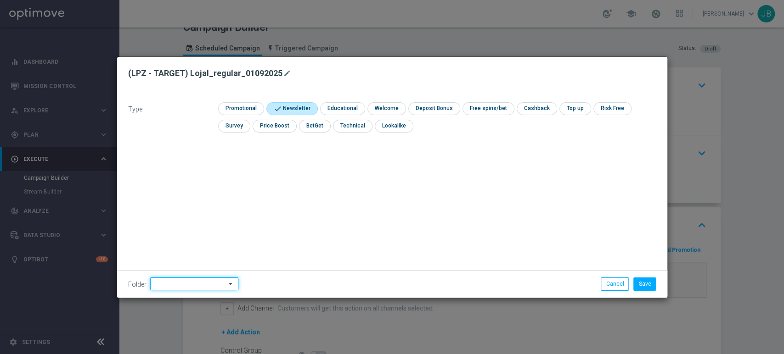
click at [189, 282] on input at bounding box center [194, 284] width 88 height 13
click at [195, 193] on div "[PERSON_NAME]" at bounding box center [192, 191] width 85 height 13
type input "[PERSON_NAME]"
click at [651, 288] on button "Save" at bounding box center [644, 284] width 22 height 13
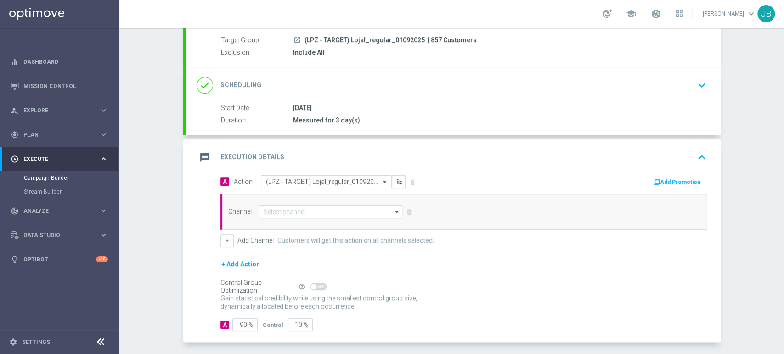
scroll to position [102, 0]
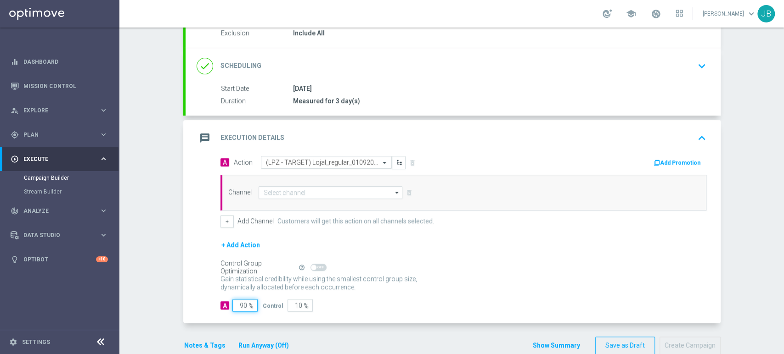
click at [240, 305] on input "90" at bounding box center [244, 305] width 25 height 13
type input "0"
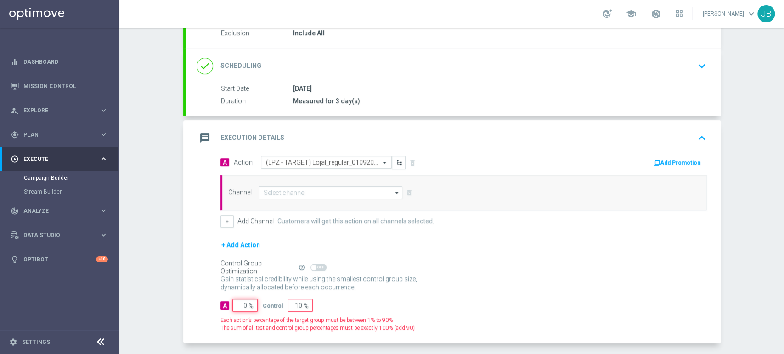
type input "100"
type input "0"
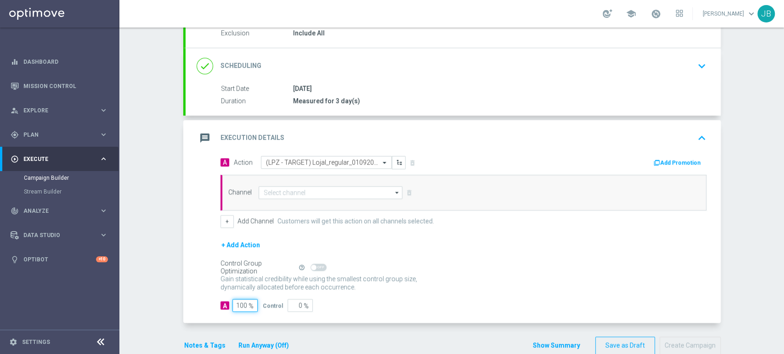
type input "100"
click at [286, 195] on input at bounding box center [330, 192] width 144 height 13
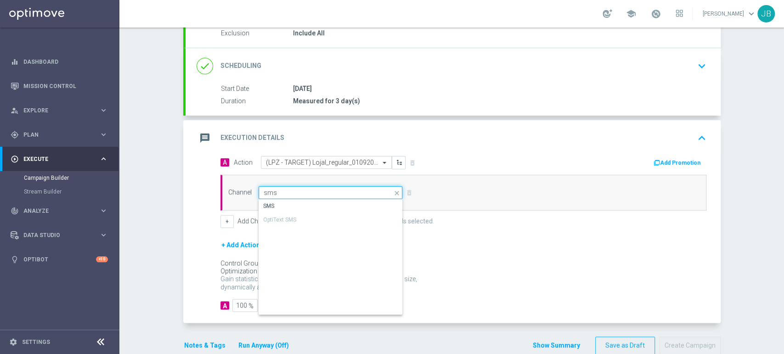
click at [286, 197] on input "sms" at bounding box center [330, 192] width 144 height 13
click at [282, 205] on div "SMS" at bounding box center [330, 206] width 145 height 13
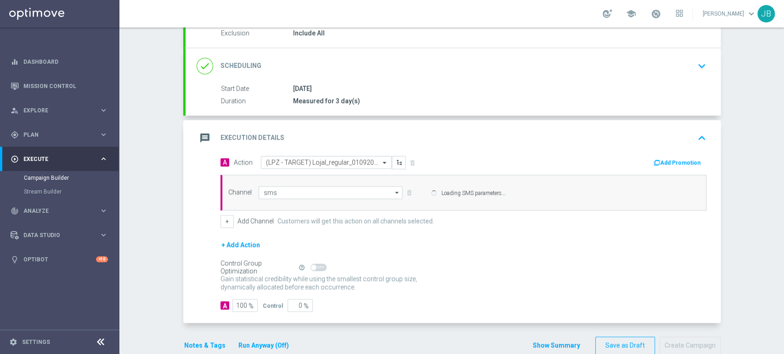
type input "SMS"
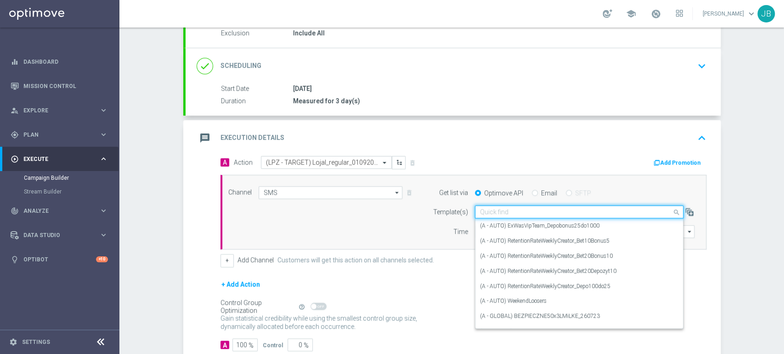
click at [480, 215] on input "text" at bounding box center [570, 212] width 180 height 8
paste input "(LPZ - TARGET) Lojal_regular_01092025"
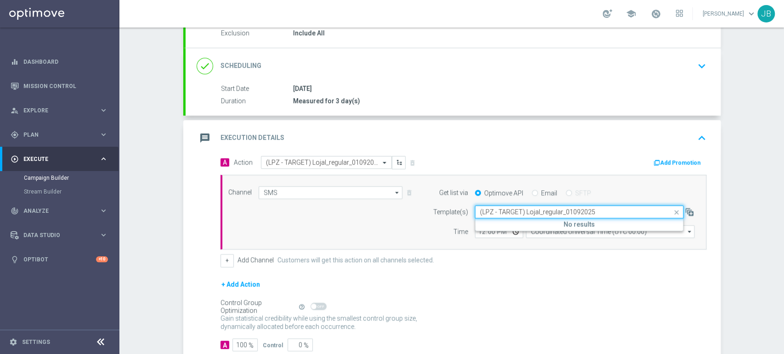
click at [487, 215] on input "(LPZ - TARGET) Lojal_regular_01092025" at bounding box center [570, 212] width 180 height 8
type input "(LPZ - TARGET) Lojal_regular_01092025"
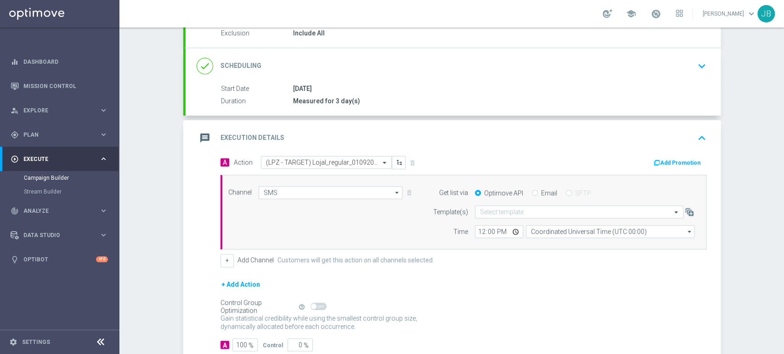
click at [783, 63] on div "Campaign Builder Scheduled Campaign Triggered Campaign Status: Draft done Targe…" at bounding box center [451, 191] width 664 height 327
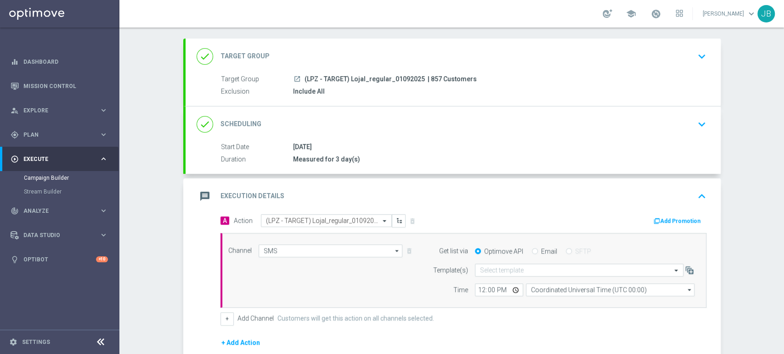
scroll to position [67, 0]
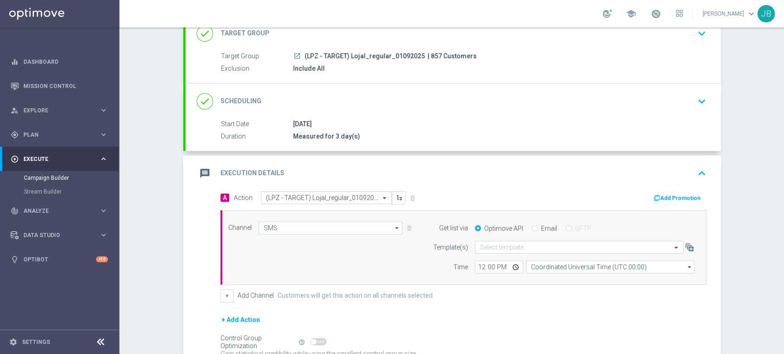
click at [663, 93] on div "done Scheduling keyboard_arrow_down" at bounding box center [452, 101] width 513 height 17
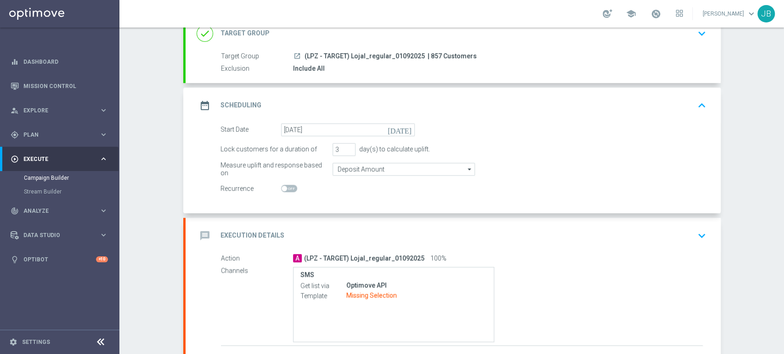
scroll to position [126, 0]
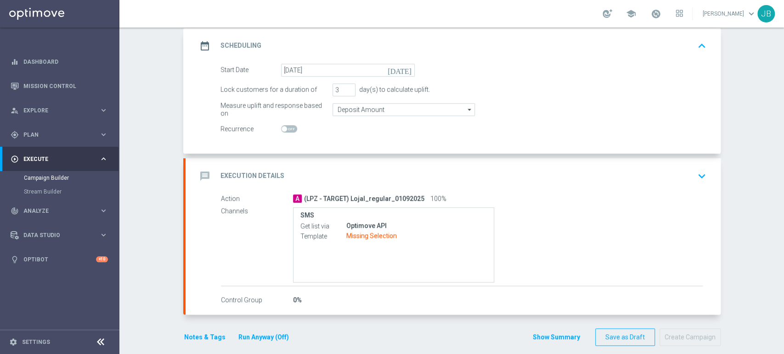
click at [681, 182] on div "message Execution Details keyboard_arrow_down" at bounding box center [452, 176] width 513 height 17
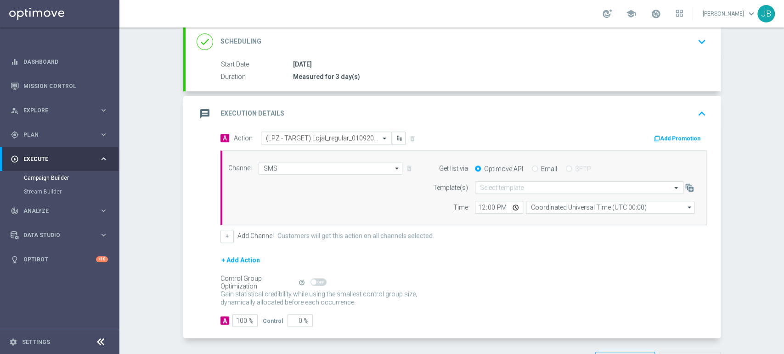
scroll to position [158, 0]
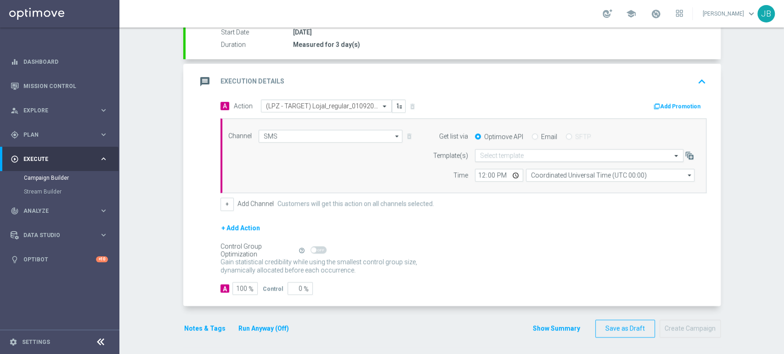
click at [497, 150] on div "Select template" at bounding box center [579, 155] width 208 height 13
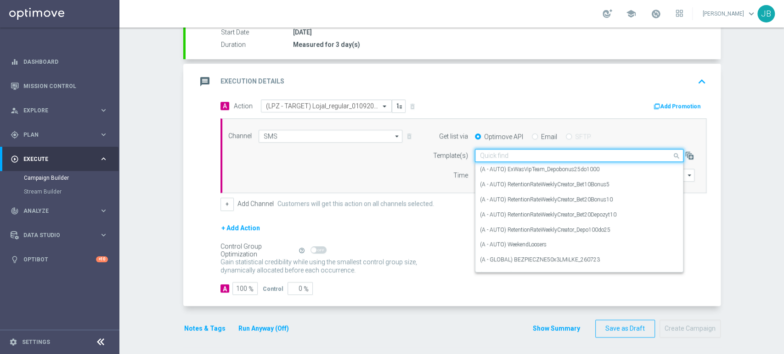
paste input "(LPZ - TARGET) Lojal_regular_01092025"
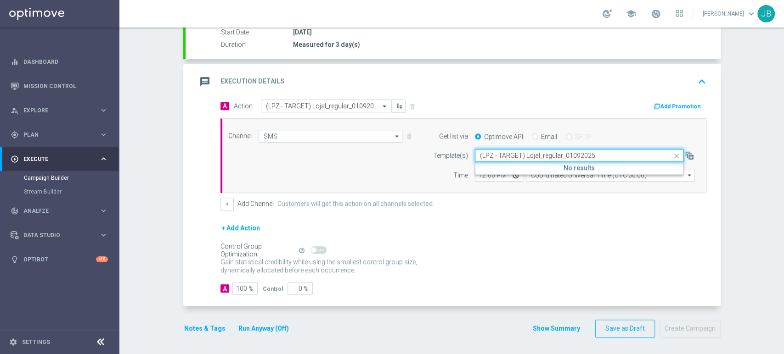
click at [486, 156] on input "(LPZ - TARGET) Lojal_regular_01092025" at bounding box center [570, 156] width 180 height 8
click at [487, 166] on label "(LPZ - TARGET) Lojal_regular_01092025" at bounding box center [529, 170] width 98 height 8
type input "(LPZ - TARGET) Lojal_regular_01092025"
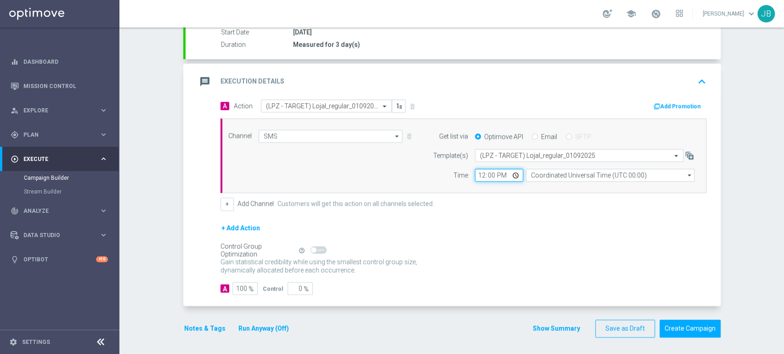
click at [477, 178] on input "12:00" at bounding box center [499, 175] width 48 height 13
type input "11:57"
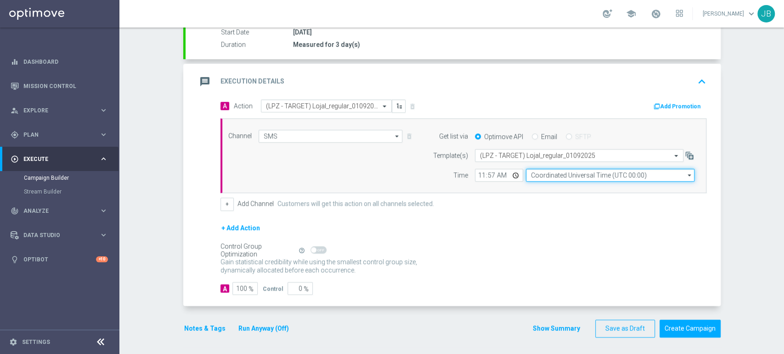
click at [558, 173] on input "Coordinated Universal Time (UTC 00:00)" at bounding box center [610, 175] width 168 height 13
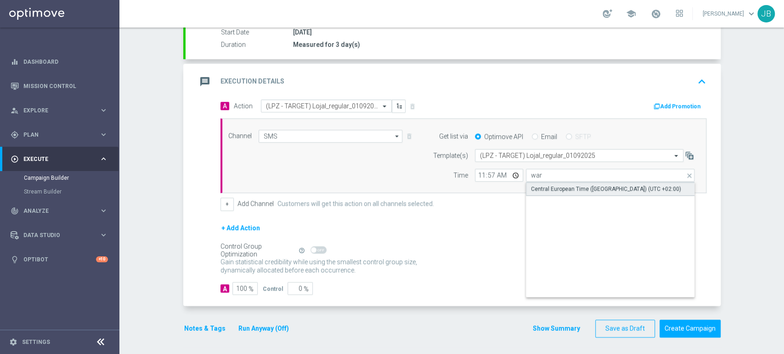
click at [560, 194] on div "Central European Time ([GEOGRAPHIC_DATA]) (UTC +02:00)" at bounding box center [610, 189] width 169 height 14
click at [593, 189] on div "Central European Time ([GEOGRAPHIC_DATA]) (UTC +02:00)" at bounding box center [606, 189] width 150 height 8
type input "Central European Time ([GEOGRAPHIC_DATA]) (UTC +02:00)"
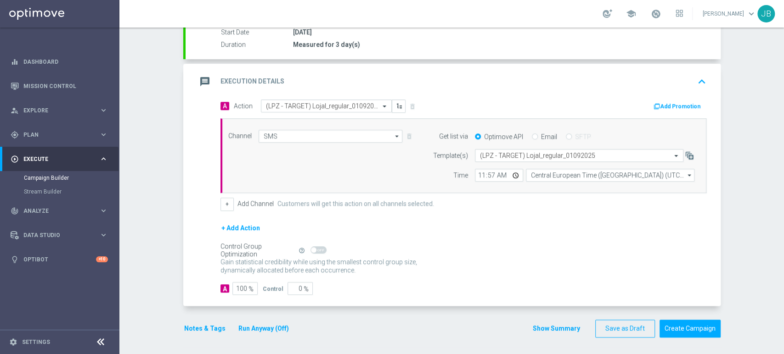
scroll to position [0, 0]
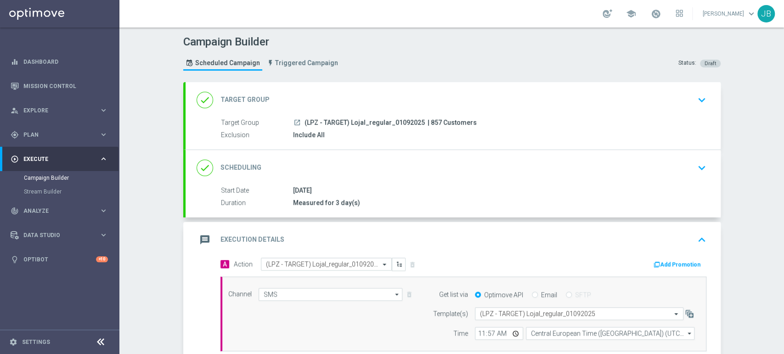
click at [736, 248] on div "Campaign Builder Scheduled Campaign Triggered Campaign Status: Draft done Targe…" at bounding box center [451, 191] width 664 height 327
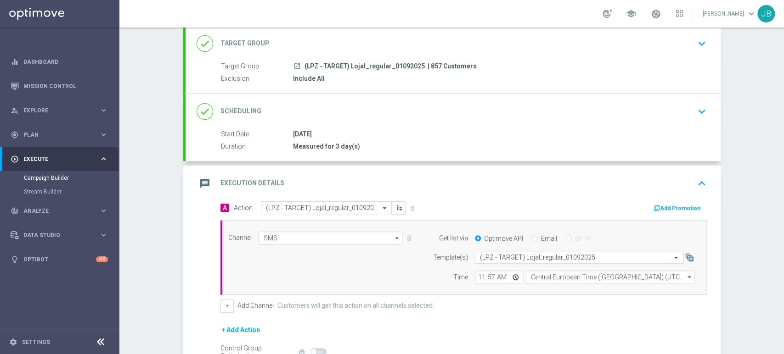
scroll to position [130, 0]
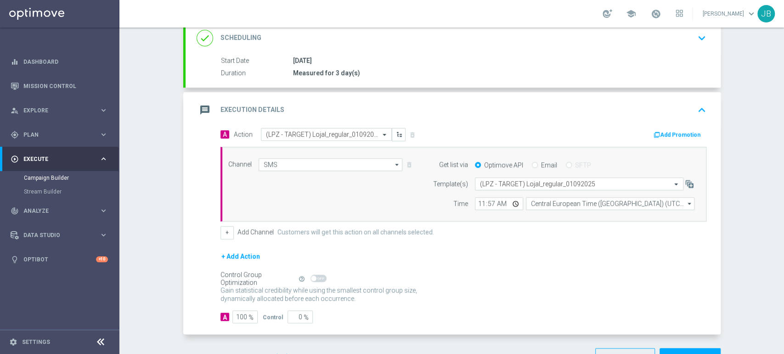
click at [783, 62] on div "Campaign Builder Scheduled Campaign Triggered Campaign Status: Draft done Targe…" at bounding box center [451, 191] width 664 height 327
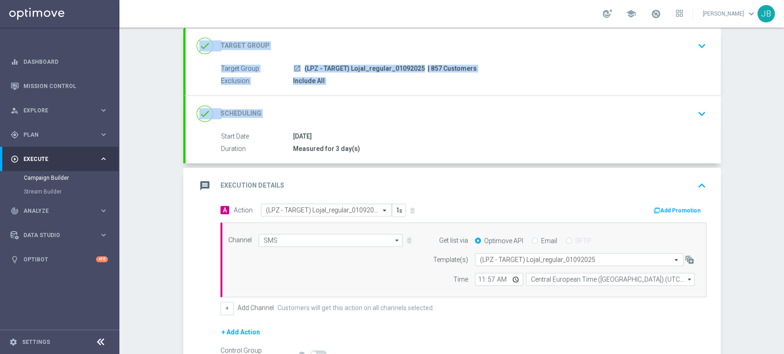
drag, startPoint x: 783, startPoint y: 79, endPoint x: 783, endPoint y: 114, distance: 35.8
click at [783, 114] on div "Campaign Builder Scheduled Campaign Triggered Campaign Status: Draft done Targe…" at bounding box center [451, 191] width 664 height 327
click at [769, 123] on div "Campaign Builder Scheduled Campaign Triggered Campaign Status: Draft done Targe…" at bounding box center [451, 191] width 664 height 327
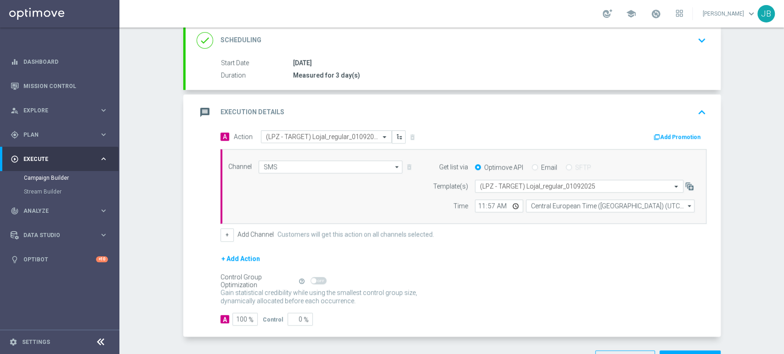
scroll to position [158, 0]
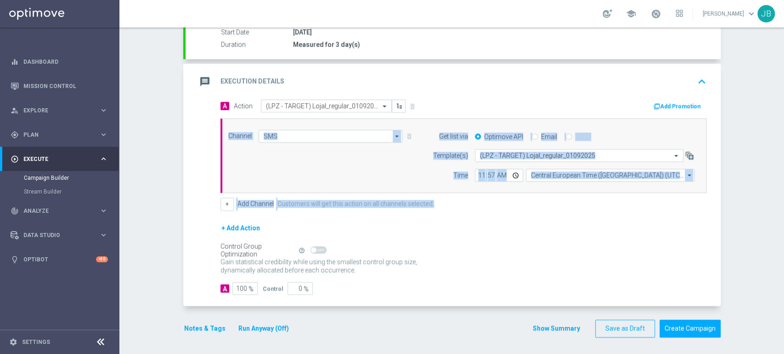
drag, startPoint x: 783, startPoint y: 202, endPoint x: 783, endPoint y: 230, distance: 27.5
click at [783, 230] on div "Campaign Builder Scheduled Campaign Triggered Campaign Status: Draft done Targe…" at bounding box center [451, 191] width 664 height 327
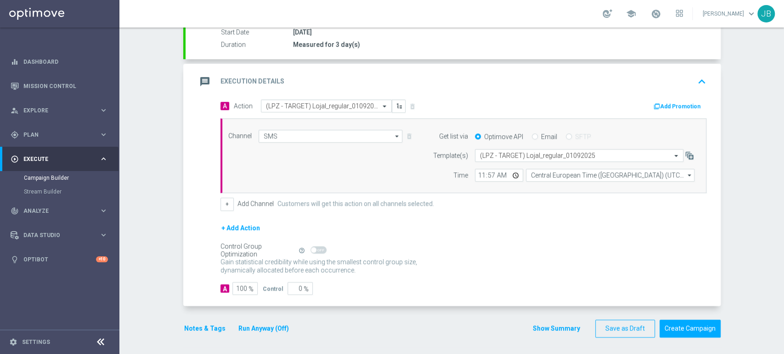
click at [742, 227] on div "Campaign Builder Scheduled Campaign Triggered Campaign Status: Draft done Targe…" at bounding box center [451, 191] width 664 height 327
click at [783, 111] on div "Campaign Builder Scheduled Campaign Triggered Campaign Status: Draft done Targe…" at bounding box center [451, 191] width 664 height 327
click at [783, 59] on div "Campaign Builder Scheduled Campaign Triggered Campaign Status: Draft done Targe…" at bounding box center [451, 191] width 664 height 327
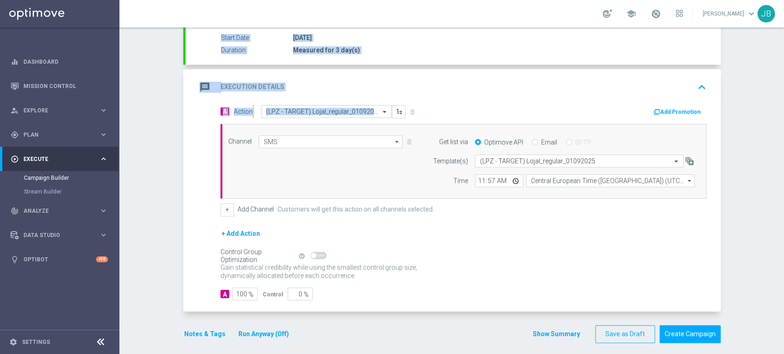
drag, startPoint x: 783, startPoint y: 84, endPoint x: 783, endPoint y: 206, distance: 121.7
click at [783, 206] on div "Campaign Builder Scheduled Campaign Triggered Campaign Status: Draft done Targe…" at bounding box center [451, 191] width 664 height 327
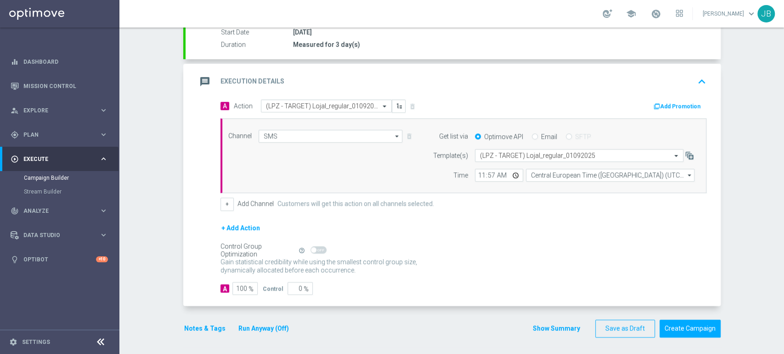
click at [761, 244] on div "Campaign Builder Scheduled Campaign Triggered Campaign Status: Draft done Targe…" at bounding box center [451, 191] width 664 height 327
click at [703, 329] on button "Create Campaign" at bounding box center [689, 329] width 61 height 18
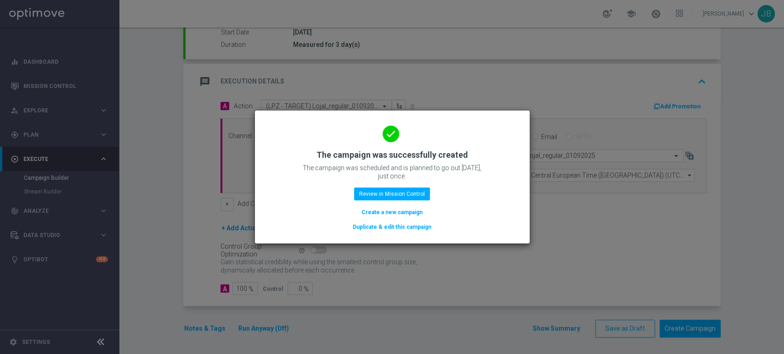
click at [156, 169] on modal-container "done The campaign was successfully created The campaign was scheduled and is pl…" at bounding box center [392, 177] width 784 height 354
click at [364, 210] on button "Create a new campaign" at bounding box center [391, 213] width 63 height 10
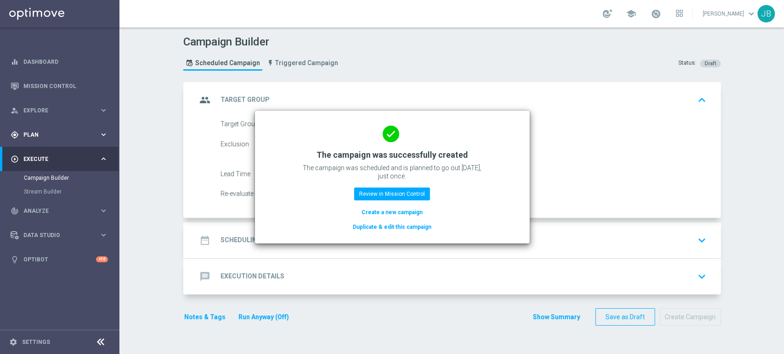
click at [57, 135] on span "Plan" at bounding box center [61, 135] width 76 height 6
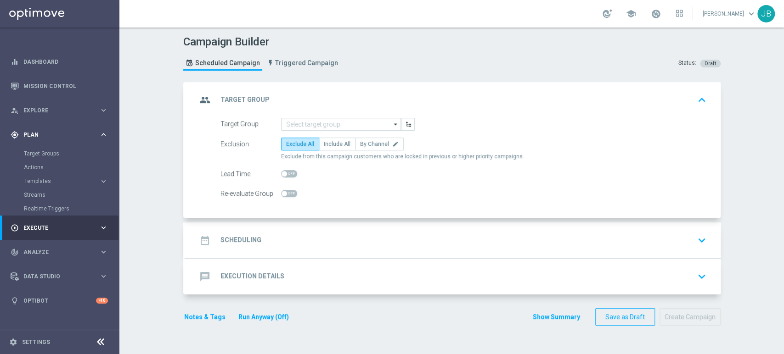
scroll to position [0, 0]
click at [53, 154] on link "Target Groups" at bounding box center [60, 153] width 72 height 7
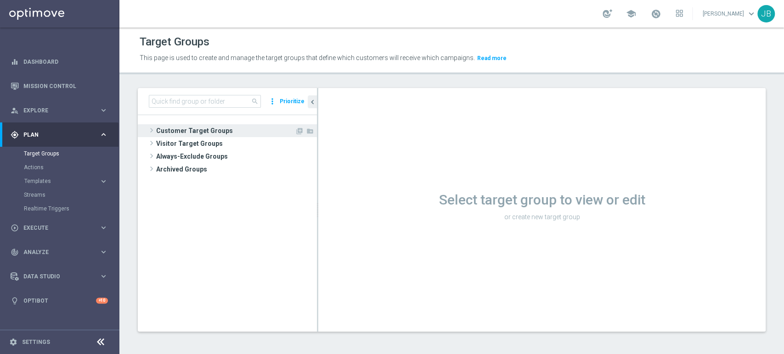
click at [175, 128] on span "Customer Target Groups" at bounding box center [225, 130] width 139 height 13
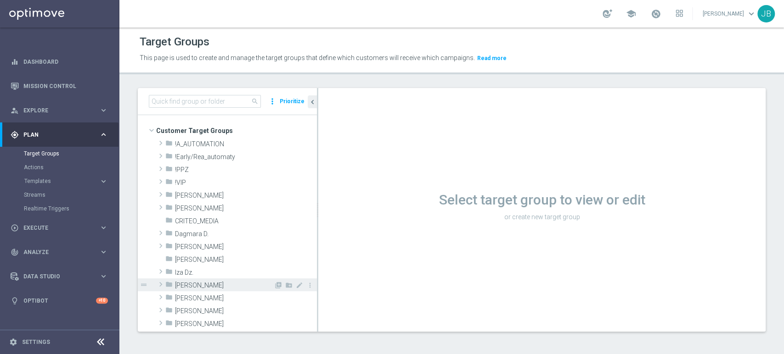
click at [195, 286] on span "[PERSON_NAME]" at bounding box center [224, 286] width 99 height 8
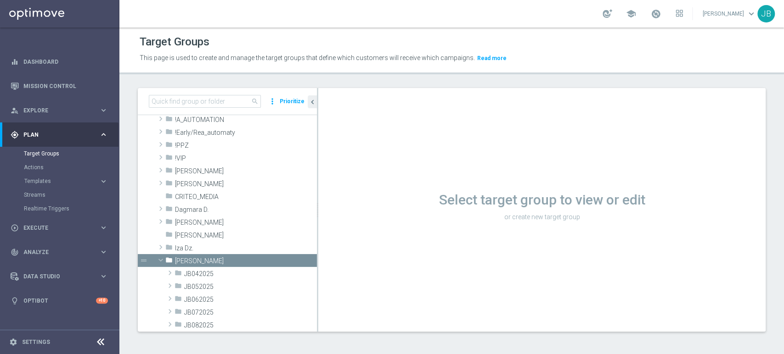
scroll to position [40, 0]
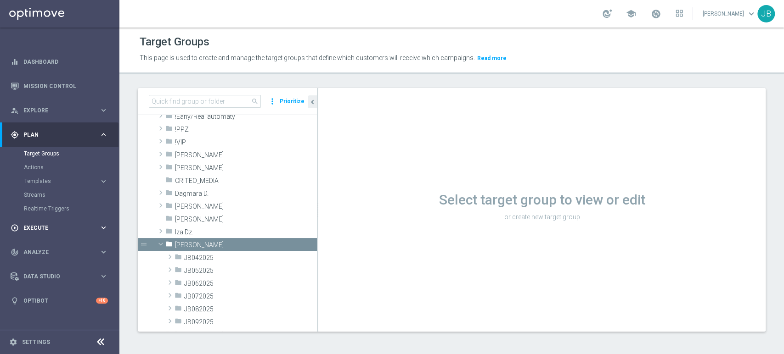
click at [72, 224] on div "play_circle_outline Execute" at bounding box center [55, 228] width 89 height 8
click at [63, 180] on link "Campaign Builder" at bounding box center [60, 177] width 72 height 7
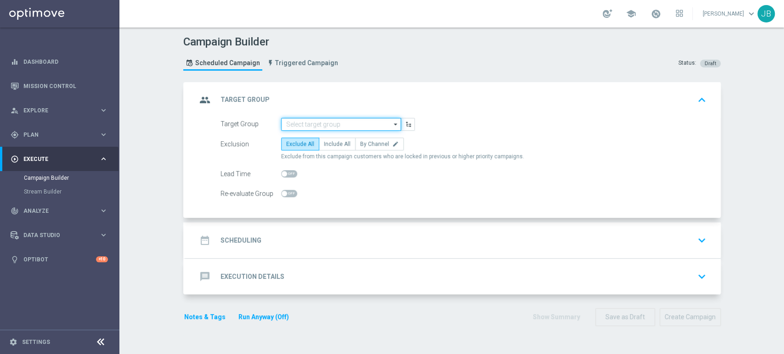
click at [334, 128] on input at bounding box center [341, 124] width 120 height 13
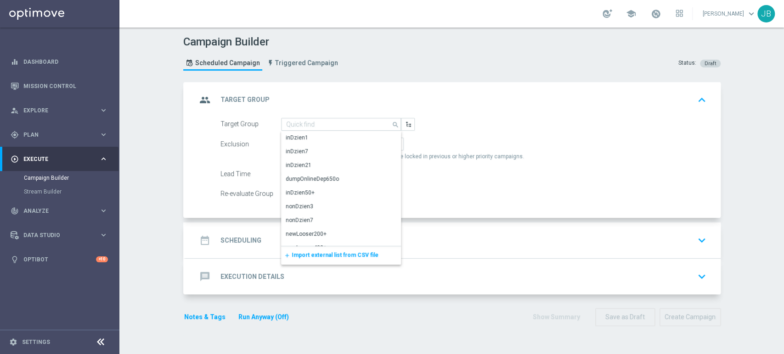
click at [313, 252] on span "Import external list from CSV file" at bounding box center [335, 255] width 87 height 6
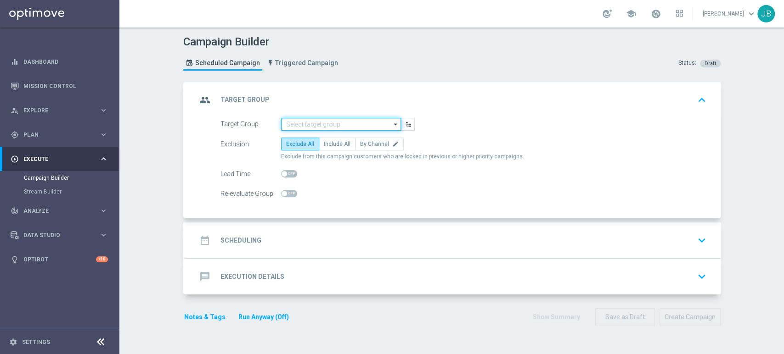
click at [308, 127] on input at bounding box center [341, 124] width 120 height 13
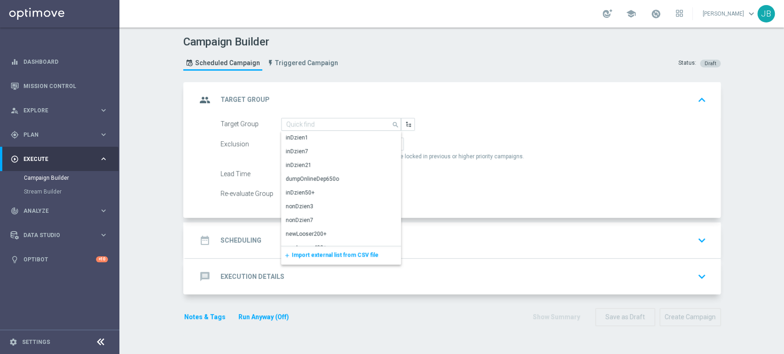
click at [307, 256] on span "Import external list from CSV file" at bounding box center [335, 255] width 87 height 6
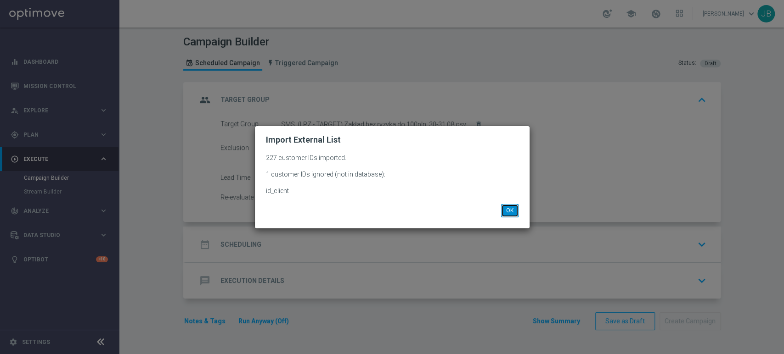
click at [507, 211] on button "OK" at bounding box center [509, 210] width 17 height 13
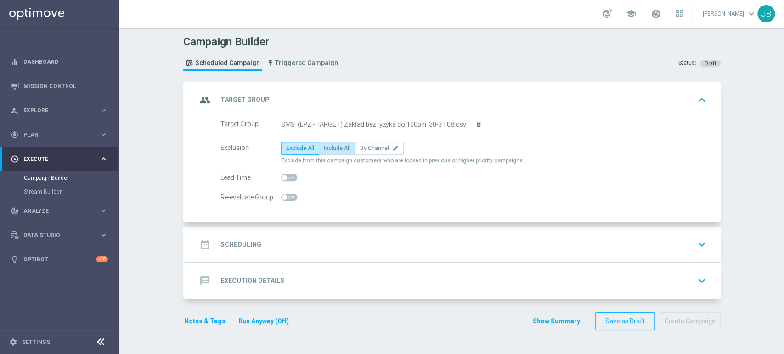
click at [327, 148] on span "Include All" at bounding box center [337, 148] width 27 height 6
click at [327, 148] on input "Include All" at bounding box center [327, 150] width 6 height 6
radio input "true"
click at [305, 239] on div "date_range Scheduling keyboard_arrow_down" at bounding box center [452, 244] width 513 height 17
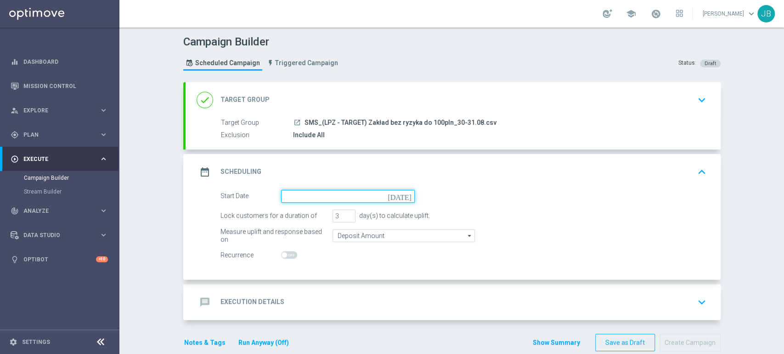
click at [299, 196] on input at bounding box center [348, 196] width 134 height 13
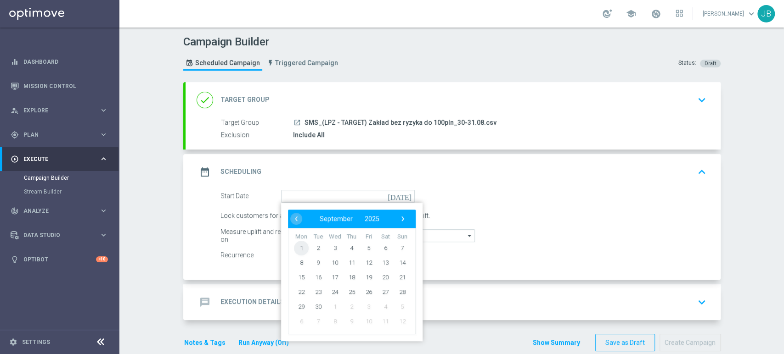
click at [301, 247] on span "1" at bounding box center [301, 248] width 15 height 15
type input "[DATE]"
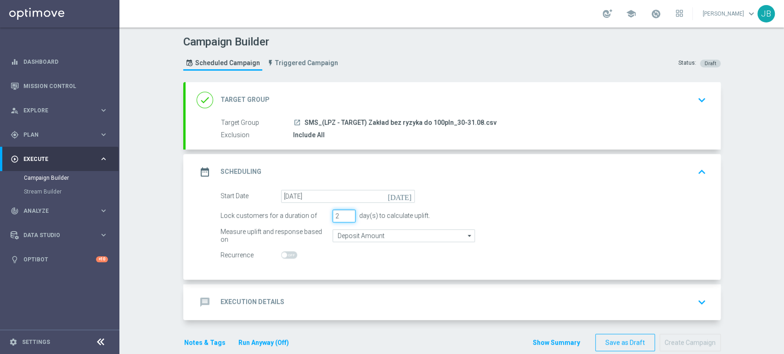
click at [344, 216] on input "2" at bounding box center [343, 216] width 23 height 13
click at [344, 216] on input "1" at bounding box center [343, 216] width 23 height 13
click at [344, 216] on input "0" at bounding box center [343, 216] width 23 height 13
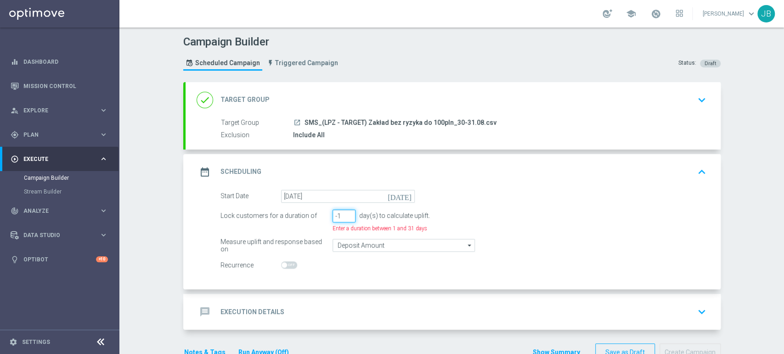
click at [344, 216] on input "-1" at bounding box center [343, 216] width 23 height 13
click at [343, 212] on input "0" at bounding box center [343, 216] width 23 height 13
click at [343, 212] on input "1" at bounding box center [343, 216] width 23 height 13
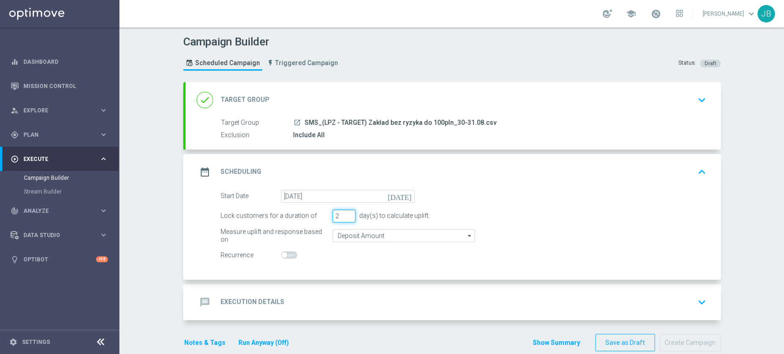
click at [343, 212] on input "2" at bounding box center [343, 216] width 23 height 13
click at [343, 212] on input "3" at bounding box center [343, 216] width 23 height 13
click at [343, 212] on input "4" at bounding box center [343, 216] width 23 height 13
click at [343, 212] on input "5" at bounding box center [343, 216] width 23 height 13
click at [343, 212] on input "6" at bounding box center [343, 216] width 23 height 13
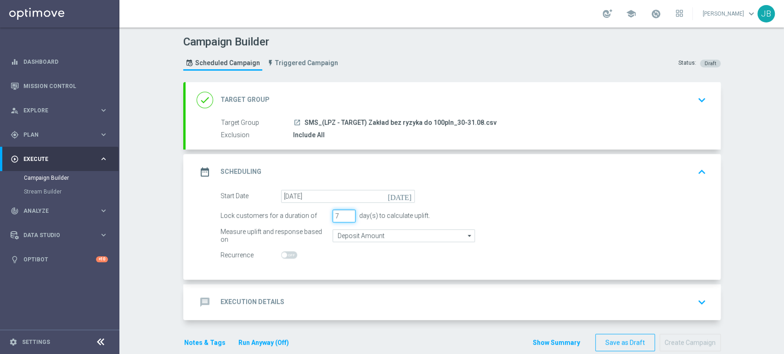
click at [343, 212] on input "7" at bounding box center [343, 216] width 23 height 13
click at [344, 216] on input "6" at bounding box center [343, 216] width 23 height 13
click at [344, 216] on input "5" at bounding box center [343, 216] width 23 height 13
click at [344, 216] on input "4" at bounding box center [343, 216] width 23 height 13
type input "3"
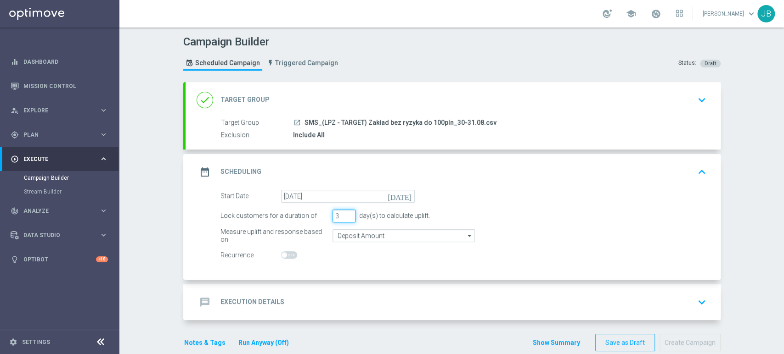
click at [344, 216] on input "3" at bounding box center [343, 216] width 23 height 13
click at [695, 296] on icon "keyboard_arrow_down" at bounding box center [702, 303] width 14 height 14
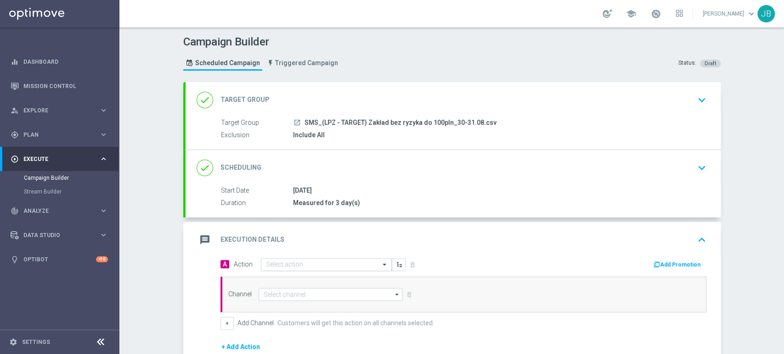
click at [273, 268] on div "Select action" at bounding box center [326, 264] width 131 height 13
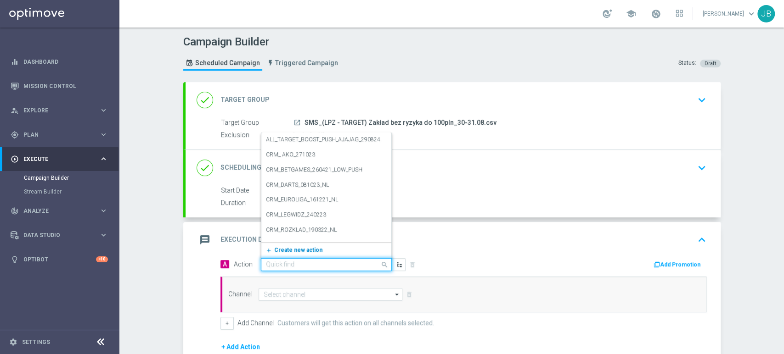
click at [277, 254] on button "add_new Create new action" at bounding box center [324, 250] width 127 height 11
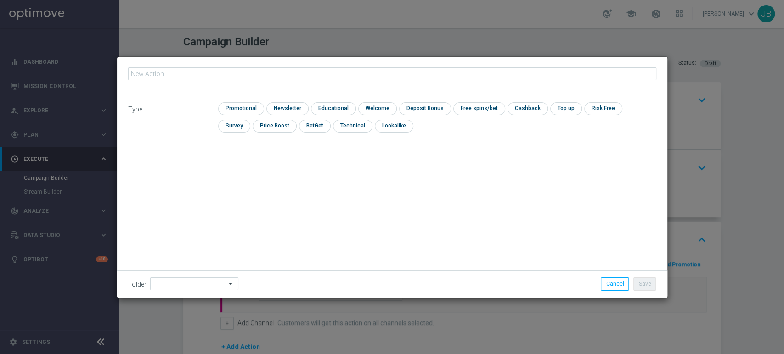
type input "(LPZ - TARGET) Zakład bez ryzyka do 100pln_30-31.08"
click at [295, 109] on input "checkbox" at bounding box center [286, 108] width 40 height 12
checkbox input "true"
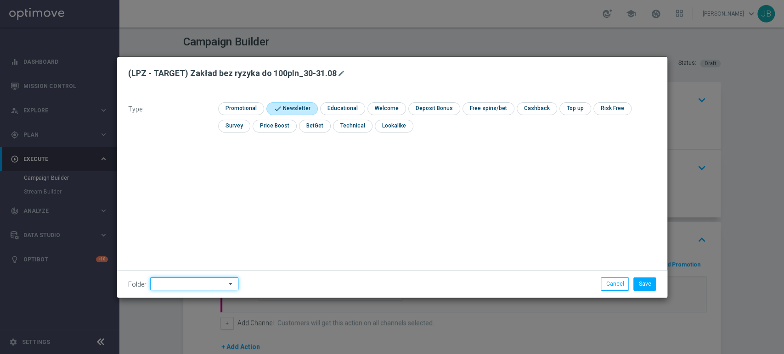
click at [190, 286] on input at bounding box center [194, 284] width 88 height 13
click at [198, 189] on div "[PERSON_NAME]" at bounding box center [192, 191] width 85 height 13
type input "[PERSON_NAME]"
click at [653, 288] on button "Save" at bounding box center [644, 284] width 22 height 13
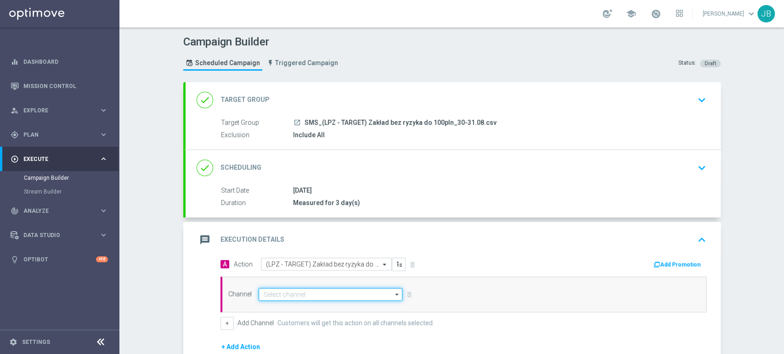
click at [314, 295] on input at bounding box center [330, 294] width 144 height 13
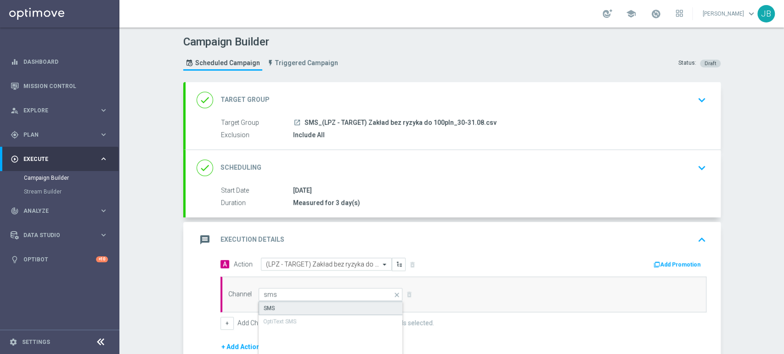
click at [312, 311] on div "SMS" at bounding box center [330, 309] width 145 height 14
type input "SMS"
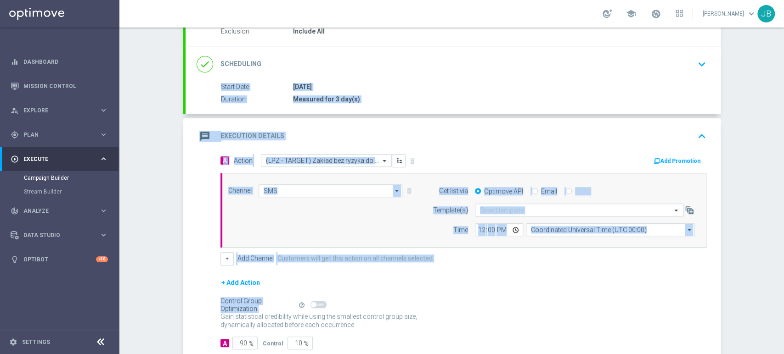
scroll to position [158, 0]
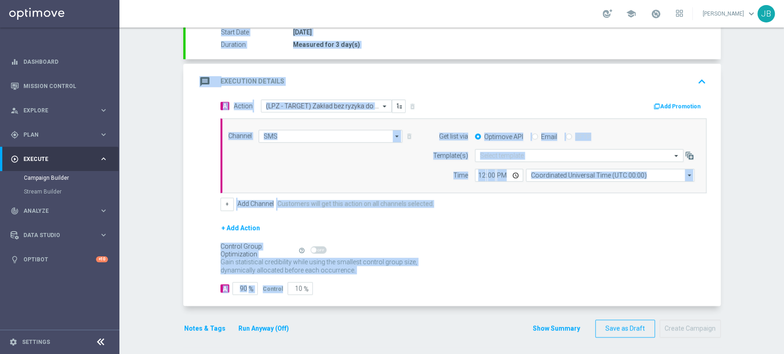
drag, startPoint x: 783, startPoint y: 172, endPoint x: 783, endPoint y: 281, distance: 109.7
click at [783, 281] on div "Campaign Builder Scheduled Campaign Triggered Campaign Status: Draft done Targe…" at bounding box center [451, 191] width 664 height 327
click at [519, 241] on div "+ Add Action" at bounding box center [463, 234] width 486 height 23
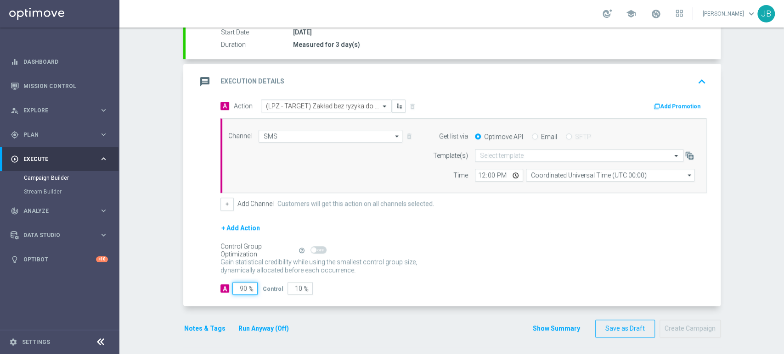
click at [238, 282] on input "90" at bounding box center [244, 288] width 25 height 13
type input "0"
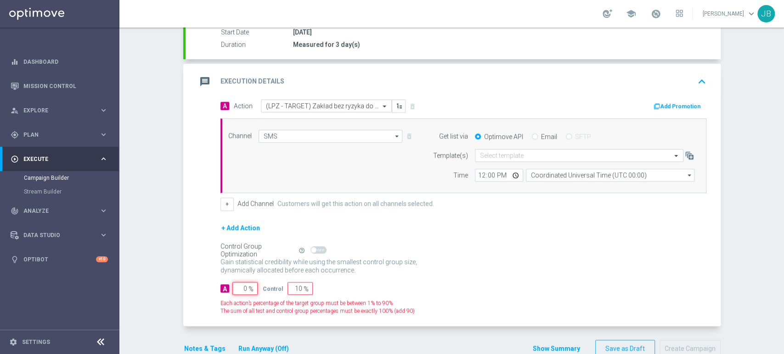
type input "100"
type input "0"
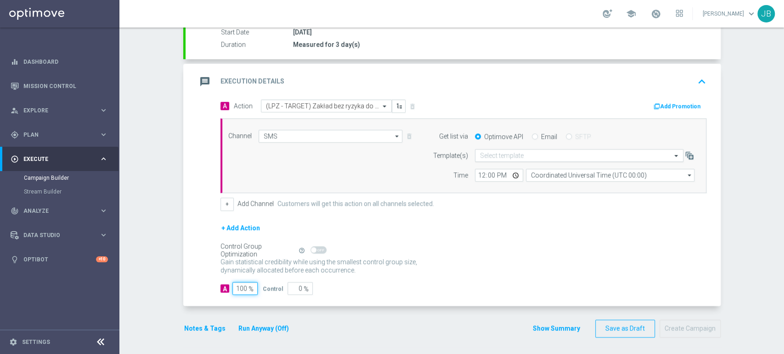
type input "100"
click at [487, 158] on input "text" at bounding box center [570, 156] width 180 height 8
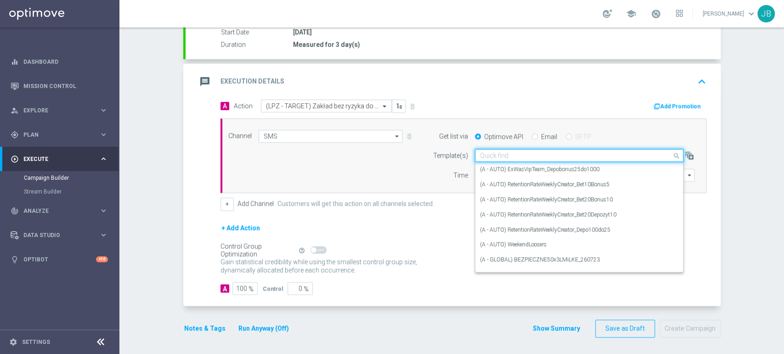
paste input "(LPZ - TARGET) Zakład bez ryzyka do 100pln_30-31.08"
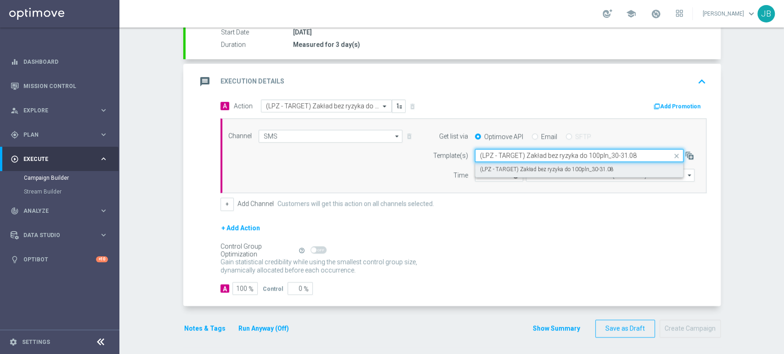
click at [481, 174] on div "(LPZ - TARGET) Zakład bez ryzyka do 100pln_30-31.08" at bounding box center [579, 169] width 198 height 15
type input "(LPZ - TARGET) Zakład bez ryzyka do 100pln_30-31.08"
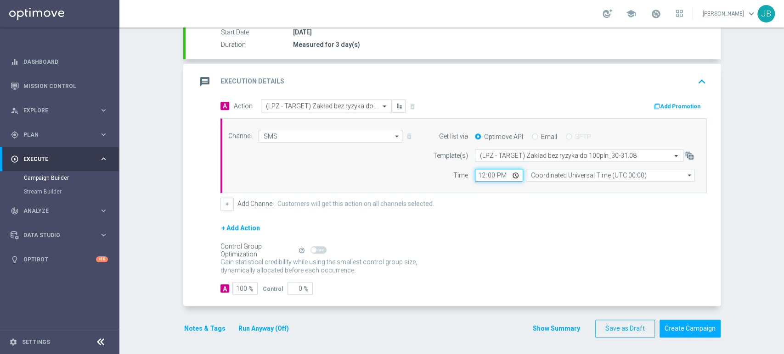
click at [478, 174] on input "12:00" at bounding box center [499, 175] width 48 height 13
type input "12:06"
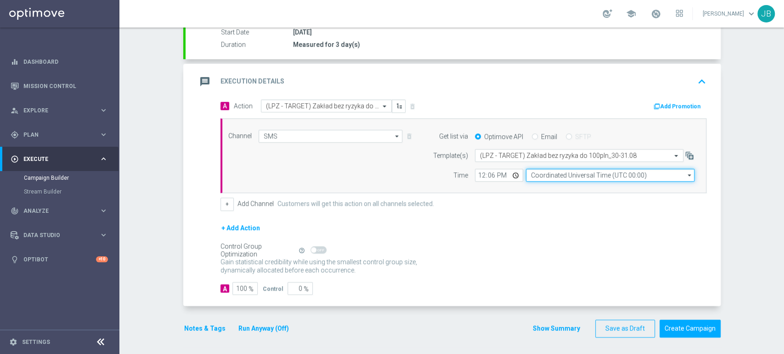
click at [541, 173] on input "Coordinated Universal Time (UTC 00:00)" at bounding box center [610, 175] width 168 height 13
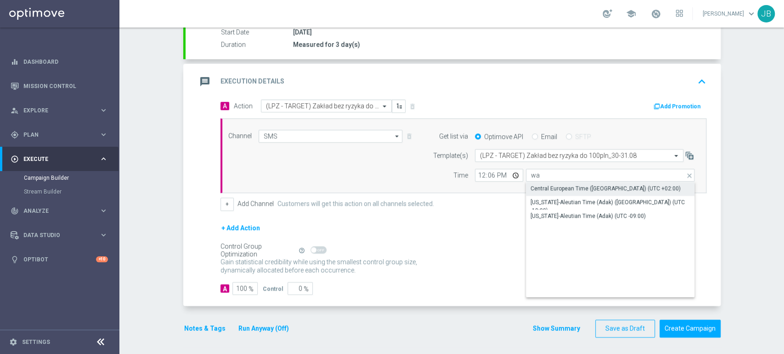
click at [547, 186] on div "Central European Time ([GEOGRAPHIC_DATA]) (UTC +02:00)" at bounding box center [605, 189] width 150 height 8
type input "Central European Time ([GEOGRAPHIC_DATA]) (UTC +02:00)"
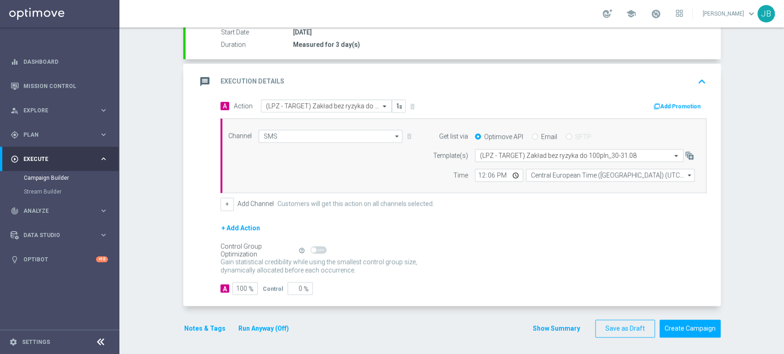
click at [729, 176] on div "Campaign Builder Scheduled Campaign Triggered Campaign Status: Draft done Targe…" at bounding box center [451, 191] width 664 height 327
click at [783, 89] on div "Campaign Builder Scheduled Campaign Triggered Campaign Status: Draft done Targe…" at bounding box center [451, 191] width 664 height 327
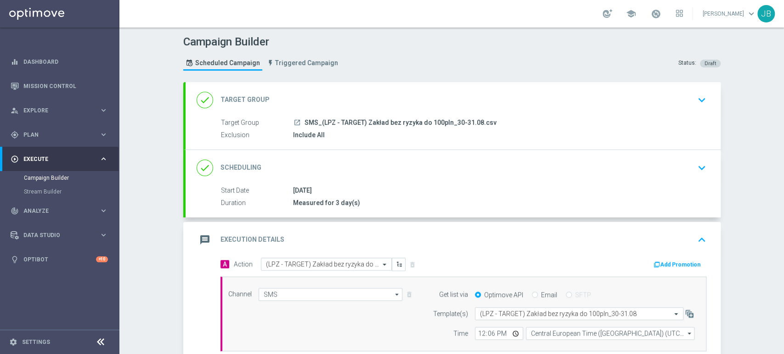
click at [651, 107] on div "done Target Group keyboard_arrow_down" at bounding box center [452, 99] width 513 height 17
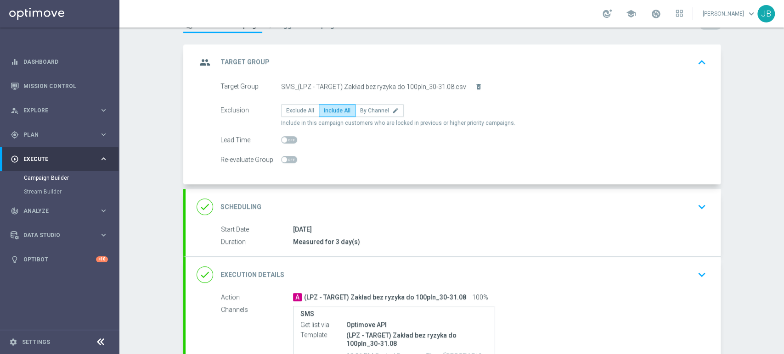
scroll to position [48, 0]
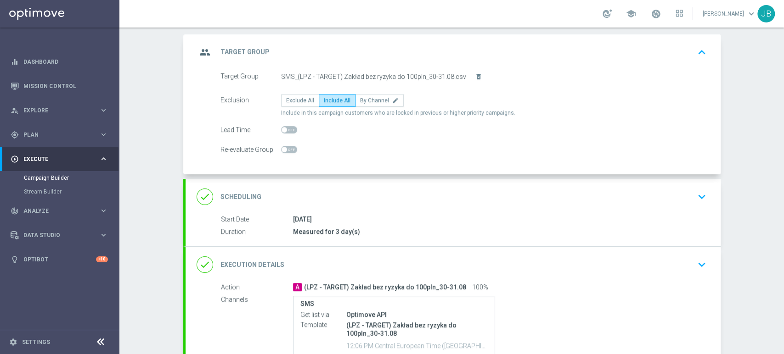
click at [614, 199] on div "done Scheduling keyboard_arrow_down" at bounding box center [452, 196] width 513 height 17
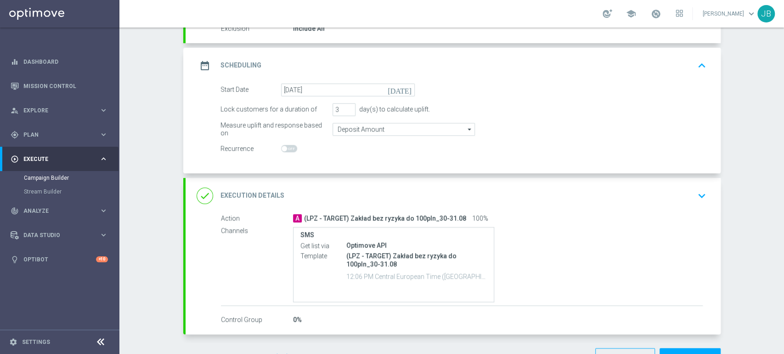
drag, startPoint x: 783, startPoint y: 174, endPoint x: 783, endPoint y: 217, distance: 42.7
click at [783, 217] on div "Campaign Builder Scheduled Campaign Triggered Campaign Status: Draft done Targe…" at bounding box center [451, 191] width 664 height 327
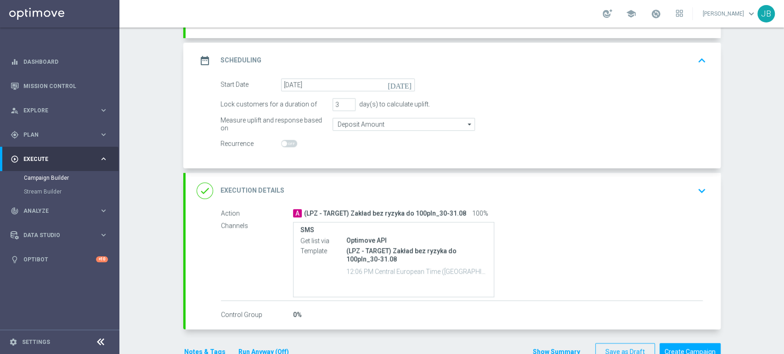
click at [751, 212] on div "Campaign Builder Scheduled Campaign Triggered Campaign Status: Draft done Targe…" at bounding box center [451, 191] width 664 height 327
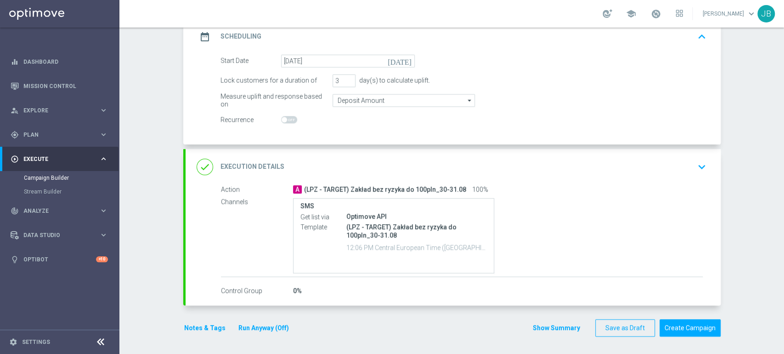
click at [679, 168] on div "done Execution Details keyboard_arrow_down" at bounding box center [452, 166] width 513 height 17
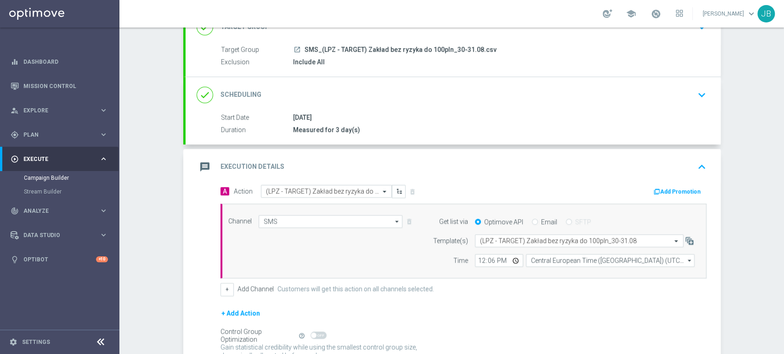
scroll to position [70, 0]
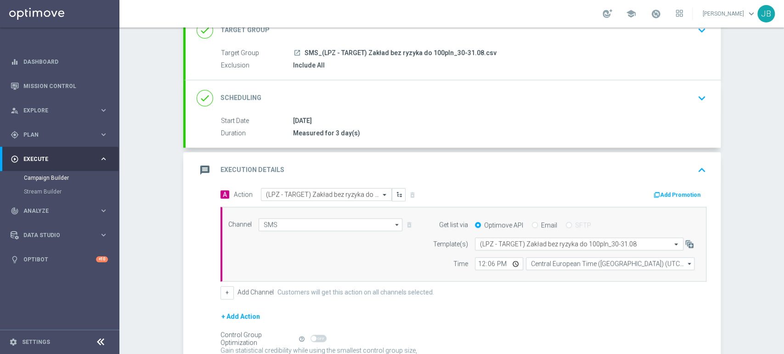
click at [629, 35] on div "done Target Group keyboard_arrow_down" at bounding box center [452, 30] width 513 height 17
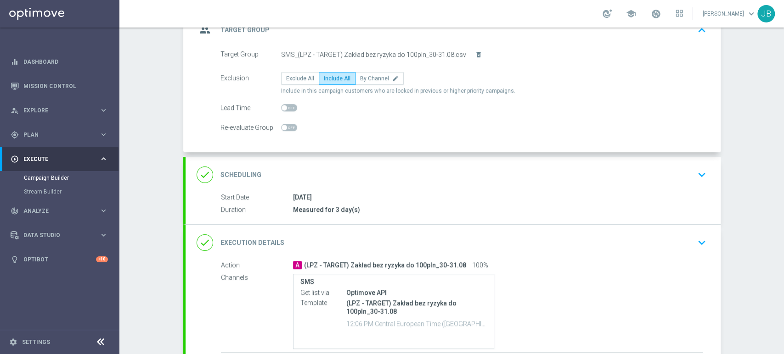
click at [774, 116] on div "Campaign Builder Scheduled Campaign Triggered Campaign Status: Draft group Targ…" at bounding box center [451, 191] width 664 height 327
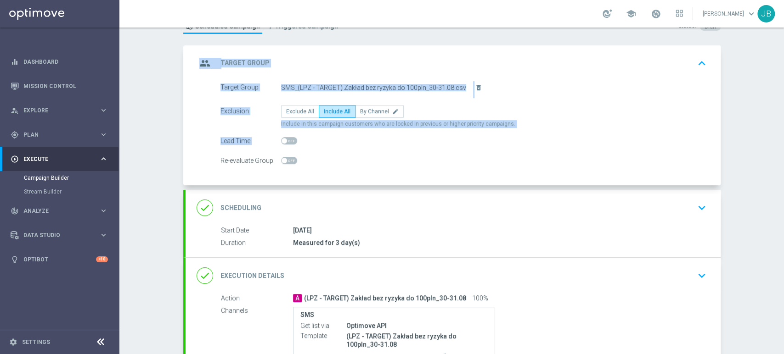
drag, startPoint x: 783, startPoint y: 120, endPoint x: 778, endPoint y: 100, distance: 21.2
click at [778, 100] on div "Campaign Builder Scheduled Campaign Triggered Campaign Status: Draft group Targ…" at bounding box center [451, 191] width 664 height 327
click at [753, 121] on div "Campaign Builder Scheduled Campaign Triggered Campaign Status: Draft group Targ…" at bounding box center [451, 191] width 664 height 327
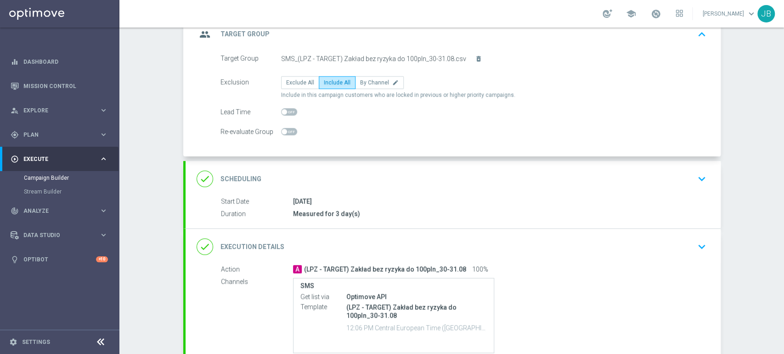
scroll to position [67, 0]
click at [684, 175] on div "done Scheduling keyboard_arrow_down" at bounding box center [452, 177] width 513 height 17
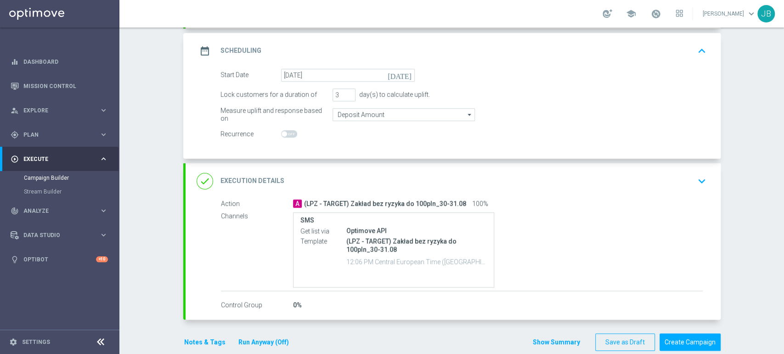
scroll to position [123, 0]
click at [668, 177] on div "done Execution Details keyboard_arrow_down" at bounding box center [452, 179] width 513 height 17
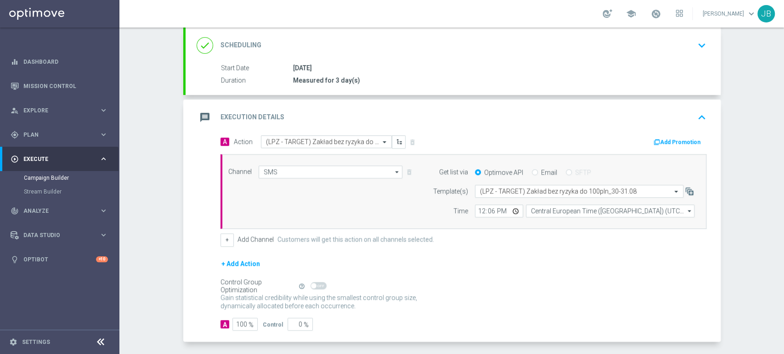
scroll to position [158, 0]
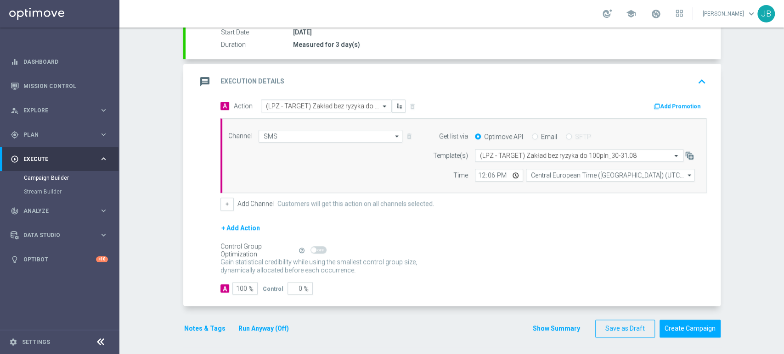
click at [783, 86] on div "Campaign Builder Scheduled Campaign Triggered Campaign Status: Draft done Targe…" at bounding box center [451, 191] width 664 height 327
click at [783, 69] on div "Campaign Builder Scheduled Campaign Triggered Campaign Status: Draft done Targe…" at bounding box center [451, 191] width 664 height 327
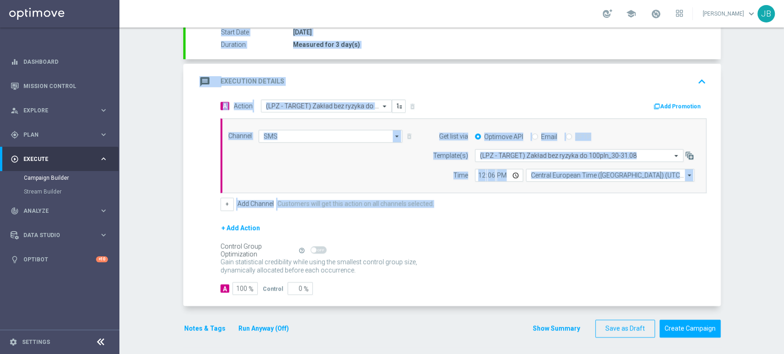
drag, startPoint x: 783, startPoint y: 122, endPoint x: 783, endPoint y: 229, distance: 107.4
click at [783, 229] on div "Campaign Builder Scheduled Campaign Triggered Campaign Status: Draft done Targe…" at bounding box center [451, 191] width 664 height 327
click at [757, 213] on div "Campaign Builder Scheduled Campaign Triggered Campaign Status: Draft done Targe…" at bounding box center [451, 191] width 664 height 327
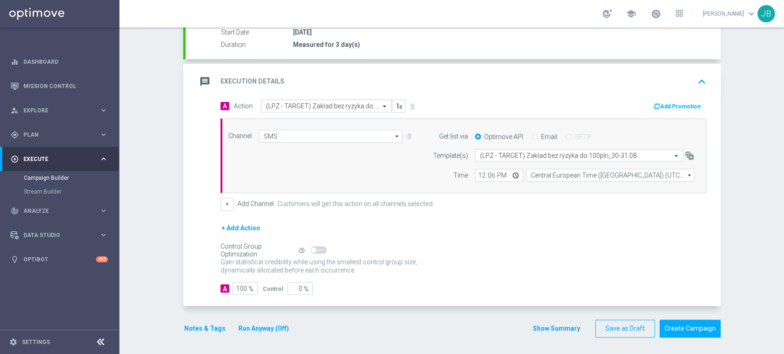
click at [783, 117] on div "Campaign Builder Scheduled Campaign Triggered Campaign Status: Draft done Targe…" at bounding box center [451, 191] width 664 height 327
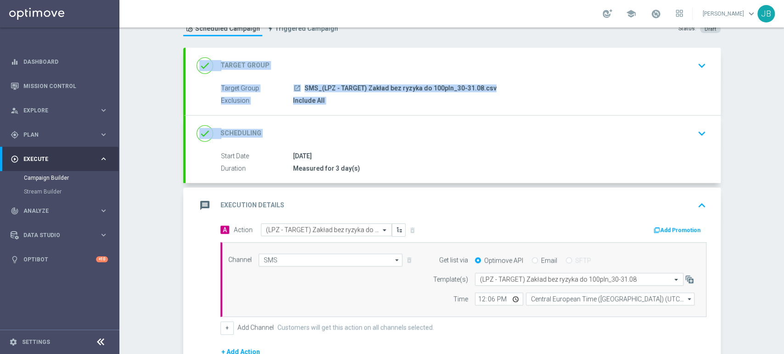
scroll to position [37, 0]
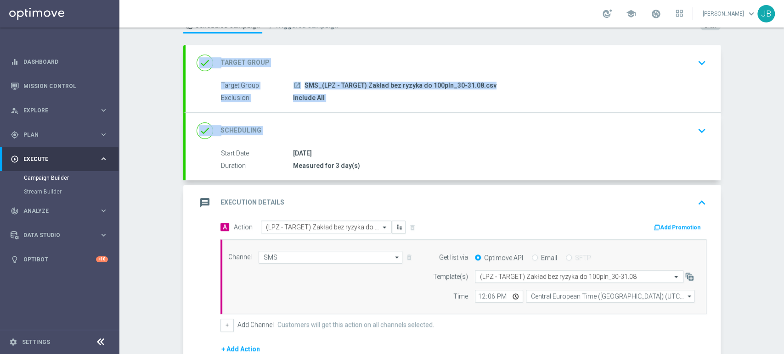
drag, startPoint x: 783, startPoint y: 117, endPoint x: 783, endPoint y: 141, distance: 24.3
click at [783, 141] on div "Campaign Builder Scheduled Campaign Triggered Campaign Status: Draft done Targe…" at bounding box center [451, 191] width 664 height 327
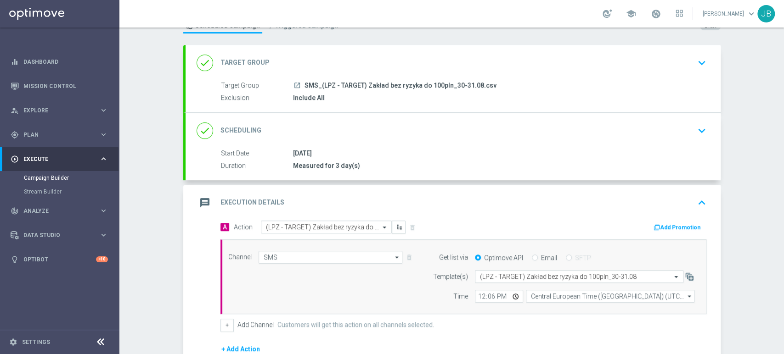
click at [759, 151] on div "Campaign Builder Scheduled Campaign Triggered Campaign Status: Draft done Targe…" at bounding box center [451, 191] width 664 height 327
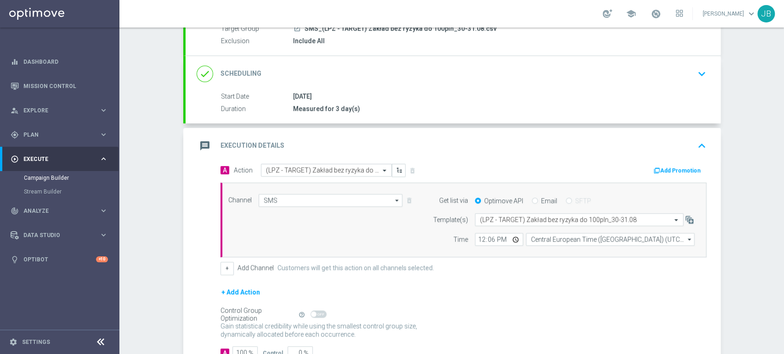
scroll to position [99, 0]
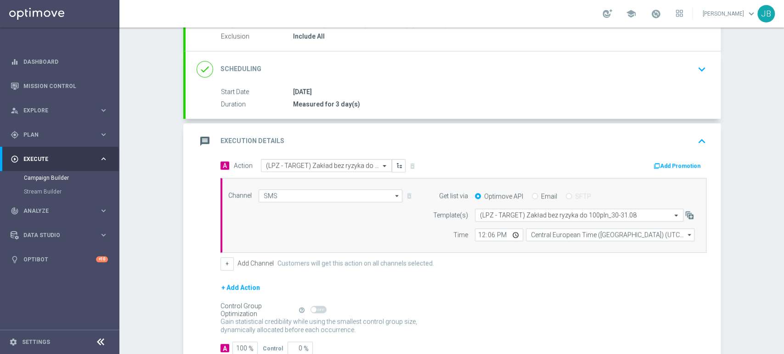
click at [688, 62] on div "done Scheduling keyboard_arrow_down" at bounding box center [452, 69] width 513 height 17
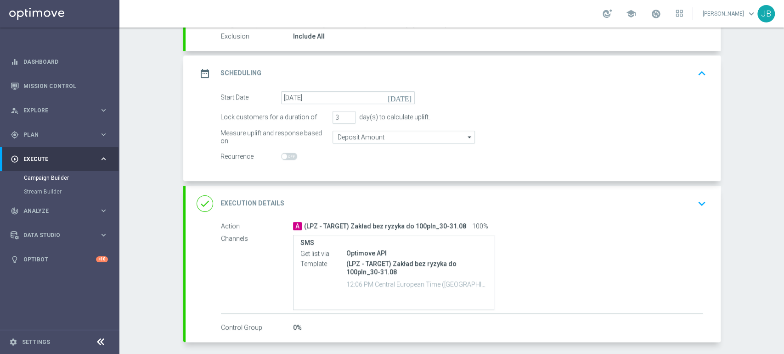
scroll to position [135, 0]
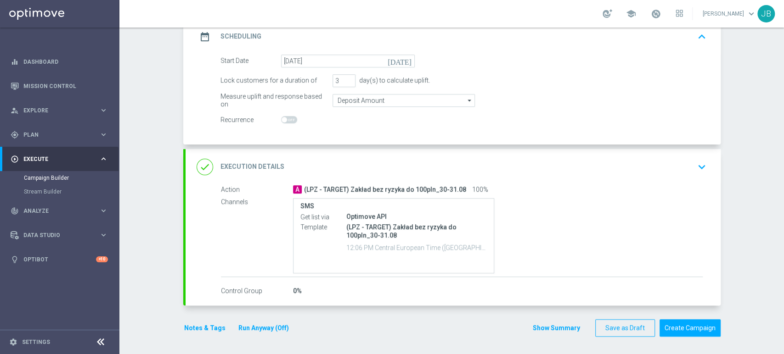
click at [664, 158] on div "done Execution Details keyboard_arrow_down" at bounding box center [452, 166] width 513 height 17
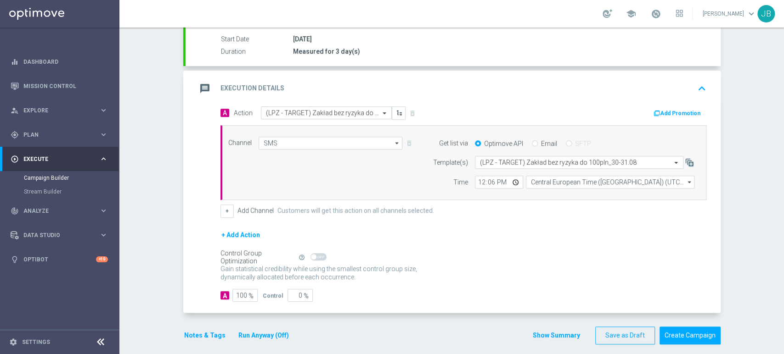
scroll to position [158, 0]
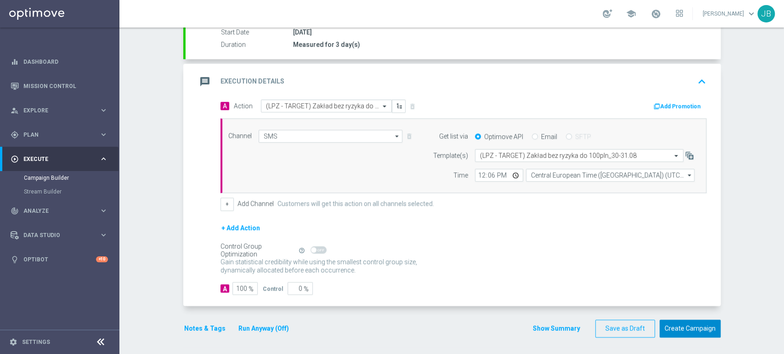
drag, startPoint x: 704, startPoint y: 321, endPoint x: 217, endPoint y: -27, distance: 599.0
click at [217, 0] on html "equalizer Dashboard Mission Control" at bounding box center [392, 177] width 784 height 354
click at [783, 91] on div "Campaign Builder Scheduled Campaign Triggered Campaign Status: Draft done Targe…" at bounding box center [451, 191] width 664 height 327
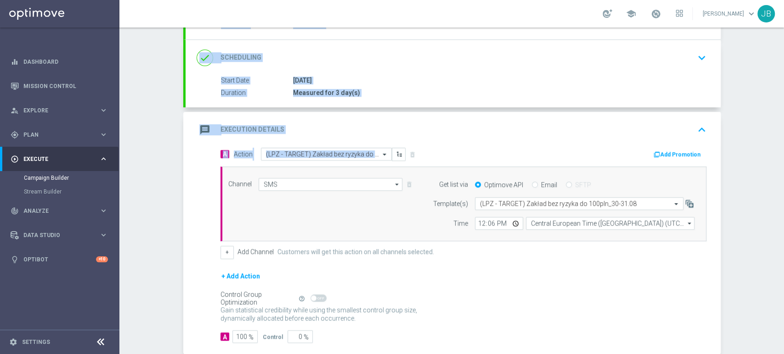
scroll to position [120, 0]
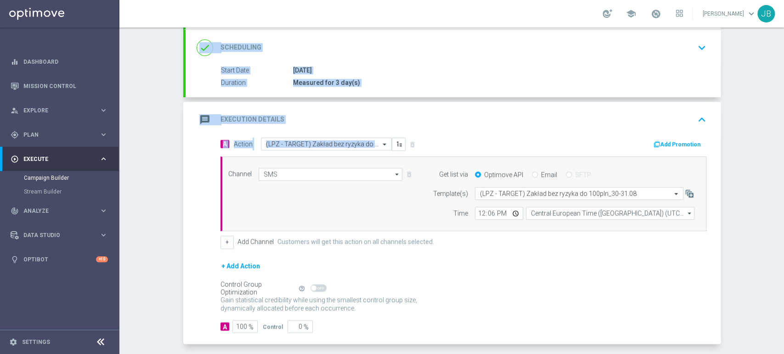
drag, startPoint x: 783, startPoint y: 91, endPoint x: 783, endPoint y: 168, distance: 77.1
click at [783, 168] on div "Campaign Builder Scheduled Campaign Triggered Campaign Status: Draft done Targe…" at bounding box center [451, 191] width 664 height 327
click at [759, 178] on div "Campaign Builder Scheduled Campaign Triggered Campaign Status: Draft done Targe…" at bounding box center [451, 191] width 664 height 327
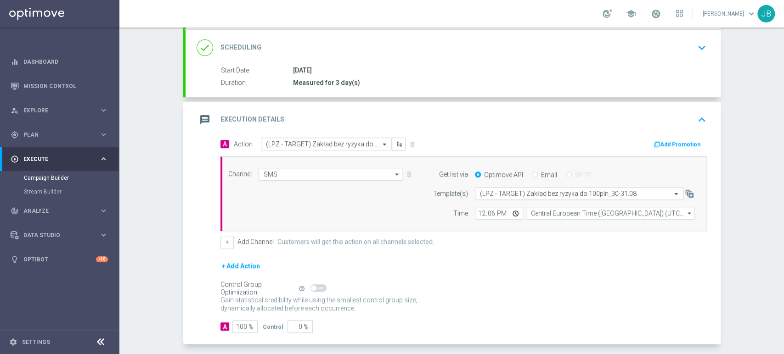
scroll to position [158, 0]
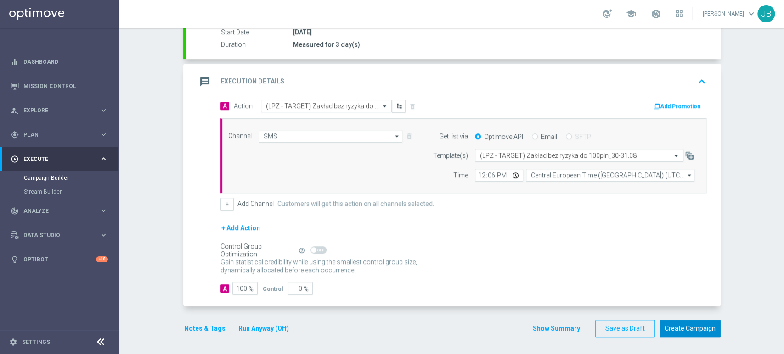
click at [703, 322] on button "Create Campaign" at bounding box center [689, 329] width 61 height 18
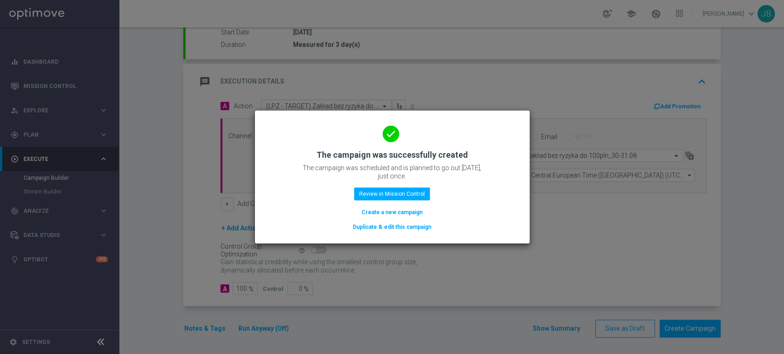
click at [391, 212] on button "Create a new campaign" at bounding box center [391, 213] width 63 height 10
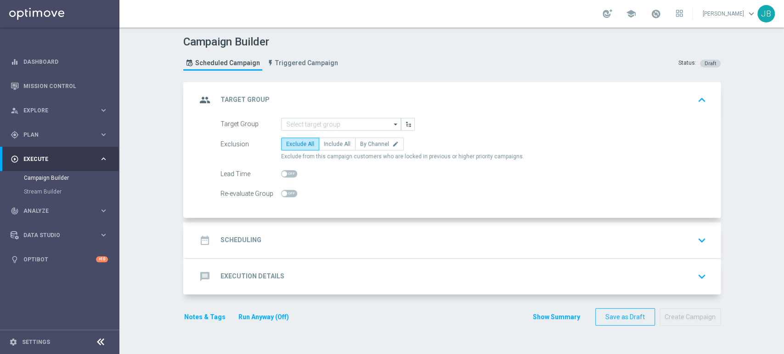
scroll to position [0, 0]
click at [312, 129] on input at bounding box center [341, 124] width 120 height 13
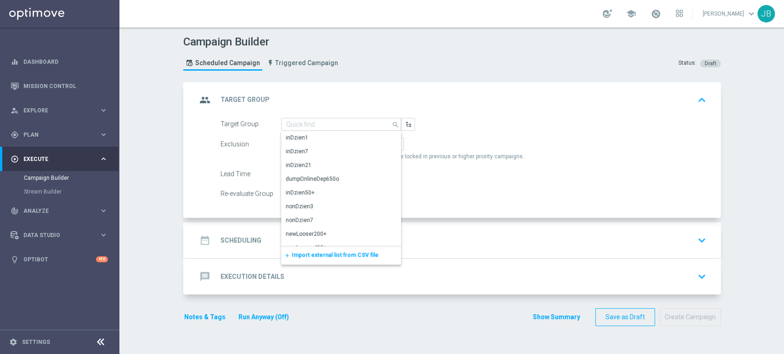
click at [305, 253] on span "Import external list from CSV file" at bounding box center [335, 255] width 87 height 6
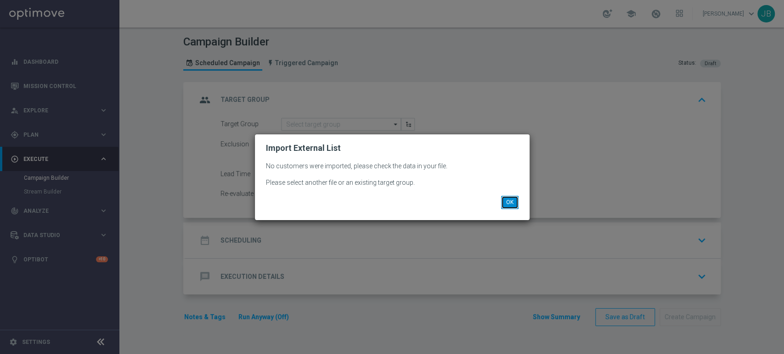
click at [517, 205] on button "OK" at bounding box center [509, 202] width 17 height 13
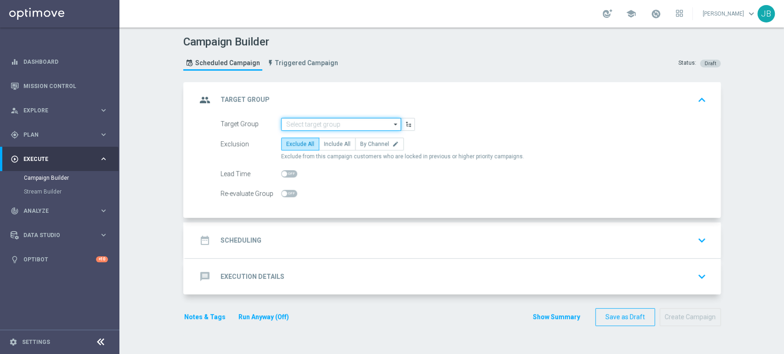
click at [360, 123] on input at bounding box center [341, 124] width 120 height 13
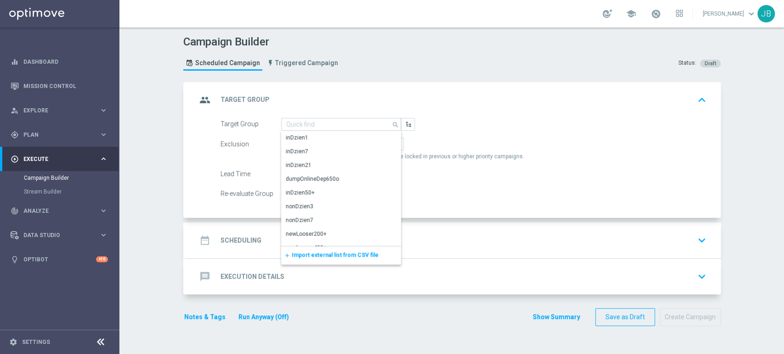
click at [308, 259] on div "add Import external list from CSV file" at bounding box center [341, 256] width 120 height 18
click at [310, 255] on span "Import external list from CSV file" at bounding box center [335, 255] width 87 height 6
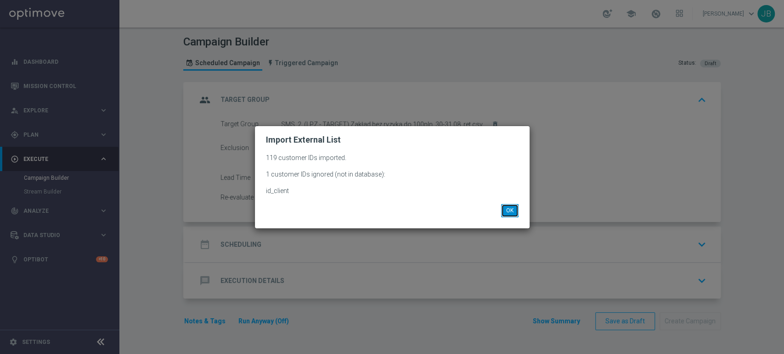
click at [502, 208] on button "OK" at bounding box center [509, 210] width 17 height 13
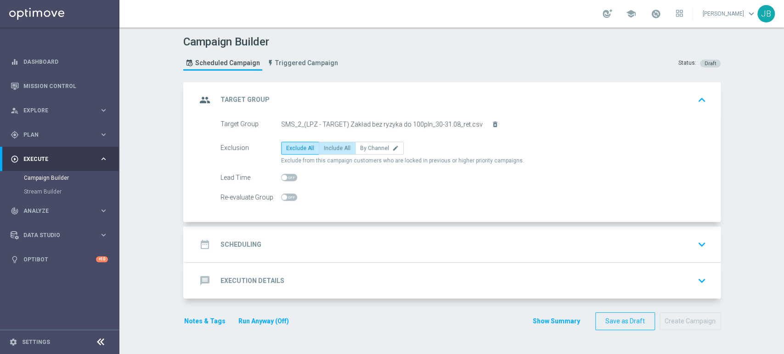
click at [331, 145] on span "Include All" at bounding box center [337, 148] width 27 height 6
click at [330, 147] on input "Include All" at bounding box center [327, 150] width 6 height 6
radio input "true"
click at [303, 240] on div "date_range Scheduling keyboard_arrow_down" at bounding box center [452, 244] width 513 height 17
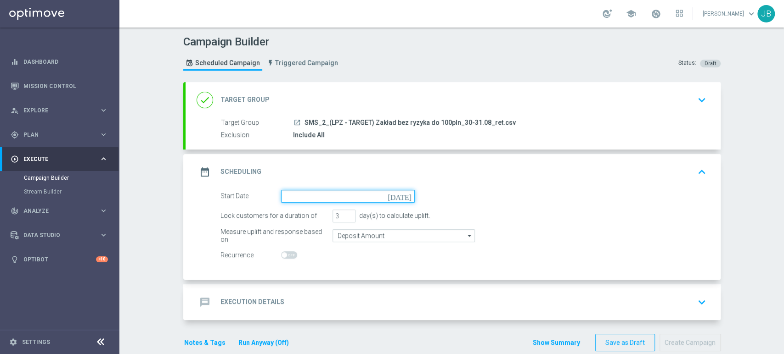
click at [287, 199] on input at bounding box center [348, 196] width 134 height 13
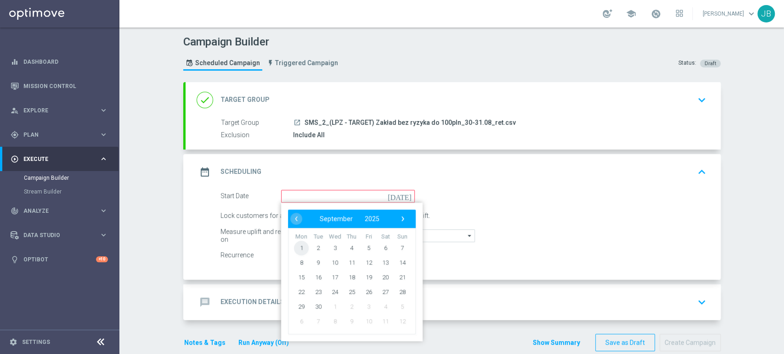
click at [295, 242] on span "1" at bounding box center [301, 248] width 15 height 15
type input "[DATE]"
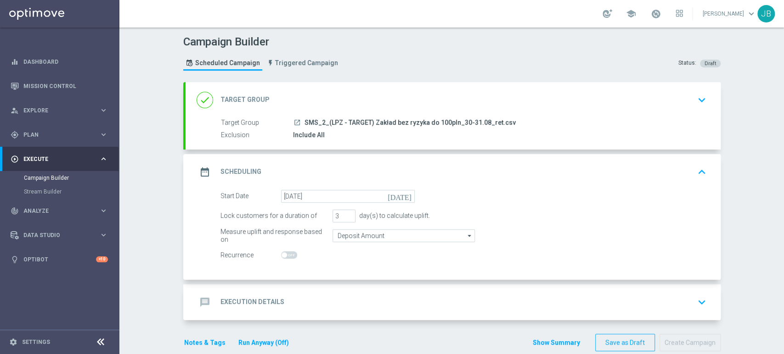
click at [339, 299] on div "message Execution Details keyboard_arrow_down" at bounding box center [452, 302] width 513 height 17
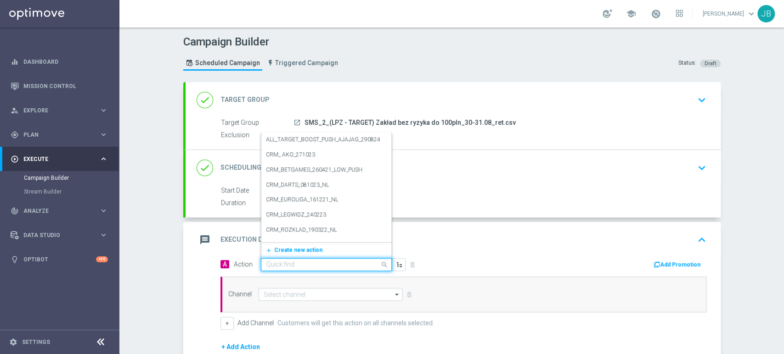
click at [284, 258] on div "Quick find" at bounding box center [326, 264] width 131 height 13
click at [284, 249] on span "Create new action" at bounding box center [298, 250] width 48 height 6
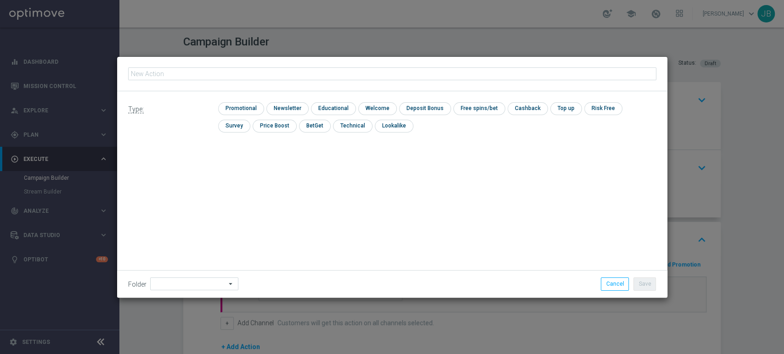
type input "(LPZ - TARGET) Zakład bez ryzyka do 100pln_30-31.08"
click at [290, 109] on input "checkbox" at bounding box center [286, 108] width 40 height 12
checkbox input "true"
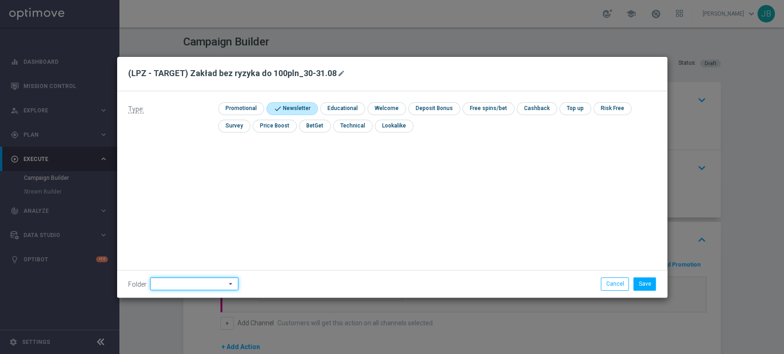
click at [189, 282] on input at bounding box center [194, 284] width 88 height 13
click at [189, 196] on div "[PERSON_NAME]" at bounding box center [192, 191] width 85 height 13
type input "[PERSON_NAME]"
click at [337, 72] on icon "mode_edit" at bounding box center [340, 73] width 7 height 7
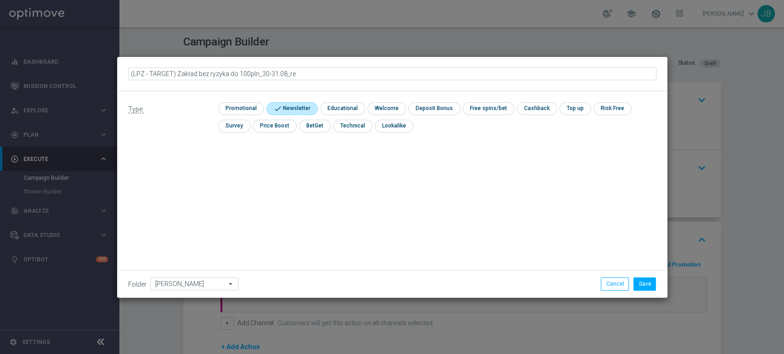
type input "(LPZ - TARGET) Zakład bez ryzyka do 100pln_30-31.08_ret"
click at [651, 291] on button "Save" at bounding box center [644, 284] width 22 height 13
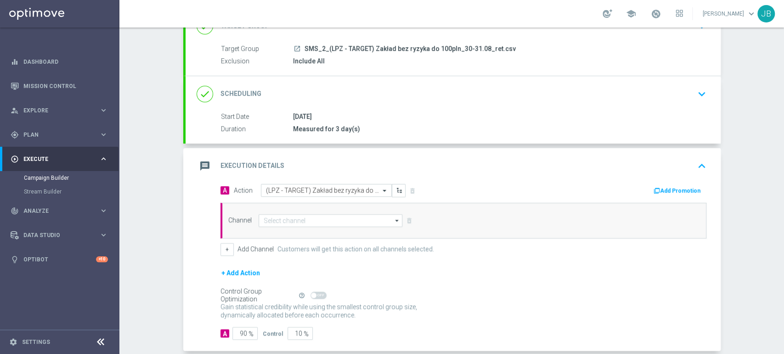
scroll to position [82, 0]
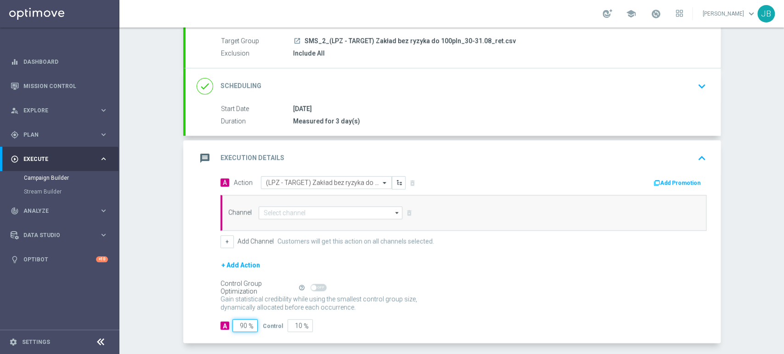
click at [238, 325] on input "90" at bounding box center [244, 326] width 25 height 13
type input "0"
type input "100"
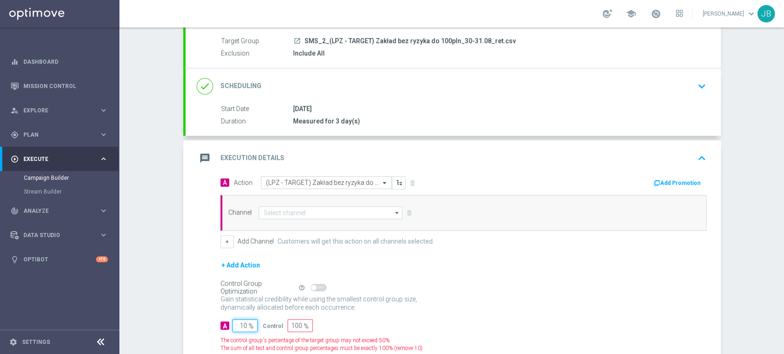
type input "100"
type input "0"
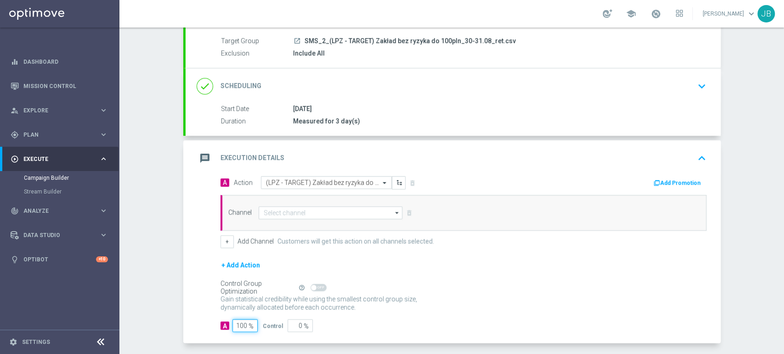
type input "100"
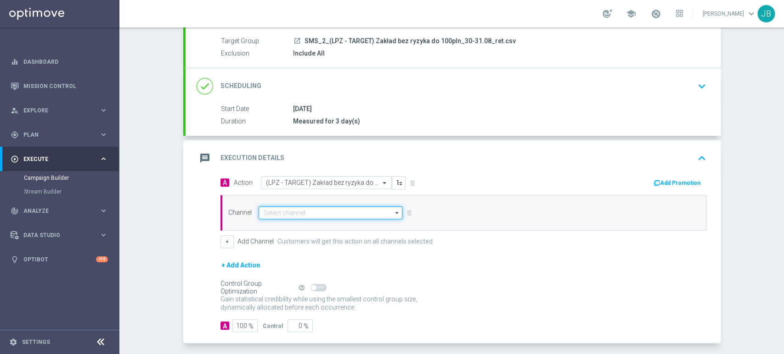
click at [280, 210] on input at bounding box center [330, 213] width 144 height 13
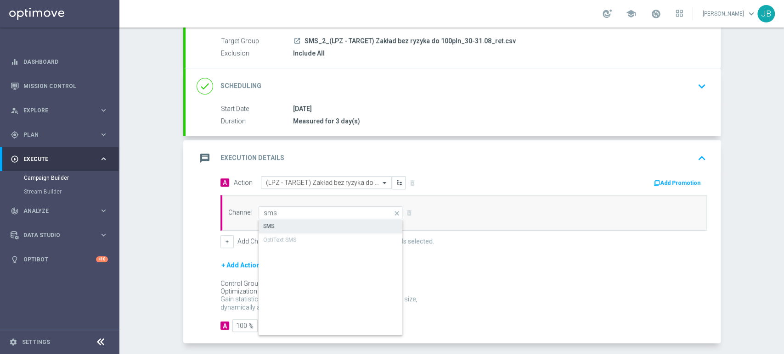
click at [280, 221] on div "SMS" at bounding box center [330, 226] width 145 height 13
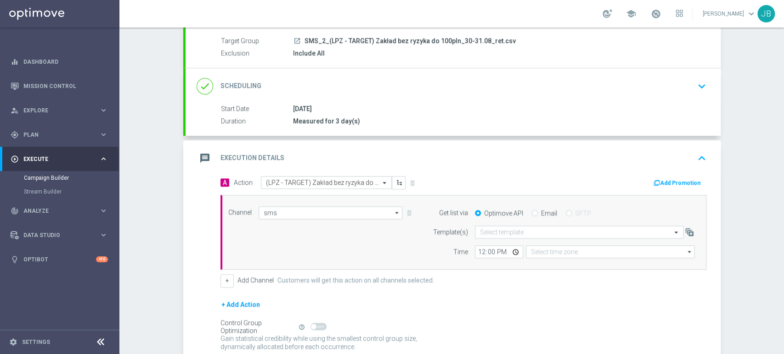
type input "SMS"
type input "Coordinated Universal Time (UTC 00:00)"
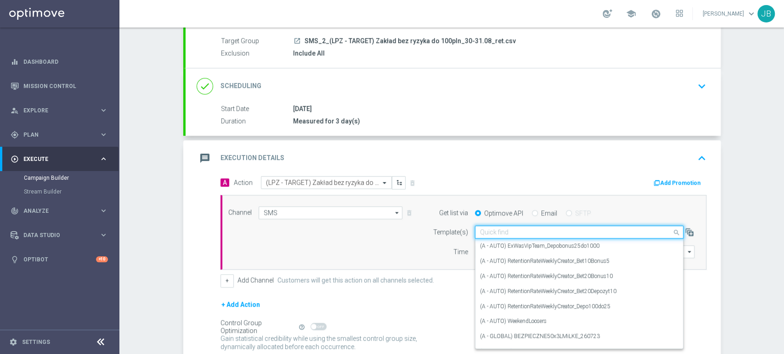
click at [477, 237] on div "Quick find" at bounding box center [579, 232] width 208 height 13
paste input "(LPZ - TARGET) Zakład bez ryzyka do 100pln_30-31.08"
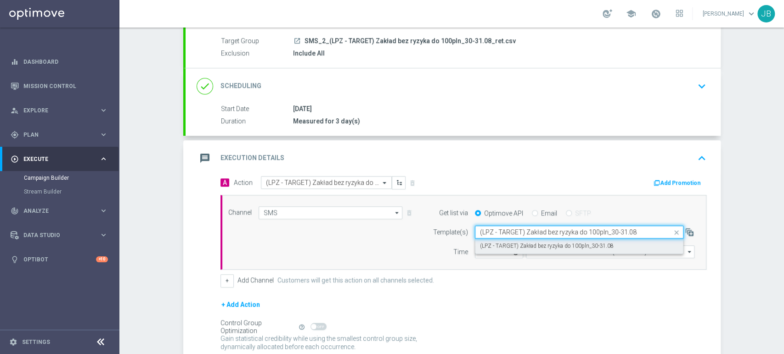
click at [480, 246] on label "(LPZ - TARGET) Zakład bez ryzyka do 100pln_30-31.08" at bounding box center [547, 246] width 134 height 8
type input "(LPZ - TARGET) Zakład bez ryzyka do 100pln_30-31.08"
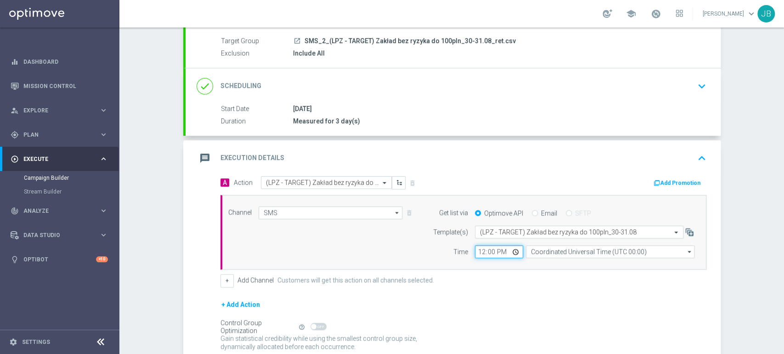
click at [476, 248] on input "12:00" at bounding box center [499, 252] width 48 height 13
type input "12:11"
click at [545, 248] on input "Coordinated Universal Time (UTC 00:00)" at bounding box center [610, 252] width 168 height 13
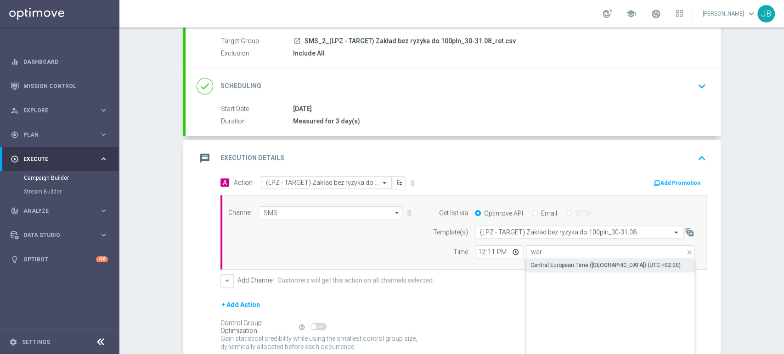
click at [543, 265] on div "Central European Time ([GEOGRAPHIC_DATA]) (UTC +02:00)" at bounding box center [605, 265] width 150 height 8
type input "Central European Time ([GEOGRAPHIC_DATA]) (UTC +02:00)"
click at [783, 65] on div "Campaign Builder Scheduled Campaign Triggered Campaign Status: Draft done Targe…" at bounding box center [451, 191] width 664 height 327
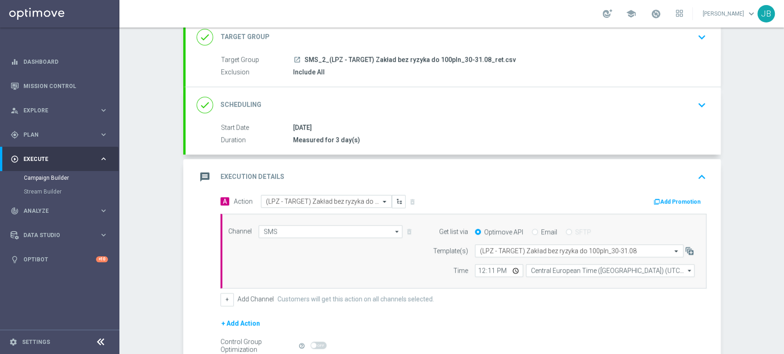
scroll to position [66, 0]
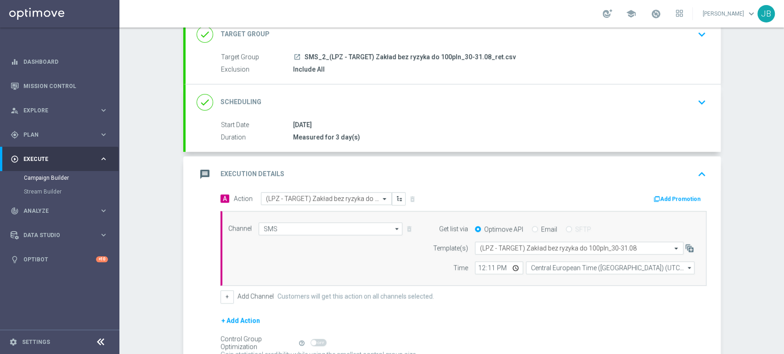
click at [687, 95] on div "done Scheduling keyboard_arrow_down" at bounding box center [452, 102] width 513 height 17
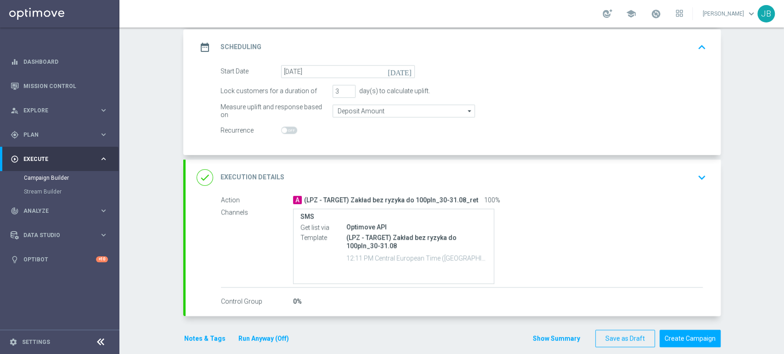
scroll to position [130, 0]
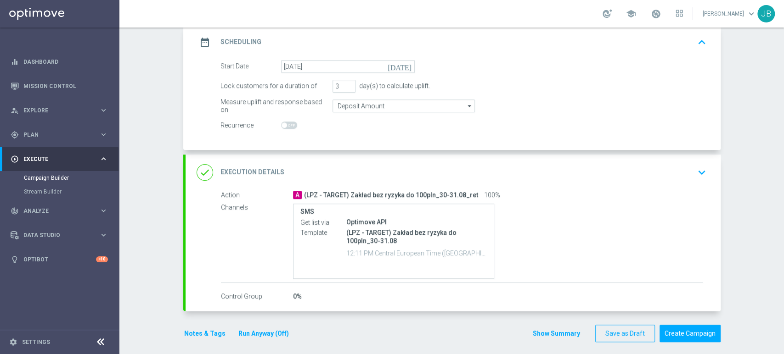
click at [595, 174] on div "done Execution Details keyboard_arrow_down" at bounding box center [452, 172] width 513 height 17
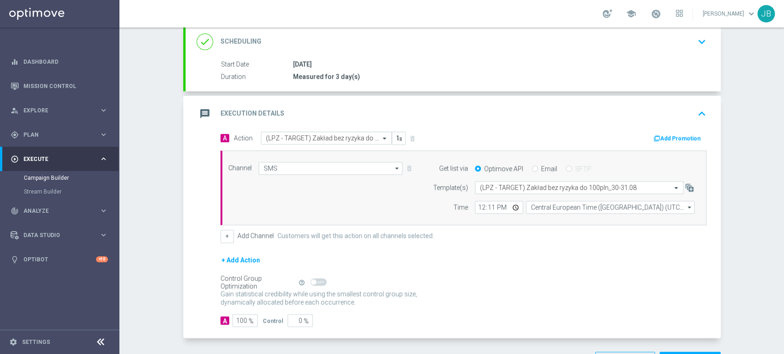
scroll to position [0, 0]
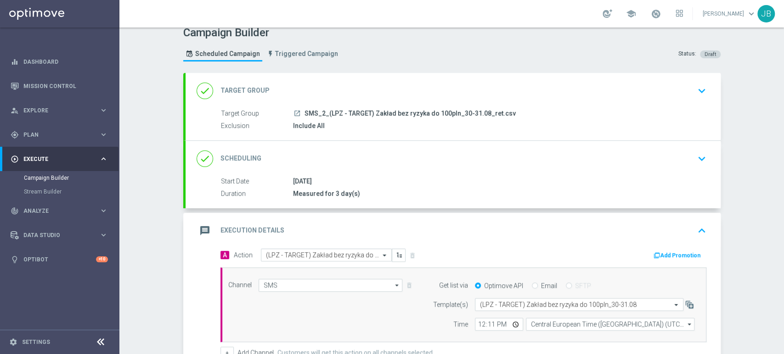
click at [783, 55] on div "Campaign Builder Scheduled Campaign Triggered Campaign Status: Draft done Targe…" at bounding box center [451, 191] width 664 height 327
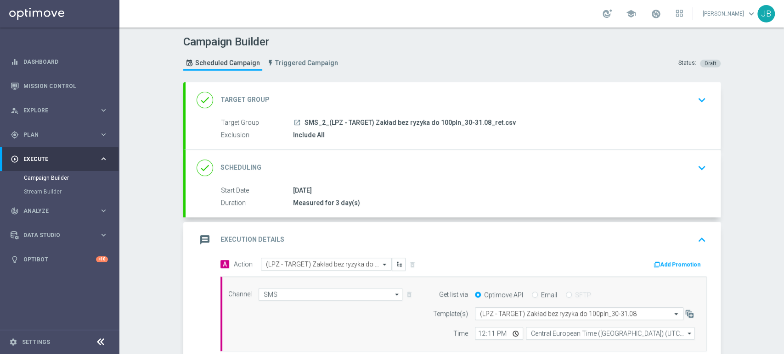
click at [681, 104] on div "done Target Group keyboard_arrow_down" at bounding box center [452, 99] width 513 height 17
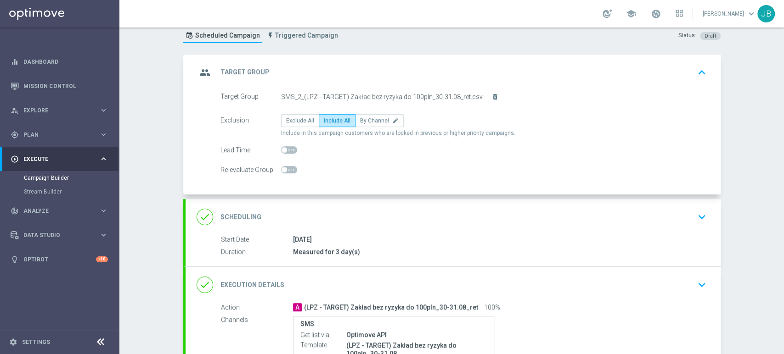
scroll to position [38, 0]
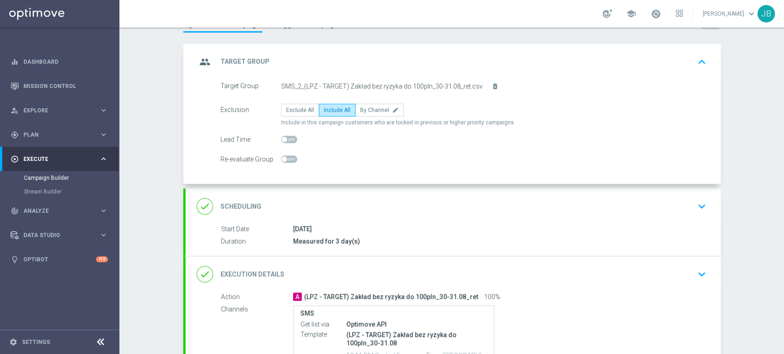
click at [678, 196] on div "done Scheduling keyboard_arrow_down" at bounding box center [452, 207] width 535 height 36
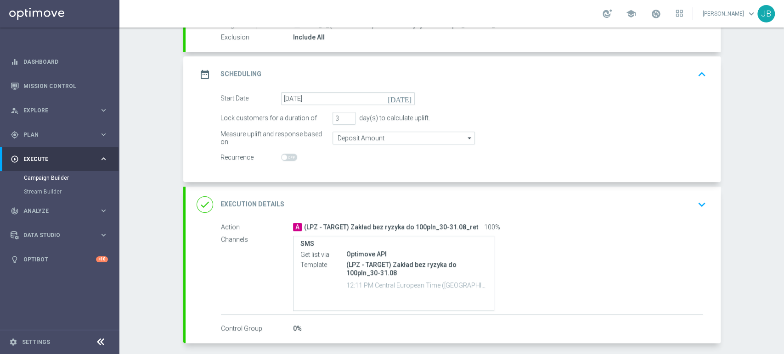
scroll to position [101, 0]
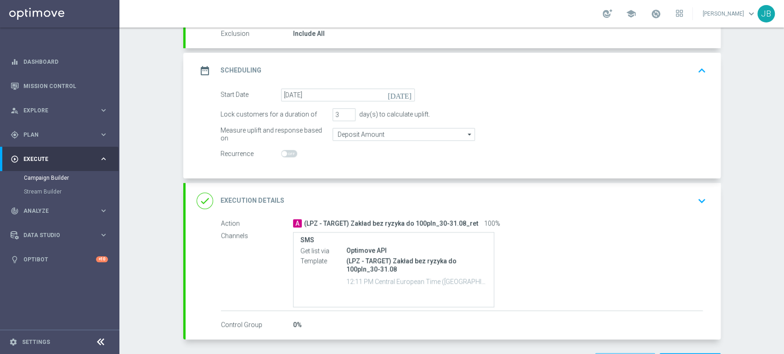
click at [670, 189] on div "done Execution Details keyboard_arrow_down" at bounding box center [452, 201] width 535 height 36
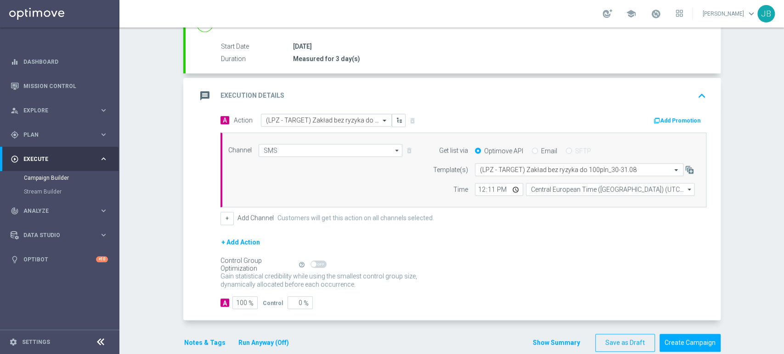
scroll to position [146, 0]
click at [712, 336] on button "Create Campaign" at bounding box center [689, 342] width 61 height 18
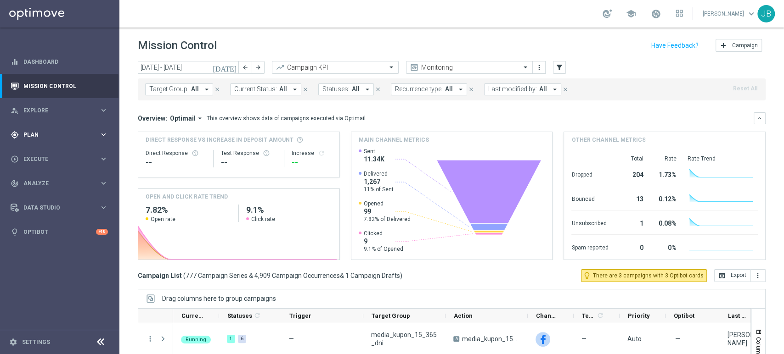
click at [53, 134] on span "Plan" at bounding box center [61, 135] width 76 height 6
click at [61, 155] on link "Target Groups" at bounding box center [60, 153] width 72 height 7
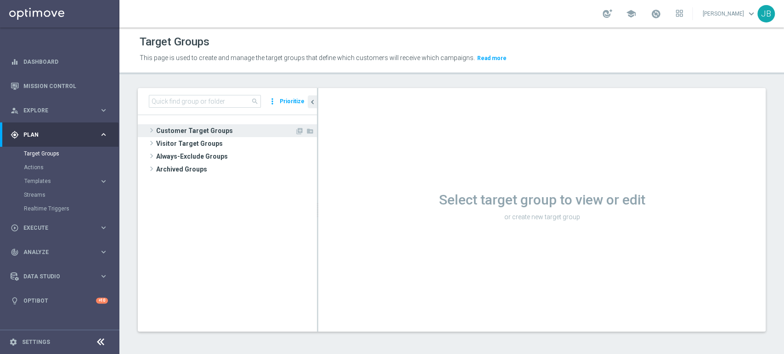
click at [202, 132] on span "Customer Target Groups" at bounding box center [225, 130] width 139 height 13
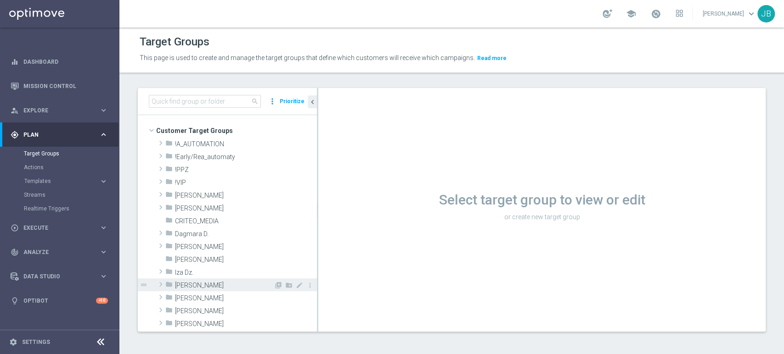
click at [198, 282] on span "[PERSON_NAME]" at bounding box center [224, 286] width 99 height 8
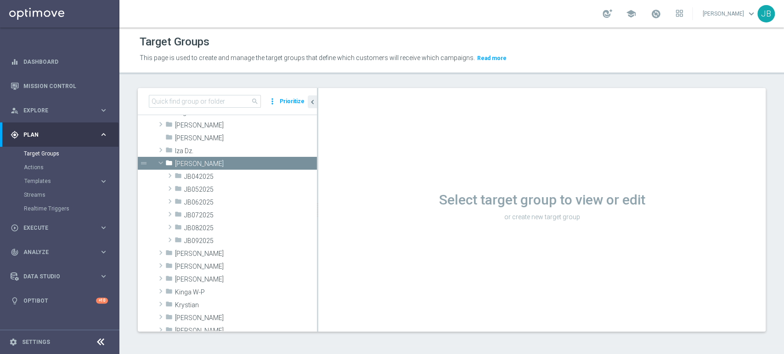
scroll to position [122, 0]
click at [257, 237] on span "JB092025" at bounding box center [229, 241] width 90 height 8
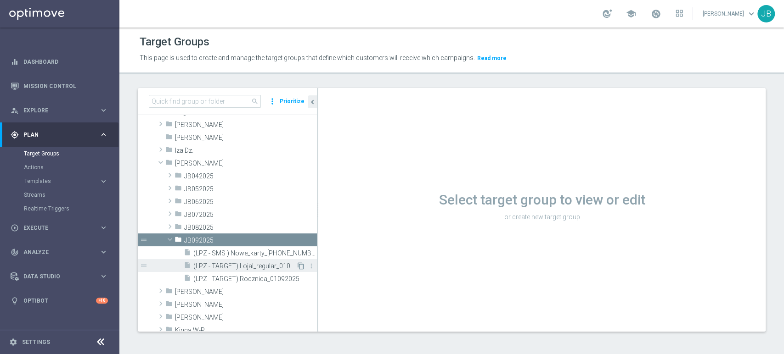
click at [297, 266] on icon "content_copy" at bounding box center [300, 266] width 7 height 7
click at [297, 254] on icon "content_copy" at bounding box center [300, 253] width 7 height 7
click at [297, 251] on icon "content_copy" at bounding box center [300, 253] width 7 height 7
click at [297, 252] on icon "content_copy" at bounding box center [300, 253] width 7 height 7
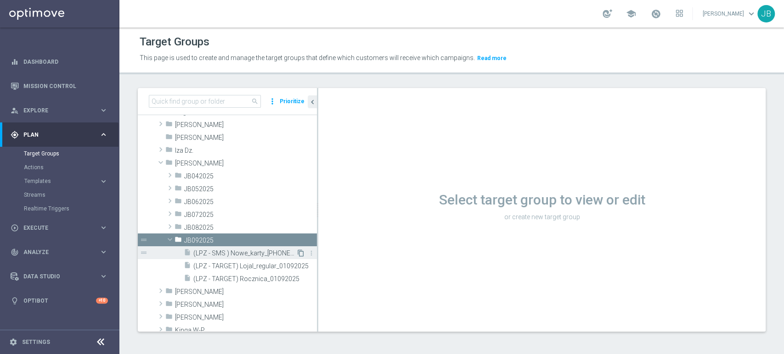
click at [297, 252] on icon "content_copy" at bounding box center [300, 253] width 7 height 7
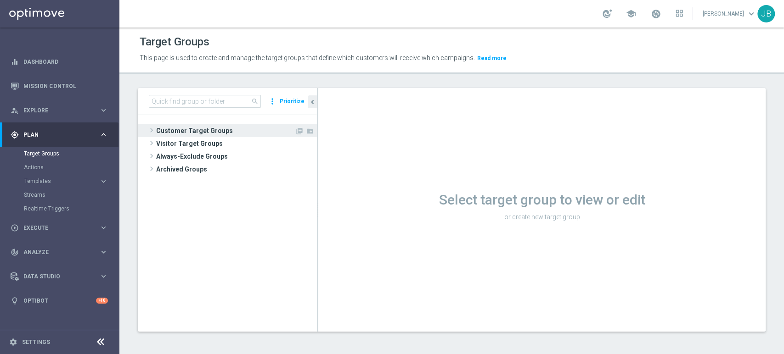
click at [259, 129] on span "Customer Target Groups" at bounding box center [225, 130] width 139 height 13
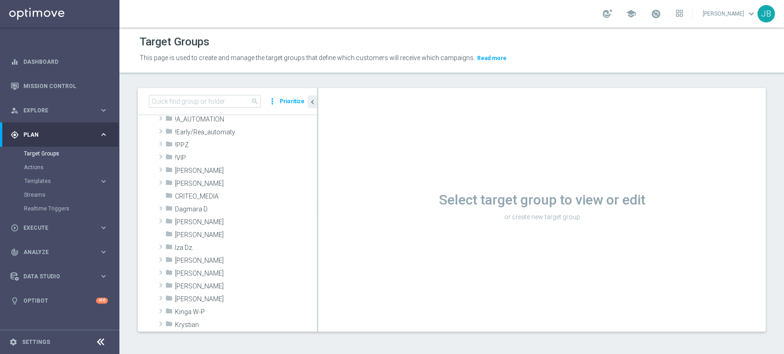
scroll to position [40, 0]
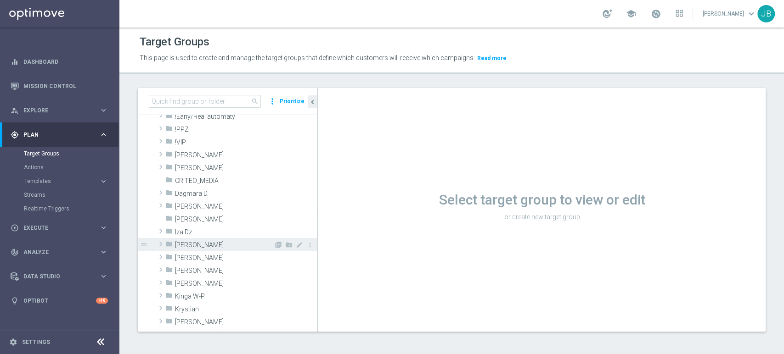
click at [236, 244] on span "[PERSON_NAME]" at bounding box center [224, 245] width 99 height 8
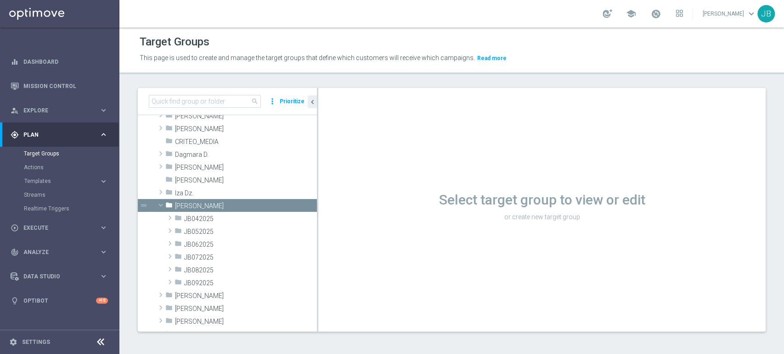
scroll to position [81, 0]
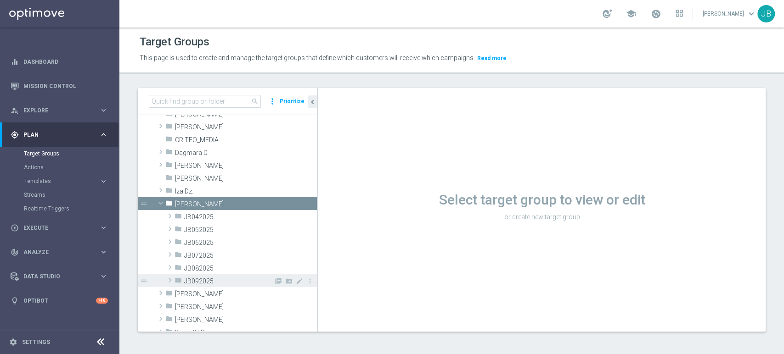
click at [222, 282] on span "JB092025" at bounding box center [229, 282] width 90 height 8
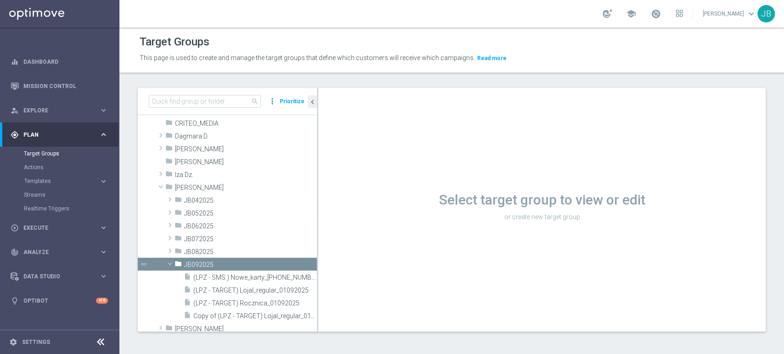
scroll to position [122, 0]
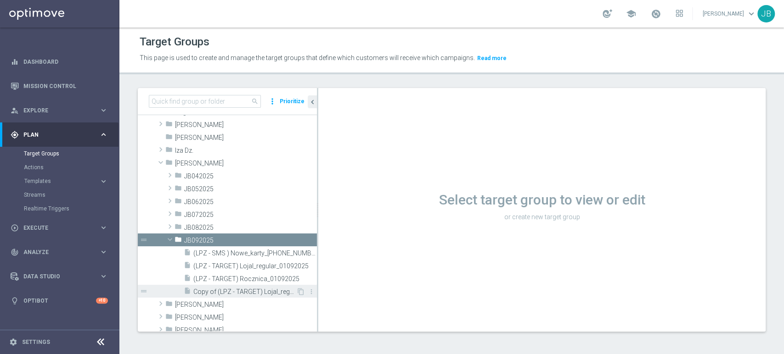
click at [274, 293] on span "Copy of (LPZ - TARGET) Lojal_regular_01092025" at bounding box center [244, 292] width 103 height 8
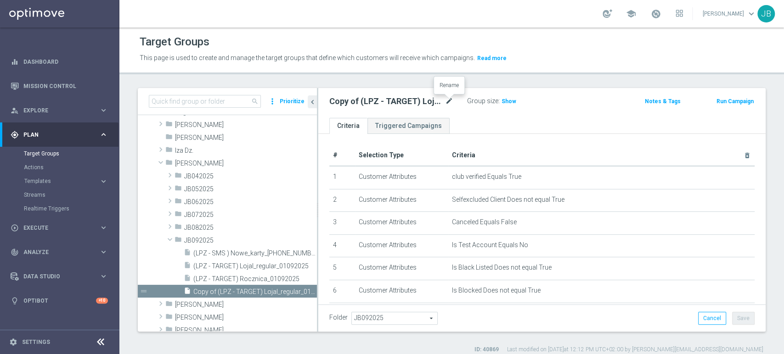
click at [448, 102] on icon "mode_edit" at bounding box center [449, 101] width 8 height 11
type input "(LPZ - TARGET) 25dni_sierpien_01092025"
click at [522, 139] on div "# Selection Type Criteria delete_forever 1 Customer Attributes club verified Eq…" at bounding box center [541, 301] width 447 height 334
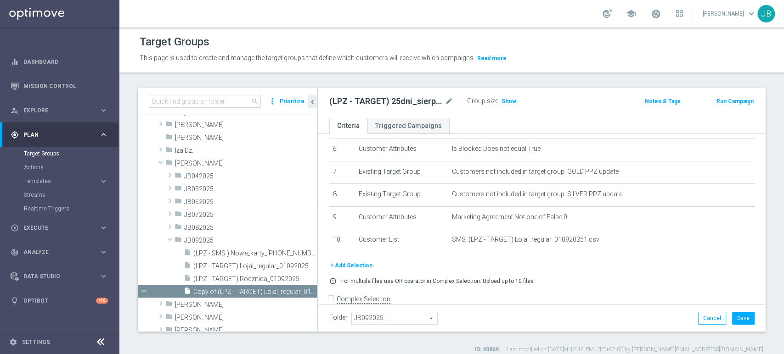
scroll to position [157, 0]
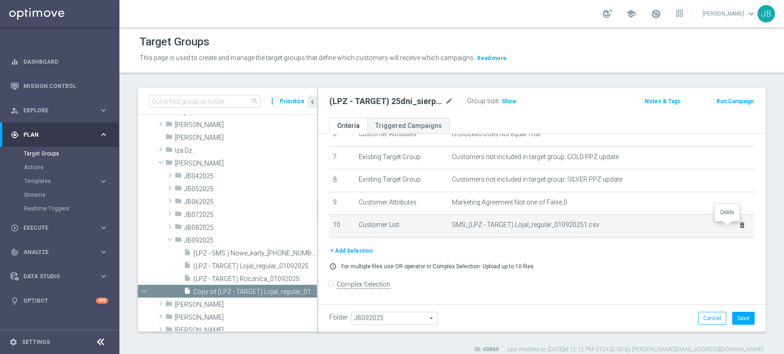
click at [738, 226] on icon "delete_forever" at bounding box center [741, 225] width 7 height 7
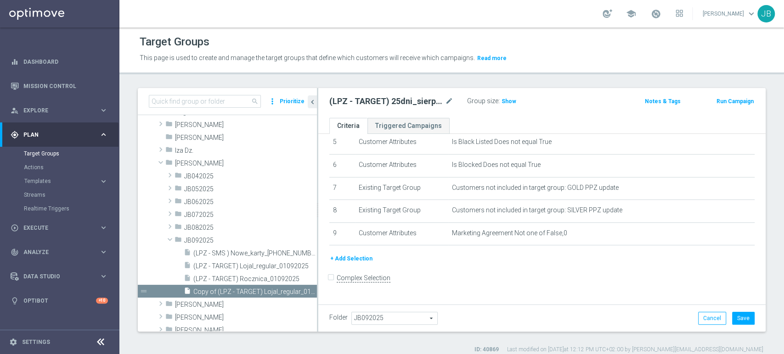
scroll to position [119, 0]
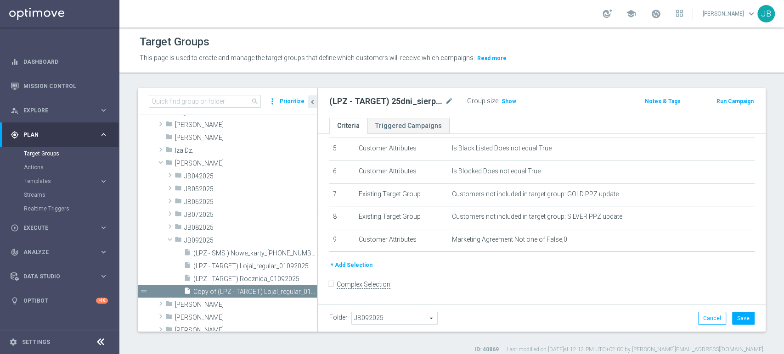
click at [350, 264] on button "+ Add Selection" at bounding box center [351, 265] width 44 height 10
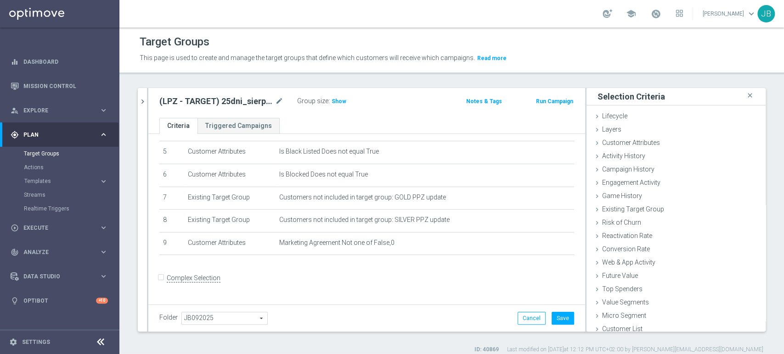
scroll to position [110, 0]
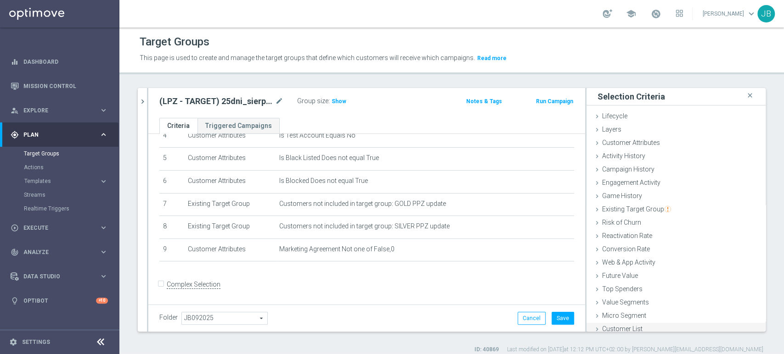
click at [602, 326] on span "Customer List" at bounding box center [622, 328] width 40 height 7
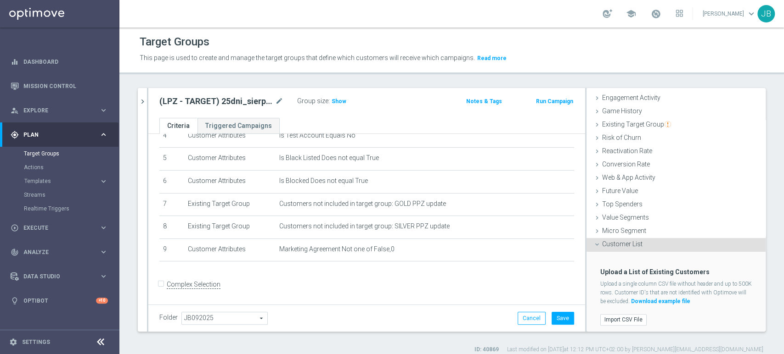
scroll to position [87, 0]
click at [606, 315] on label "Import CSV File" at bounding box center [623, 318] width 46 height 11
click at [0, 0] on input "Import CSV File" at bounding box center [0, 0] width 0 height 0
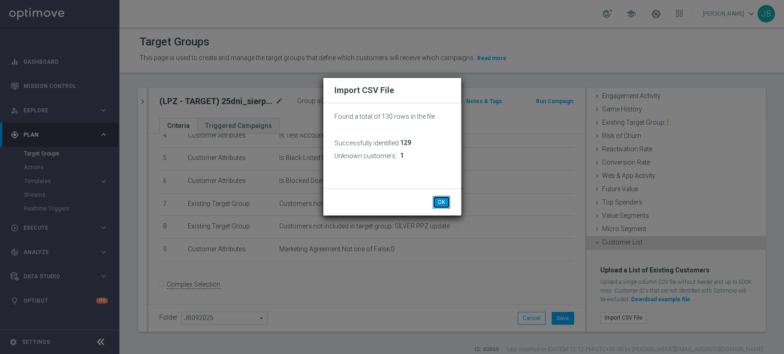
click at [437, 200] on button "OK" at bounding box center [440, 202] width 17 height 13
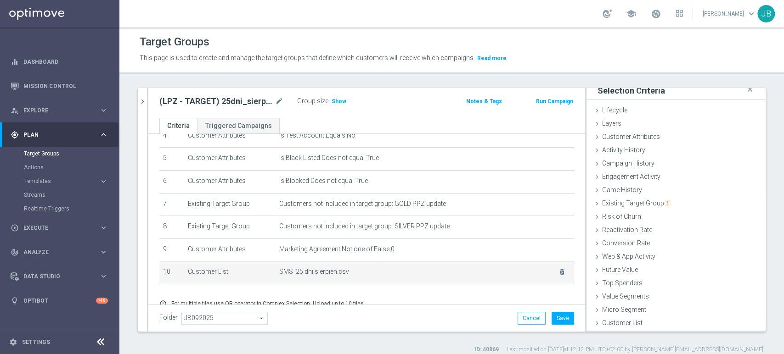
scroll to position [5, 0]
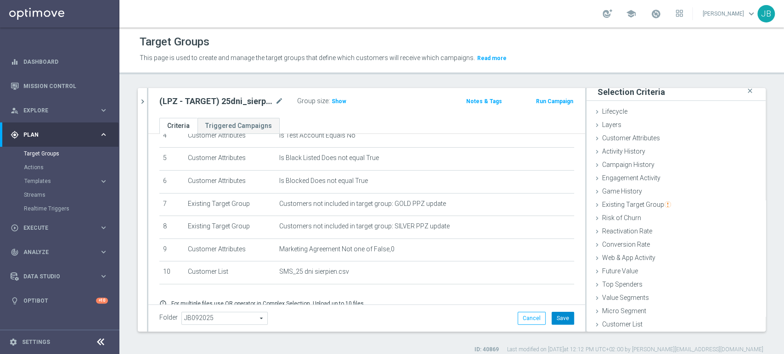
click at [551, 315] on button "Save" at bounding box center [562, 318] width 22 height 13
click at [337, 103] on span "Show" at bounding box center [338, 101] width 15 height 6
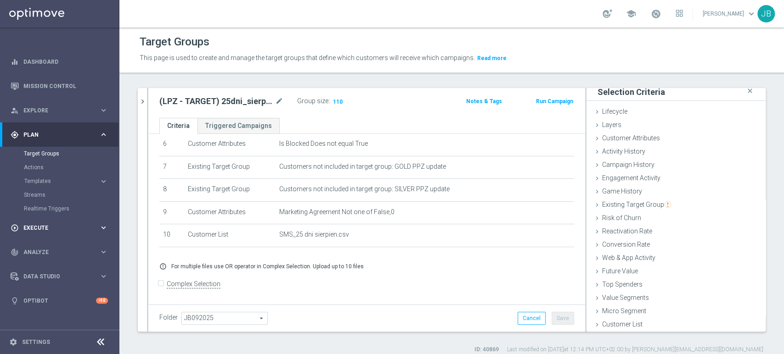
click at [39, 224] on div "play_circle_outline Execute" at bounding box center [55, 228] width 89 height 8
click at [61, 179] on link "Campaign Builder" at bounding box center [60, 177] width 72 height 7
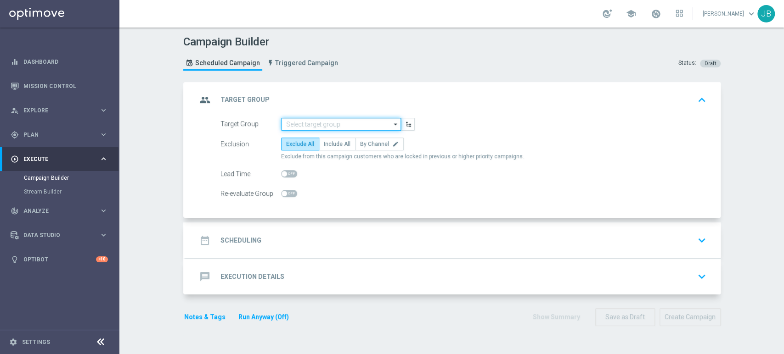
click at [302, 122] on input at bounding box center [341, 124] width 120 height 13
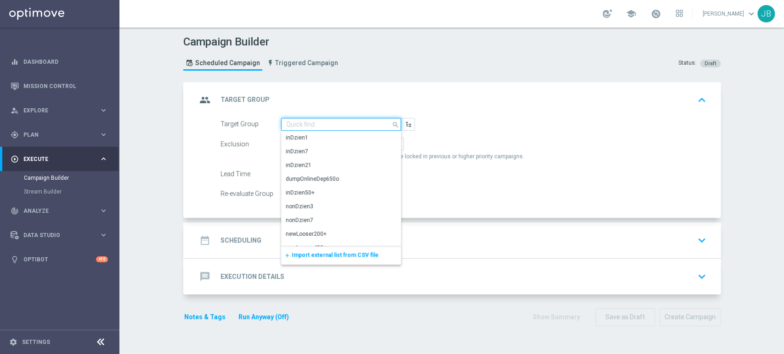
paste input "(LPZ - TARGET) 25dni_sierpien_01092025"
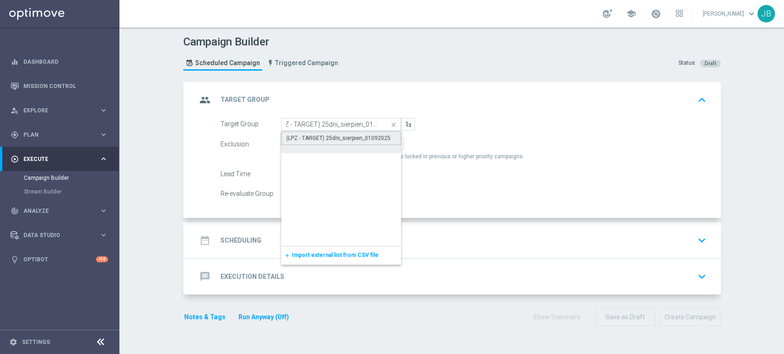
click at [304, 132] on div "(LPZ - TARGET) 25dni_sierpien_01092025" at bounding box center [341, 138] width 120 height 14
type input "(LPZ - TARGET) 25dni_sierpien_01092025"
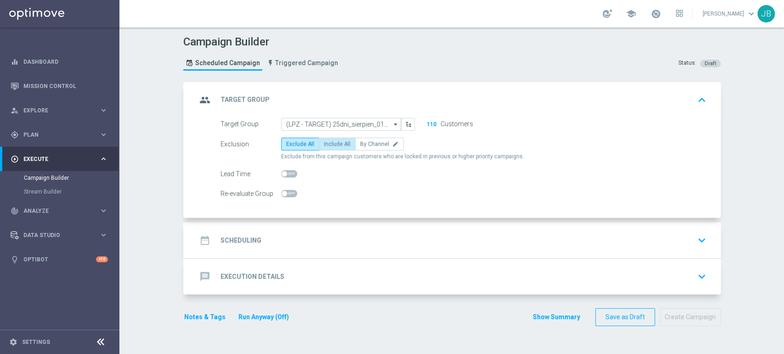
click at [319, 139] on label "Include All" at bounding box center [337, 144] width 37 height 13
click at [324, 143] on input "Include All" at bounding box center [327, 146] width 6 height 6
radio input "true"
click at [309, 247] on div "date_range Scheduling keyboard_arrow_down" at bounding box center [452, 240] width 513 height 17
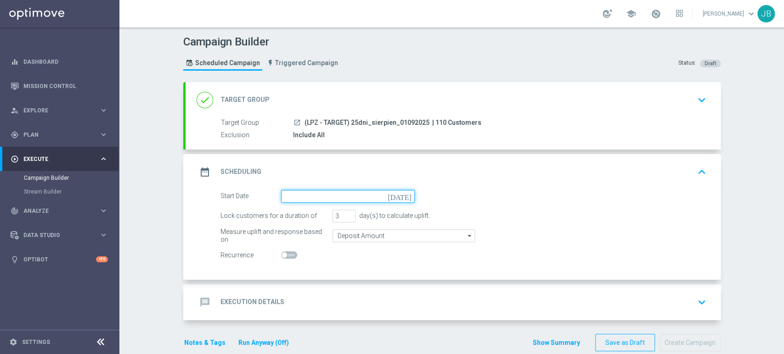
click at [312, 200] on input at bounding box center [348, 196] width 134 height 13
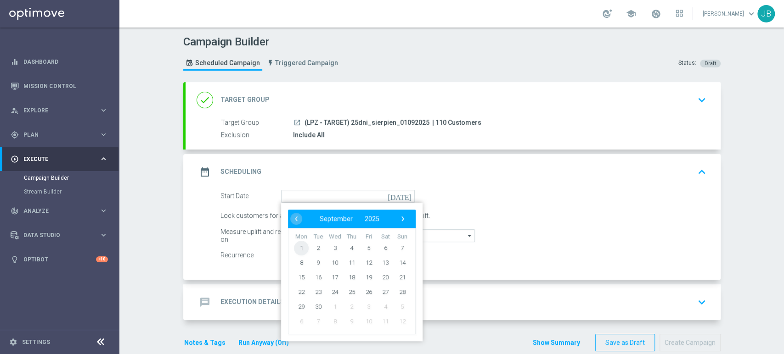
click at [299, 247] on span "1" at bounding box center [301, 248] width 15 height 15
type input "[DATE]"
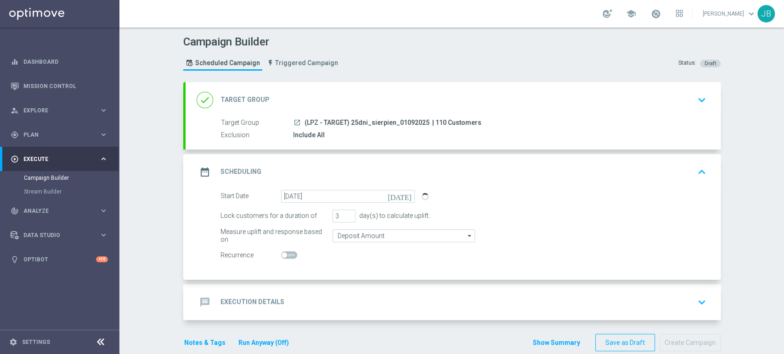
click at [312, 296] on div "message Execution Details keyboard_arrow_down" at bounding box center [452, 302] width 513 height 17
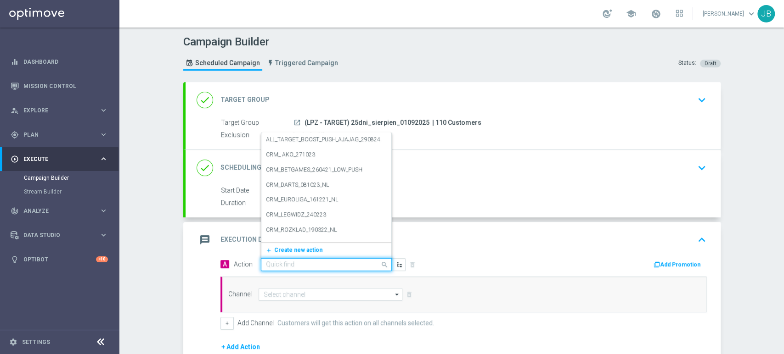
click at [278, 267] on input "text" at bounding box center [317, 265] width 102 height 8
click at [286, 252] on span "Create new action" at bounding box center [298, 250] width 48 height 6
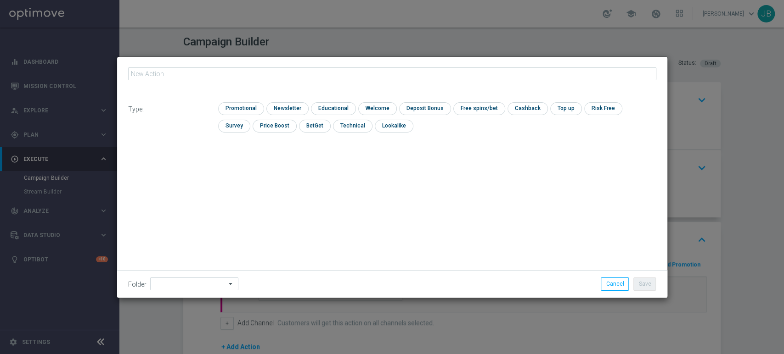
type input "(LPZ - TARGET) 25dni_sierpien_01092025"
click at [289, 110] on input "checkbox" at bounding box center [286, 108] width 40 height 12
checkbox input "true"
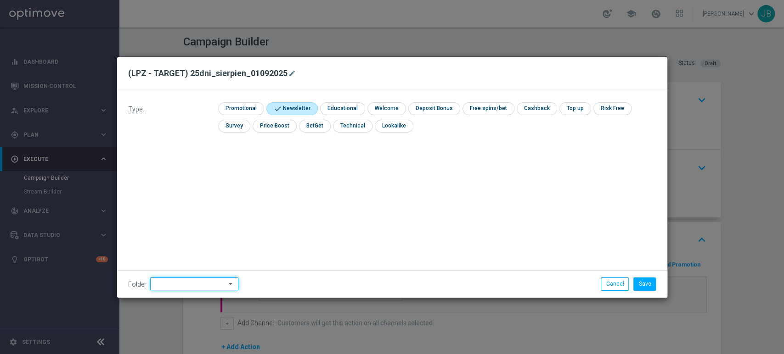
click at [178, 282] on input at bounding box center [194, 284] width 88 height 13
click at [195, 190] on div "[PERSON_NAME]" at bounding box center [192, 192] width 85 height 14
type input "[PERSON_NAME]"
click at [640, 282] on button "Save" at bounding box center [644, 284] width 22 height 13
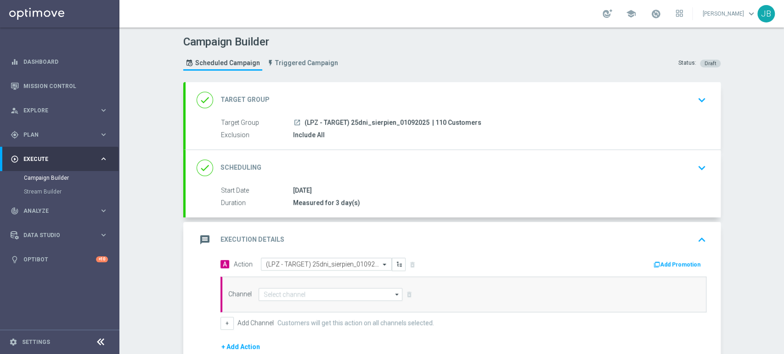
click at [325, 303] on div "Channel arrow_drop_down Show Selected 0 of 22 Target group only SMS" at bounding box center [463, 295] width 486 height 36
click at [326, 293] on input at bounding box center [330, 294] width 144 height 13
click at [327, 302] on div "SMS" at bounding box center [330, 309] width 145 height 14
type input "SMS"
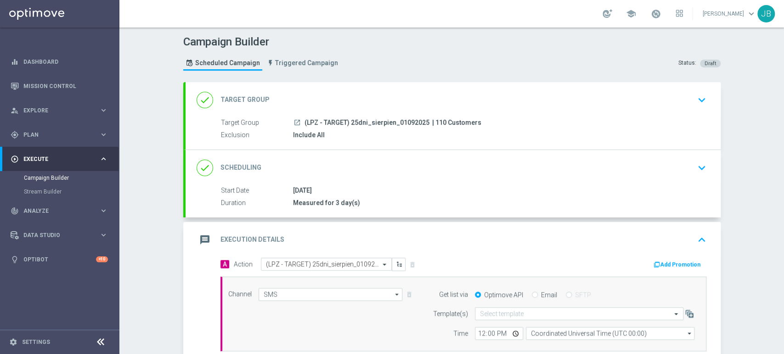
scroll to position [139, 0]
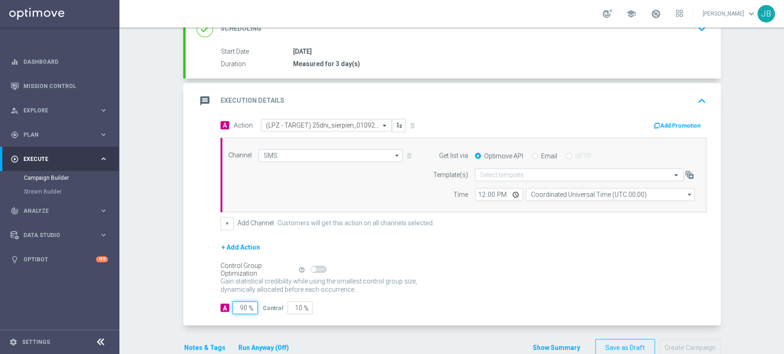
click at [240, 306] on input "90" at bounding box center [244, 308] width 25 height 13
type input "0"
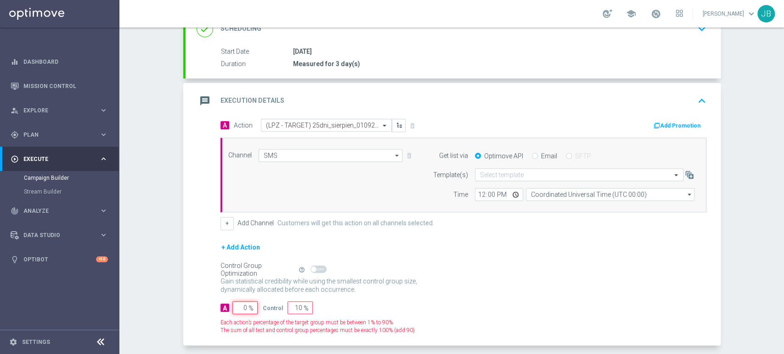
type input "100"
type input "0"
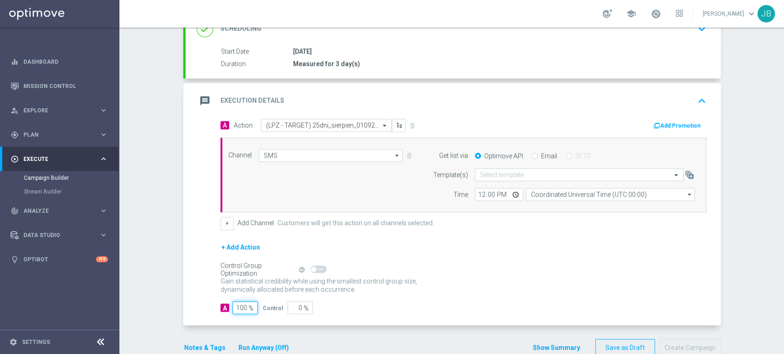
type input "100"
click at [484, 183] on form "Template(s) Select template Time 12:00 Coordinated Universal Time (UTC 00:00) C…" at bounding box center [561, 184] width 266 height 33
click at [484, 180] on div "Select template" at bounding box center [579, 174] width 208 height 13
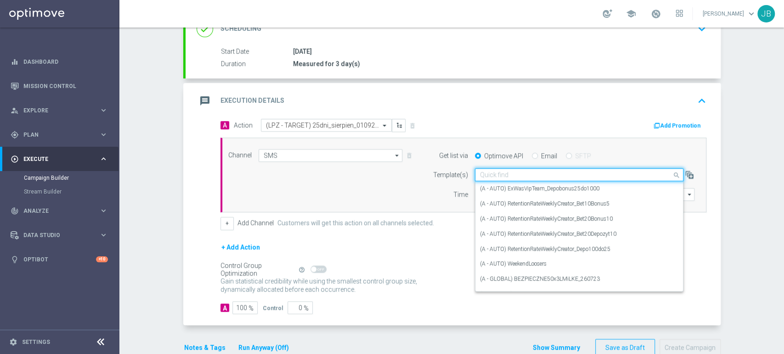
paste input "(LPZ - TARGET) 25dni_sierpien_01092025"
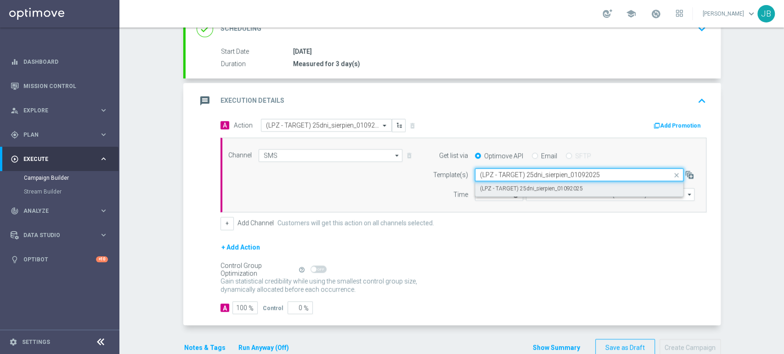
click at [482, 185] on label "(LPZ - TARGET) 25dni_sierpien_01092025" at bounding box center [531, 189] width 103 height 8
type input "(LPZ - TARGET) 25dni_sierpien_01092025"
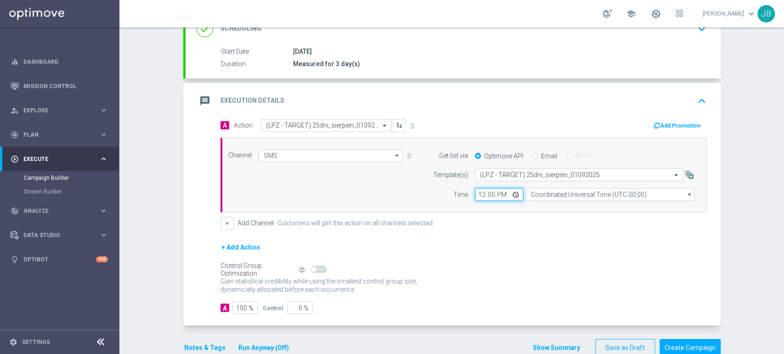
click at [478, 190] on input "12:00" at bounding box center [499, 194] width 48 height 13
click at [489, 189] on input "12:00" at bounding box center [499, 194] width 48 height 13
click at [489, 194] on input "12:00" at bounding box center [499, 194] width 48 height 13
type input "12:22"
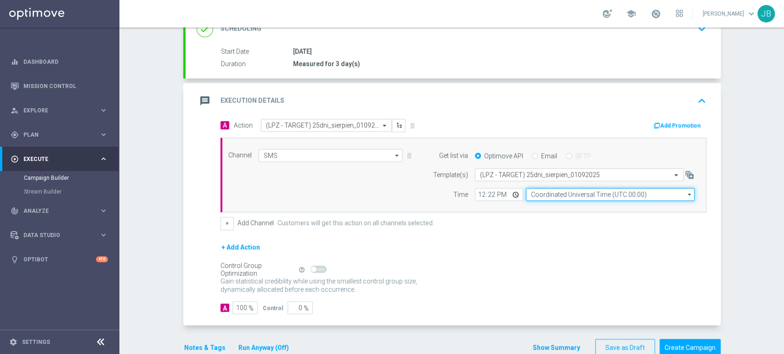
click at [533, 188] on input "Coordinated Universal Time (UTC 00:00)" at bounding box center [610, 194] width 168 height 13
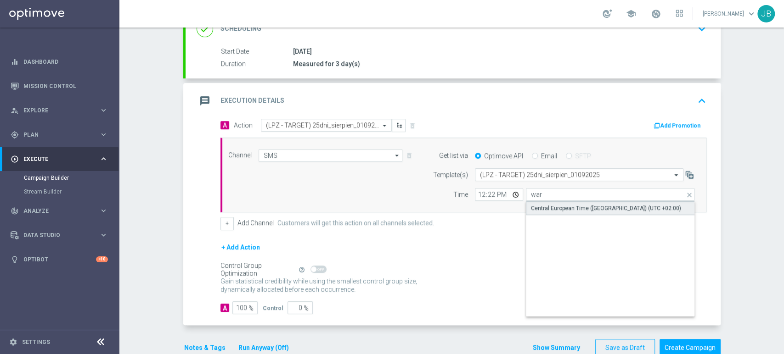
click at [534, 204] on div "Central European Time ([GEOGRAPHIC_DATA]) (UTC +02:00)" at bounding box center [606, 208] width 150 height 8
type input "Central European Time ([GEOGRAPHIC_DATA]) (UTC +02:00)"
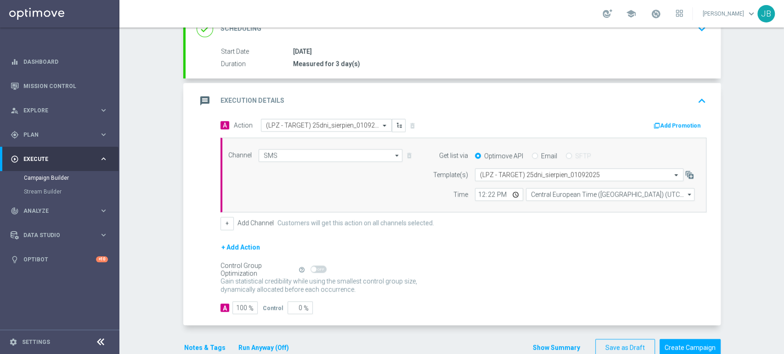
scroll to position [0, 0]
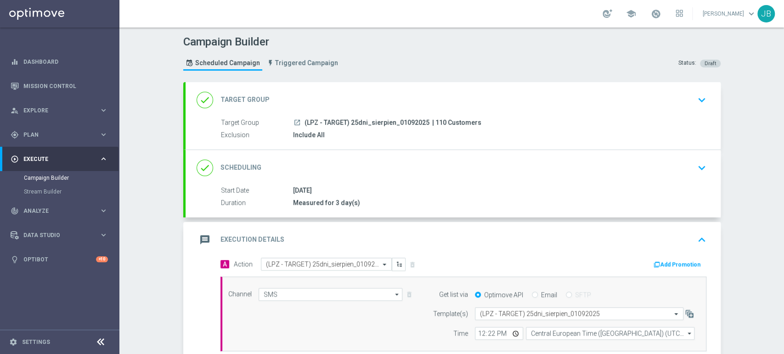
click at [641, 114] on div "done Target Group keyboard_arrow_down" at bounding box center [452, 100] width 535 height 36
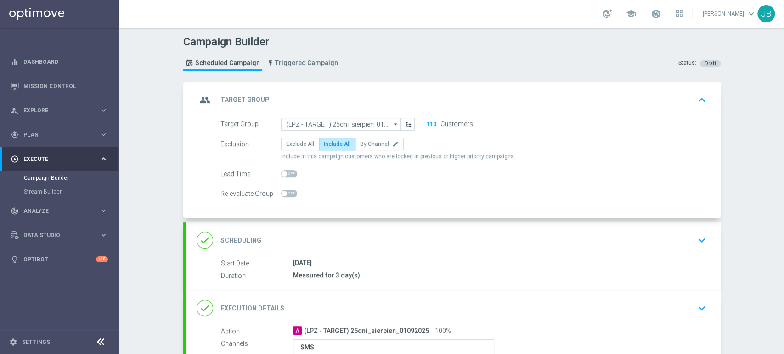
click at [634, 250] on div "done Scheduling keyboard_arrow_down" at bounding box center [452, 241] width 535 height 36
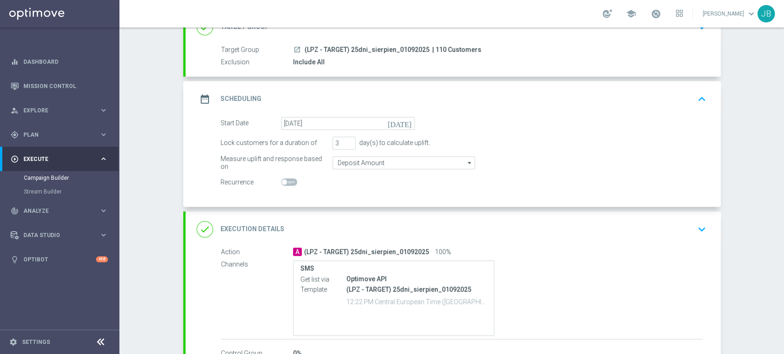
scroll to position [81, 0]
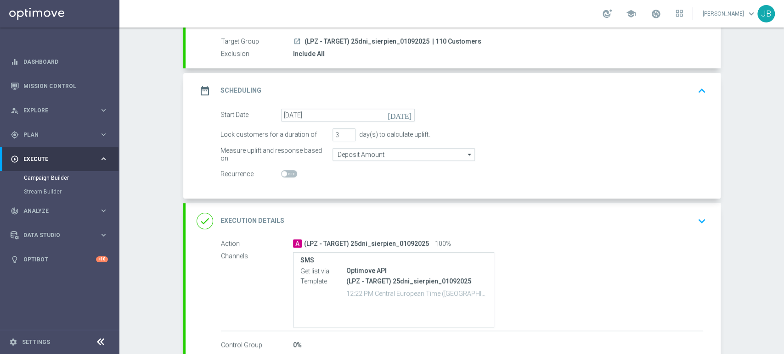
click at [681, 223] on div "done Execution Details keyboard_arrow_down" at bounding box center [452, 221] width 513 height 17
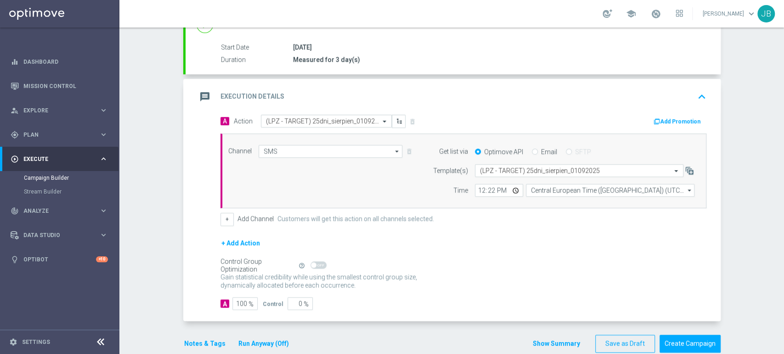
scroll to position [145, 0]
click at [783, 65] on div "Campaign Builder Scheduled Campaign Triggered Campaign Status: Draft done Targe…" at bounding box center [451, 191] width 664 height 327
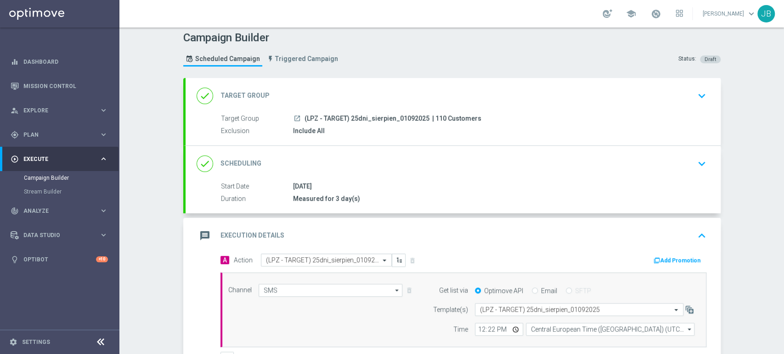
scroll to position [0, 0]
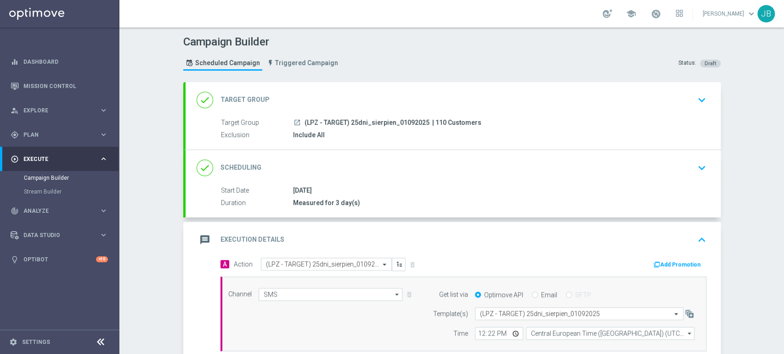
drag, startPoint x: 783, startPoint y: 106, endPoint x: 783, endPoint y: 258, distance: 152.4
click at [783, 258] on div "Campaign Builder Scheduled Campaign Triggered Campaign Status: Draft done Targe…" at bounding box center [451, 191] width 664 height 327
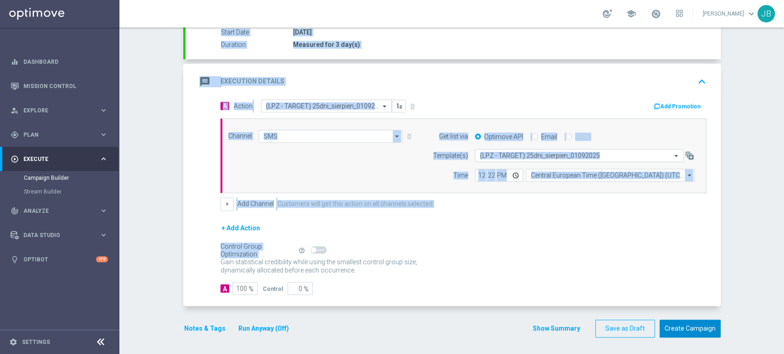
click at [666, 325] on button "Create Campaign" at bounding box center [689, 329] width 61 height 18
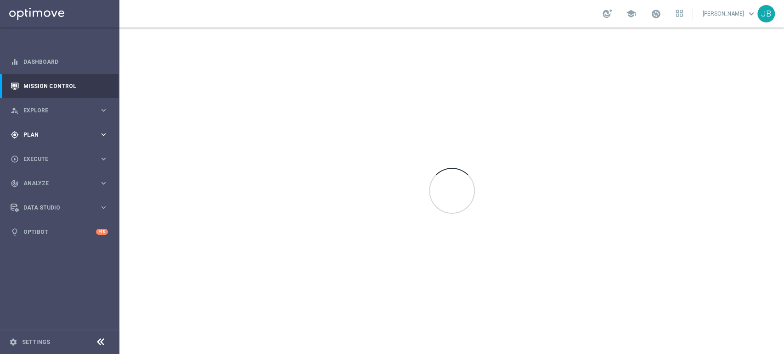
click at [66, 128] on div "gps_fixed Plan keyboard_arrow_right" at bounding box center [59, 135] width 118 height 24
click at [58, 151] on link "Target Groups" at bounding box center [60, 153] width 72 height 7
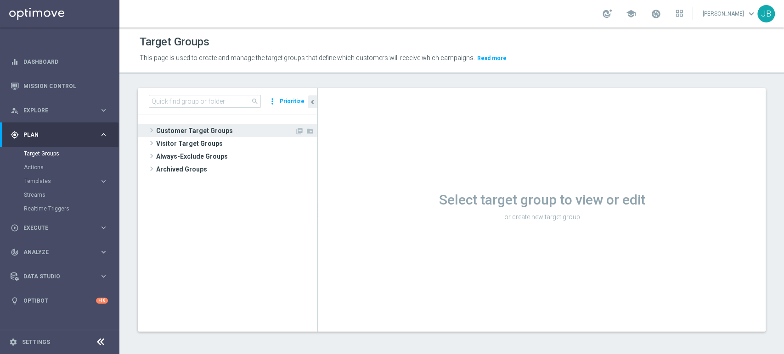
click at [238, 127] on span "Customer Target Groups" at bounding box center [225, 130] width 139 height 13
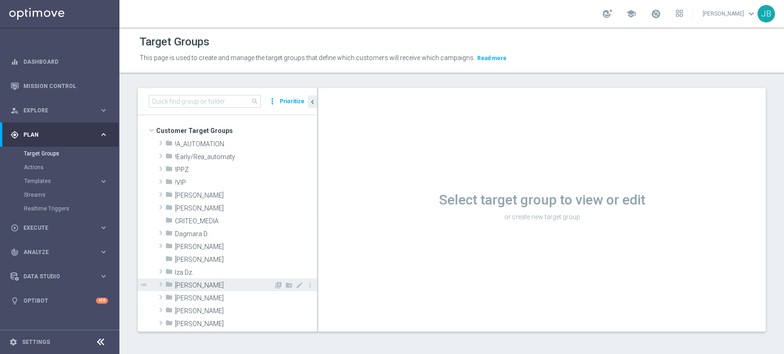
click at [209, 286] on span "[PERSON_NAME]" at bounding box center [224, 286] width 99 height 8
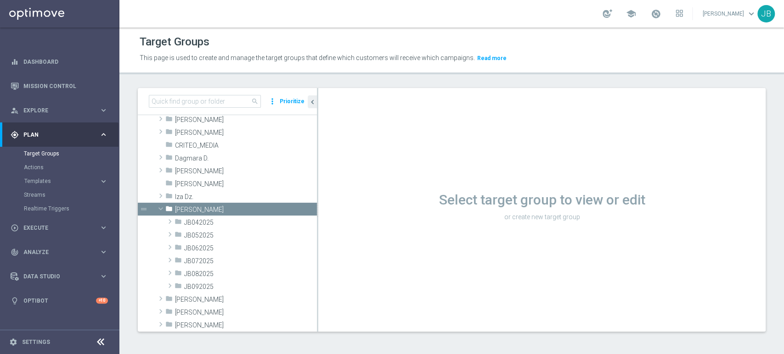
scroll to position [102, 0]
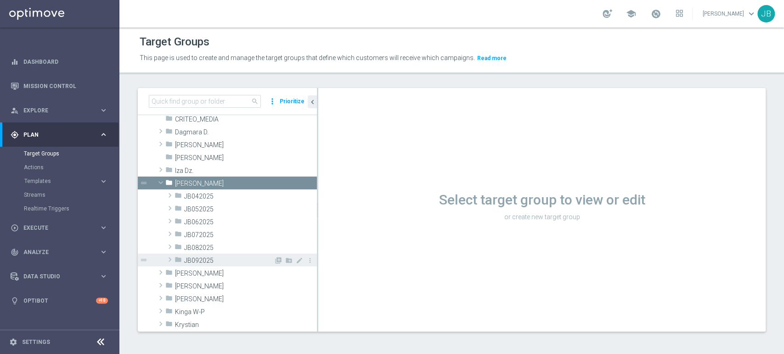
click at [234, 256] on div "folder JB092025" at bounding box center [223, 260] width 99 height 13
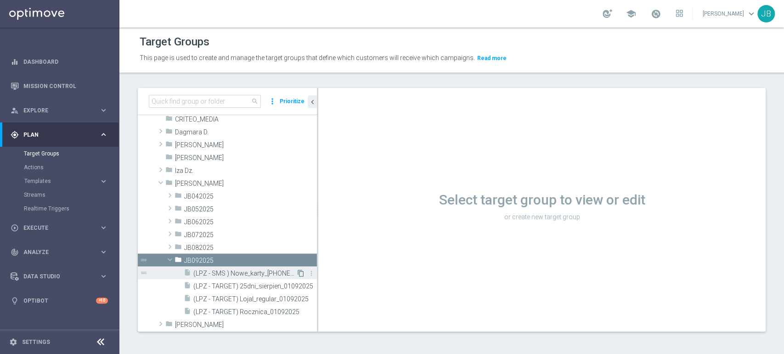
click at [297, 276] on icon "content_copy" at bounding box center [300, 273] width 7 height 7
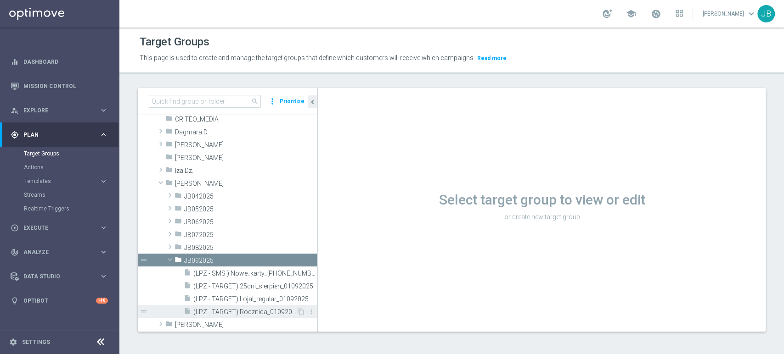
click at [296, 315] on div "content_copy more_vert" at bounding box center [306, 313] width 20 height 10
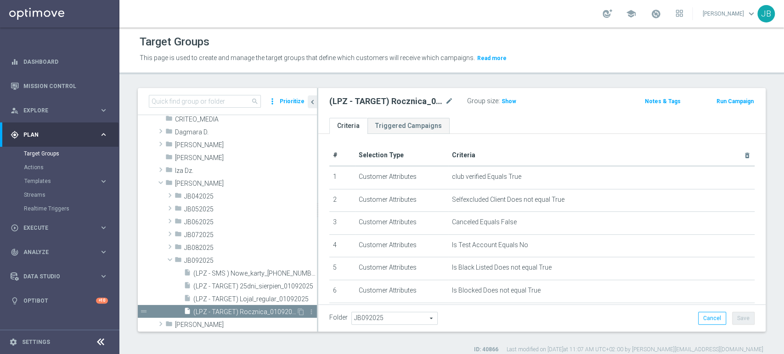
click at [293, 307] on div "drag_handle" at bounding box center [227, 311] width 179 height 13
click at [297, 309] on icon "content_copy" at bounding box center [300, 311] width 7 height 7
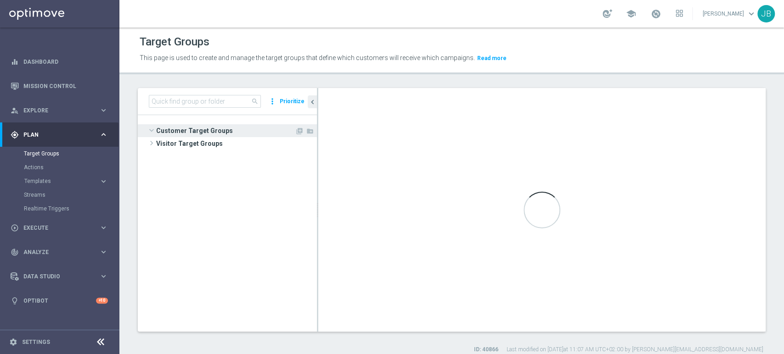
scroll to position [154, 0]
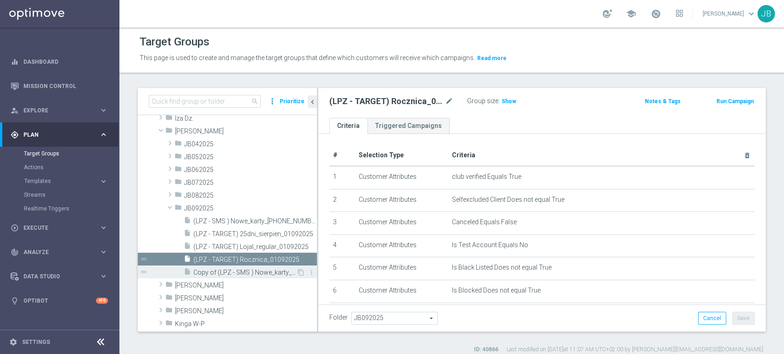
click at [258, 270] on span "Copy of (LPZ - SMS ) Nowe_karty_[PHONE_NUMBER]" at bounding box center [244, 273] width 103 height 8
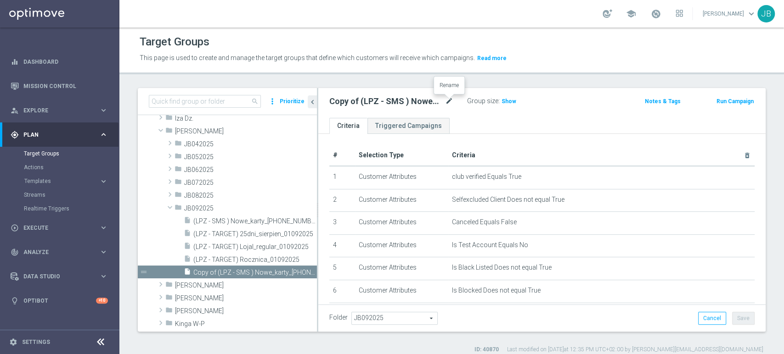
click at [449, 105] on icon "mode_edit" at bounding box center [449, 101] width 8 height 11
type input "(LPZ - SMS) Gratulacje_lojal_V_01092025"
click at [612, 140] on div "# Selection Type Criteria delete_forever 1 Customer Attributes club verified Eq…" at bounding box center [541, 301] width 447 height 334
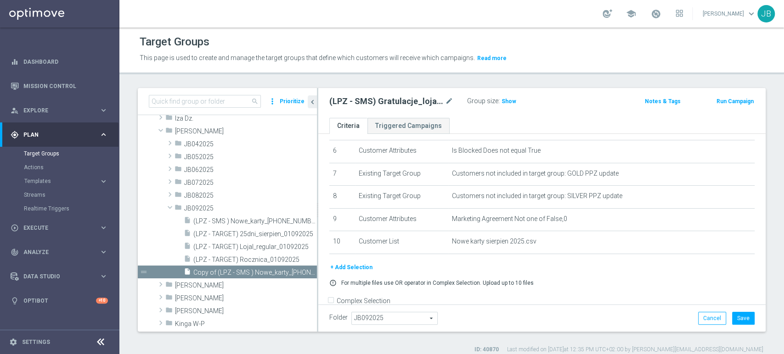
scroll to position [157, 0]
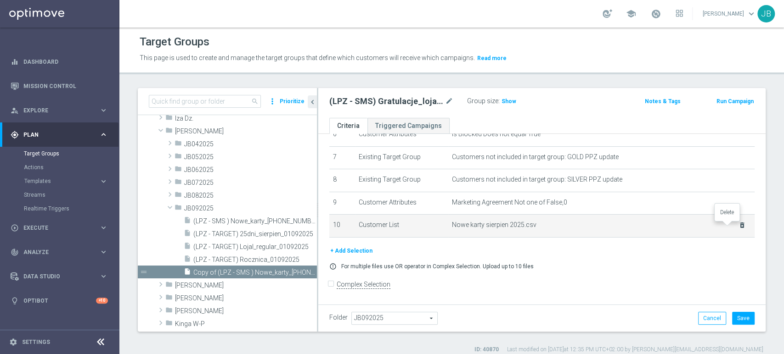
click at [738, 228] on icon "delete_forever" at bounding box center [741, 225] width 7 height 7
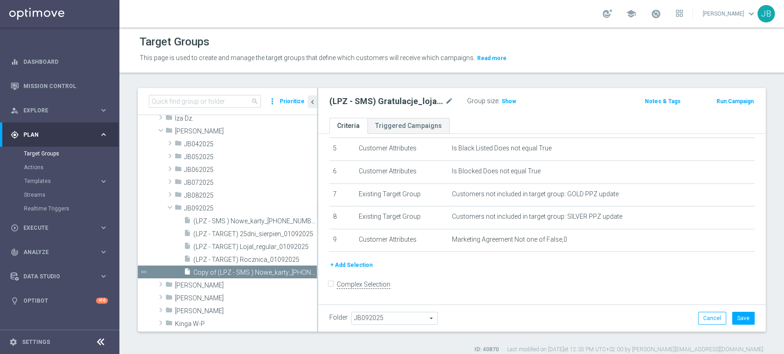
click at [367, 270] on button "+ Add Selection" at bounding box center [351, 265] width 44 height 10
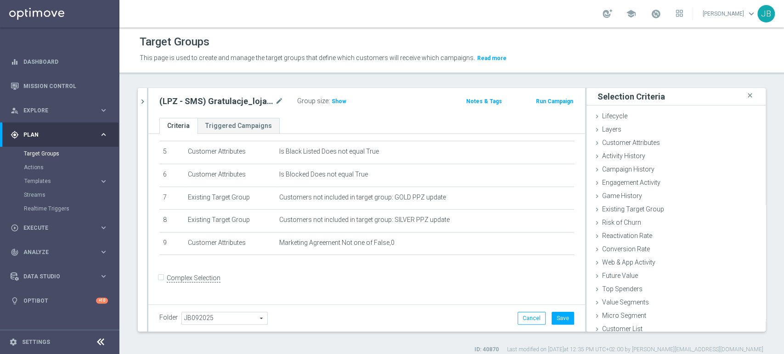
scroll to position [110, 0]
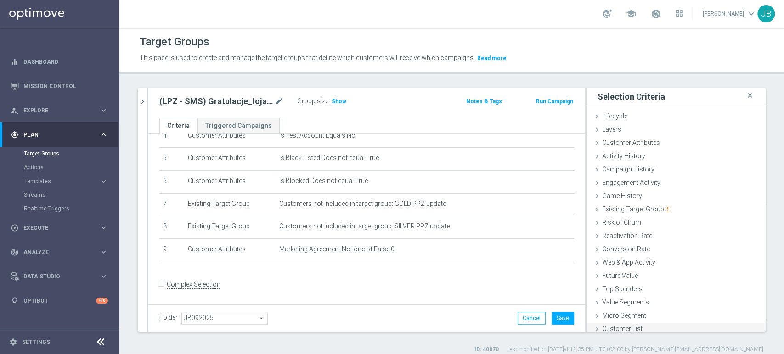
click at [624, 323] on div "Customer List done" at bounding box center [675, 330] width 179 height 14
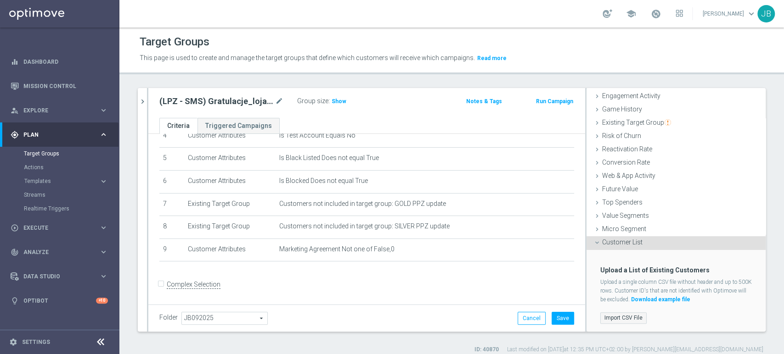
click at [617, 320] on label "Import CSV File" at bounding box center [623, 318] width 46 height 11
click at [0, 0] on input "Import CSV File" at bounding box center [0, 0] width 0 height 0
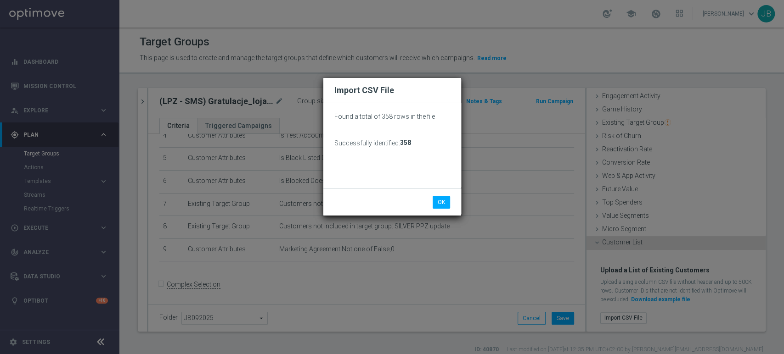
click at [441, 212] on div "OK Cancel" at bounding box center [392, 202] width 138 height 27
click at [441, 209] on div "OK Cancel" at bounding box center [392, 202] width 138 height 27
click at [441, 207] on button "OK" at bounding box center [440, 202] width 17 height 13
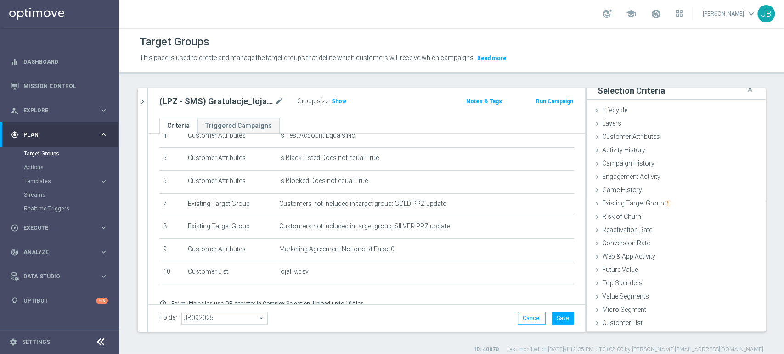
scroll to position [5, 0]
click at [555, 326] on div "Folder JB092025 JB092025 arrow_drop_down search Cancel Save Saving..." at bounding box center [366, 318] width 437 height 27
click at [556, 319] on button "Save" at bounding box center [562, 318] width 22 height 13
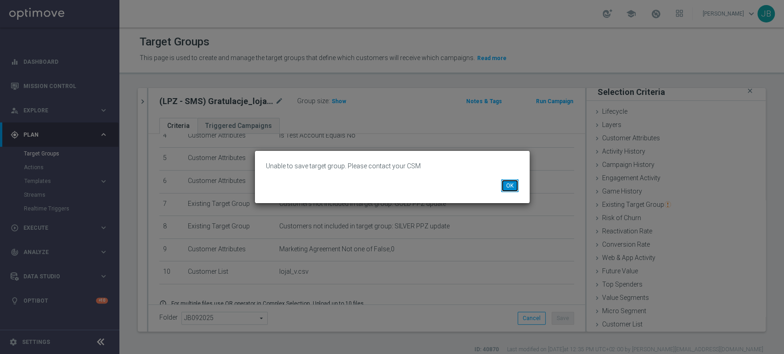
click at [508, 185] on button "OK" at bounding box center [509, 185] width 17 height 13
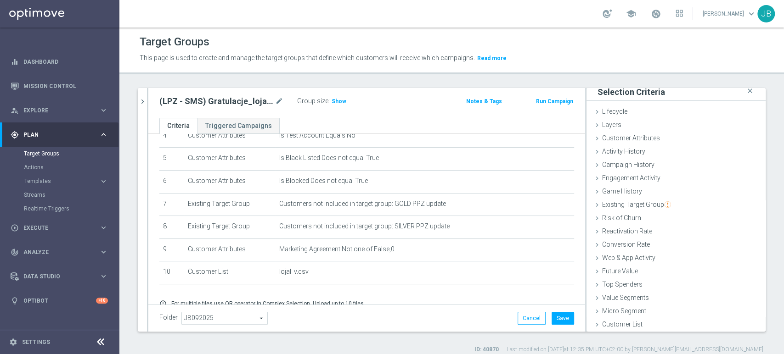
scroll to position [147, 0]
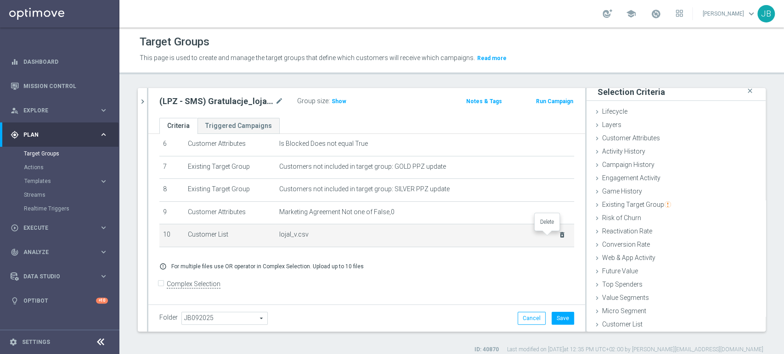
click at [558, 233] on icon "delete_forever" at bounding box center [561, 234] width 7 height 7
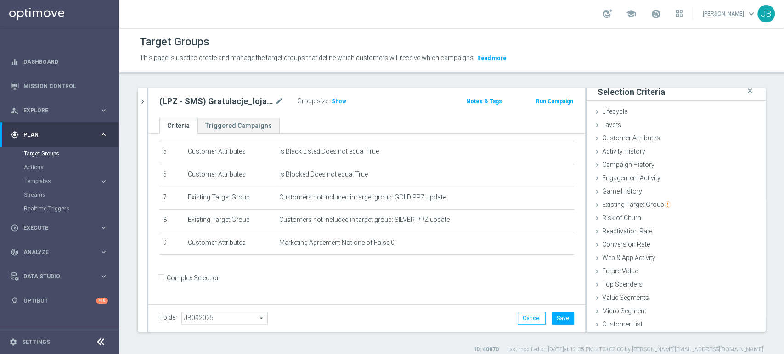
scroll to position [110, 0]
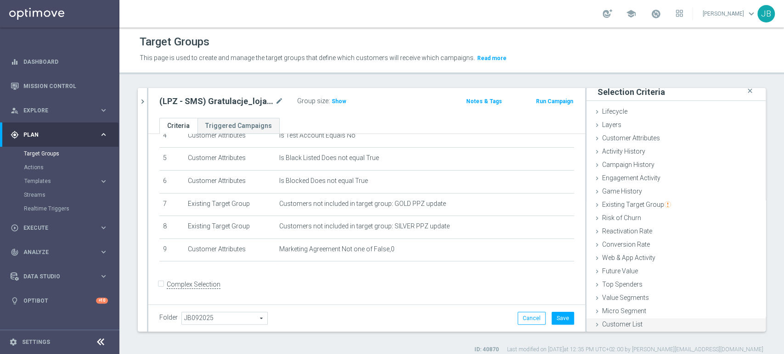
click at [625, 323] on span "Customer List" at bounding box center [622, 324] width 40 height 7
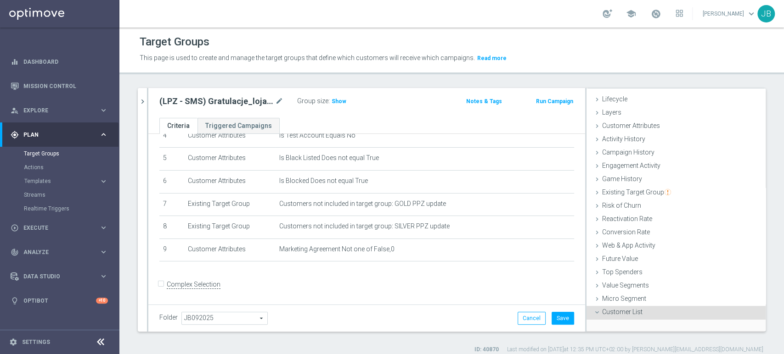
scroll to position [87, 0]
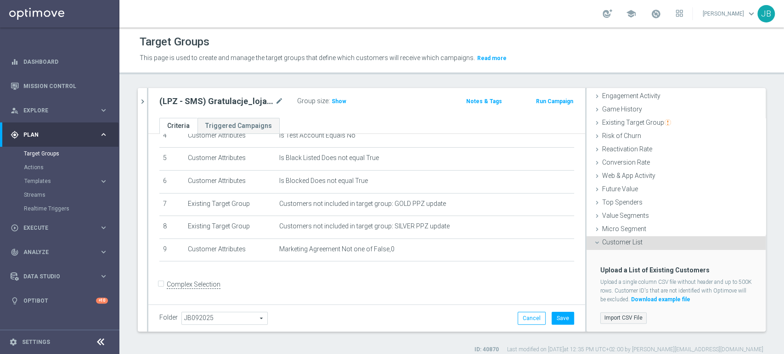
click at [611, 317] on label "Import CSV File" at bounding box center [623, 318] width 46 height 11
click at [0, 0] on input "Import CSV File" at bounding box center [0, 0] width 0 height 0
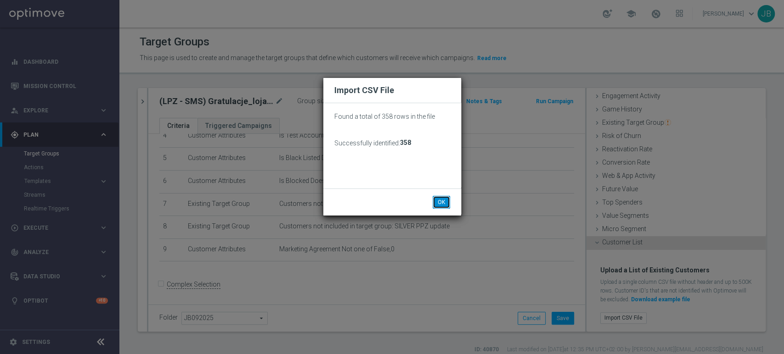
click at [443, 204] on button "OK" at bounding box center [440, 202] width 17 height 13
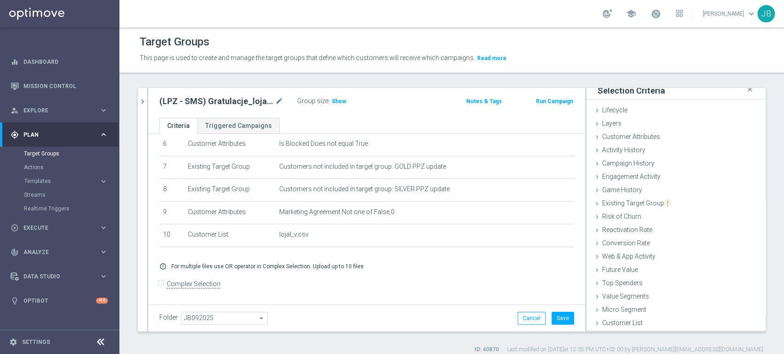
scroll to position [5, 0]
click at [559, 321] on button "Save" at bounding box center [562, 318] width 22 height 13
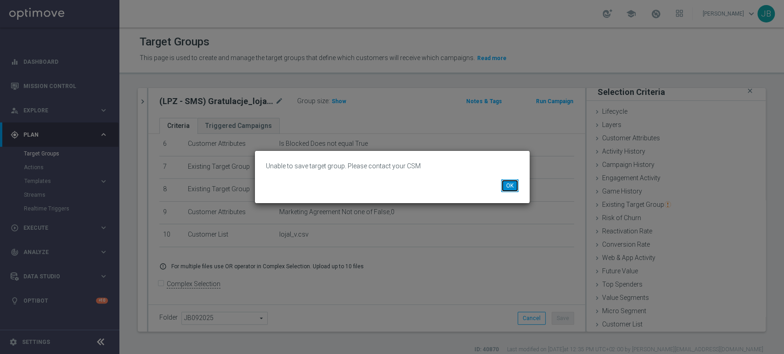
click at [512, 183] on button "OK" at bounding box center [509, 185] width 17 height 13
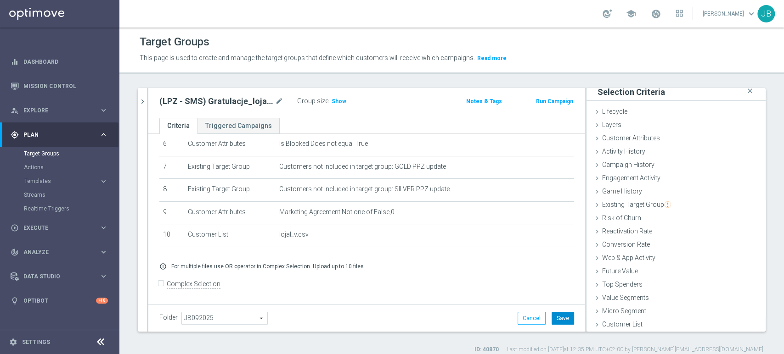
click at [560, 317] on button "Save" at bounding box center [562, 318] width 22 height 13
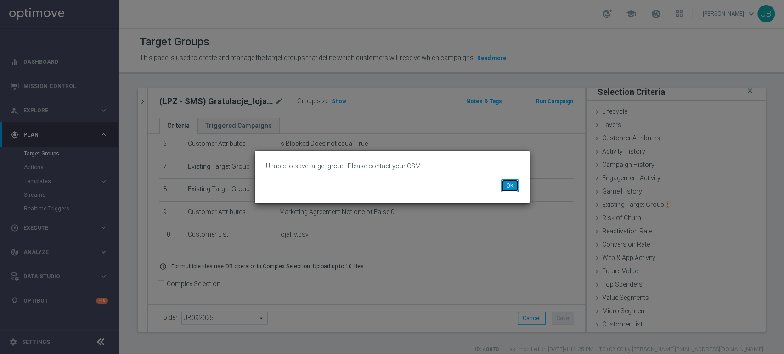
click at [508, 189] on button "OK" at bounding box center [509, 185] width 17 height 13
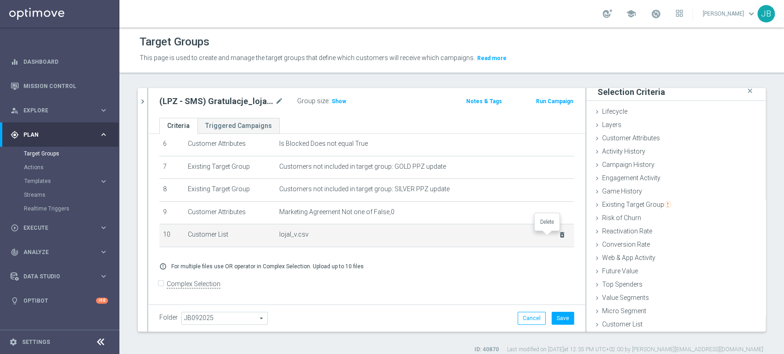
click at [558, 236] on icon "delete_forever" at bounding box center [561, 234] width 7 height 7
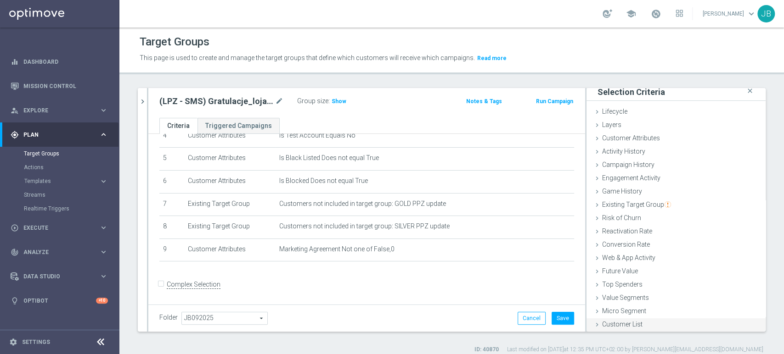
click at [644, 324] on div "Customer List done selection saved" at bounding box center [675, 326] width 179 height 14
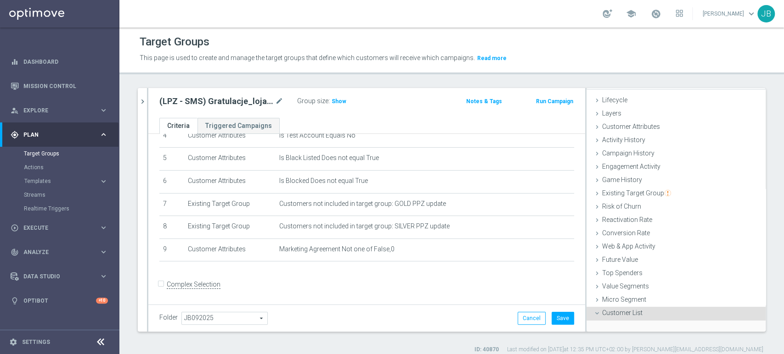
scroll to position [87, 0]
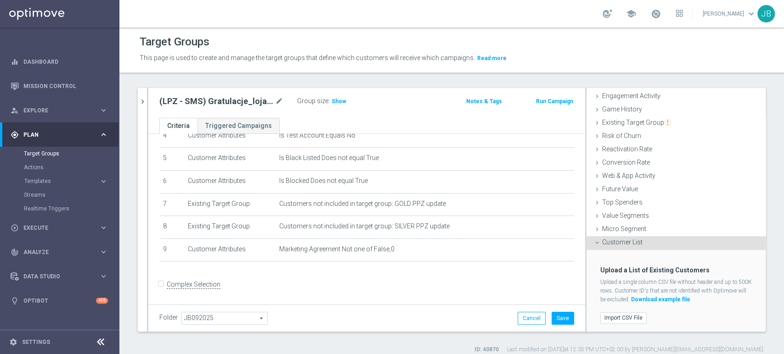
click at [626, 311] on div "Import CSV File" at bounding box center [675, 318] width 165 height 15
click at [625, 313] on label "Import CSV File" at bounding box center [623, 318] width 46 height 11
click at [0, 0] on input "Import CSV File" at bounding box center [0, 0] width 0 height 0
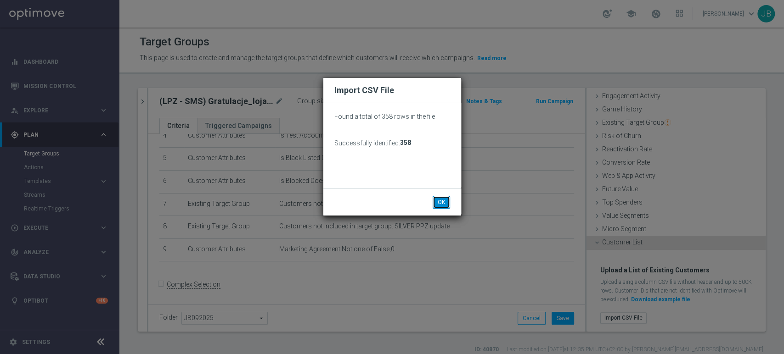
click at [442, 199] on button "OK" at bounding box center [440, 202] width 17 height 13
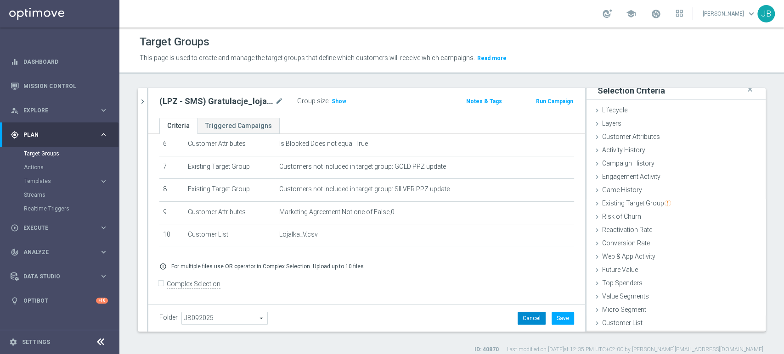
scroll to position [5, 0]
click at [535, 316] on button "Cancel" at bounding box center [531, 318] width 28 height 13
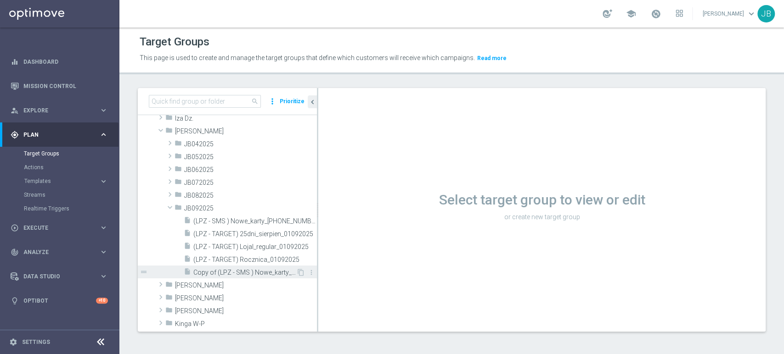
click at [253, 269] on span "Copy of (LPZ - SMS ) Nowe_karty_[PHONE_NUMBER]" at bounding box center [244, 273] width 103 height 8
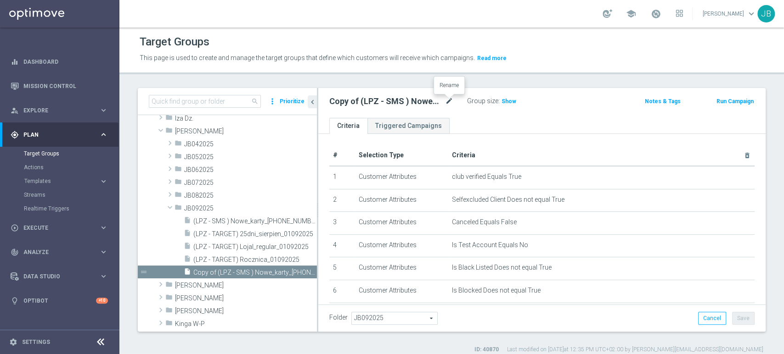
click at [448, 101] on icon "mode_edit" at bounding box center [449, 101] width 8 height 11
type input "(LPZ - SMS) Gratulacje_lojal_V_01092025"
click at [479, 121] on ul "Criteria Triggered Campaigns" at bounding box center [541, 126] width 447 height 16
click at [736, 317] on button "Save" at bounding box center [743, 318] width 22 height 13
click at [0, 0] on span "Saving..." at bounding box center [0, 0] width 0 height 0
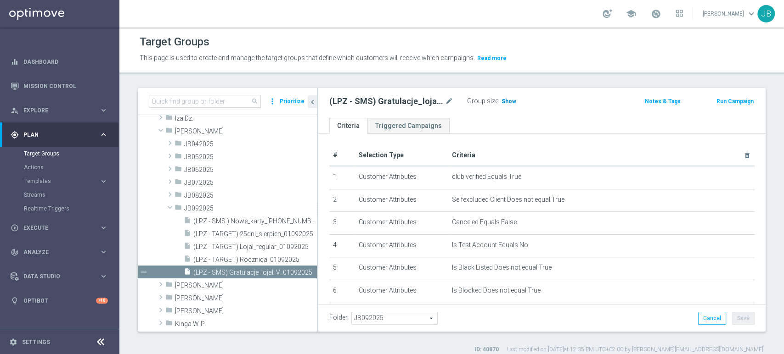
click at [510, 96] on h3 "Show" at bounding box center [508, 101] width 17 height 10
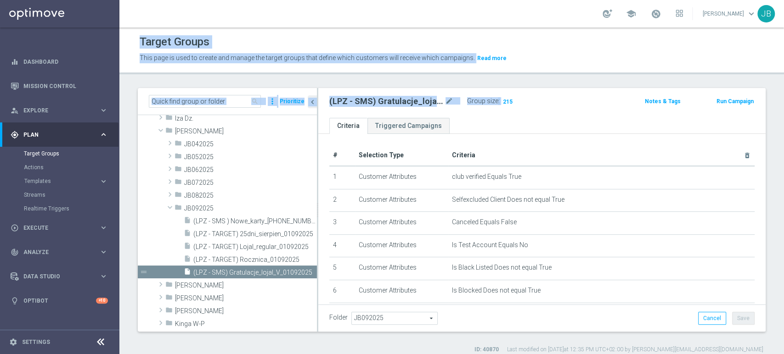
drag, startPoint x: 510, startPoint y: 96, endPoint x: 118, endPoint y: 126, distance: 392.7
click at [118, 126] on main "equalizer Dashboard Mission Control" at bounding box center [392, 177] width 784 height 354
click at [50, 218] on div "play_circle_outline Execute keyboard_arrow_right" at bounding box center [59, 228] width 118 height 24
click at [53, 180] on link "Campaign Builder" at bounding box center [60, 177] width 72 height 7
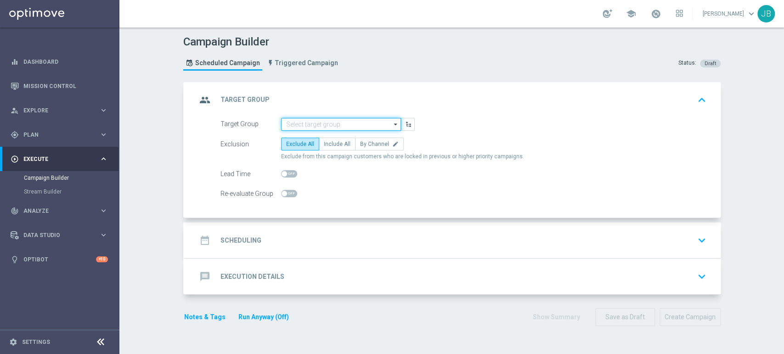
click at [284, 124] on input at bounding box center [341, 124] width 120 height 13
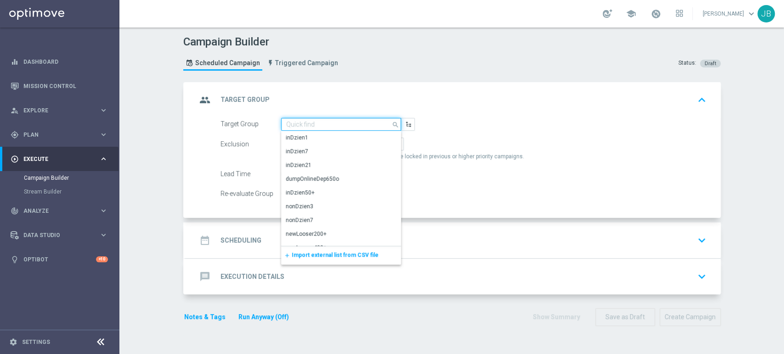
paste input "(LPZ - SMS) Gratulacje_lojal_V_01092025"
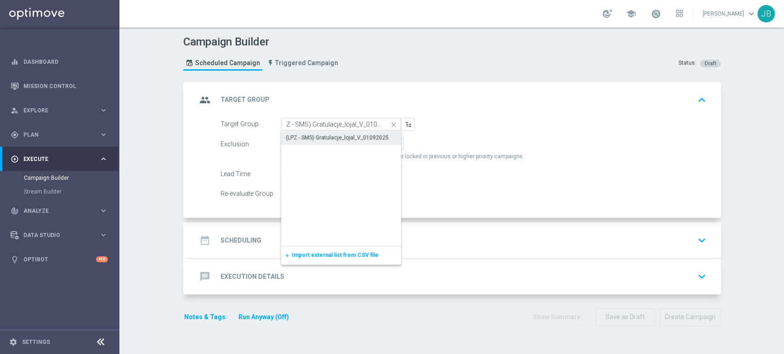
click at [290, 134] on div "(LPZ - SMS) Gratulacje_lojal_V_01092025" at bounding box center [337, 138] width 103 height 8
type input "(LPZ - SMS) Gratulacje_lojal_V_01092025"
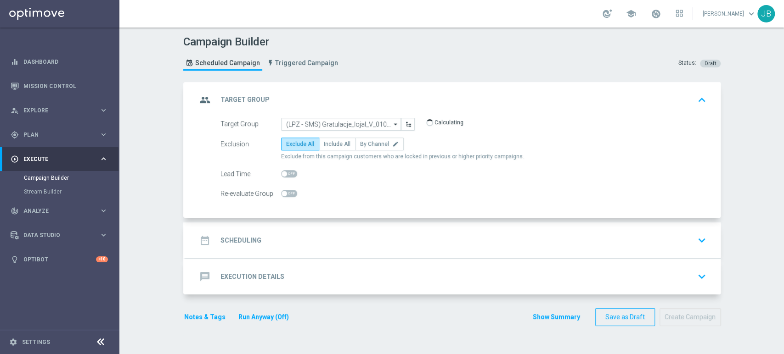
click at [294, 244] on div "date_range Scheduling keyboard_arrow_down" at bounding box center [452, 240] width 513 height 17
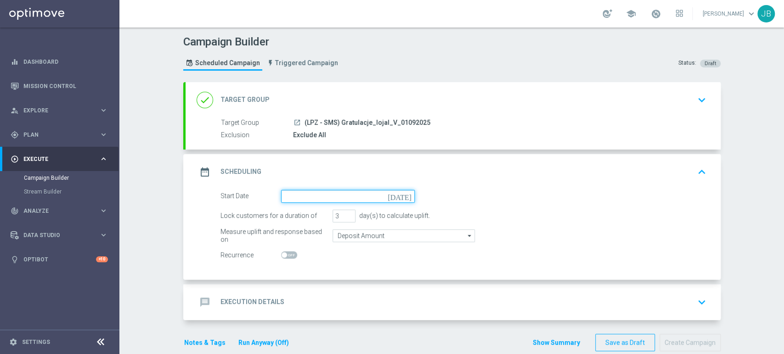
click at [286, 201] on input at bounding box center [348, 196] width 134 height 13
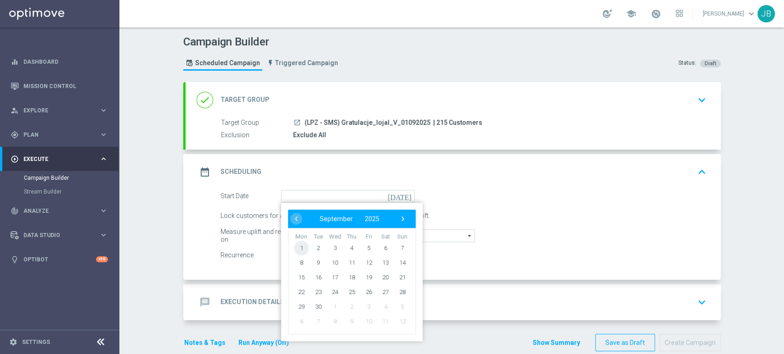
click at [294, 246] on span "1" at bounding box center [301, 248] width 15 height 15
type input "[DATE]"
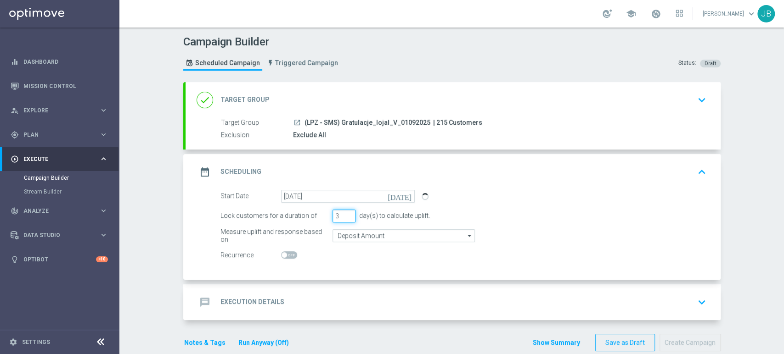
click at [345, 220] on input "3" at bounding box center [343, 216] width 23 height 13
click at [344, 214] on input "4" at bounding box center [343, 216] width 23 height 13
click at [344, 217] on input "3" at bounding box center [343, 216] width 23 height 13
click at [344, 217] on input "2" at bounding box center [343, 216] width 23 height 13
type input "1"
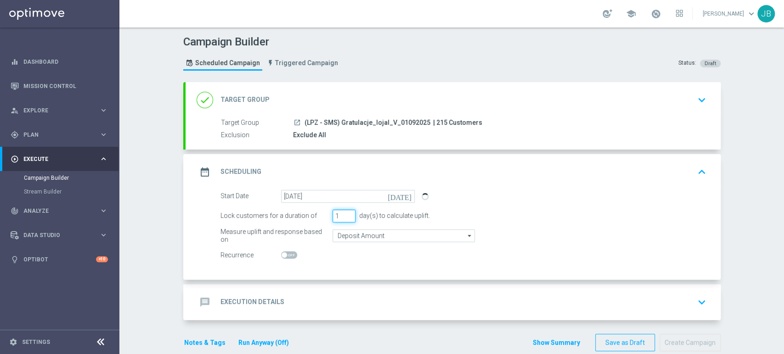
click at [344, 216] on input "1" at bounding box center [343, 216] width 23 height 13
click at [312, 300] on div "message Execution Details keyboard_arrow_down" at bounding box center [452, 302] width 513 height 17
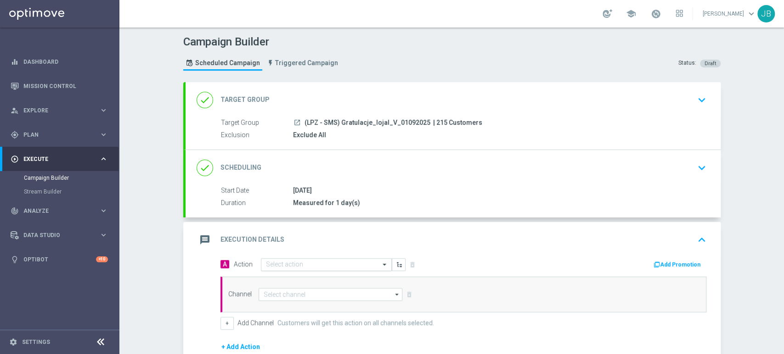
click at [282, 261] on input "text" at bounding box center [317, 265] width 102 height 8
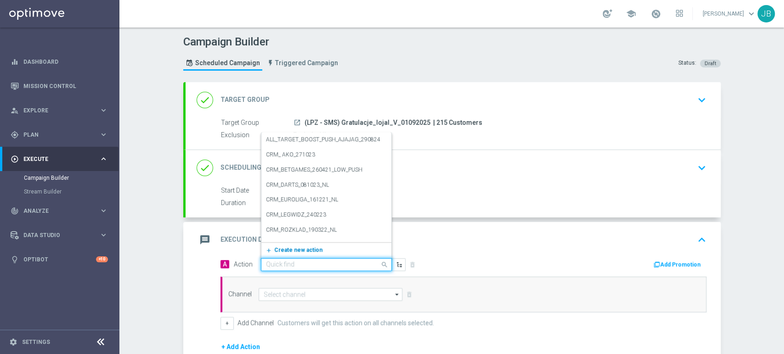
click at [280, 252] on span "Create new action" at bounding box center [298, 250] width 48 height 6
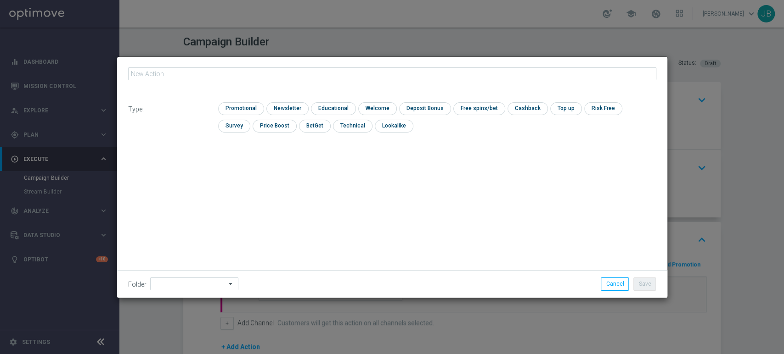
type input "(LPZ - SMS) Gratulacje_lojal_V_01092025"
click at [284, 112] on input "checkbox" at bounding box center [286, 108] width 40 height 12
checkbox input "true"
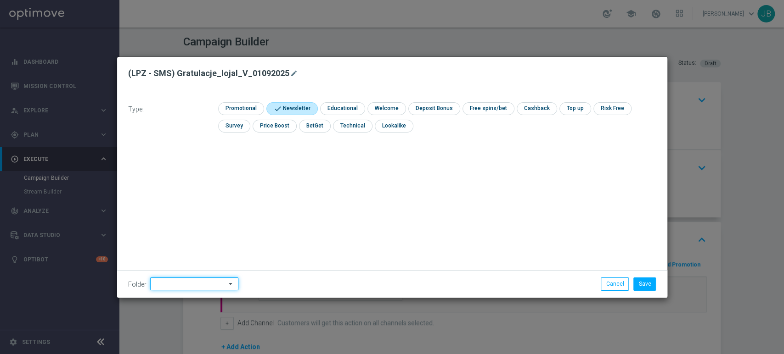
click at [178, 283] on input at bounding box center [194, 284] width 88 height 13
click at [190, 187] on div "[PERSON_NAME]" at bounding box center [192, 191] width 85 height 13
type input "[PERSON_NAME]"
click at [639, 285] on button "Save" at bounding box center [644, 284] width 22 height 13
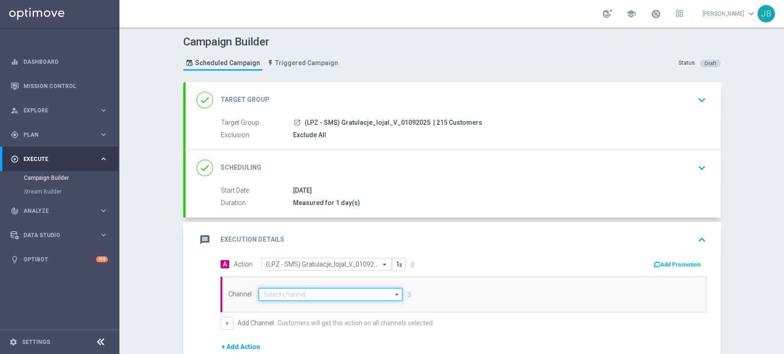
click at [280, 300] on input at bounding box center [330, 294] width 144 height 13
click at [279, 300] on input "sms" at bounding box center [330, 294] width 144 height 13
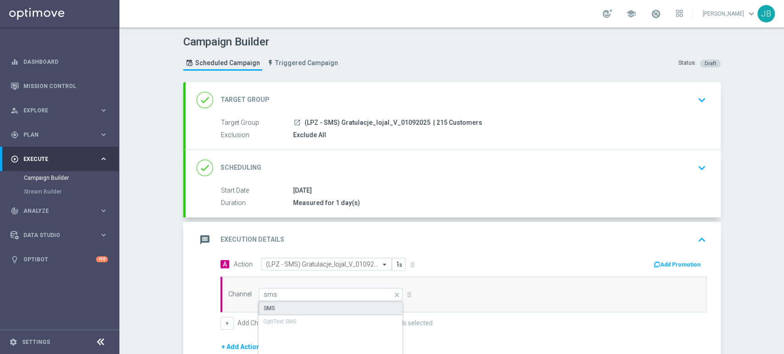
click at [277, 307] on div "SMS" at bounding box center [330, 309] width 145 height 14
type input "SMS"
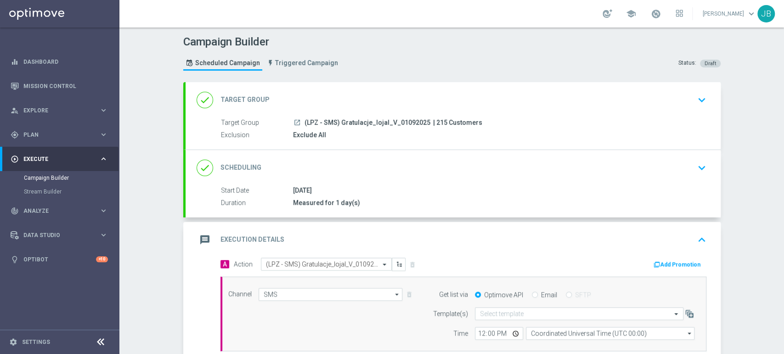
scroll to position [158, 0]
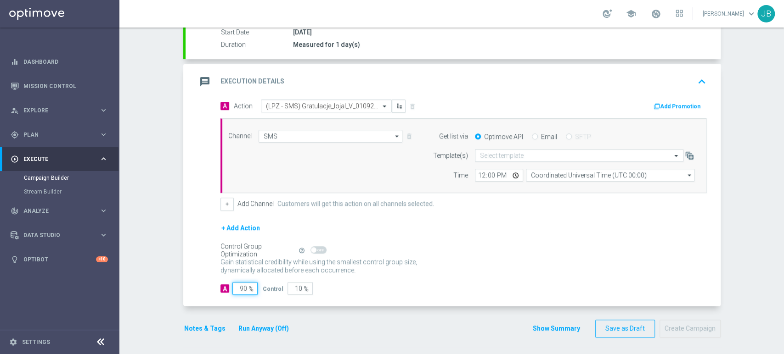
click at [239, 289] on input "90" at bounding box center [244, 288] width 25 height 13
type input "0"
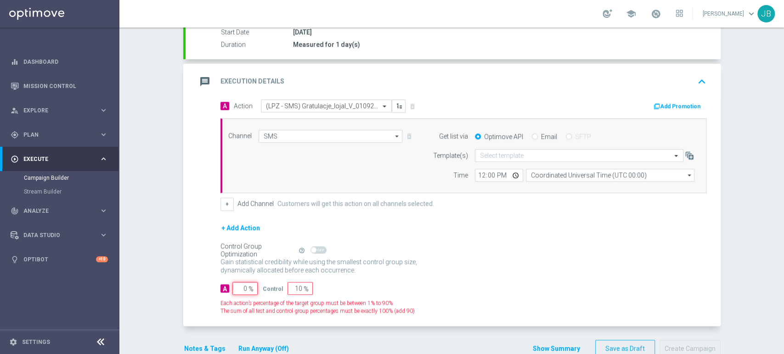
type input "100"
type input "10"
type input "90"
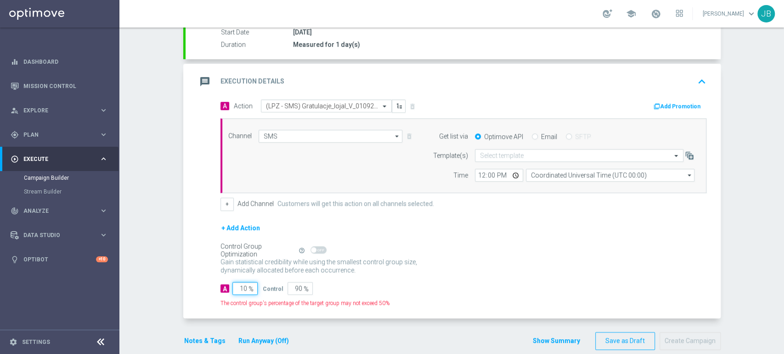
type input "100"
type input "0"
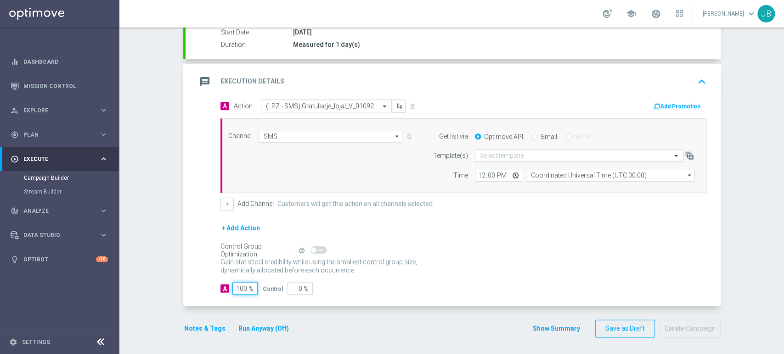
type input "100"
click at [482, 149] on div "Select template" at bounding box center [579, 155] width 208 height 13
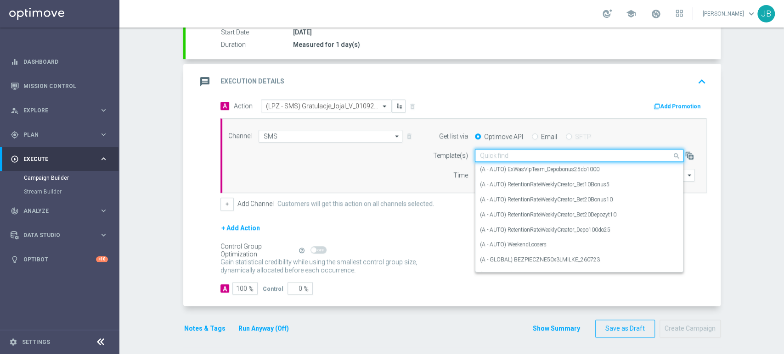
paste input "(LPZ - SMS) Gratulacje_lojal_V_01092025"
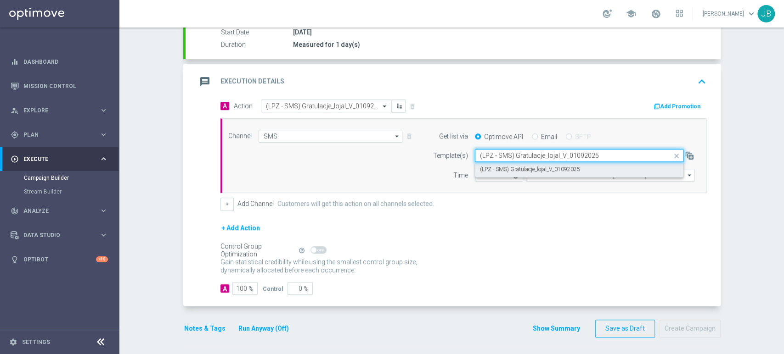
click at [481, 167] on label "(LPZ - SMS) Gratulacje_lojal_V_01092025" at bounding box center [530, 170] width 100 height 8
type input "(LPZ - SMS) Gratulacje_lojal_V_01092025"
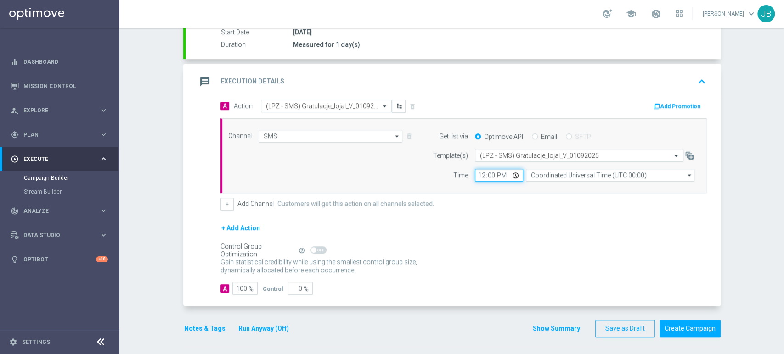
click at [477, 175] on input "12:00" at bounding box center [499, 175] width 48 height 13
click at [485, 174] on input "12:40" at bounding box center [499, 175] width 48 height 13
type input "12:49"
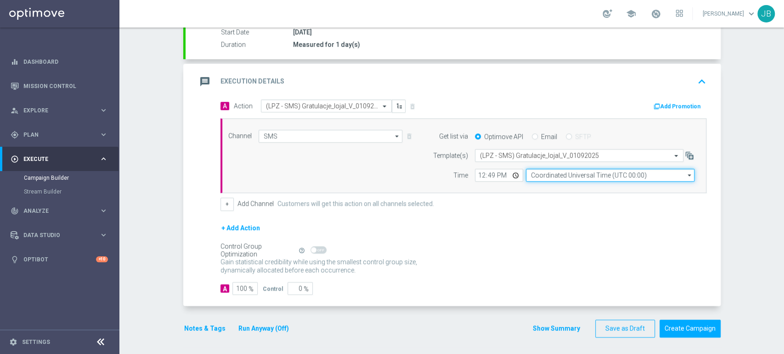
click at [528, 176] on input "Coordinated Universal Time (UTC 00:00)" at bounding box center [610, 175] width 168 height 13
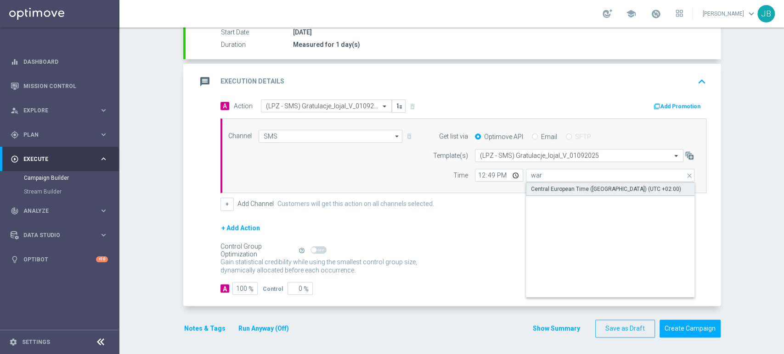
click at [537, 185] on div "Central European Time ([GEOGRAPHIC_DATA]) (UTC +02:00)" at bounding box center [606, 189] width 150 height 8
type input "Central European Time ([GEOGRAPHIC_DATA]) (UTC +02:00)"
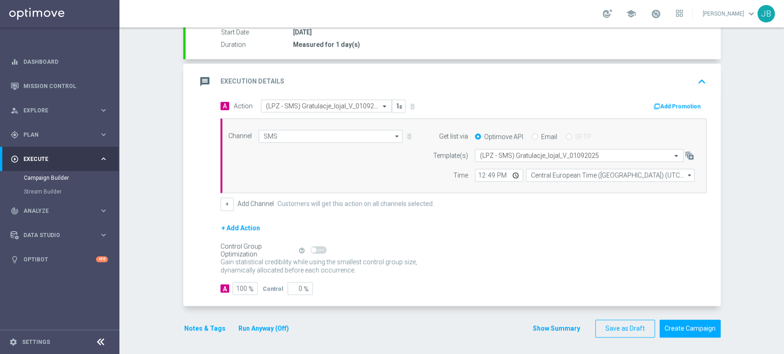
click at [783, 65] on div "Campaign Builder Scheduled Campaign Triggered Campaign Status: Draft done Targe…" at bounding box center [451, 191] width 664 height 327
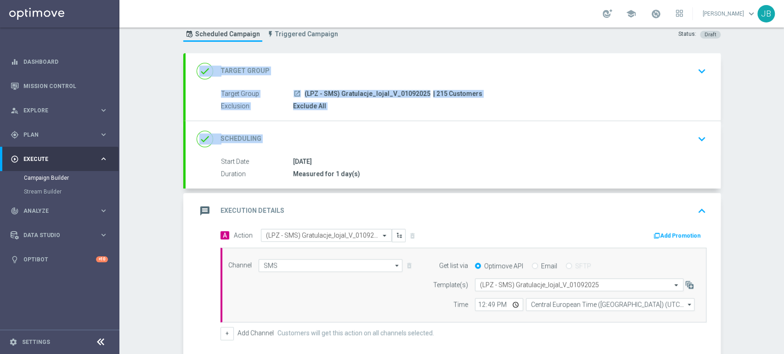
drag, startPoint x: 783, startPoint y: 117, endPoint x: 783, endPoint y: 139, distance: 22.0
click at [783, 139] on div "Campaign Builder Scheduled Campaign Triggered Campaign Status: Draft done Targe…" at bounding box center [451, 191] width 664 height 327
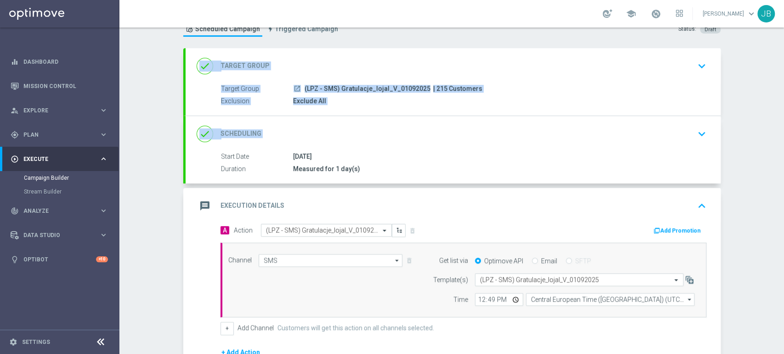
click at [705, 62] on div "done Target Group keyboard_arrow_down" at bounding box center [452, 66] width 535 height 36
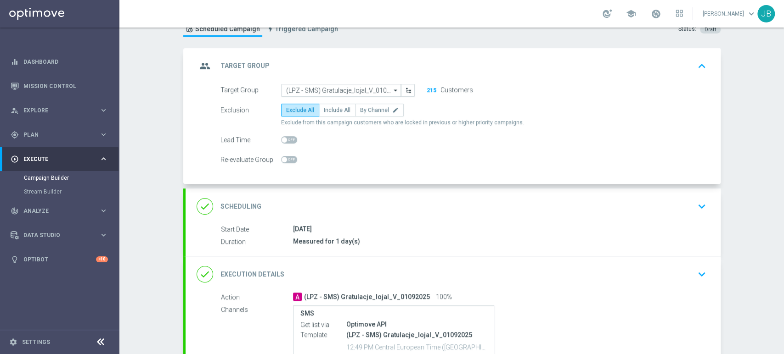
click at [661, 198] on div "done Scheduling keyboard_arrow_down" at bounding box center [452, 206] width 513 height 17
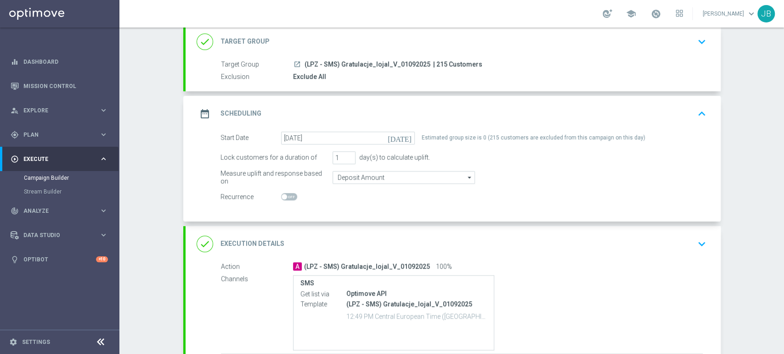
scroll to position [69, 0]
